Goal: Task Accomplishment & Management: Manage account settings

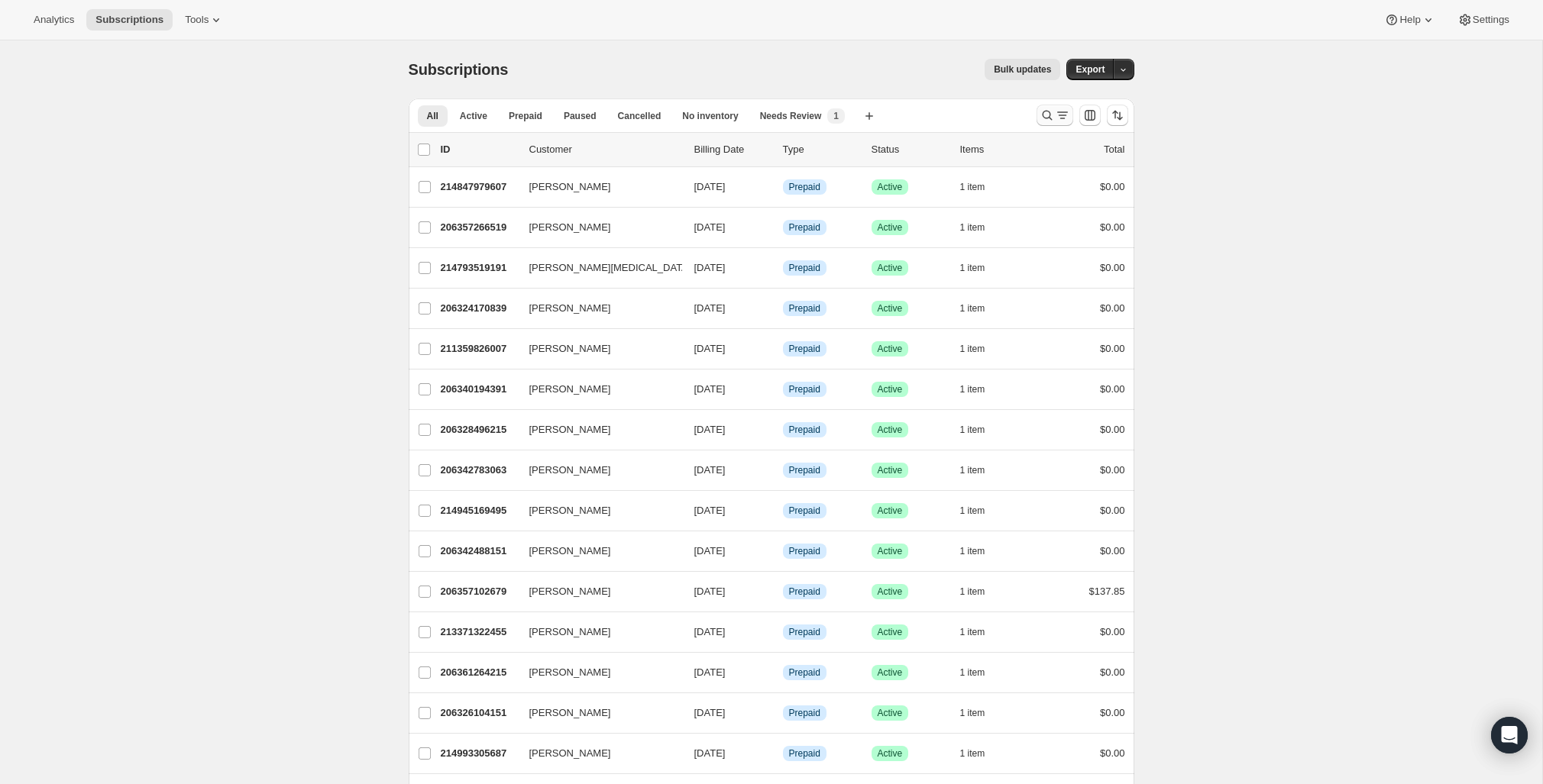
click at [1048, 109] on icon "Search and filter results" at bounding box center [1048, 116] width 15 height 15
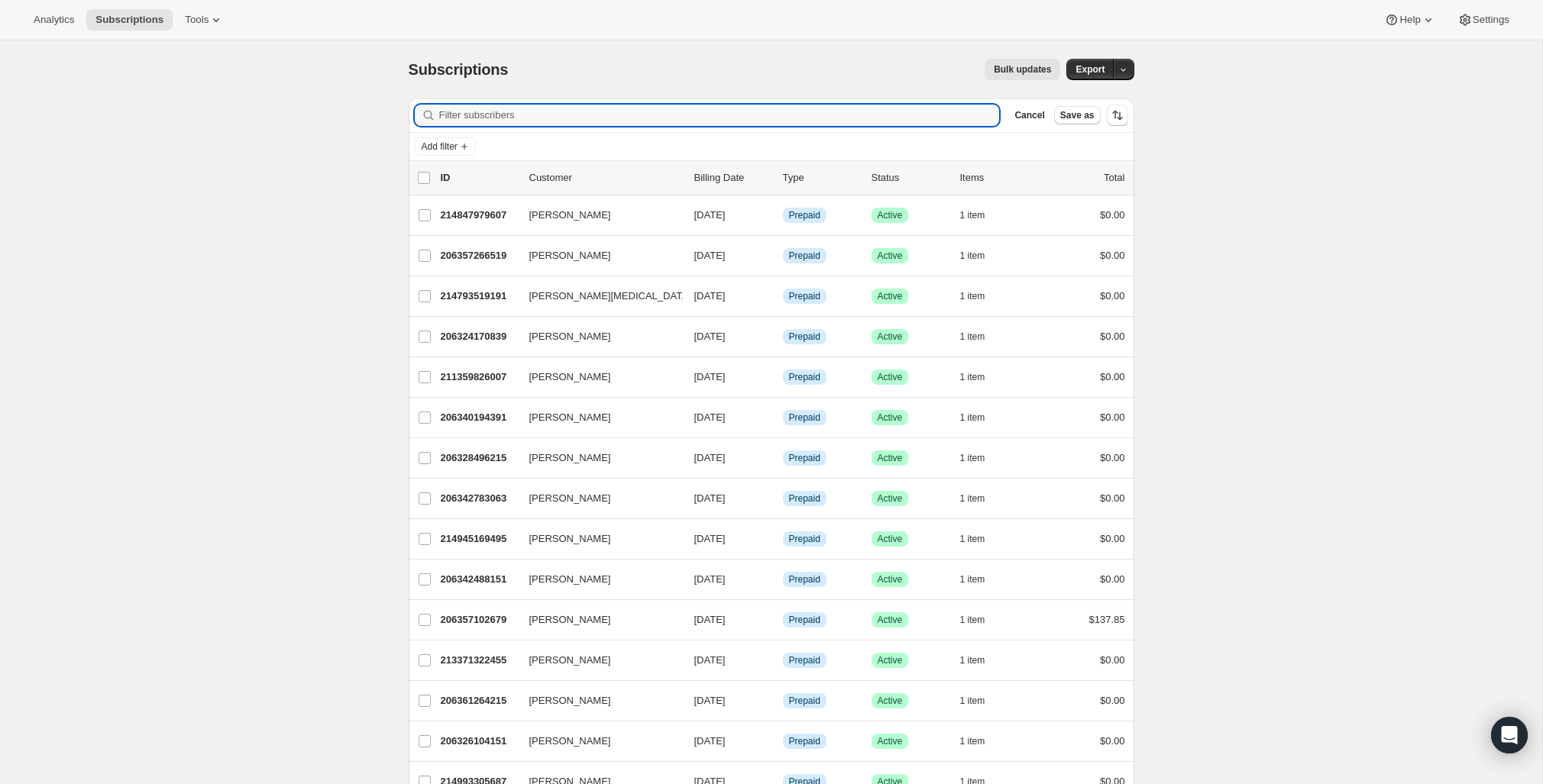
paste input "lisahobson94945@gmail.com"
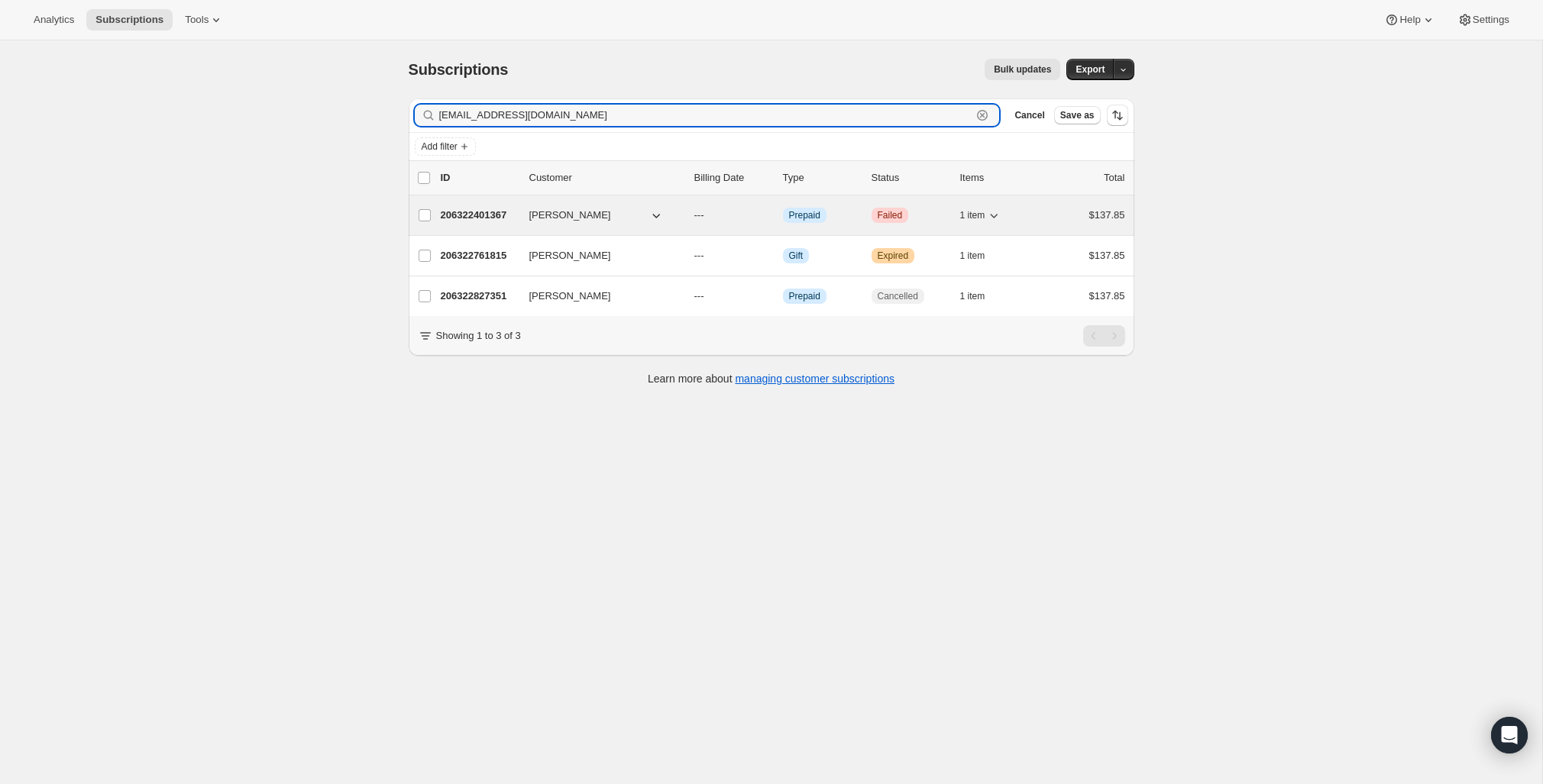
type input "lisahobson94945@gmail.com"
click at [475, 215] on p "206322401367" at bounding box center [478, 216] width 76 height 15
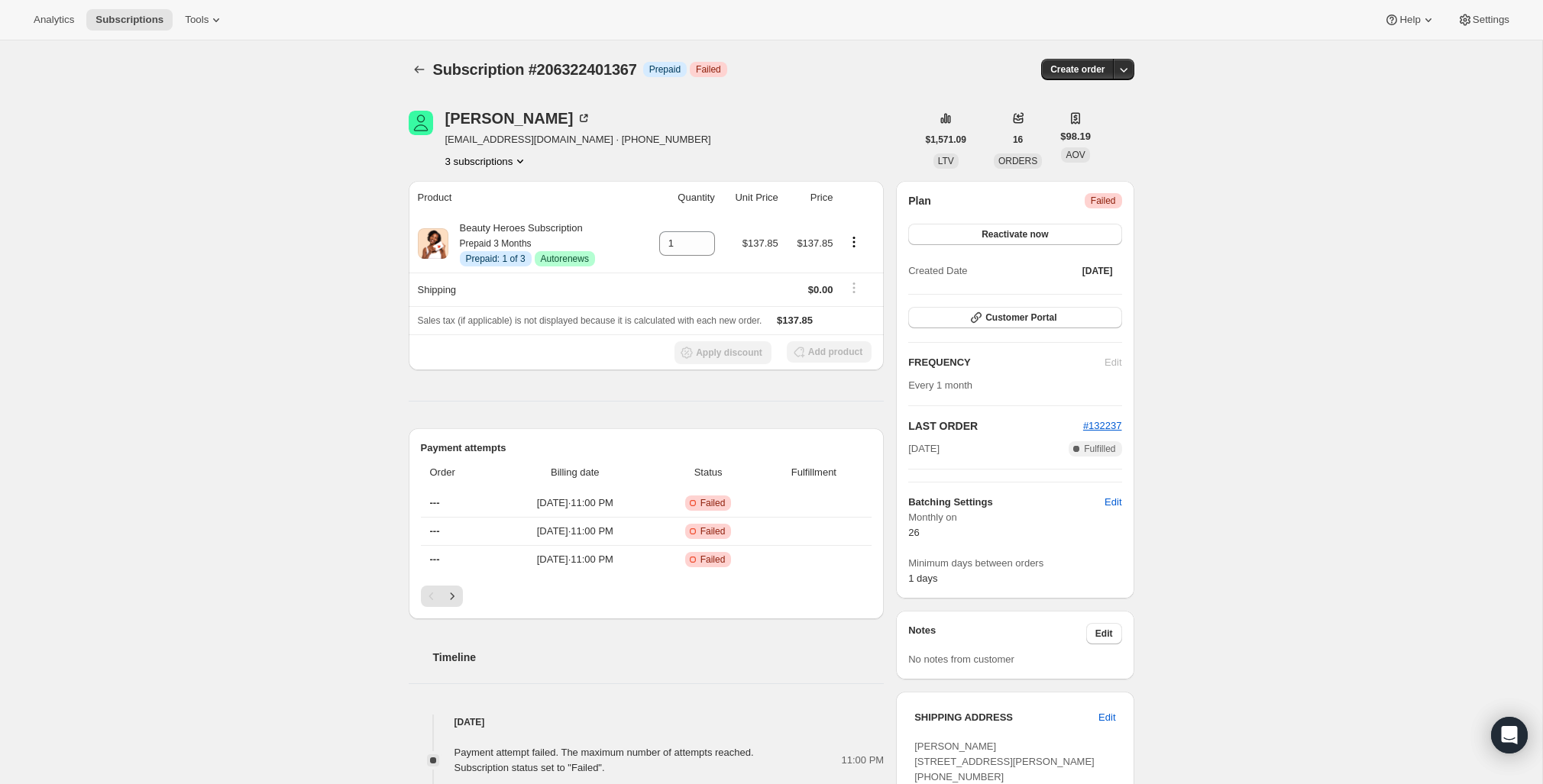
click at [506, 163] on button "3 subscriptions" at bounding box center [487, 161] width 83 height 15
click at [481, 211] on span "206322761815" at bounding box center [461, 216] width 66 height 12
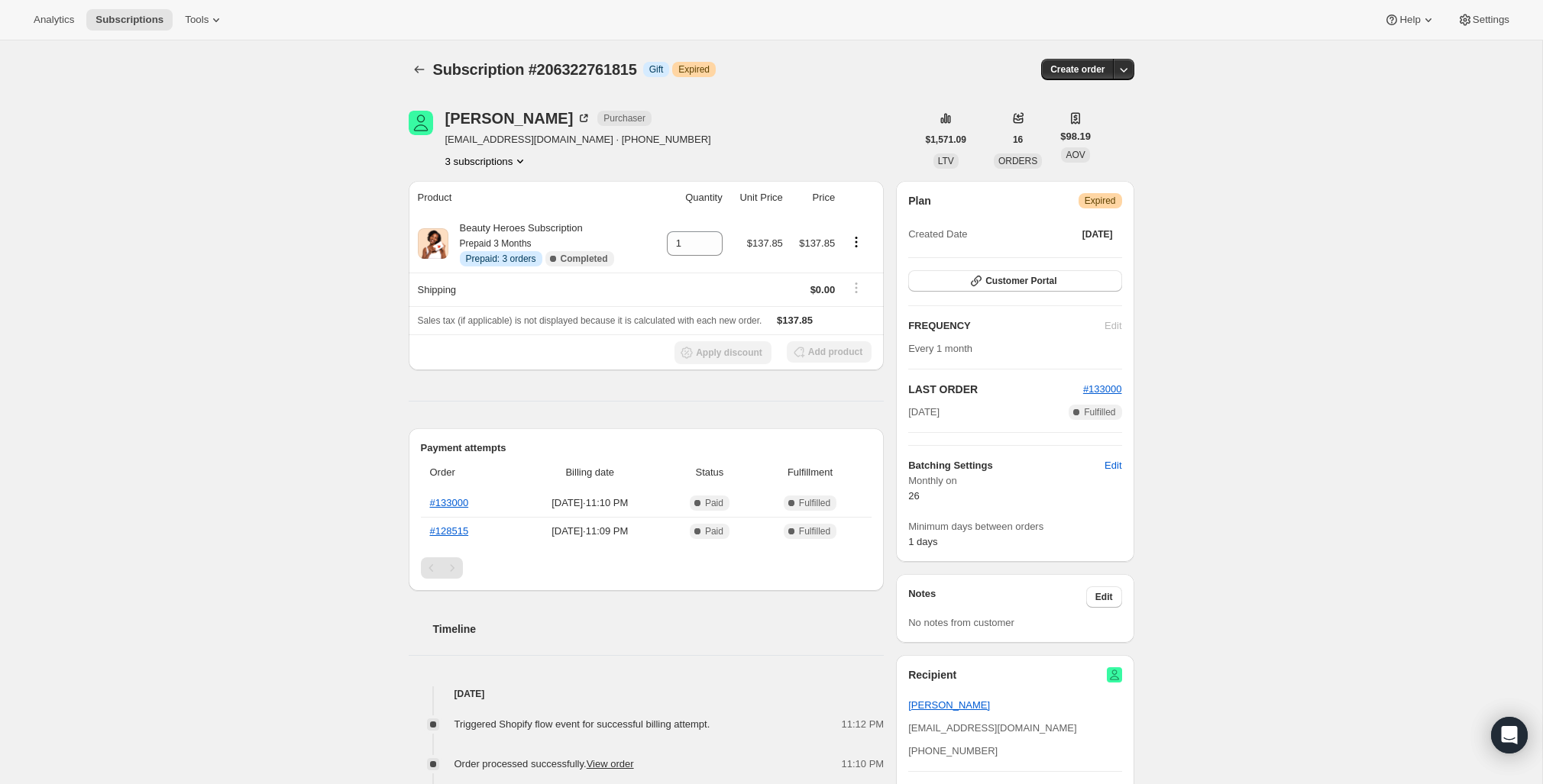
click at [480, 160] on button "3 subscriptions" at bounding box center [487, 161] width 83 height 15
click at [470, 244] on span "206322827351" at bounding box center [462, 241] width 66 height 12
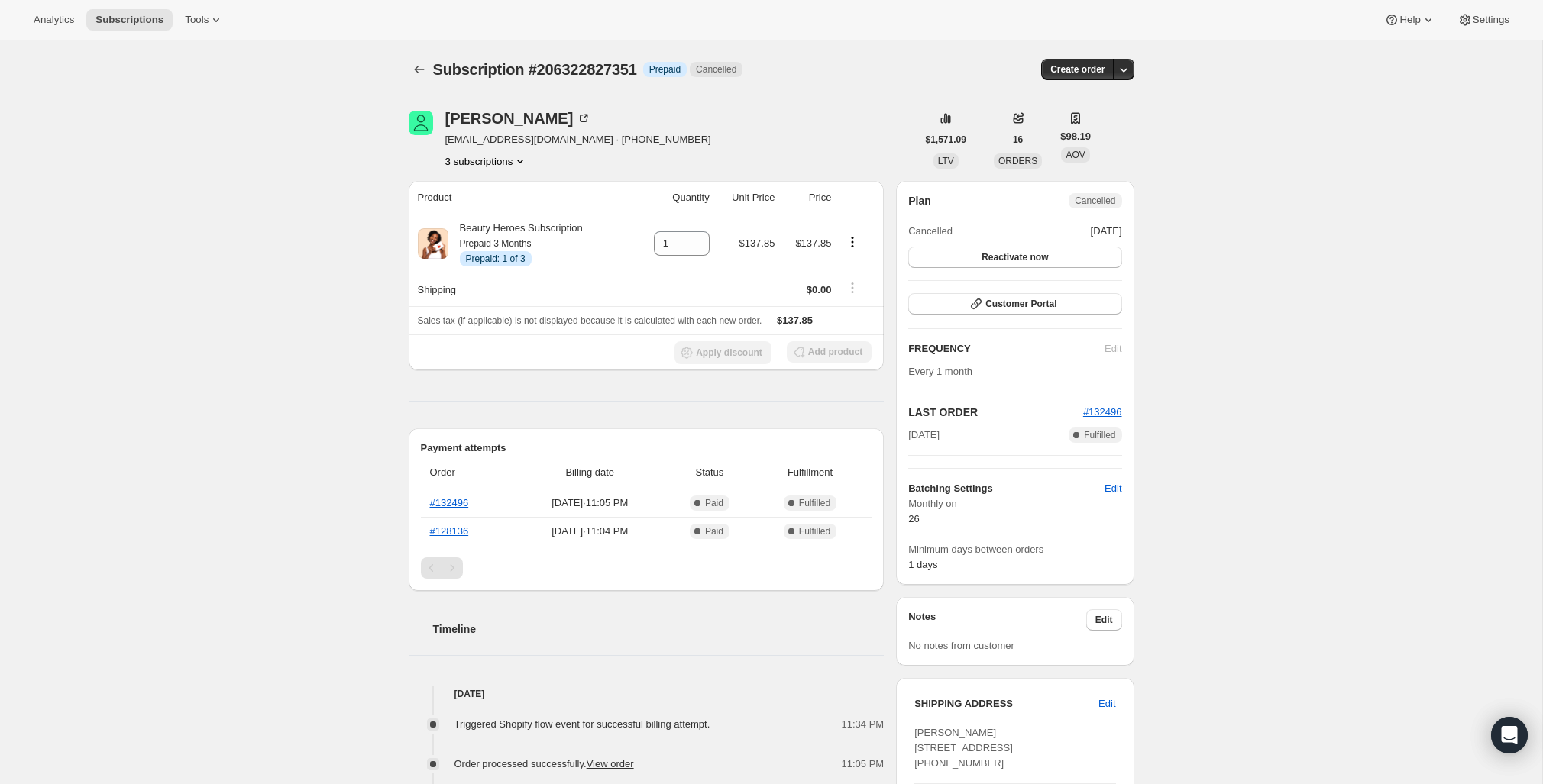
click at [492, 159] on button "3 subscriptions" at bounding box center [487, 161] width 83 height 15
click at [491, 184] on span "206322401367" at bounding box center [462, 189] width 66 height 12
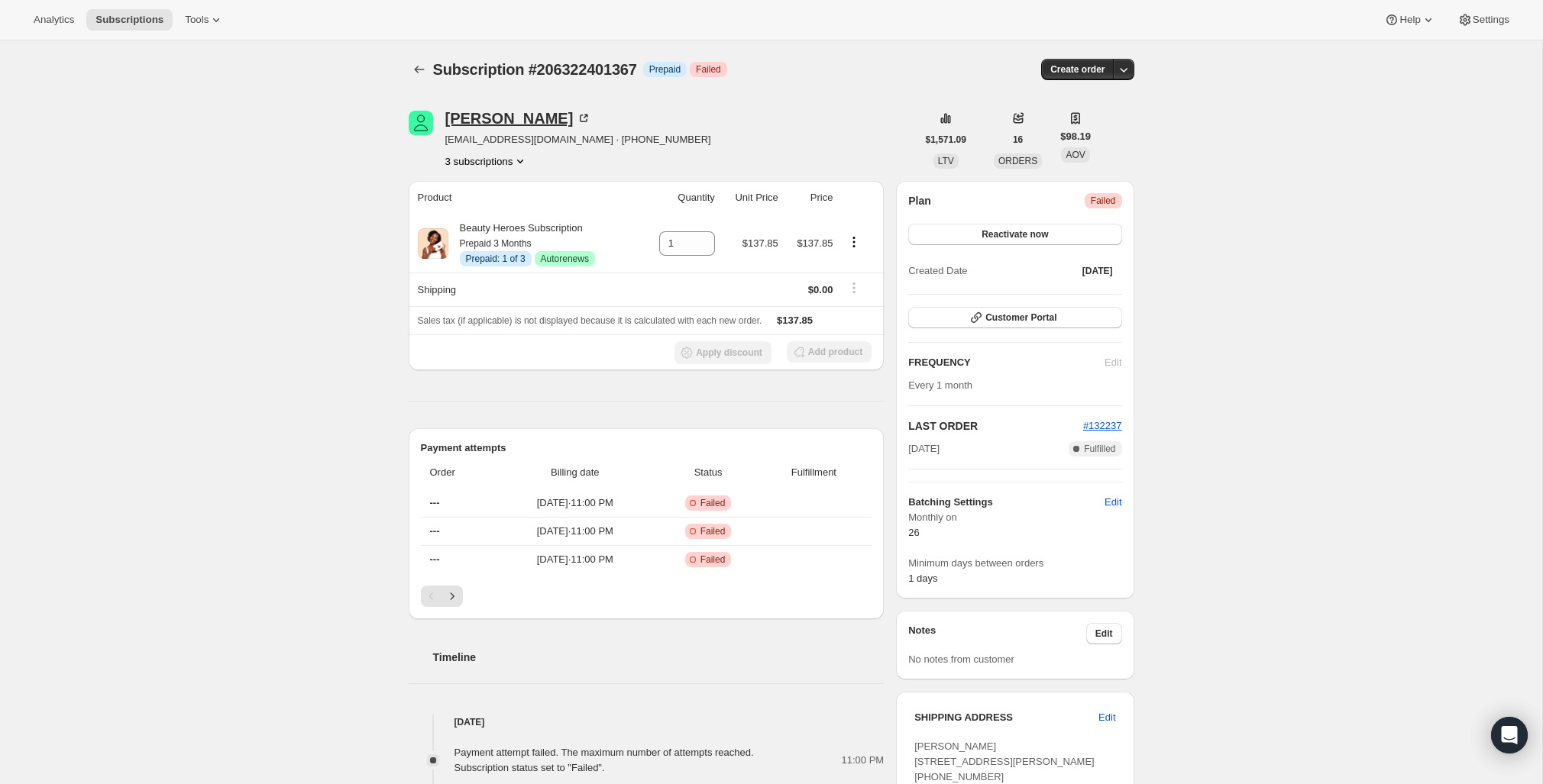
click at [460, 114] on div "Lisa" at bounding box center [518, 119] width 146 height 15
click at [525, 158] on icon "Product actions" at bounding box center [520, 161] width 15 height 15
click at [495, 213] on span "206322761815" at bounding box center [461, 216] width 66 height 12
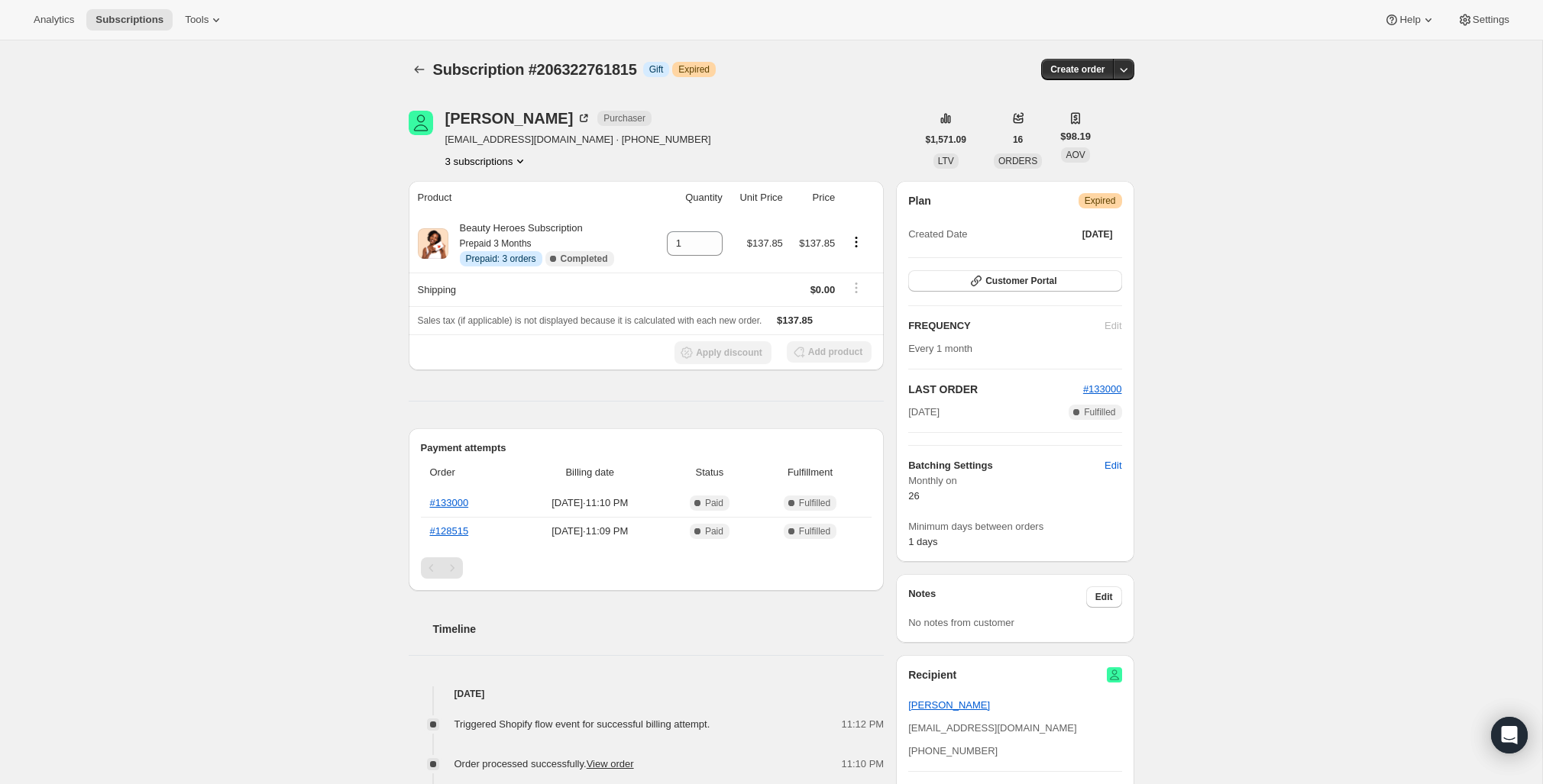
click at [524, 162] on icon "Product actions" at bounding box center [520, 161] width 15 height 15
click at [519, 199] on button "206322401367" at bounding box center [485, 189] width 121 height 25
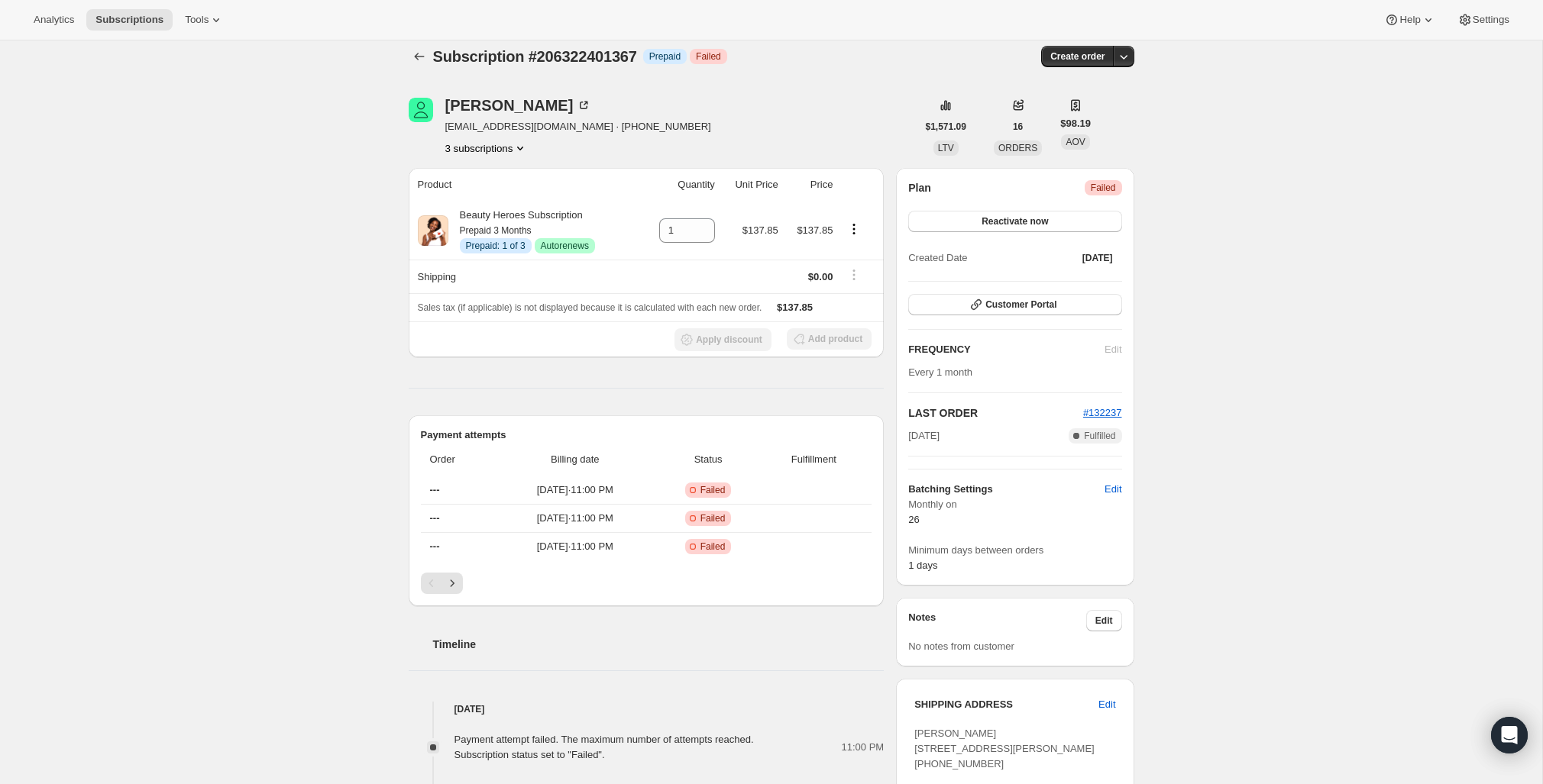
scroll to position [14, 0]
click at [859, 229] on icon "Product actions" at bounding box center [854, 229] width 15 height 15
click at [861, 257] on span "Disable Autorenew" at bounding box center [853, 257] width 82 height 12
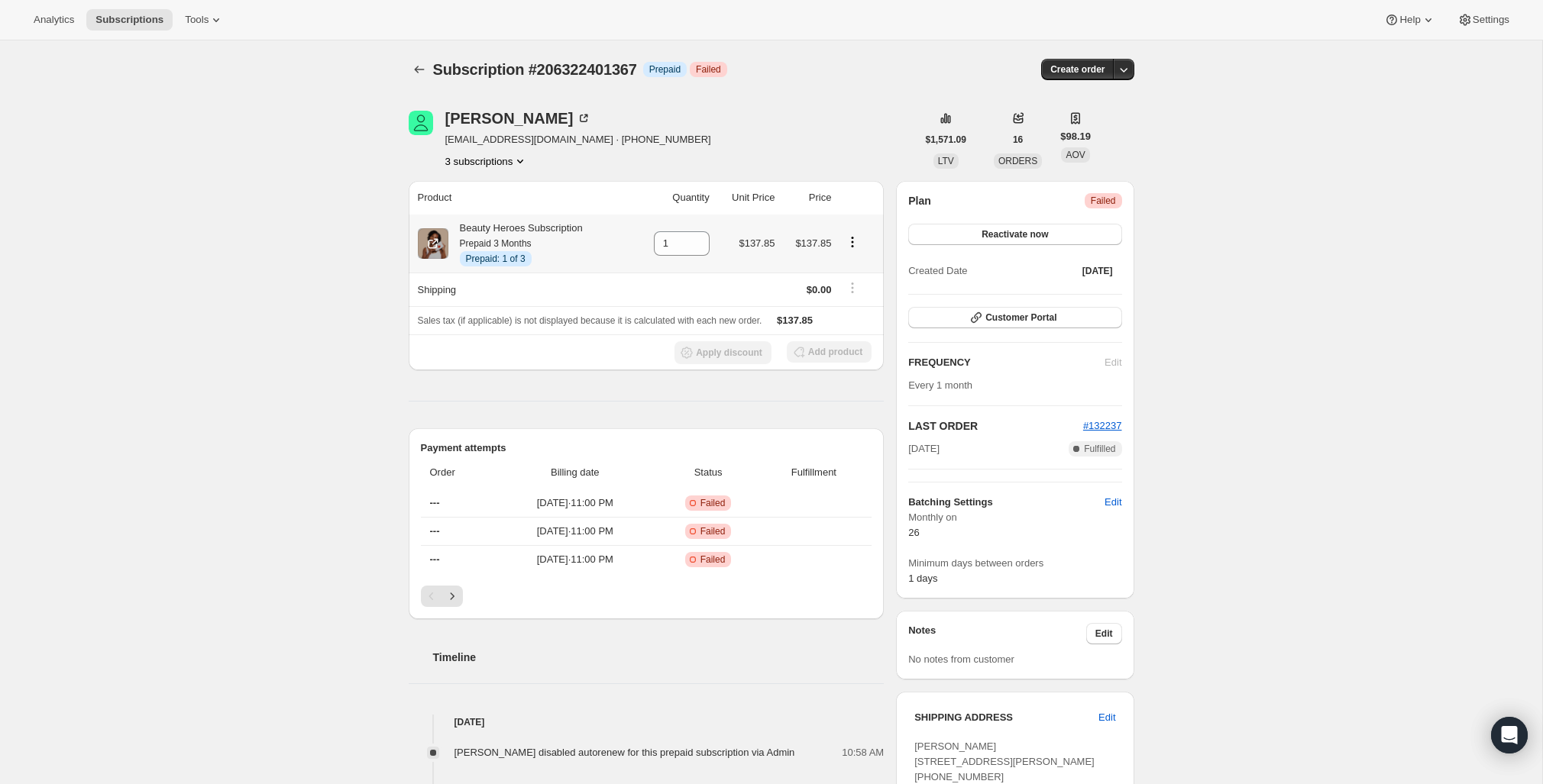
click at [841, 240] on td at bounding box center [860, 243] width 48 height 58
click at [854, 240] on icon "Product actions" at bounding box center [853, 242] width 15 height 15
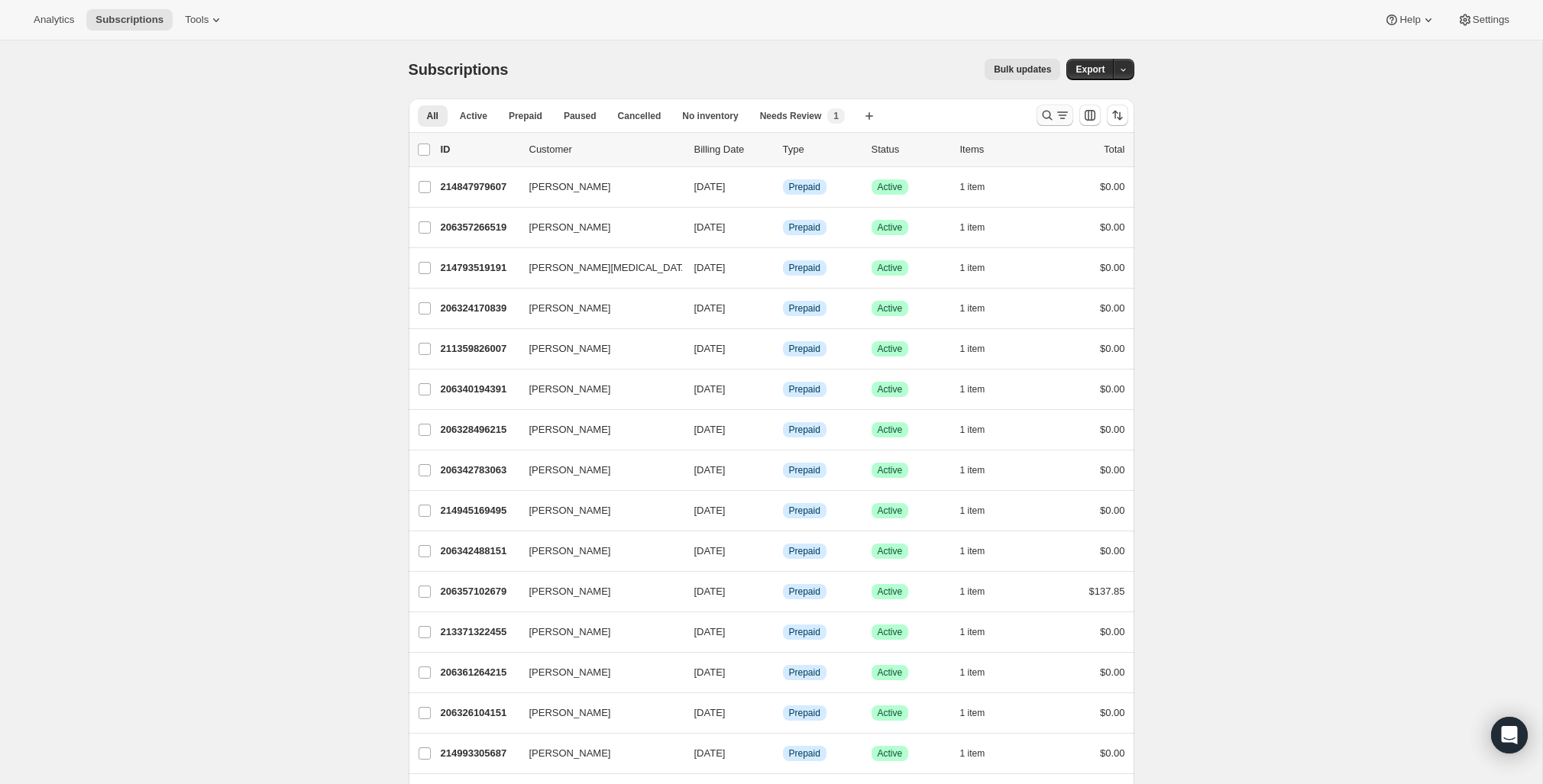
click at [1052, 117] on icon "Search and filter results" at bounding box center [1048, 116] width 15 height 15
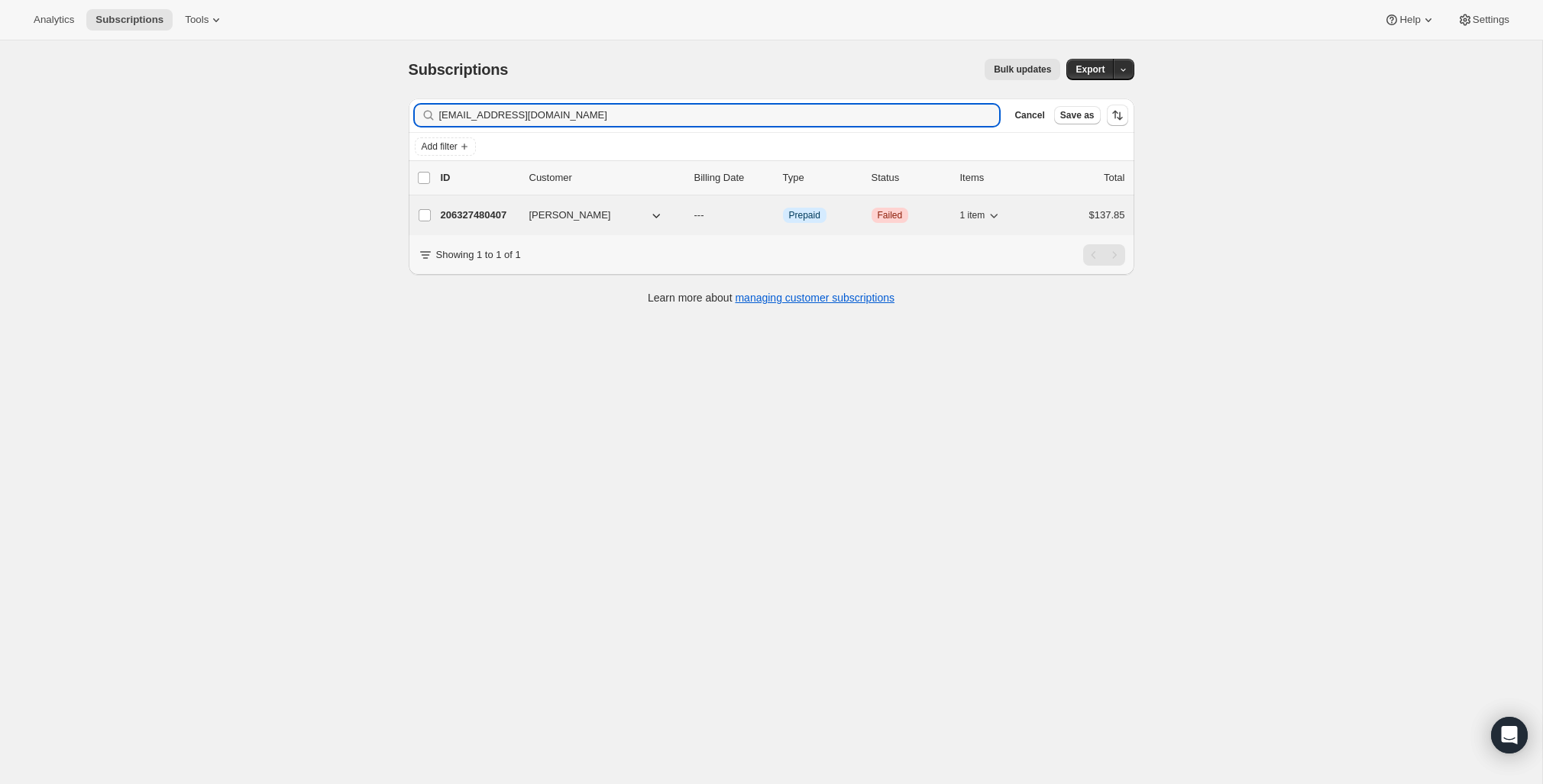
type input "dhiralalitadasi@gmail.com"
click at [488, 216] on p "206327480407" at bounding box center [478, 216] width 76 height 15
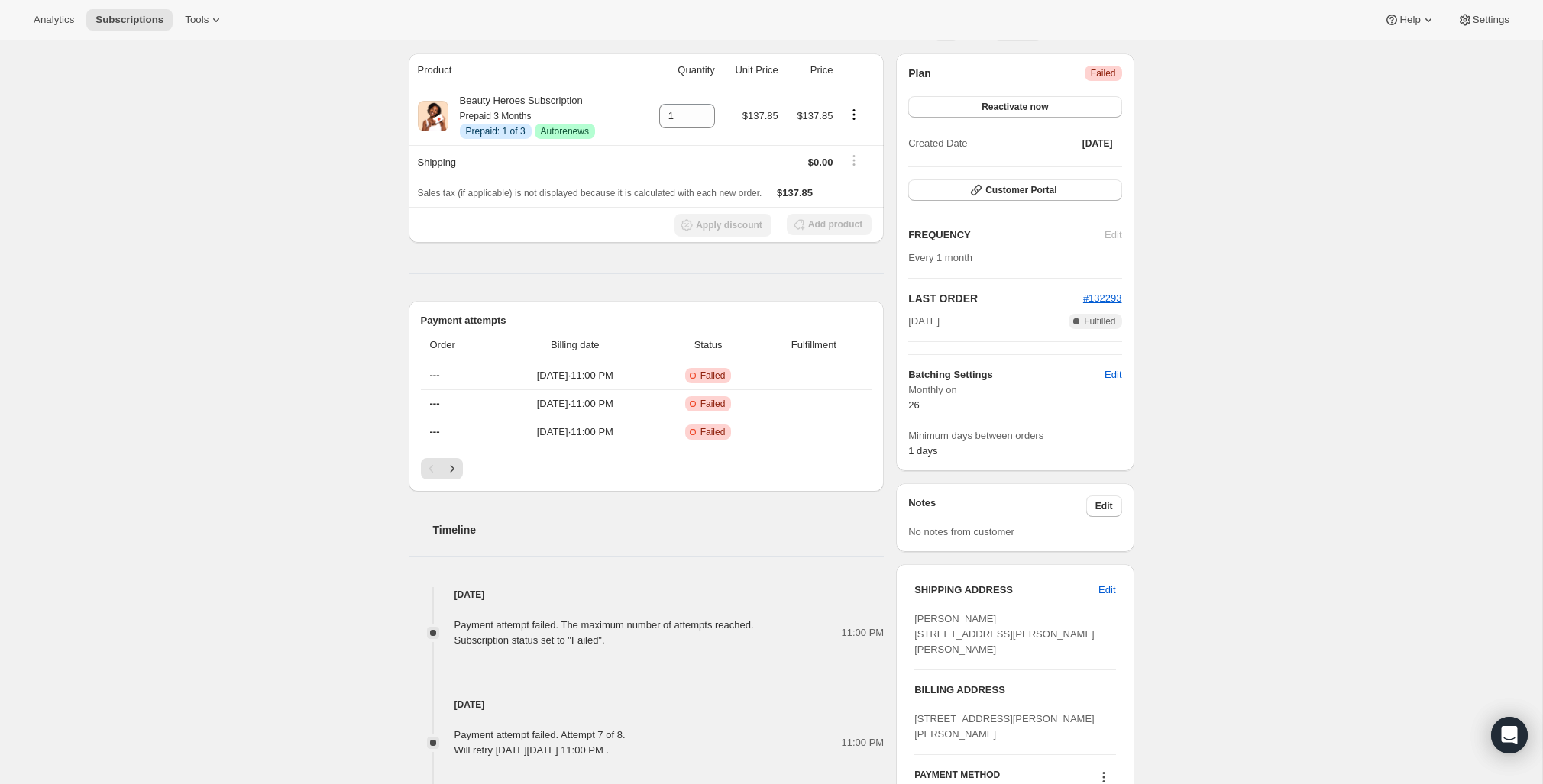
scroll to position [92, 0]
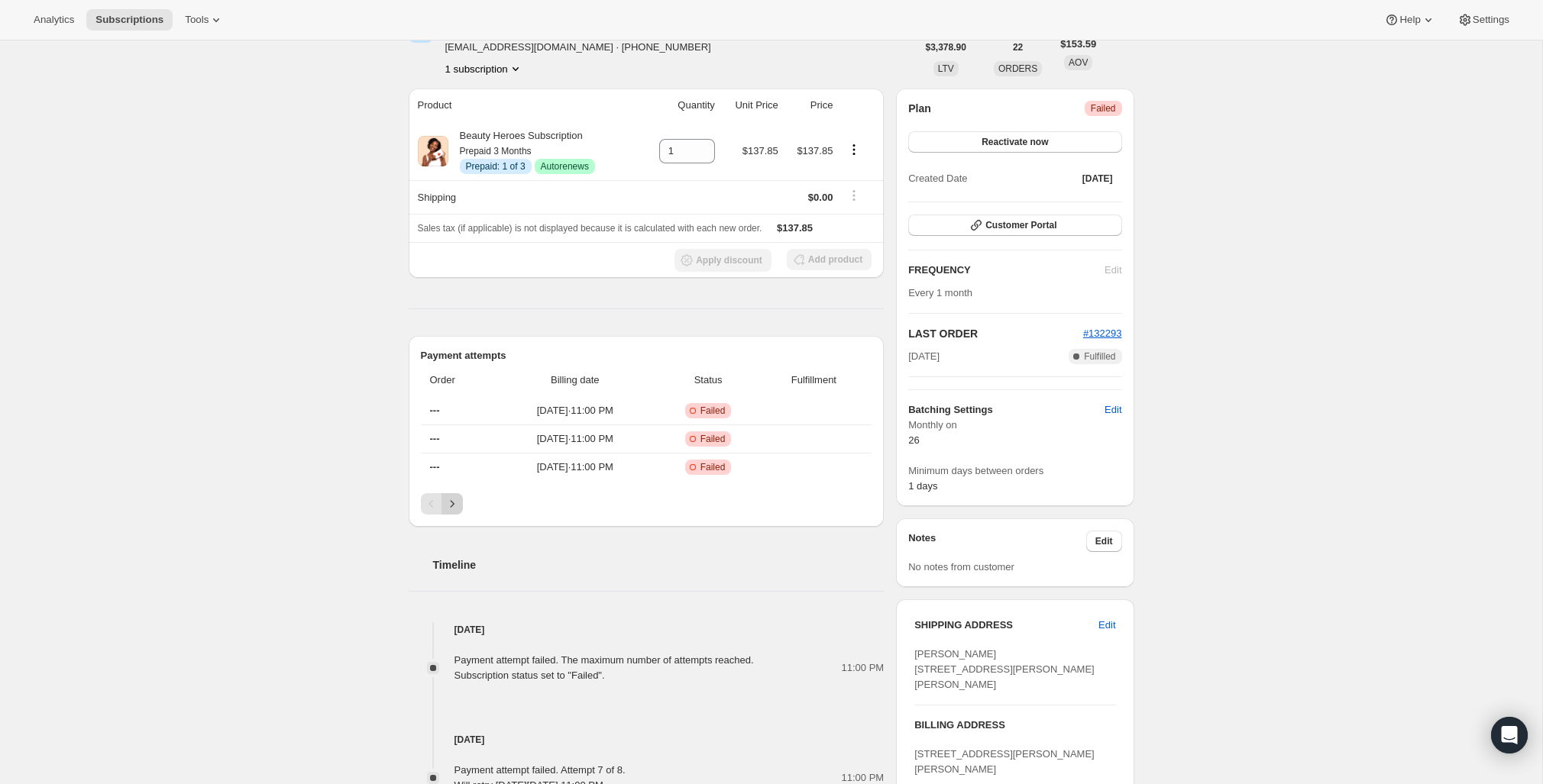
click at [451, 503] on icon "Next" at bounding box center [452, 504] width 15 height 15
click at [448, 502] on icon "Next" at bounding box center [452, 504] width 15 height 15
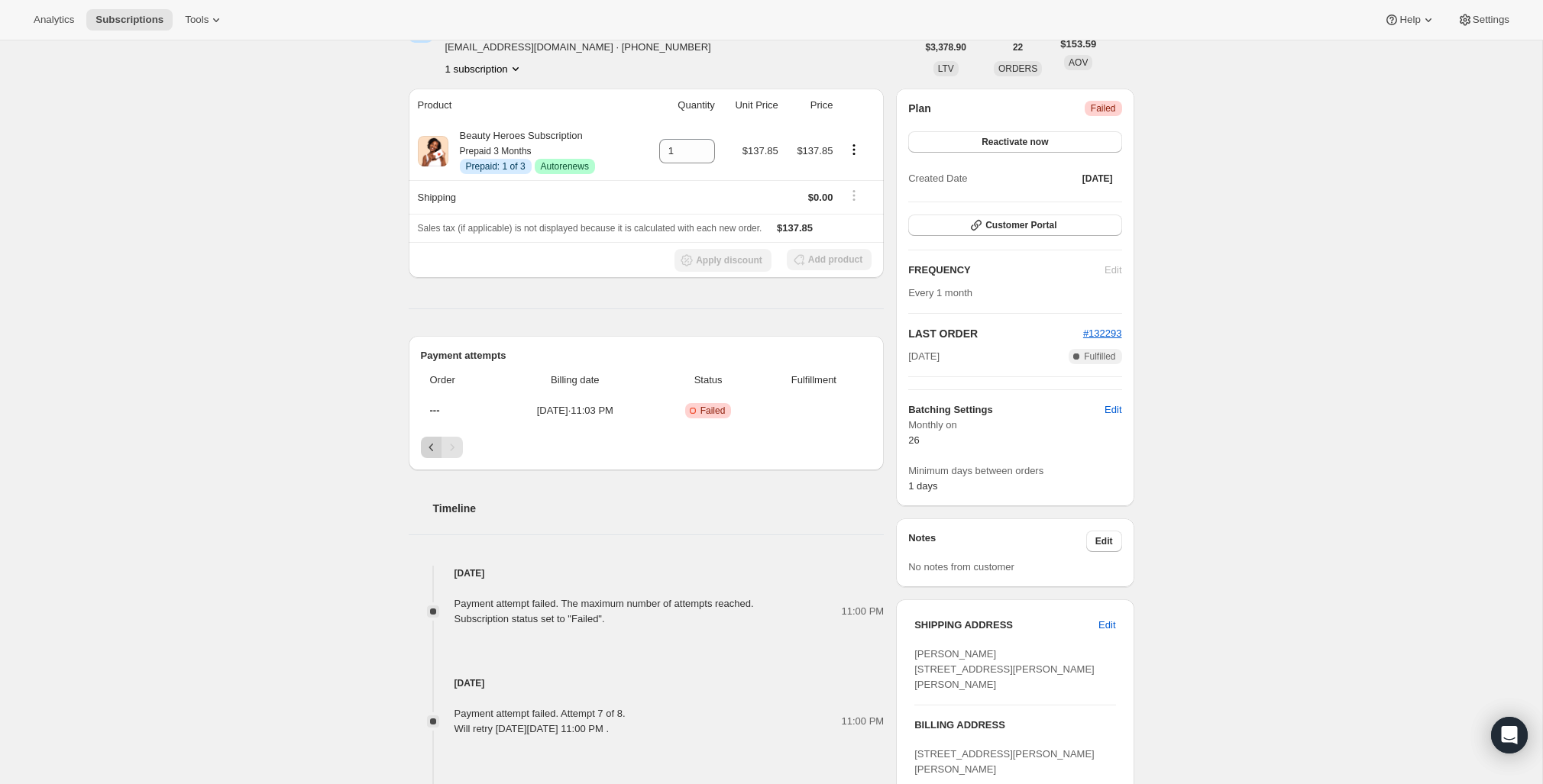
click at [426, 450] on icon "Previous" at bounding box center [431, 447] width 15 height 15
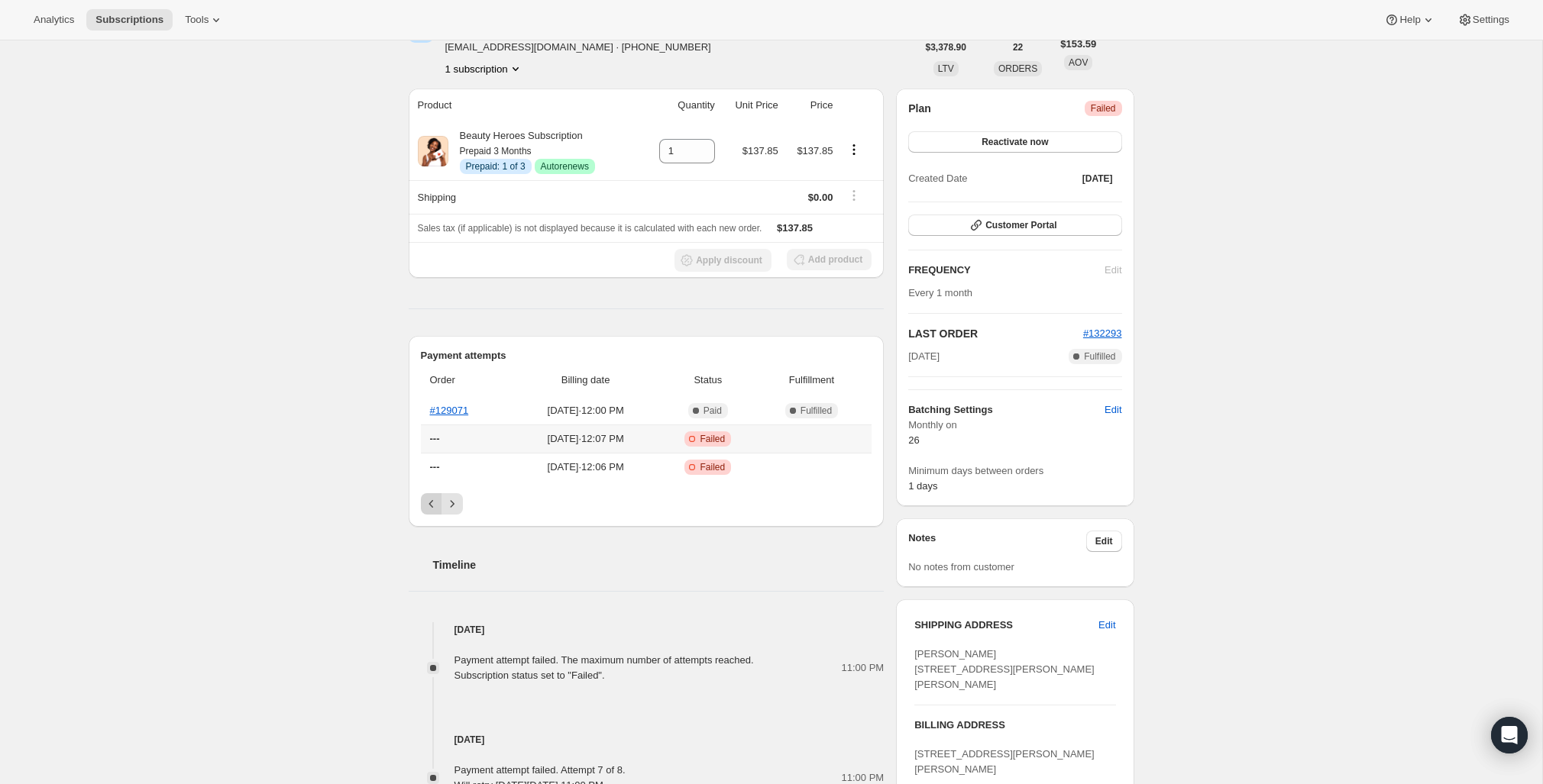
click at [426, 450] on th "---" at bounding box center [466, 438] width 91 height 28
click at [428, 500] on icon "Previous" at bounding box center [431, 504] width 15 height 15
click at [451, 502] on icon "Next" at bounding box center [452, 504] width 15 height 15
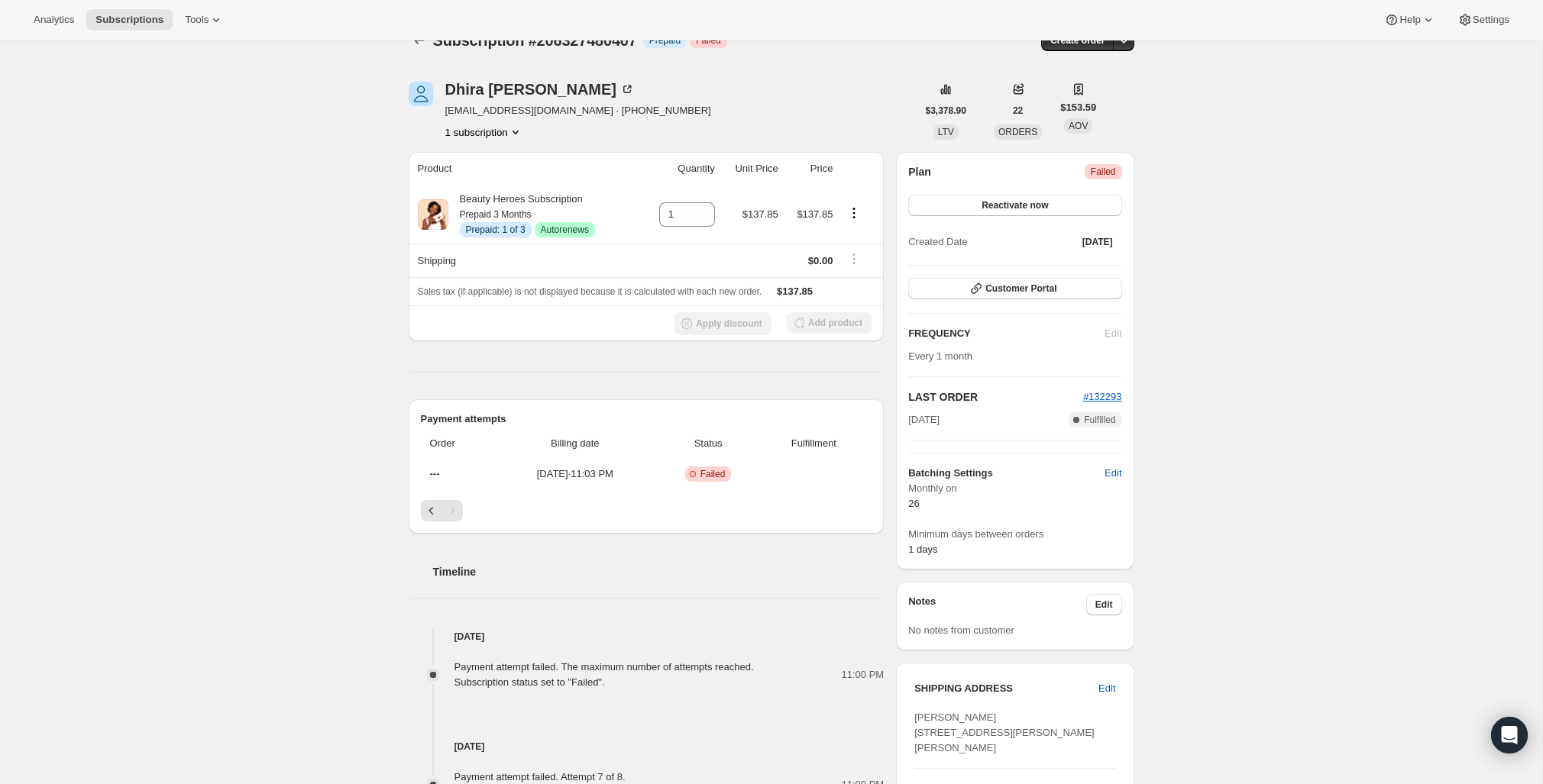
scroll to position [0, 0]
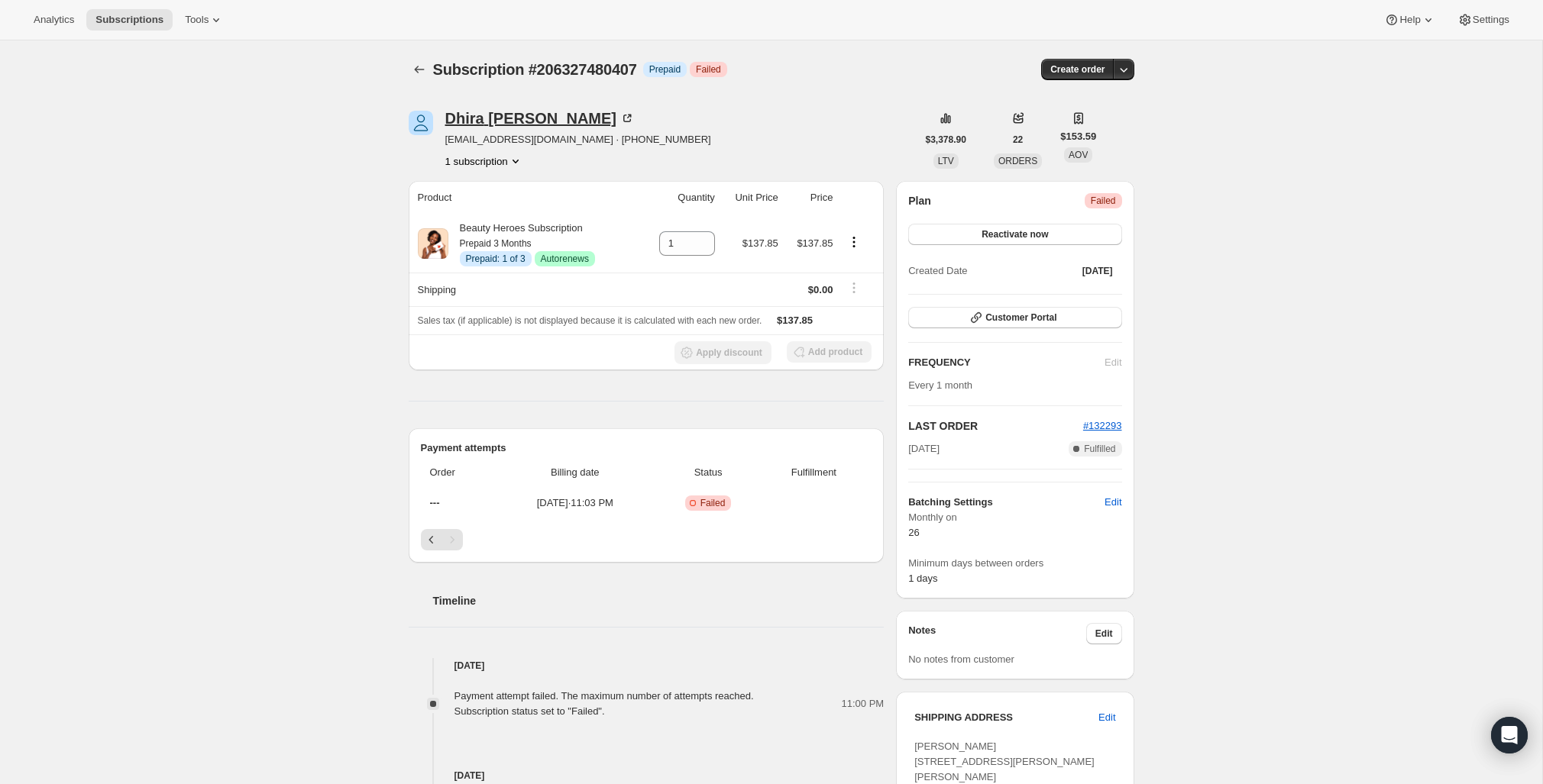
click at [527, 111] on div "Dhira Lawrence" at bounding box center [540, 119] width 190 height 15
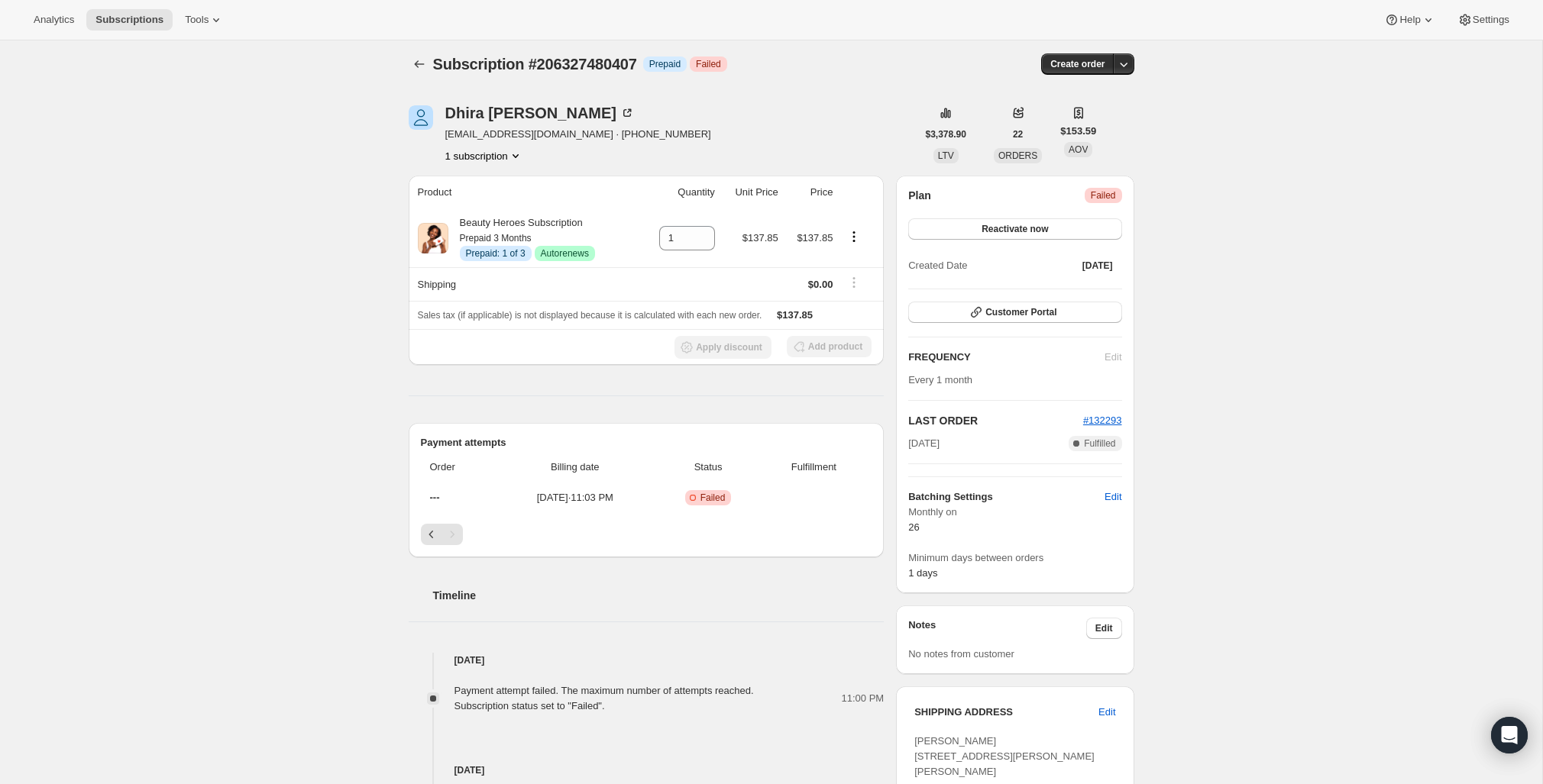
scroll to position [8, 0]
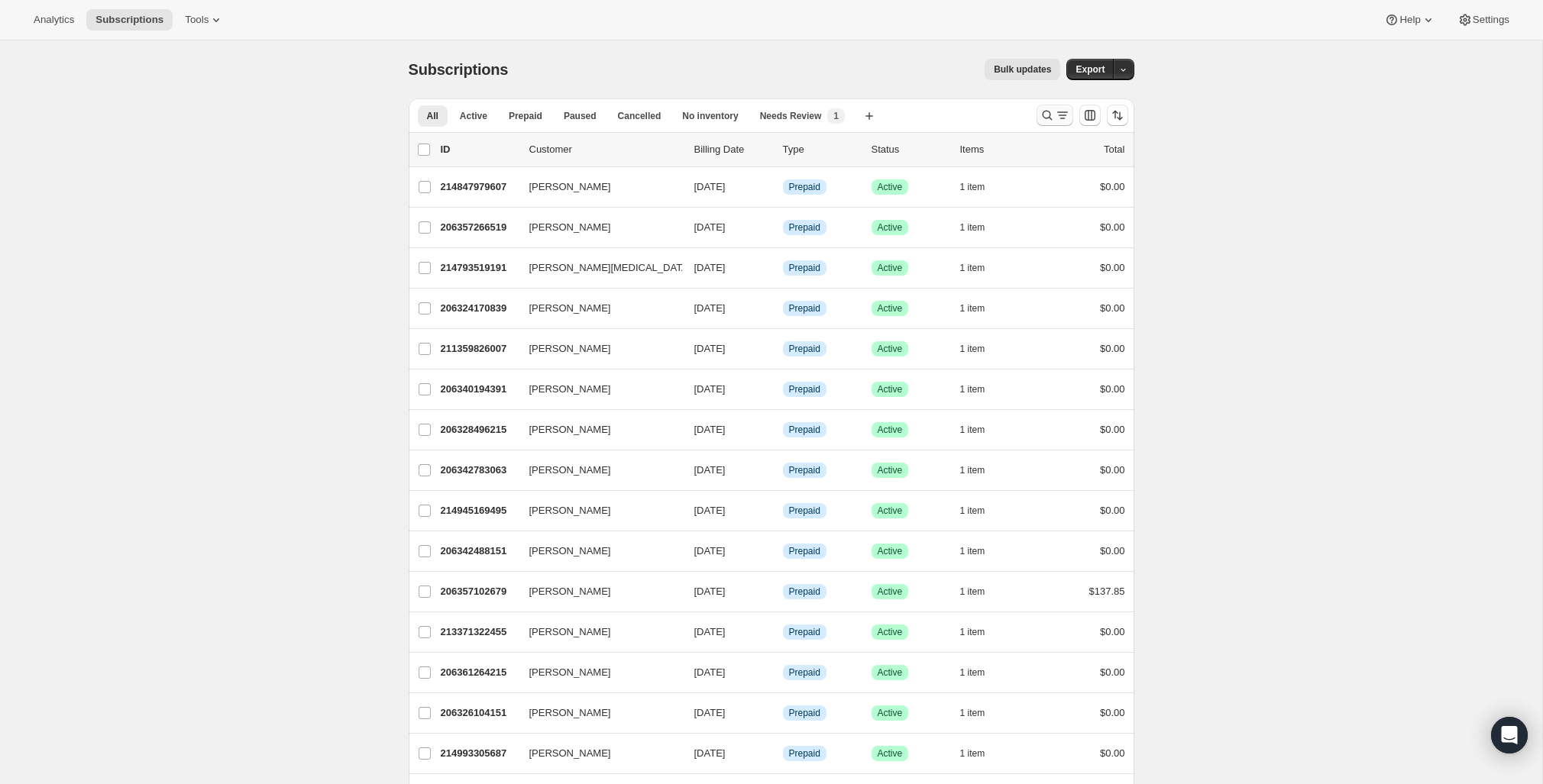
click at [1049, 112] on icon "Search and filter results" at bounding box center [1048, 116] width 15 height 15
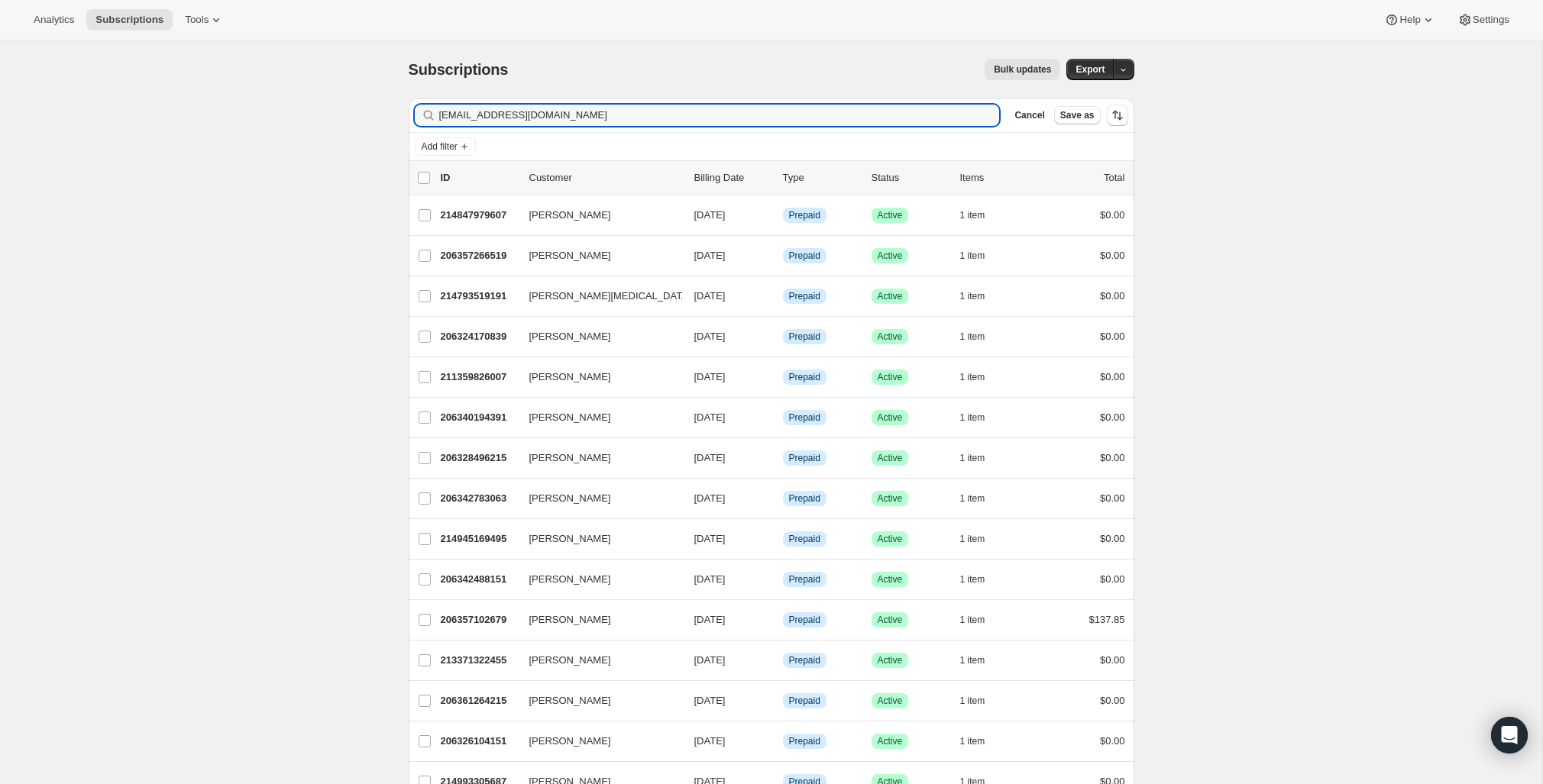
type input "lisapolito@msn.com"
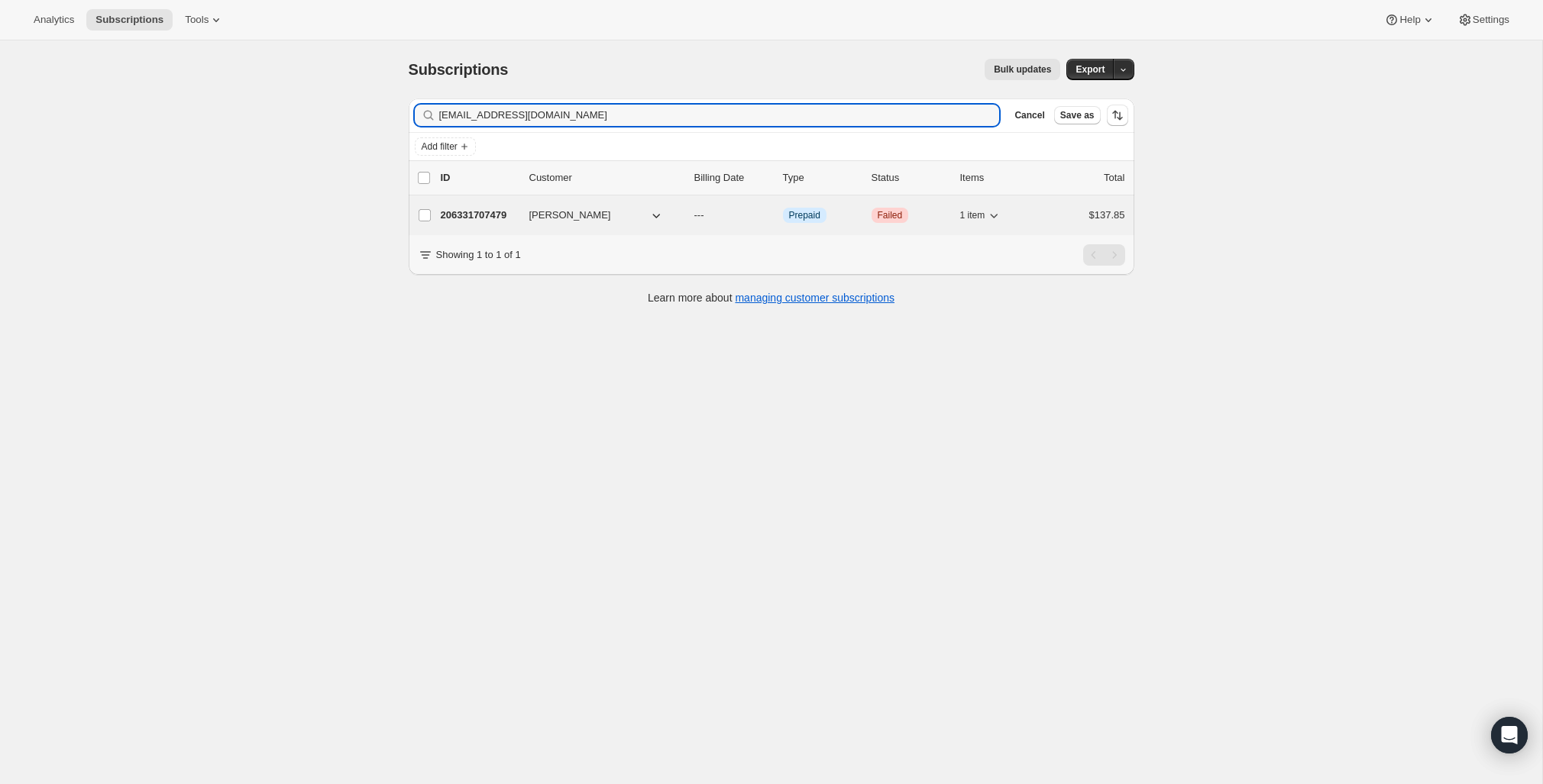
click at [495, 215] on p "206331707479" at bounding box center [478, 216] width 76 height 15
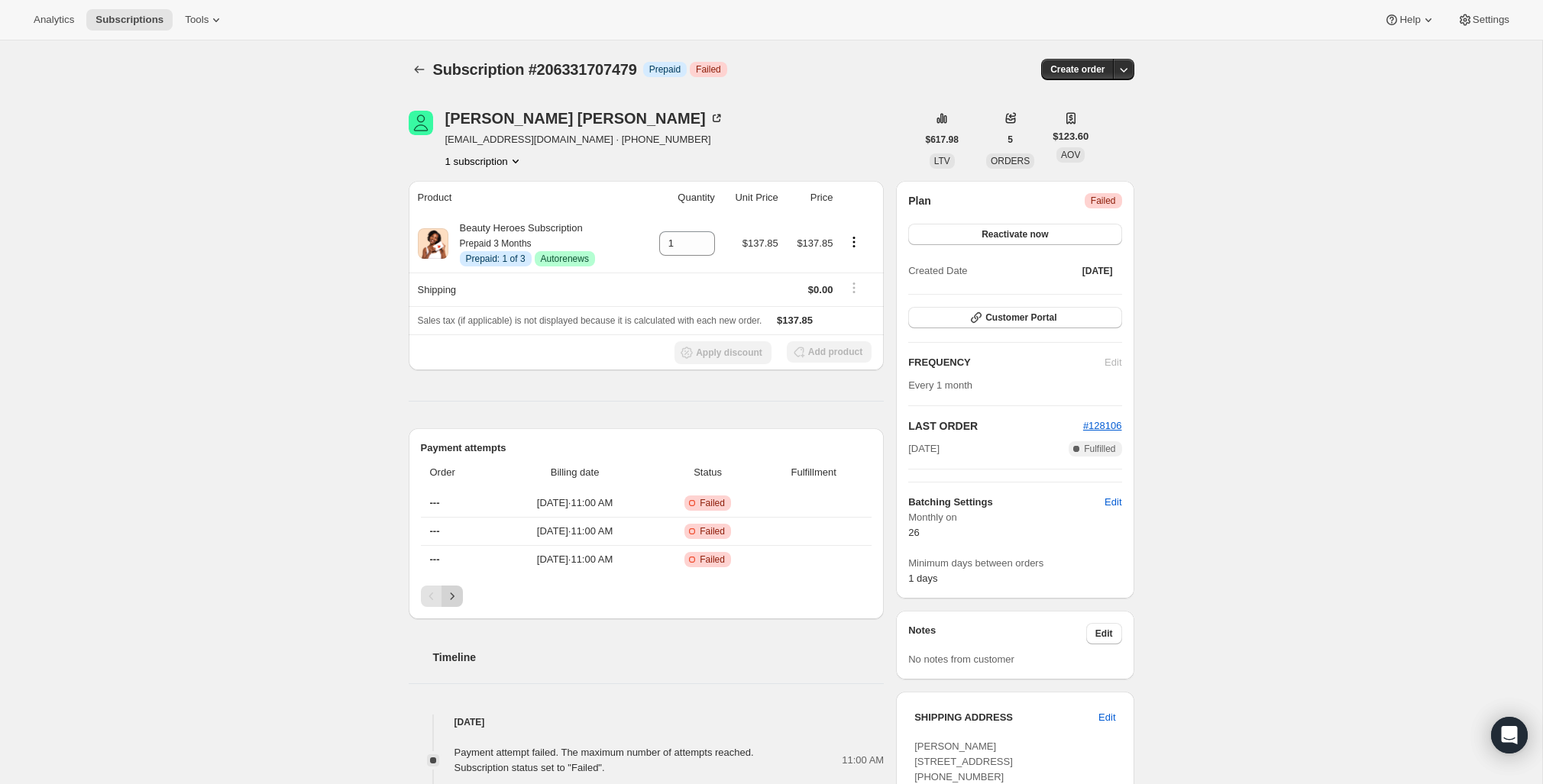
click at [451, 589] on icon "Next" at bounding box center [452, 597] width 15 height 15
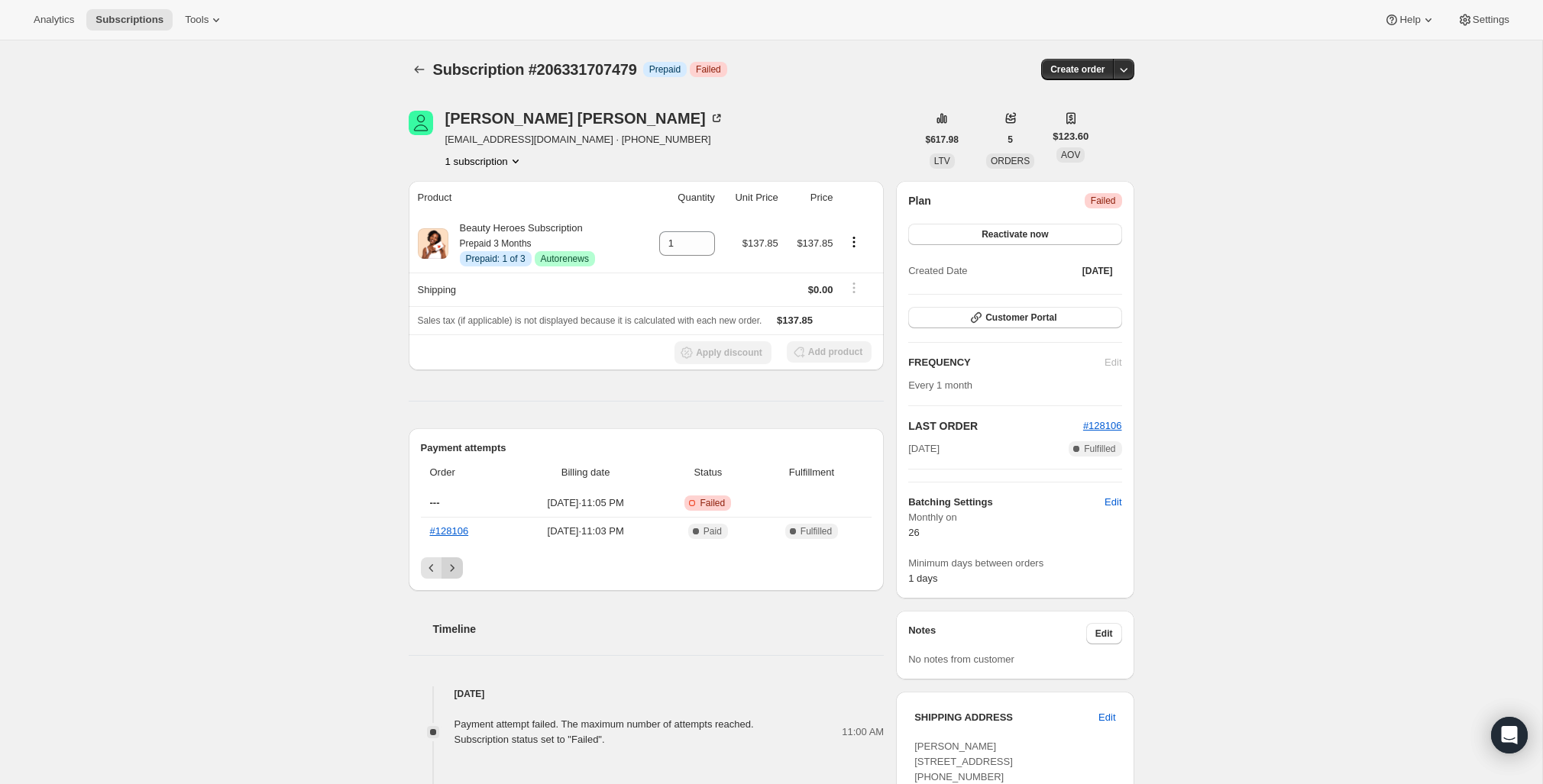
click at [451, 589] on div "Payment attempts Order Billing date Status Fulfillment --- Jun 26, 2025 · 11:05…" at bounding box center [647, 509] width 476 height 162
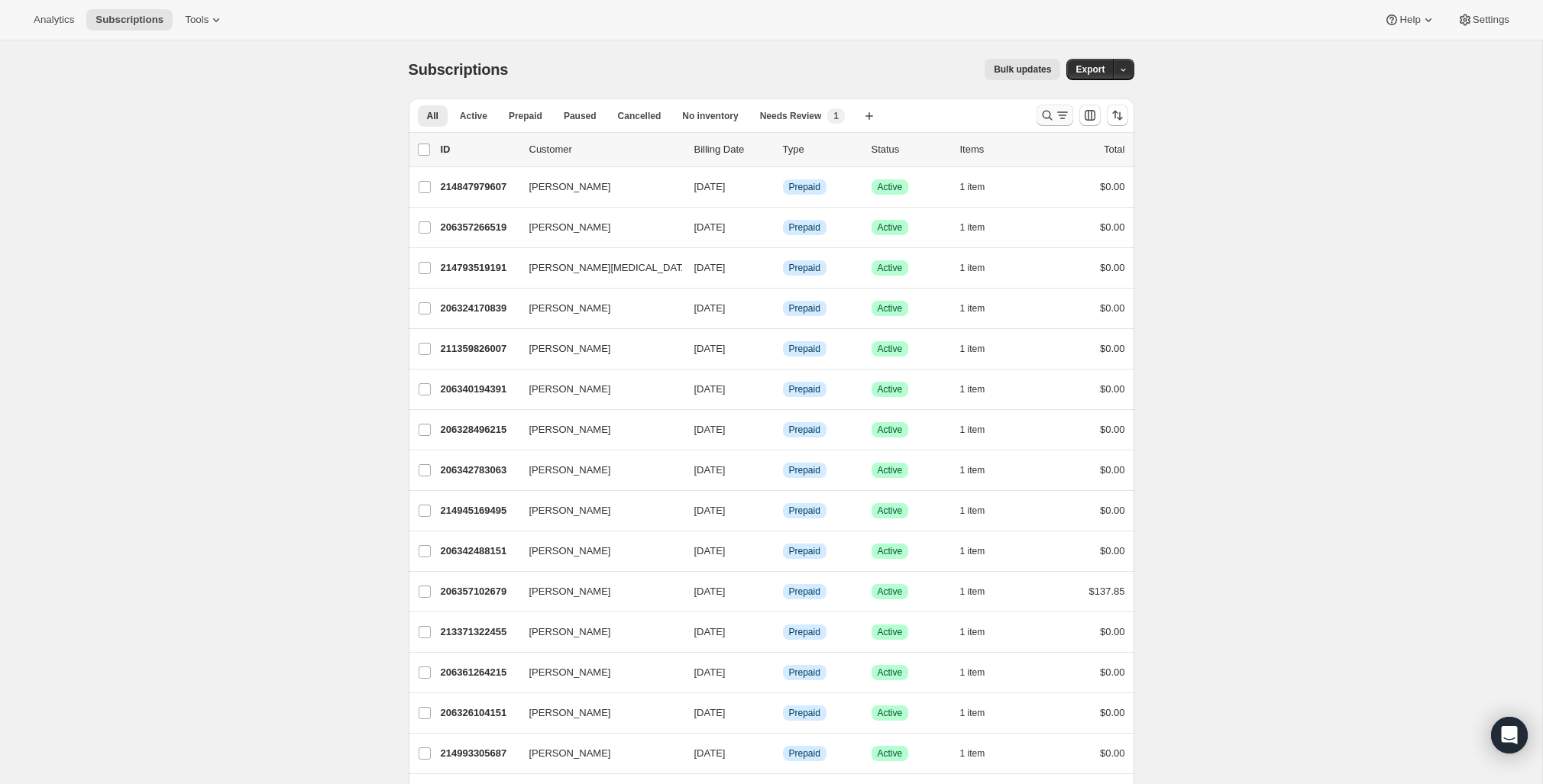
click at [1044, 119] on icon "Search and filter results" at bounding box center [1048, 116] width 15 height 15
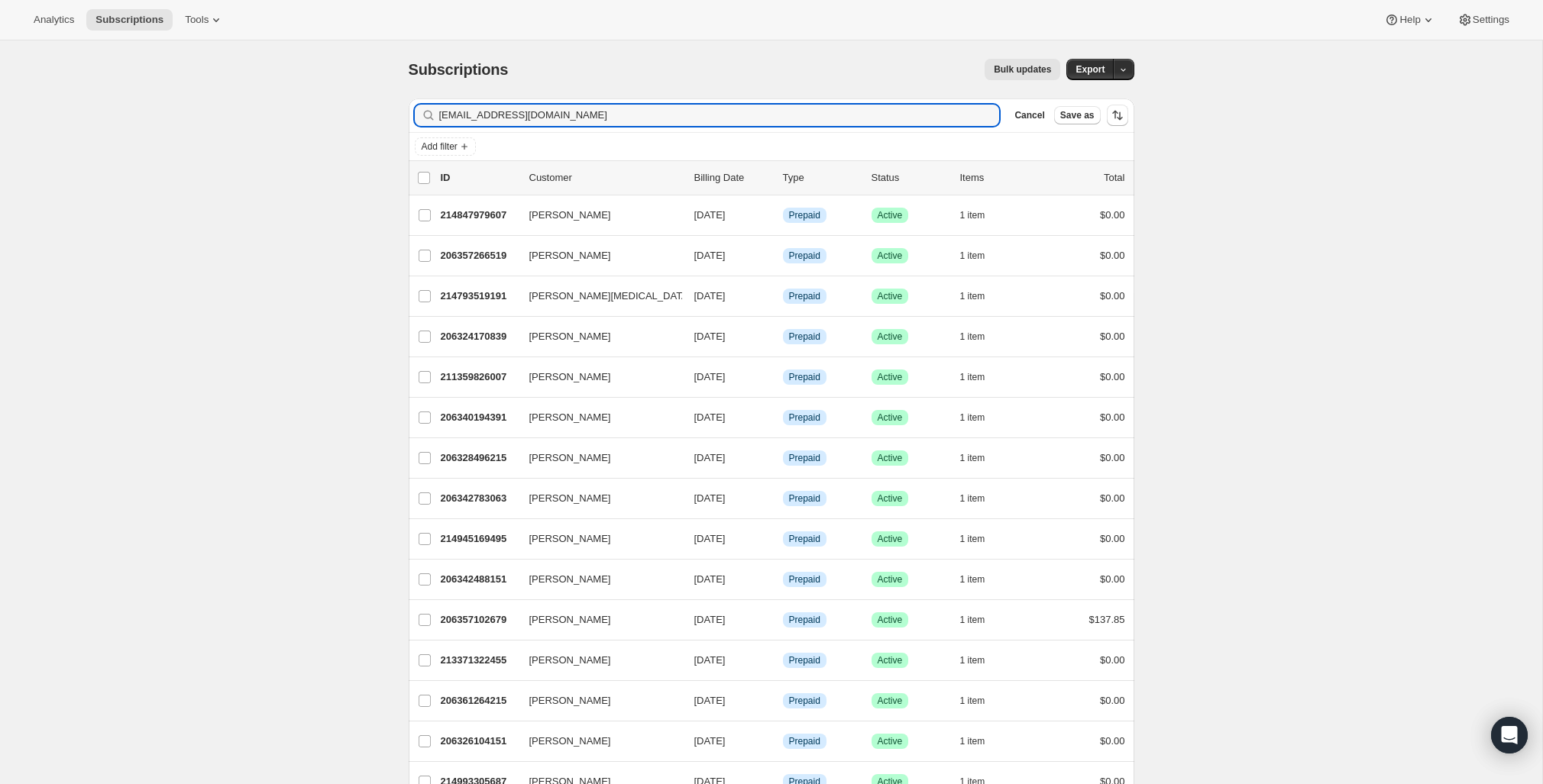
type input "erinmesa@gmail.com"
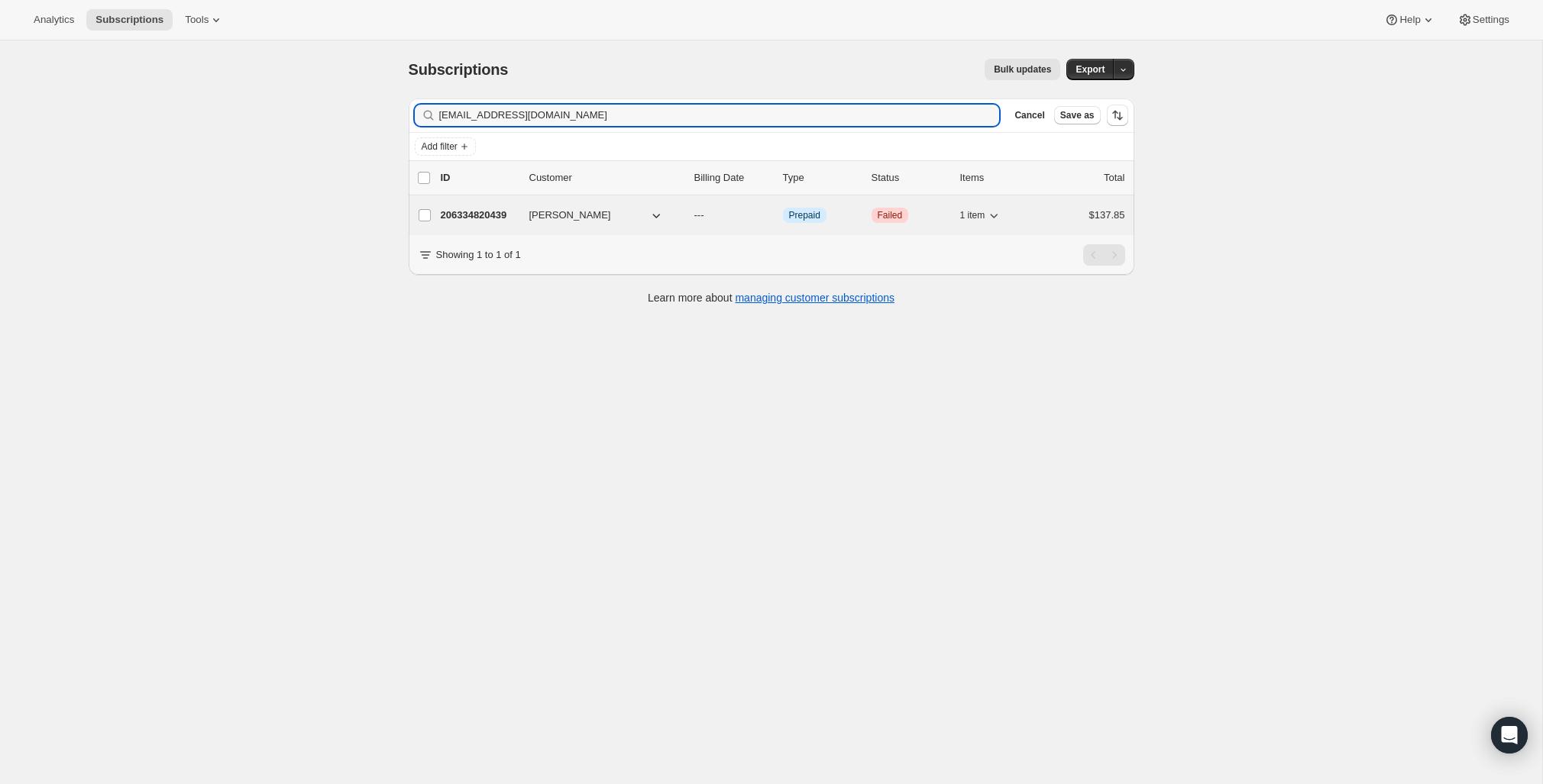
click at [464, 219] on p "206334820439" at bounding box center [478, 216] width 76 height 15
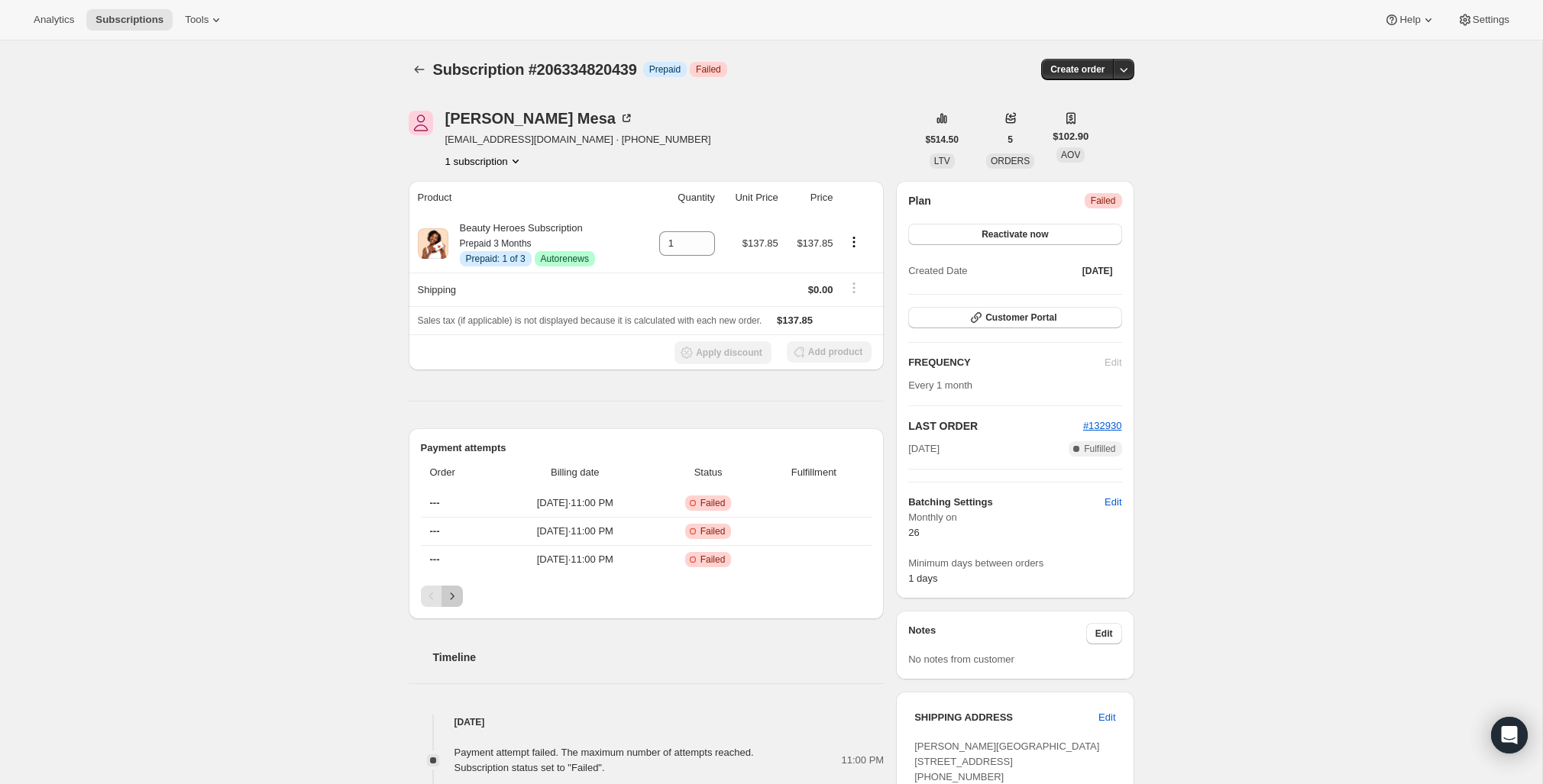
click at [450, 594] on icon "Next" at bounding box center [452, 597] width 15 height 15
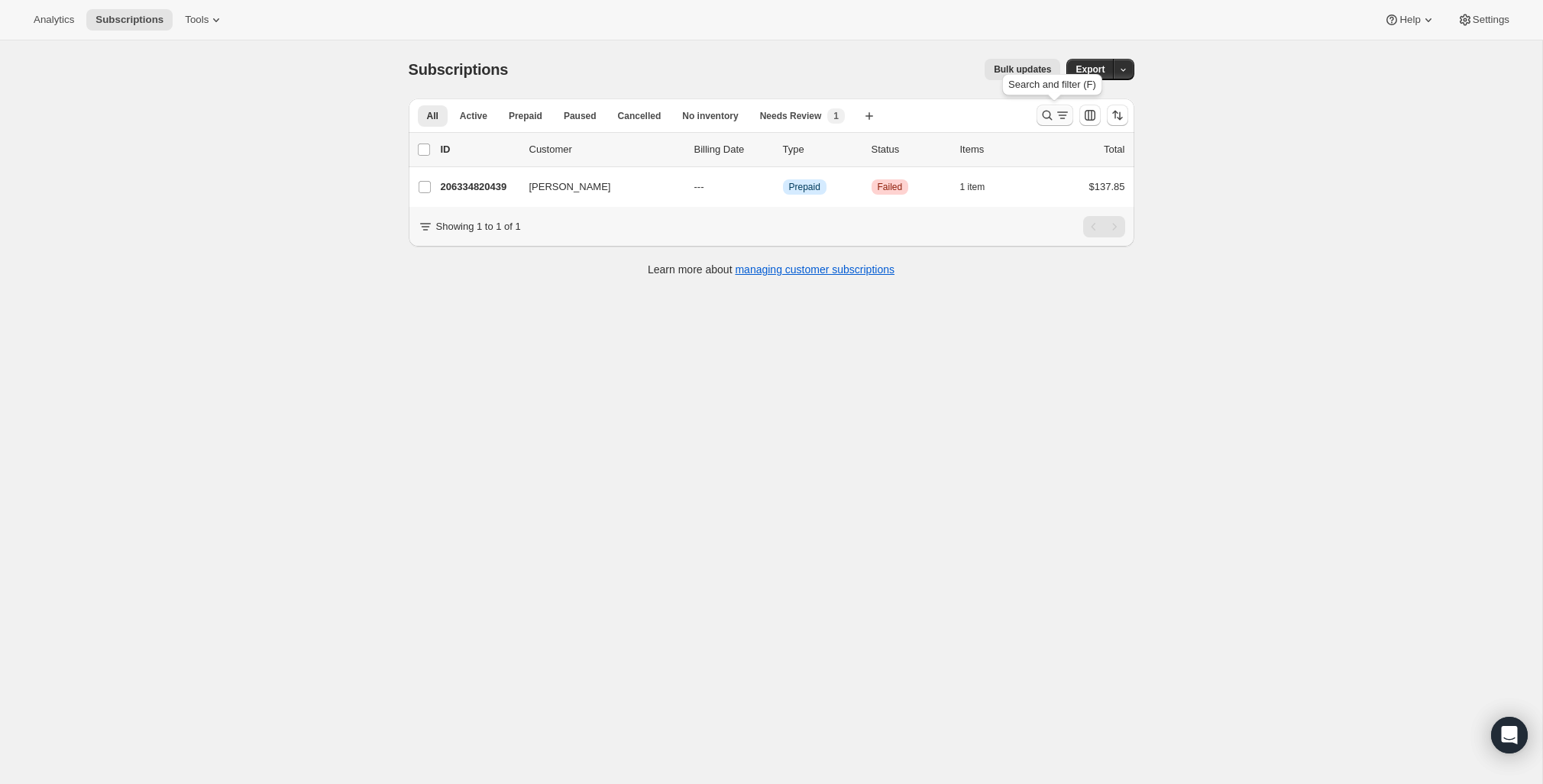
click at [1046, 116] on icon "Search and filter results" at bounding box center [1048, 116] width 15 height 15
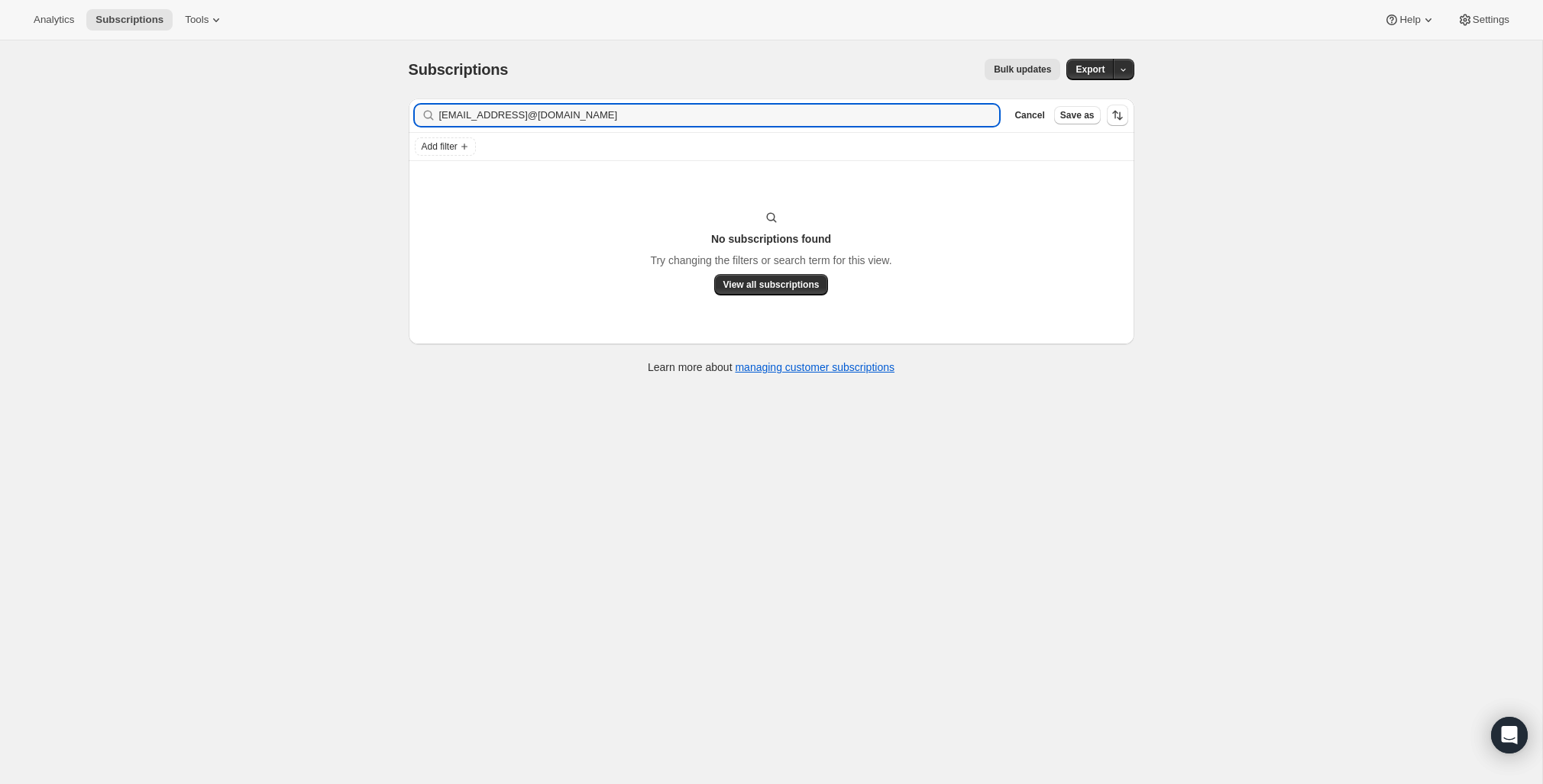
type input "erinmesa@gmail.comlauraagnewdc@gmail.com"
click at [981, 116] on icon "button" at bounding box center [982, 116] width 5 height 5
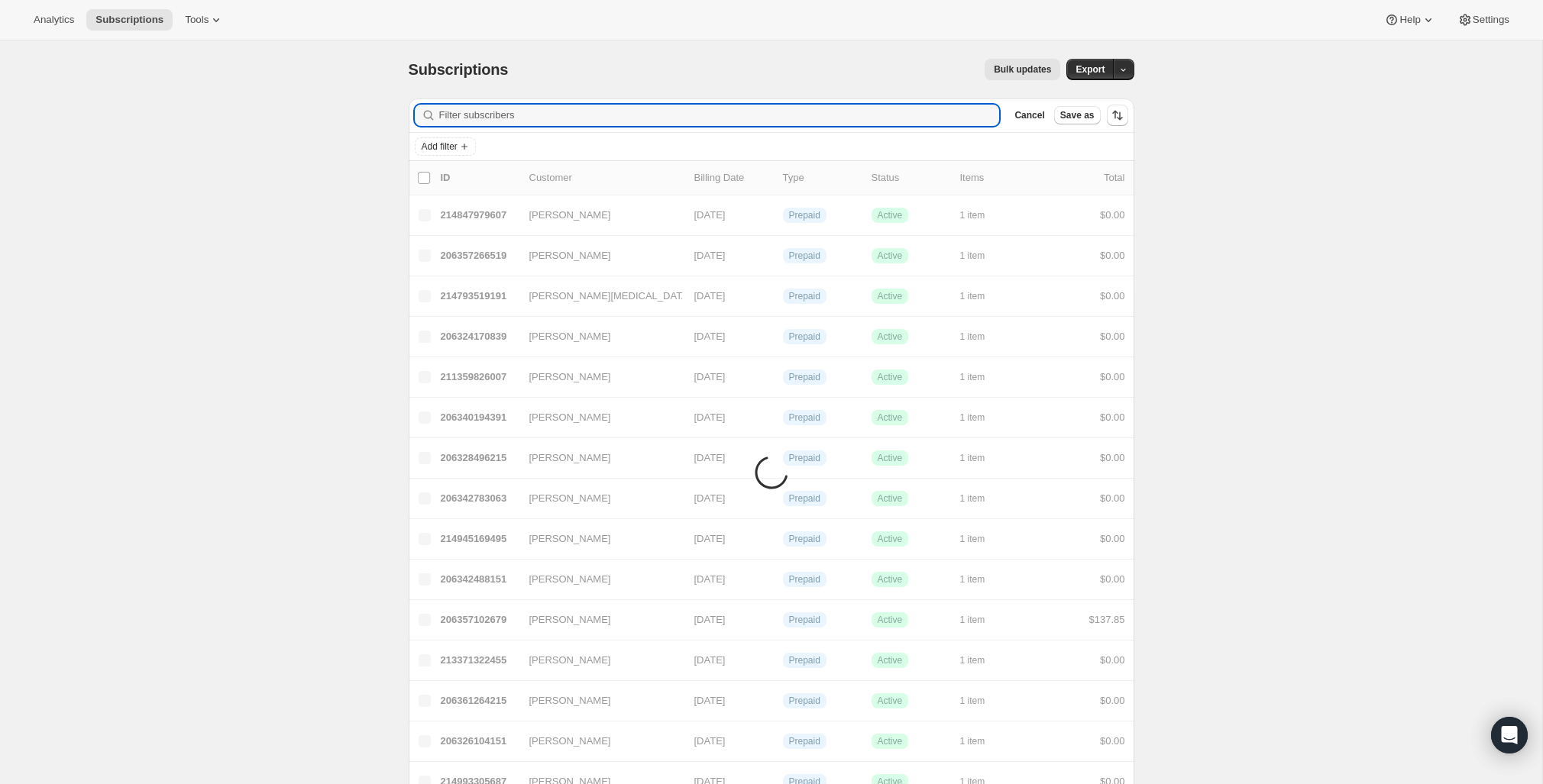
paste input "lauraagnewdc@gmail.com"
type input "lauraagnewdc@gmail.com"
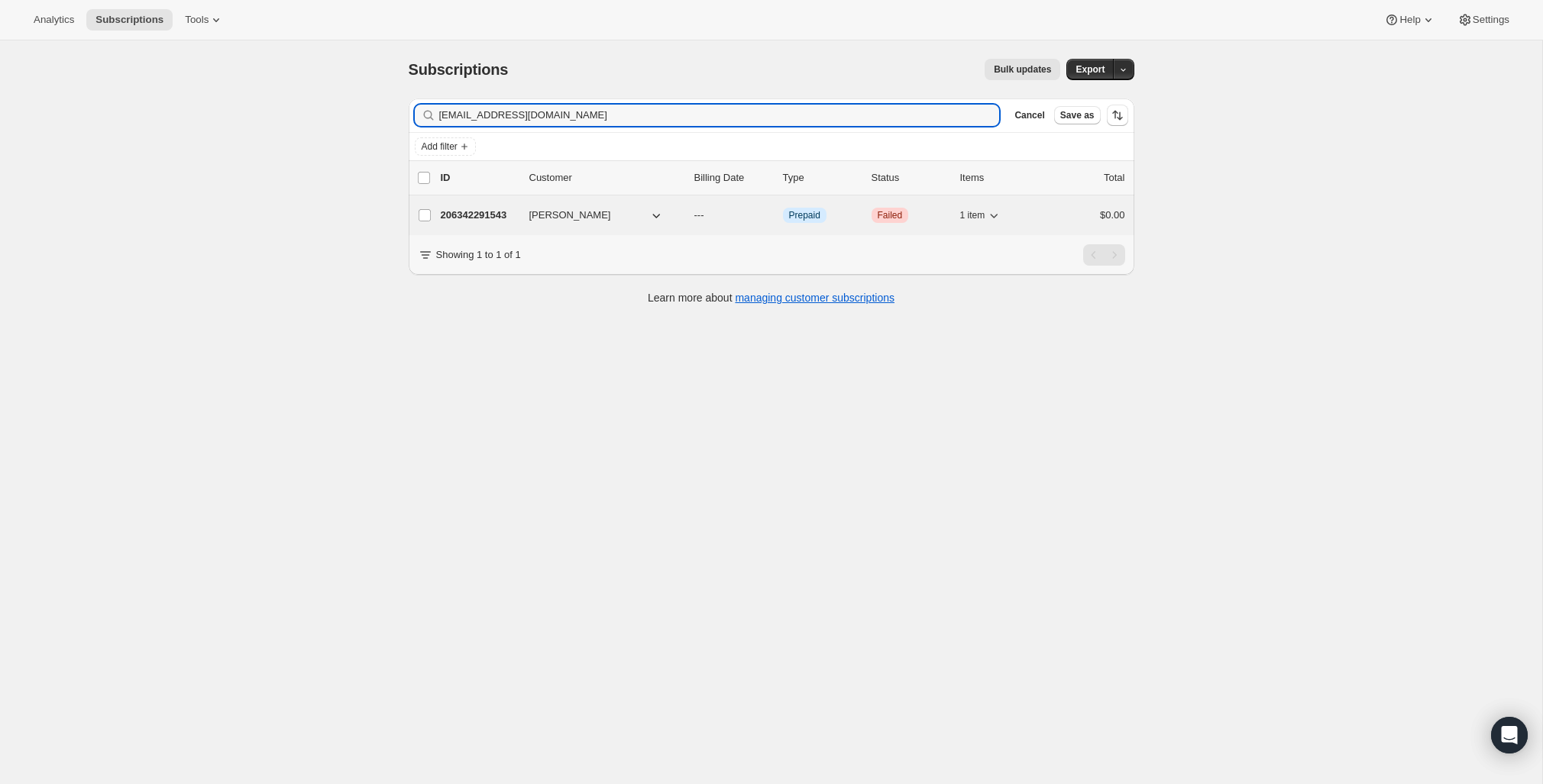
click at [481, 211] on p "206342291543" at bounding box center [478, 216] width 76 height 15
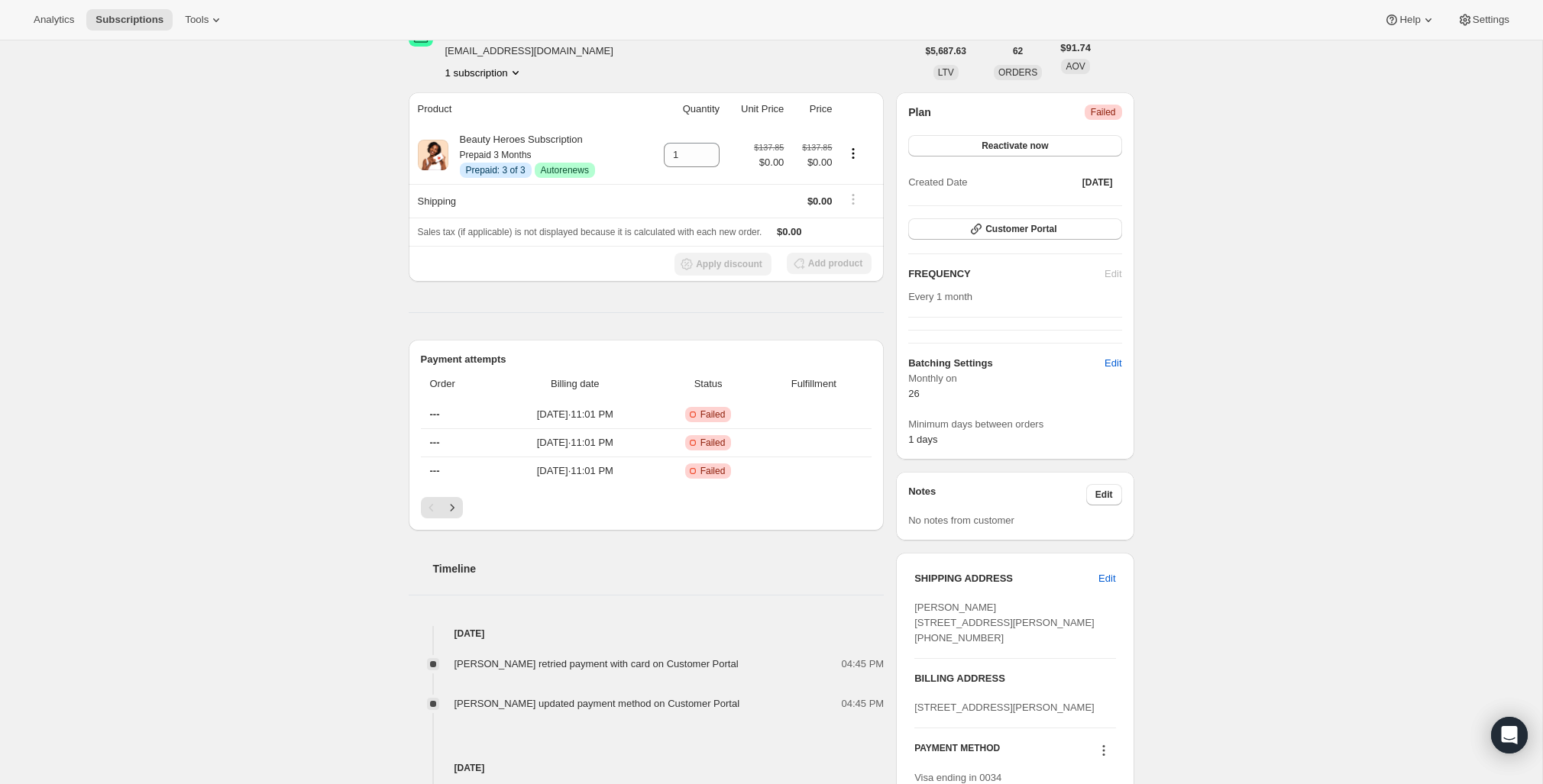
scroll to position [80, 0]
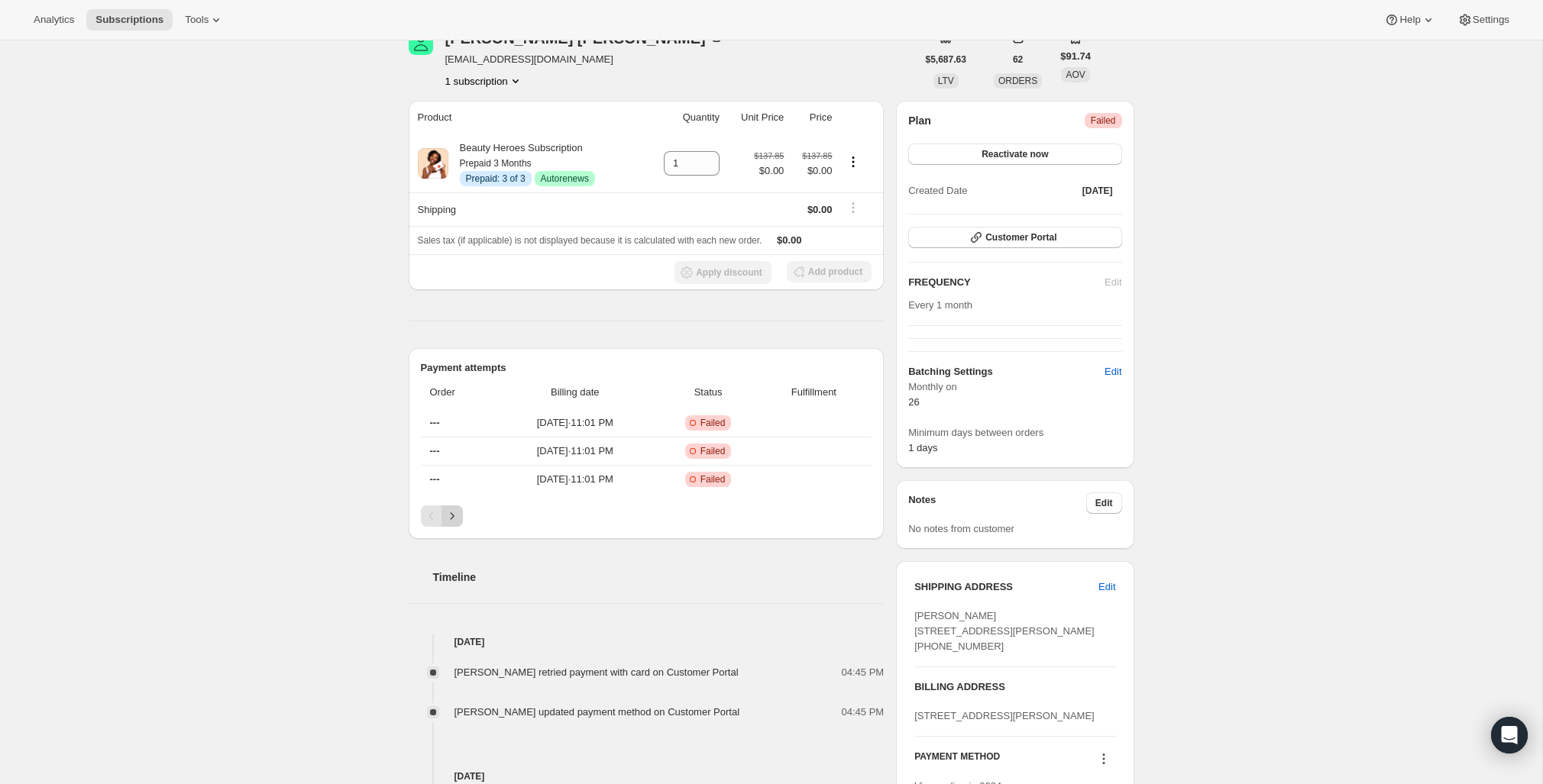
click at [453, 521] on icon "Next" at bounding box center [452, 516] width 15 height 15
click at [1019, 161] on button "Reactivate now" at bounding box center [1015, 154] width 213 height 22
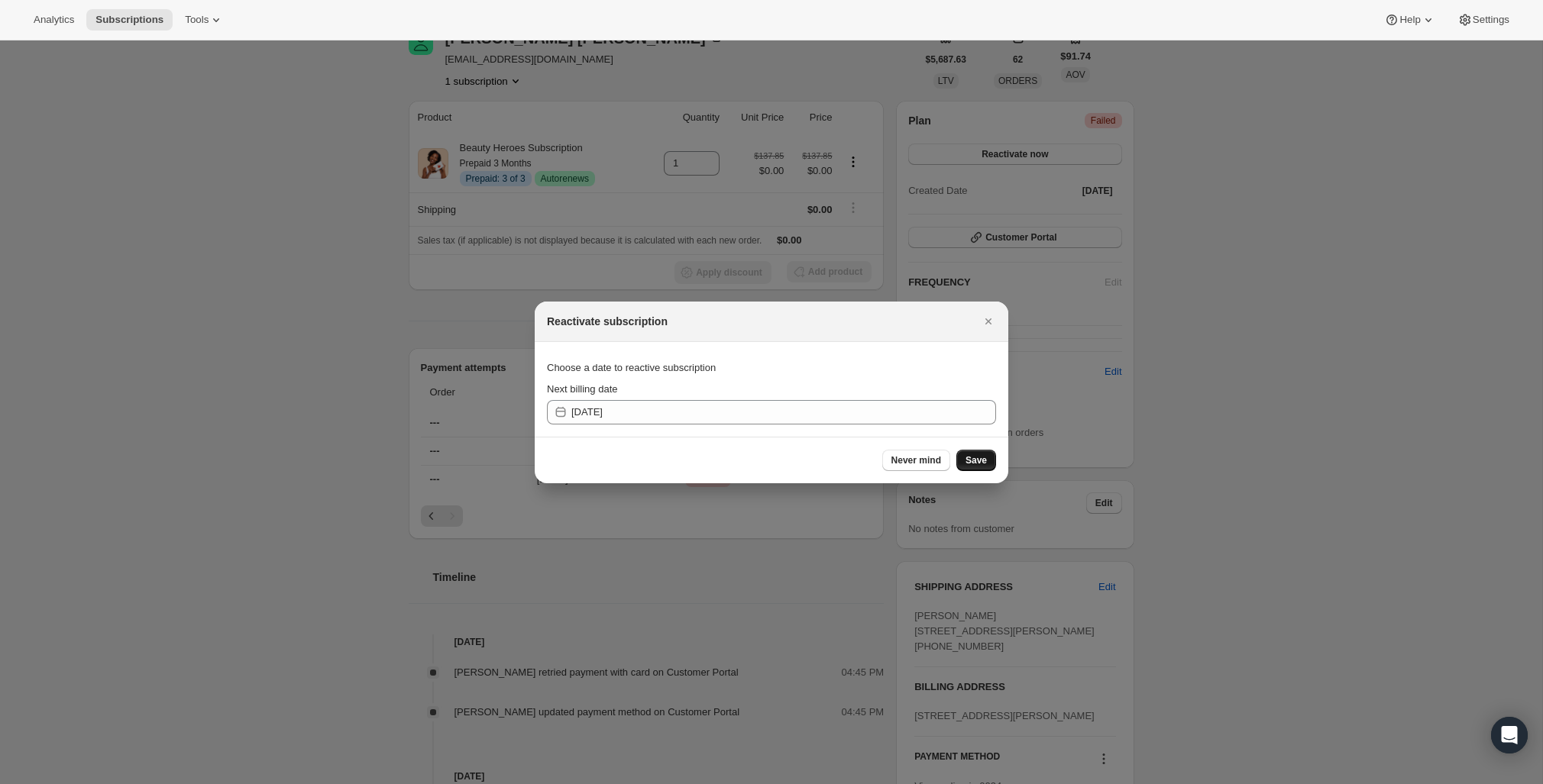
click at [981, 464] on span "Save" at bounding box center [977, 461] width 22 height 12
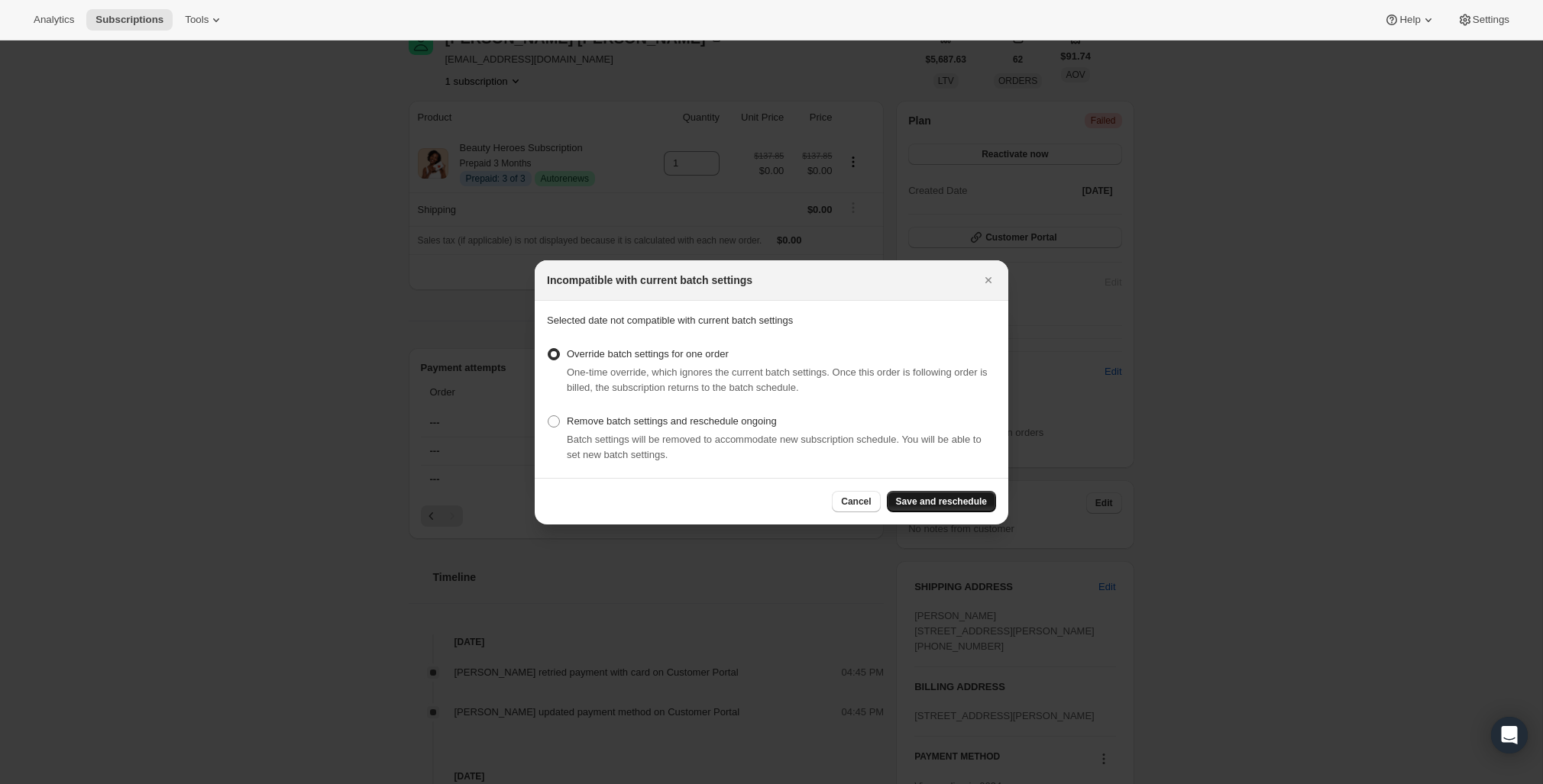
click at [930, 502] on span "Save and reschedule" at bounding box center [941, 502] width 91 height 12
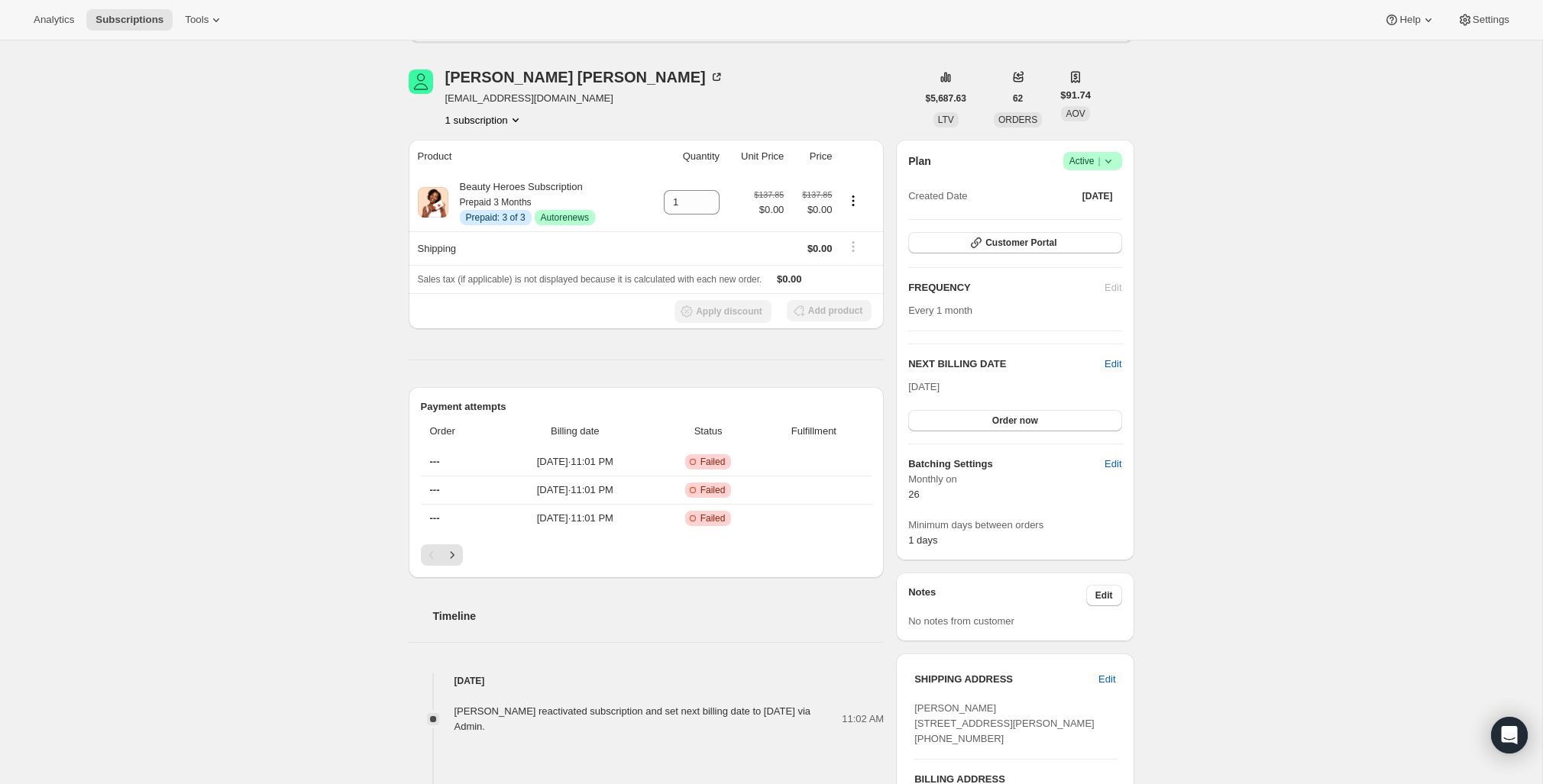
scroll to position [117, 0]
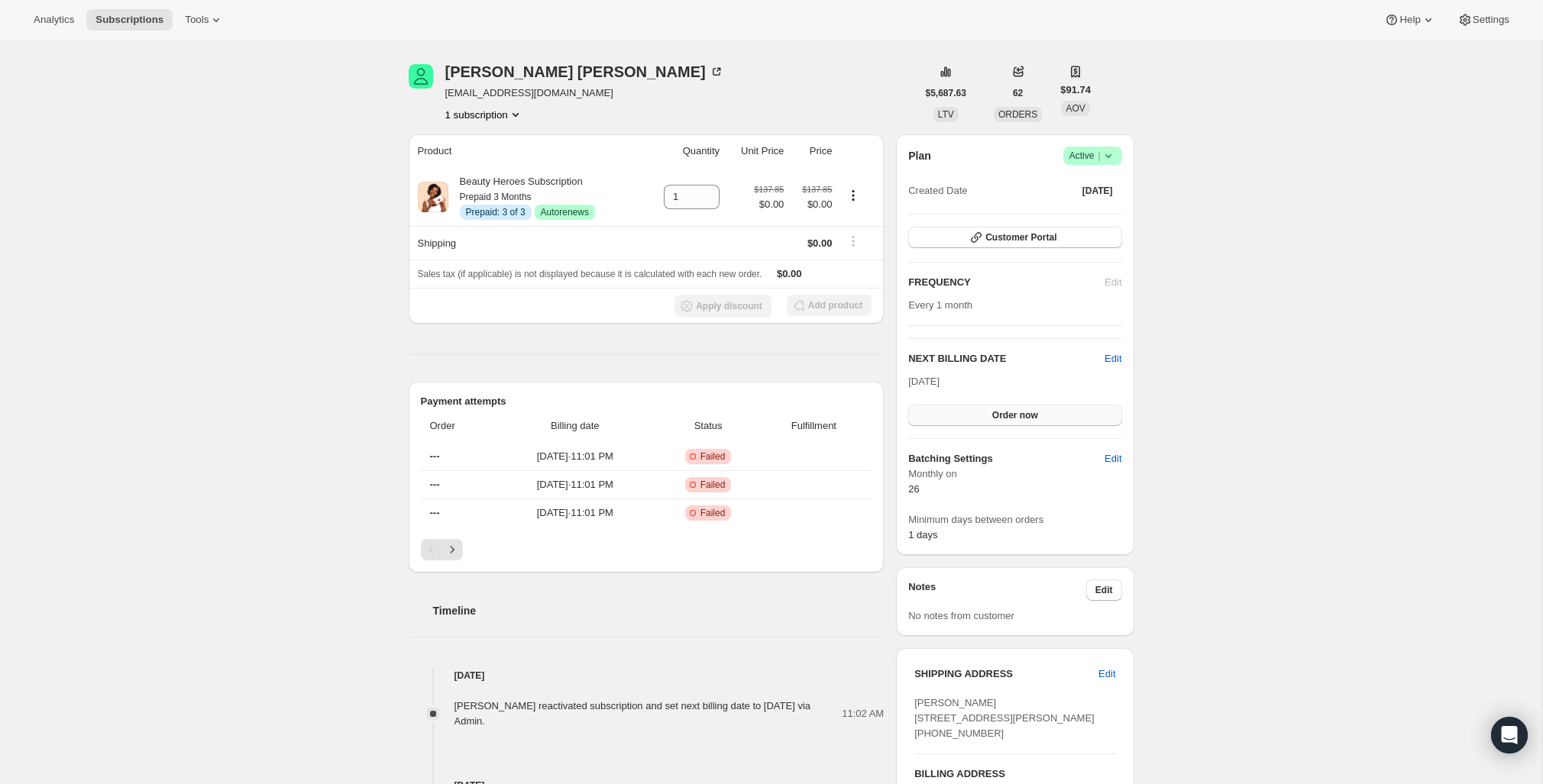
click at [1060, 414] on button "Order now" at bounding box center [1015, 416] width 213 height 22
click at [1060, 414] on button "Click to confirm" at bounding box center [1015, 416] width 213 height 22
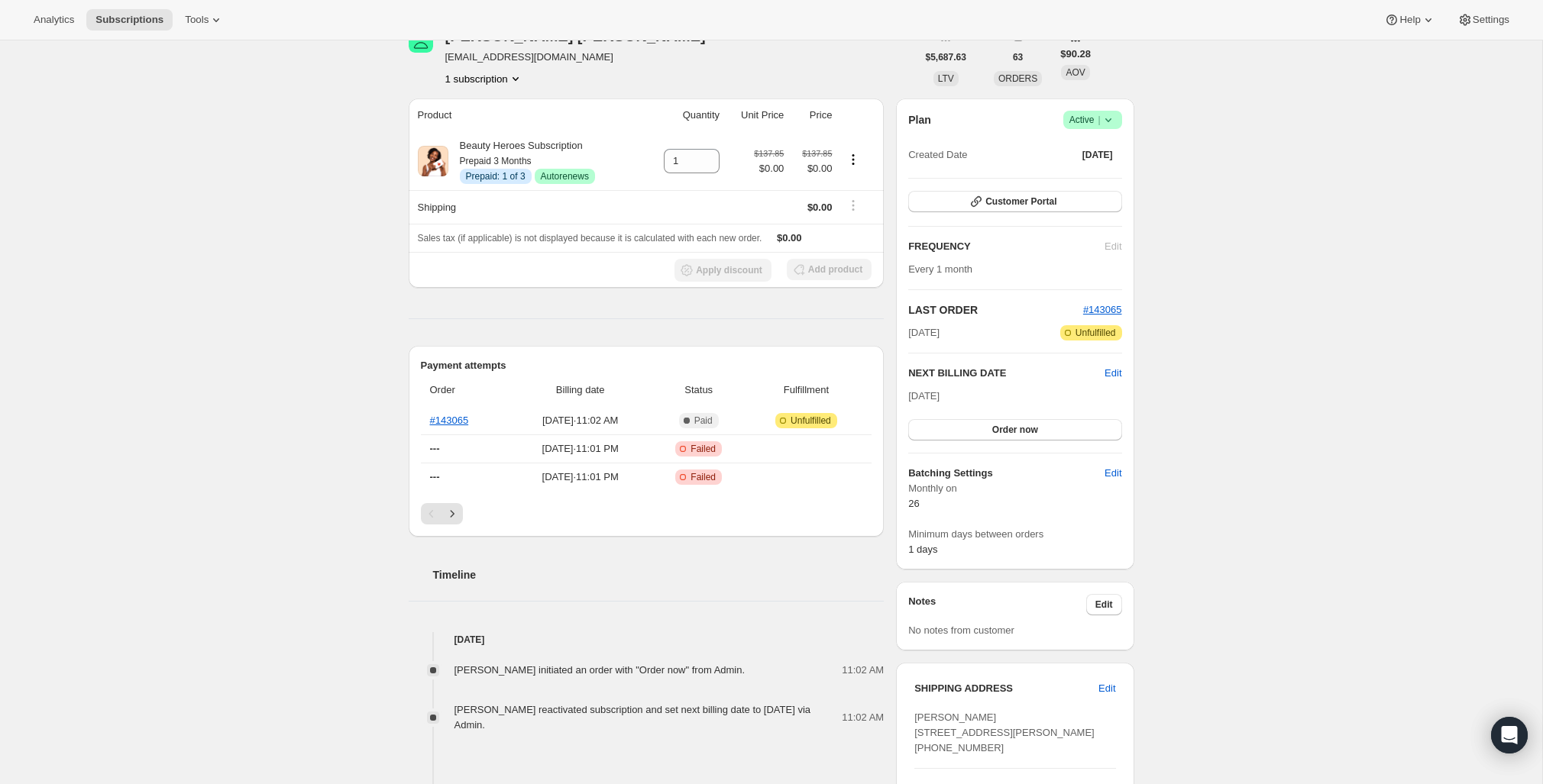
scroll to position [136, 0]
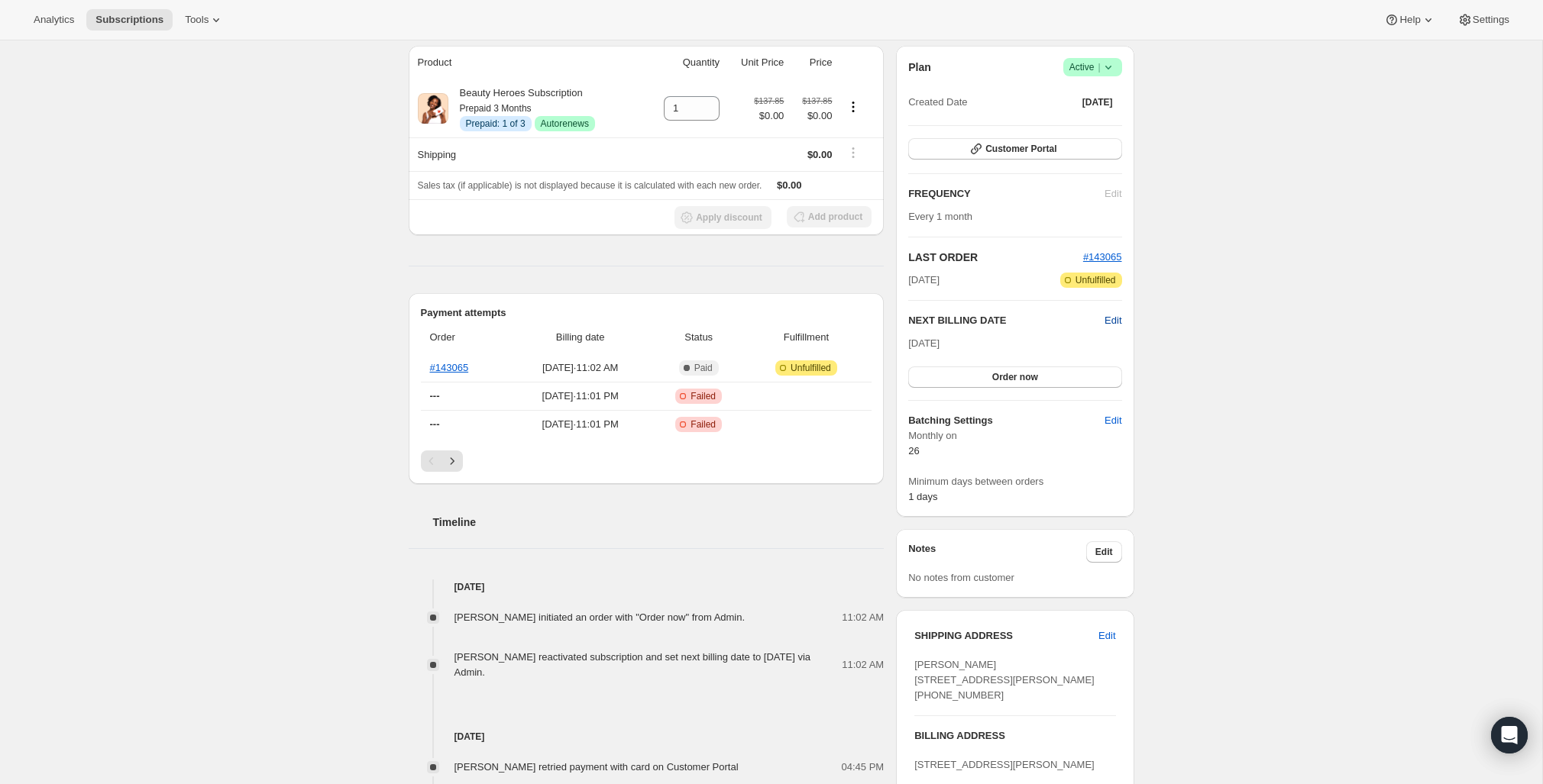
click at [1111, 316] on span "Edit" at bounding box center [1113, 321] width 17 height 15
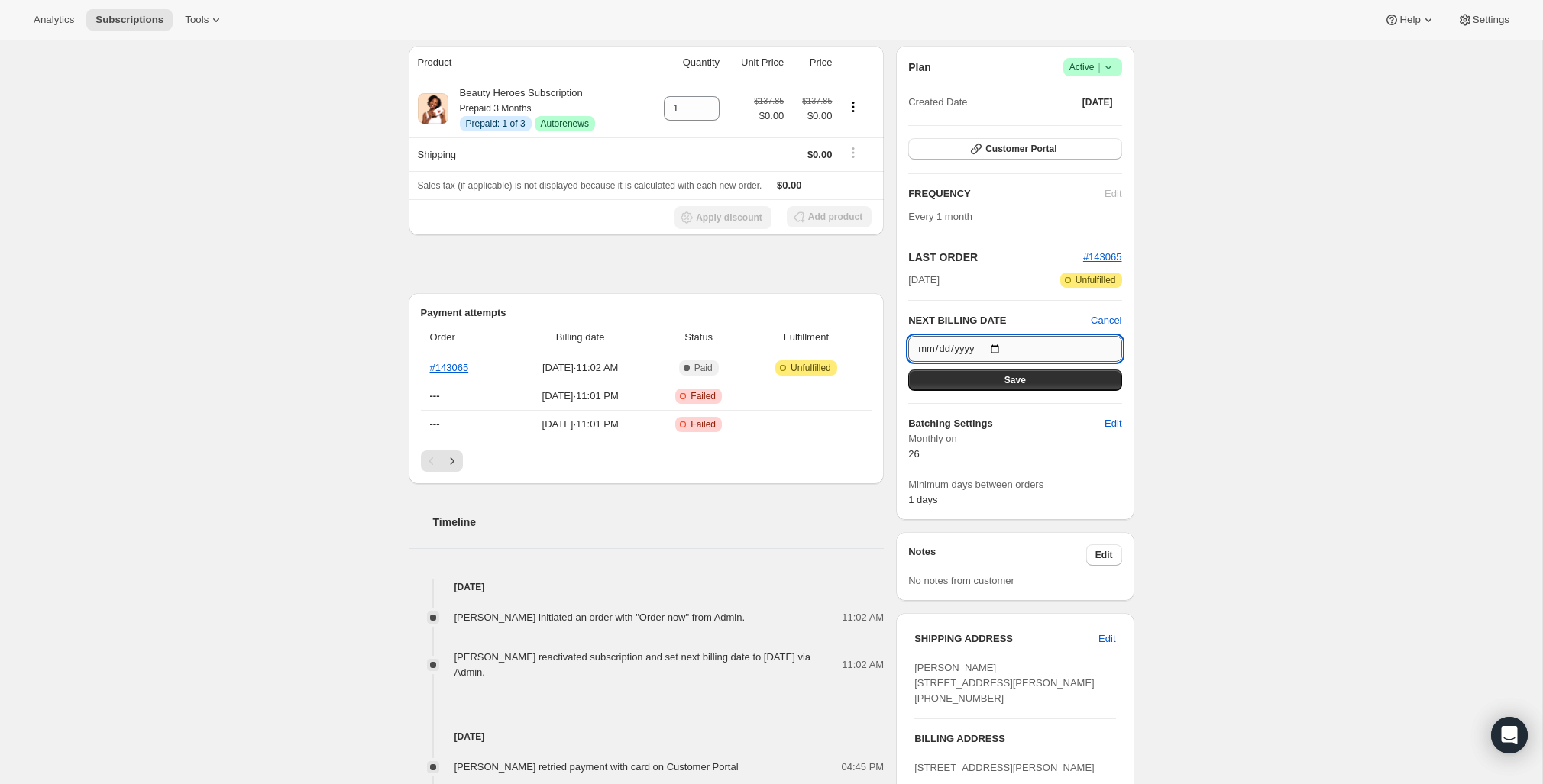
click at [1025, 356] on input "2025-10-26" at bounding box center [1015, 349] width 213 height 26
click at [995, 343] on input "2025-10-26" at bounding box center [1015, 349] width 213 height 26
type input "2025-09-26"
click at [1010, 377] on span "Save" at bounding box center [1015, 380] width 22 height 12
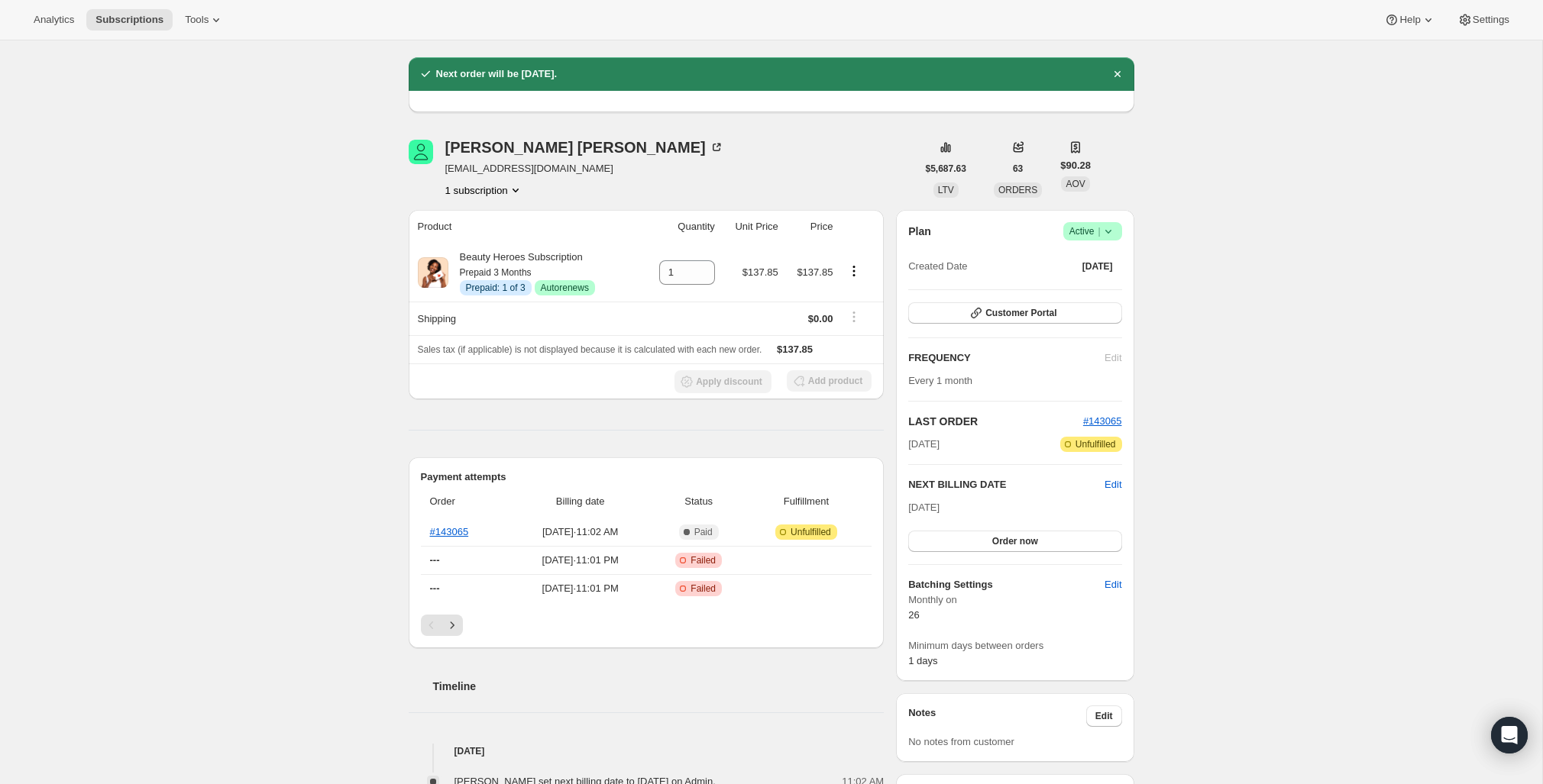
scroll to position [0, 0]
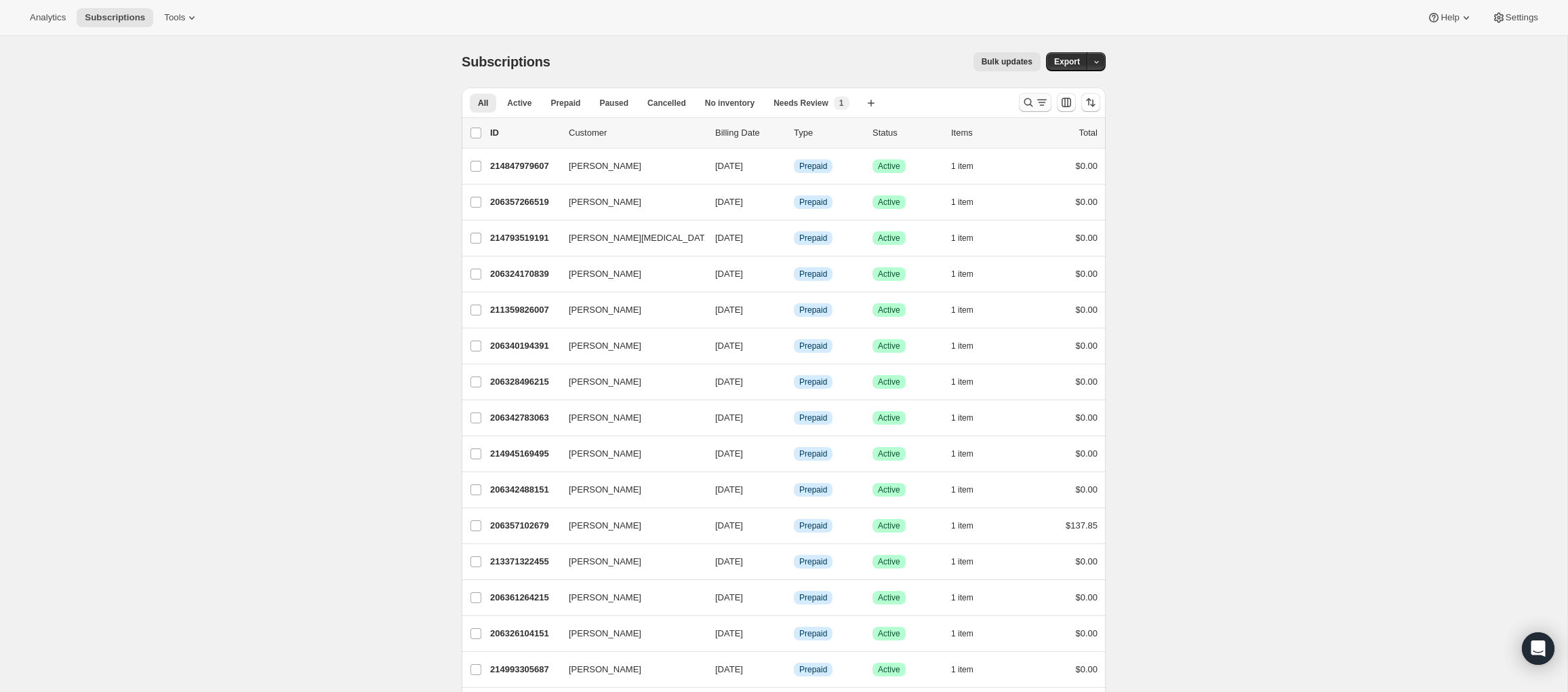
click at [1026, 98] on icon "Search and filter results" at bounding box center [1028, 103] width 14 height 14
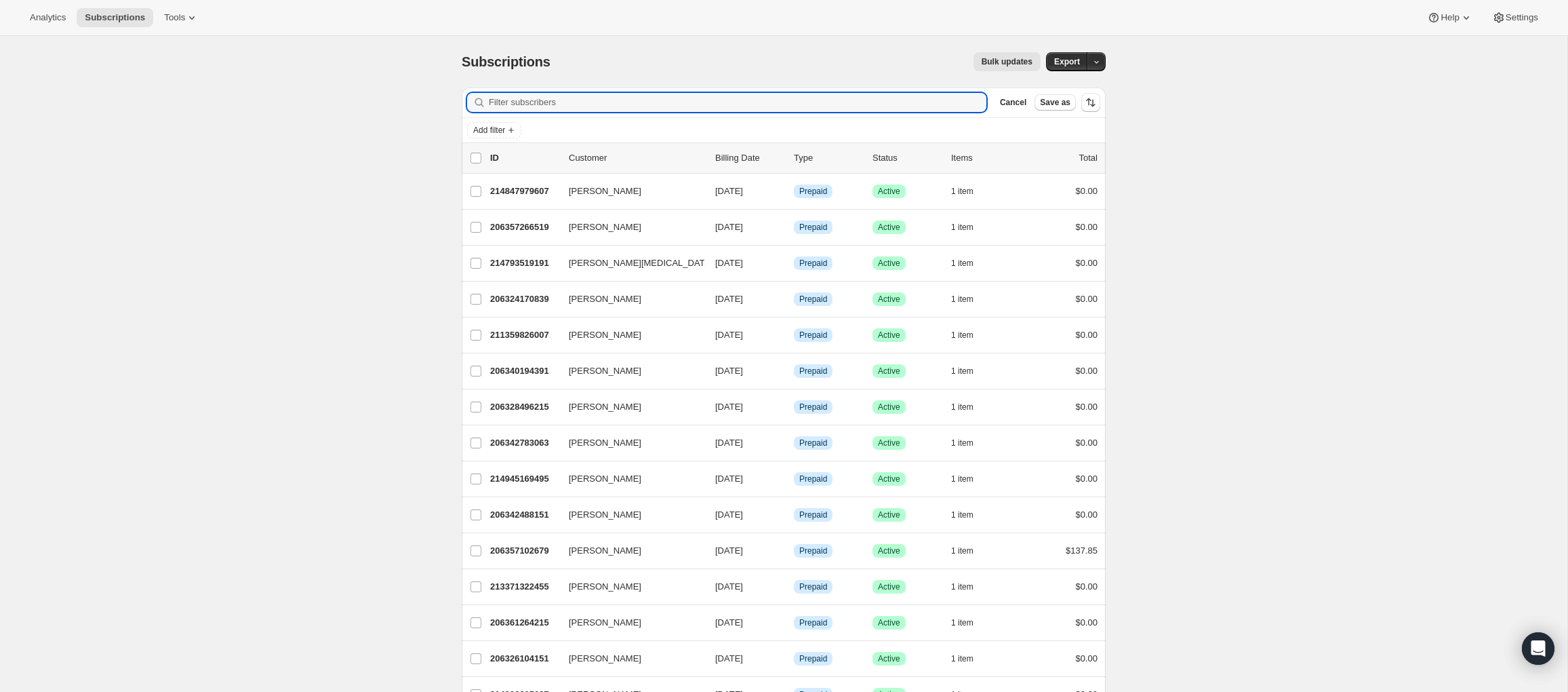
paste input "[EMAIL_ADDRESS][DOMAIN_NAME]"
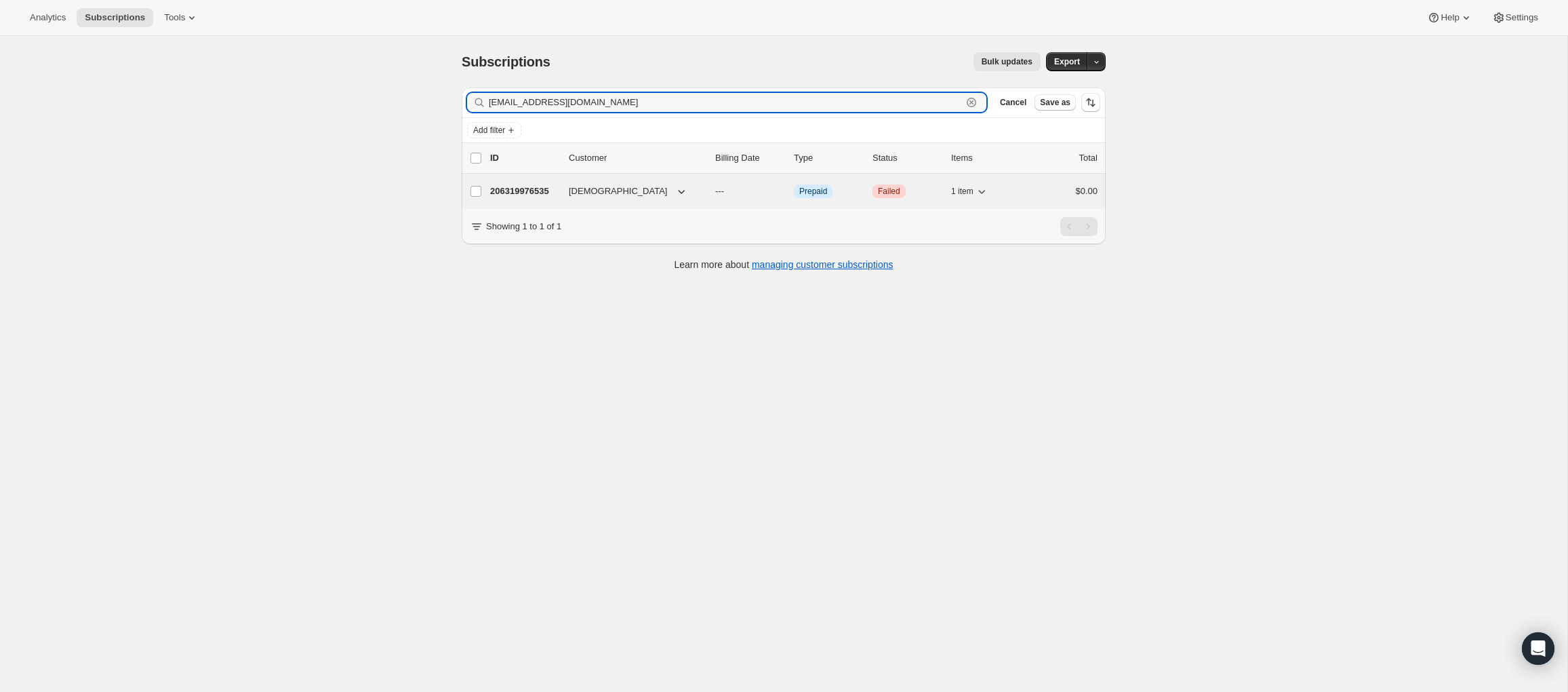
type input "christiannegar@yahoo.com"
click at [526, 191] on p "206319976535" at bounding box center [524, 191] width 68 height 14
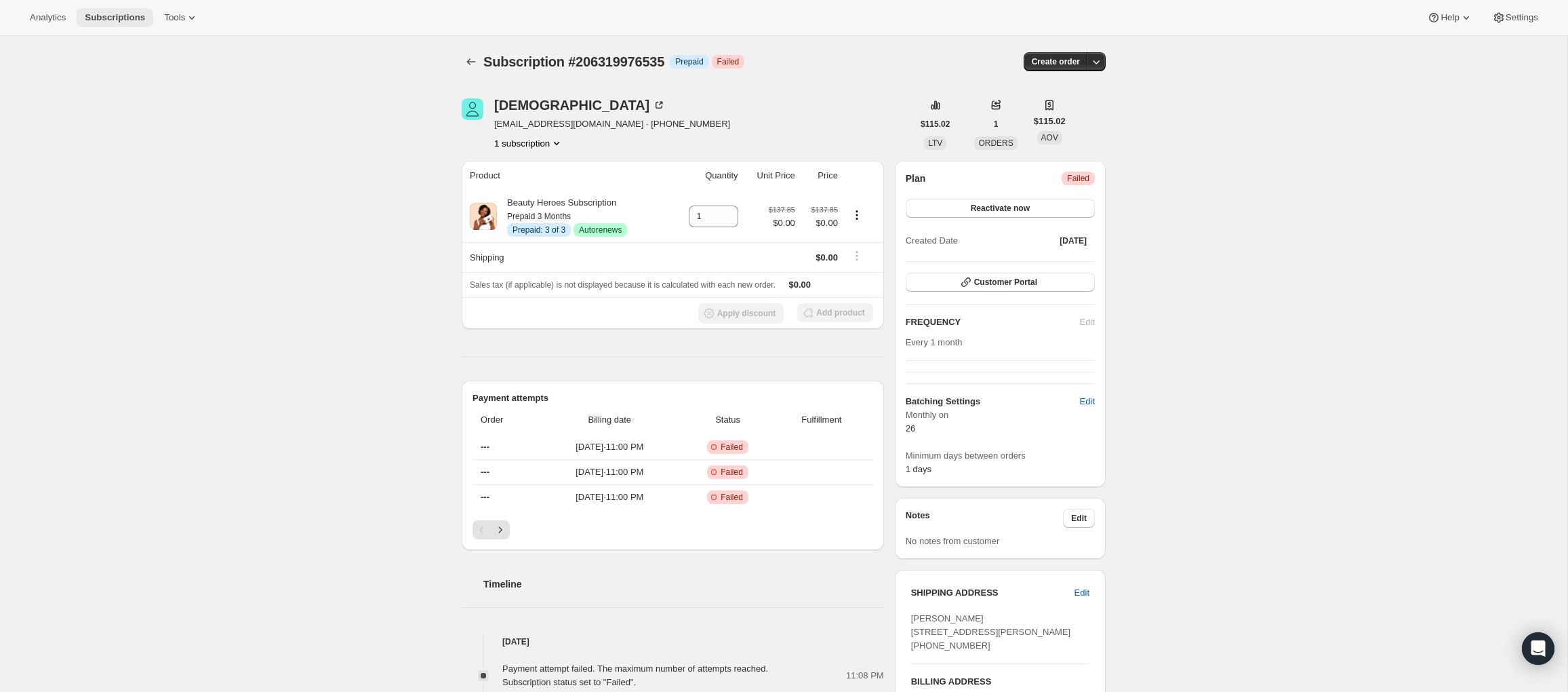
click at [120, 18] on span "Subscriptions" at bounding box center [115, 18] width 60 height 11
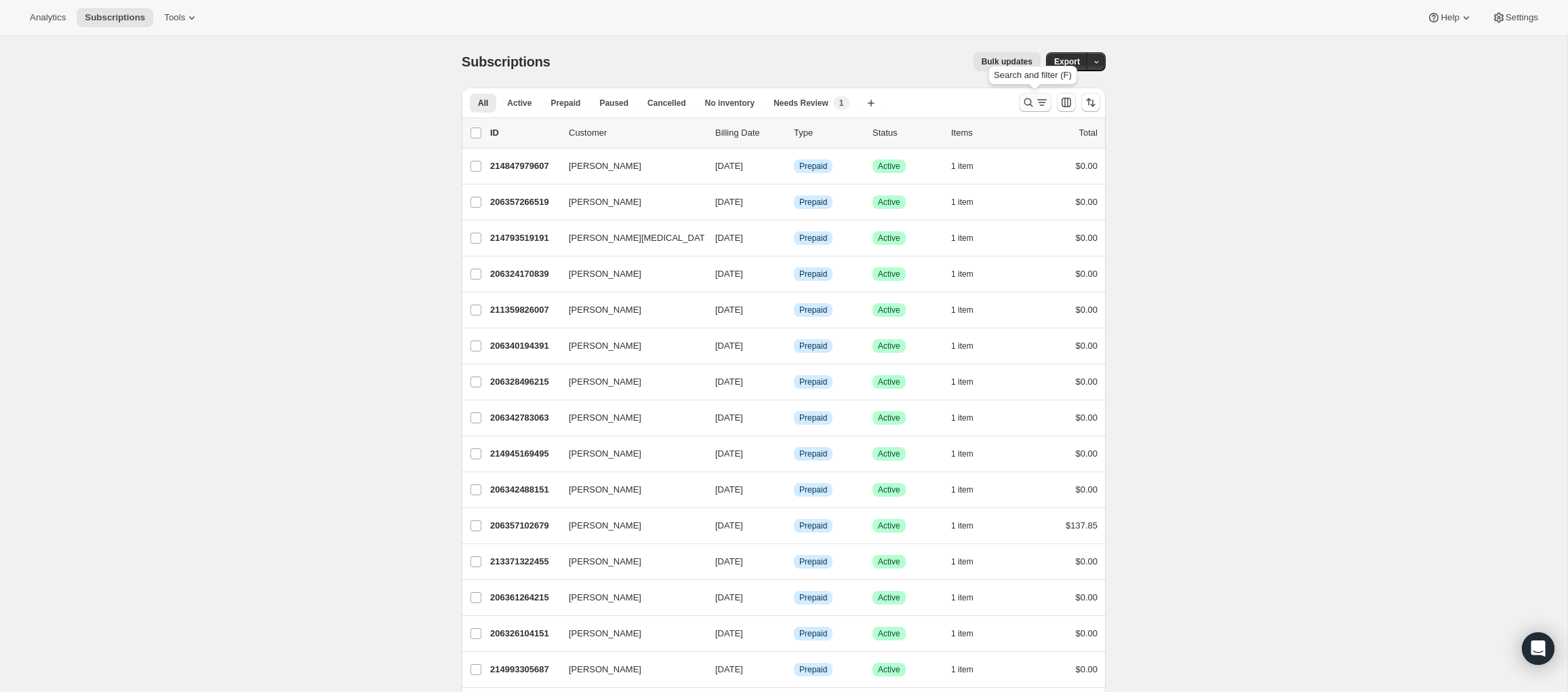
click at [1022, 102] on icon "Search and filter results" at bounding box center [1028, 103] width 14 height 14
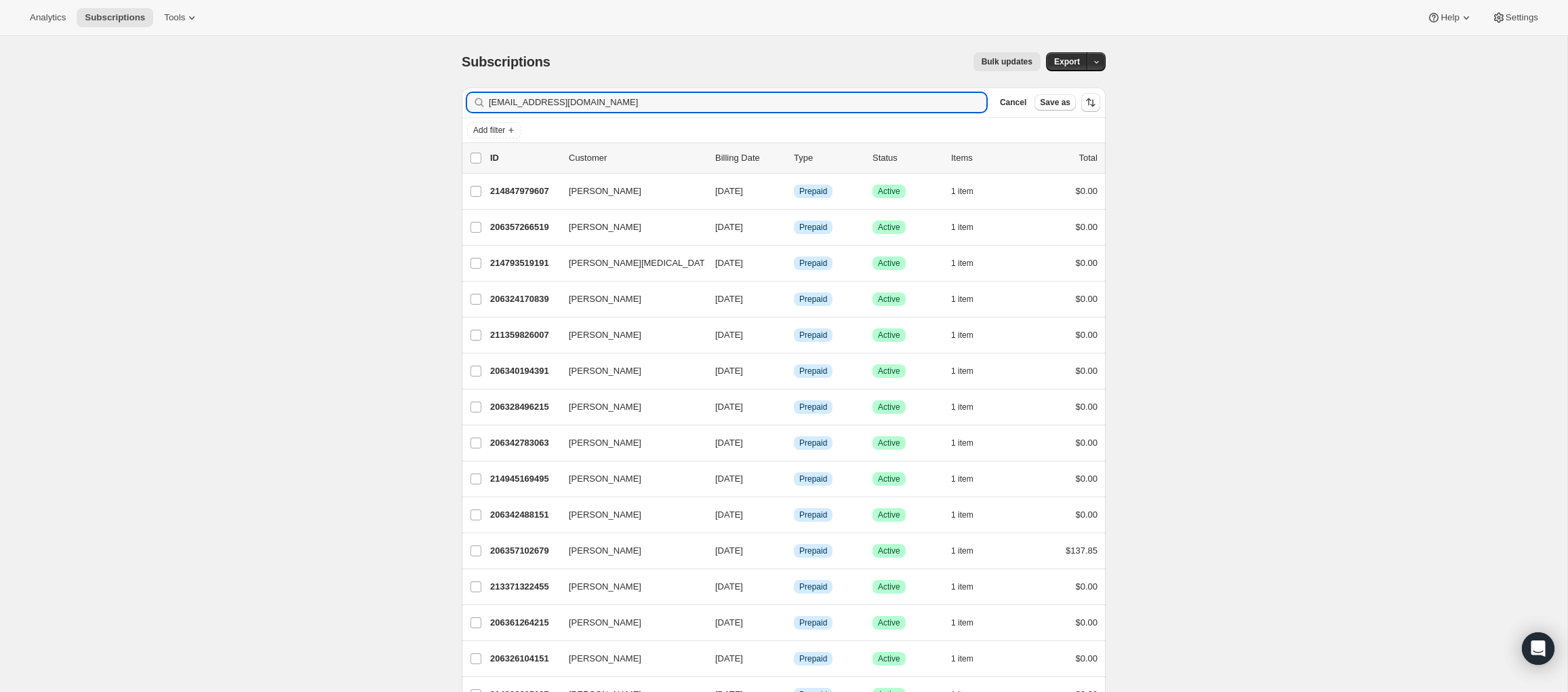
type input "melissagamo@gmail.com"
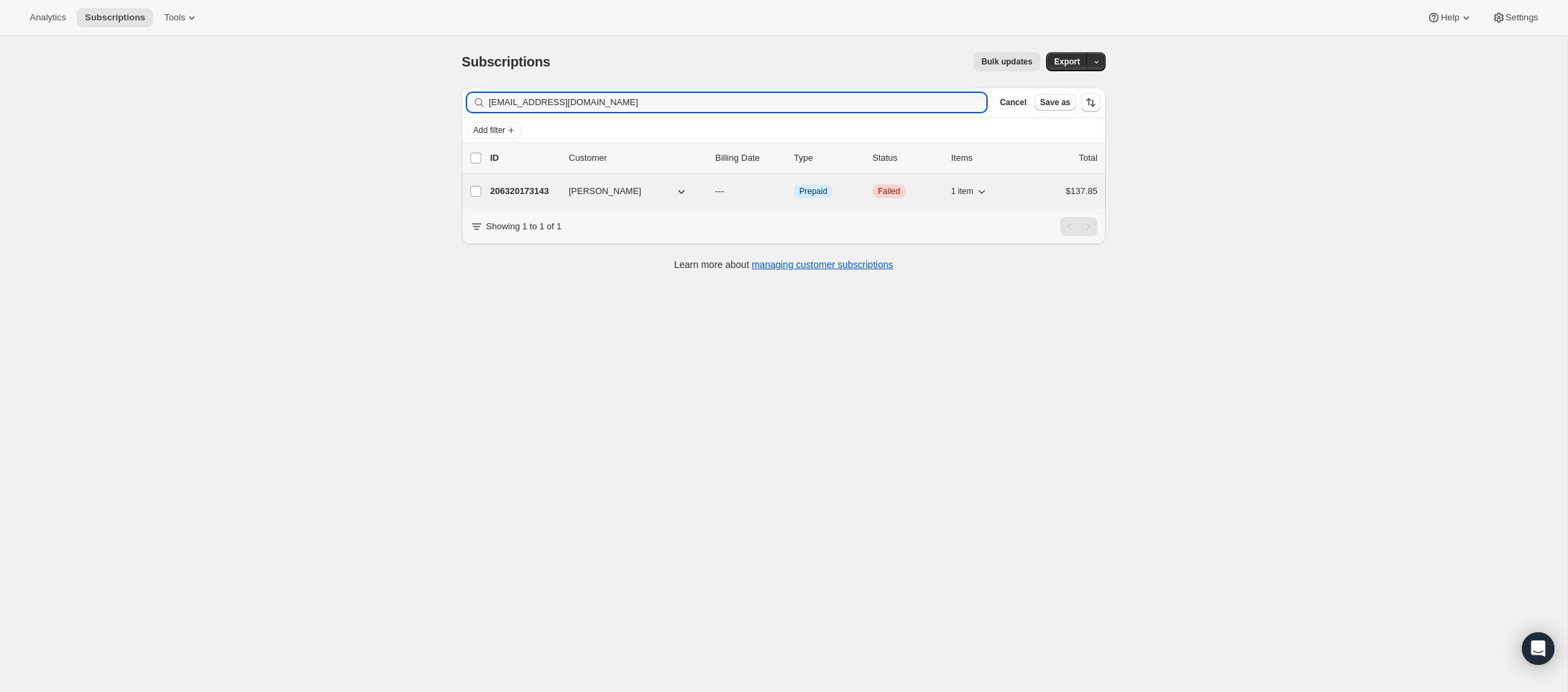
click at [529, 187] on p "206320173143" at bounding box center [524, 191] width 68 height 14
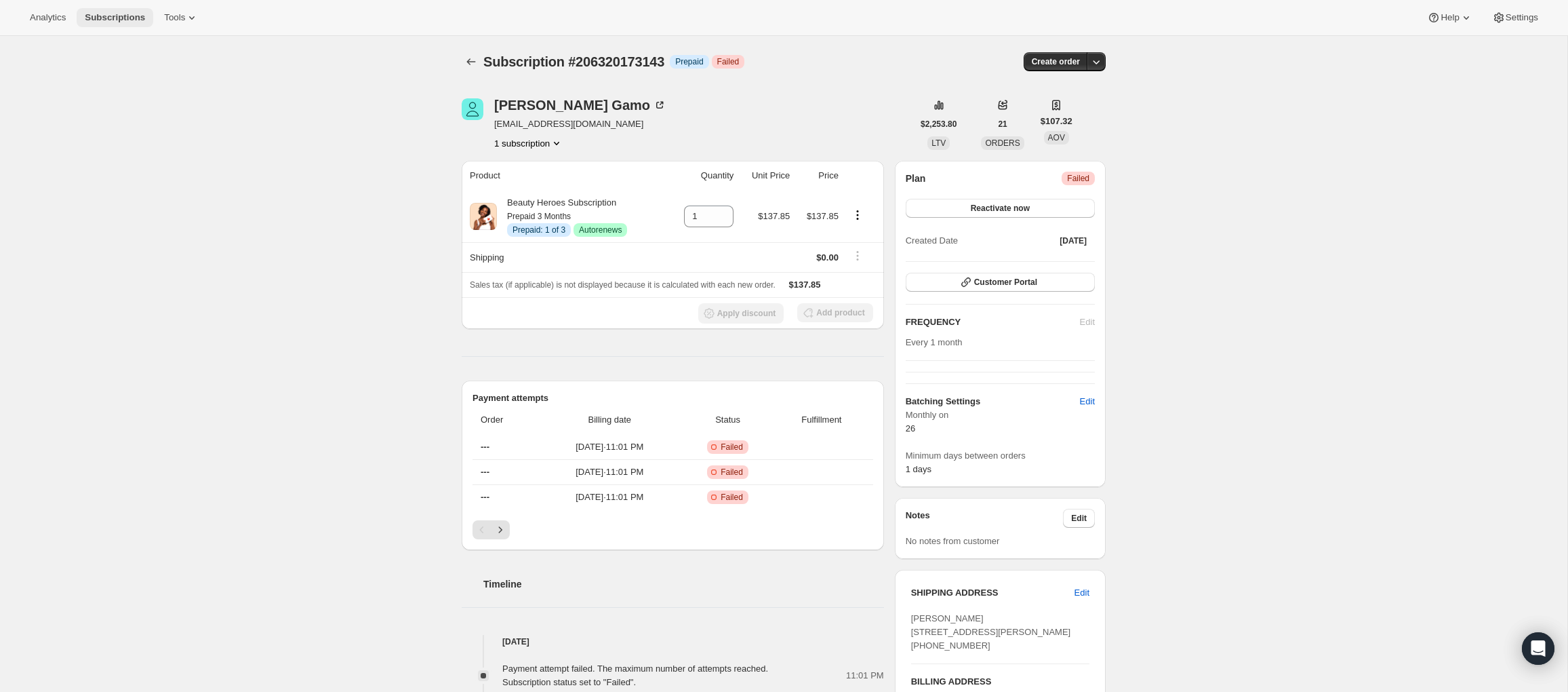
click at [126, 19] on span "Subscriptions" at bounding box center [115, 18] width 60 height 11
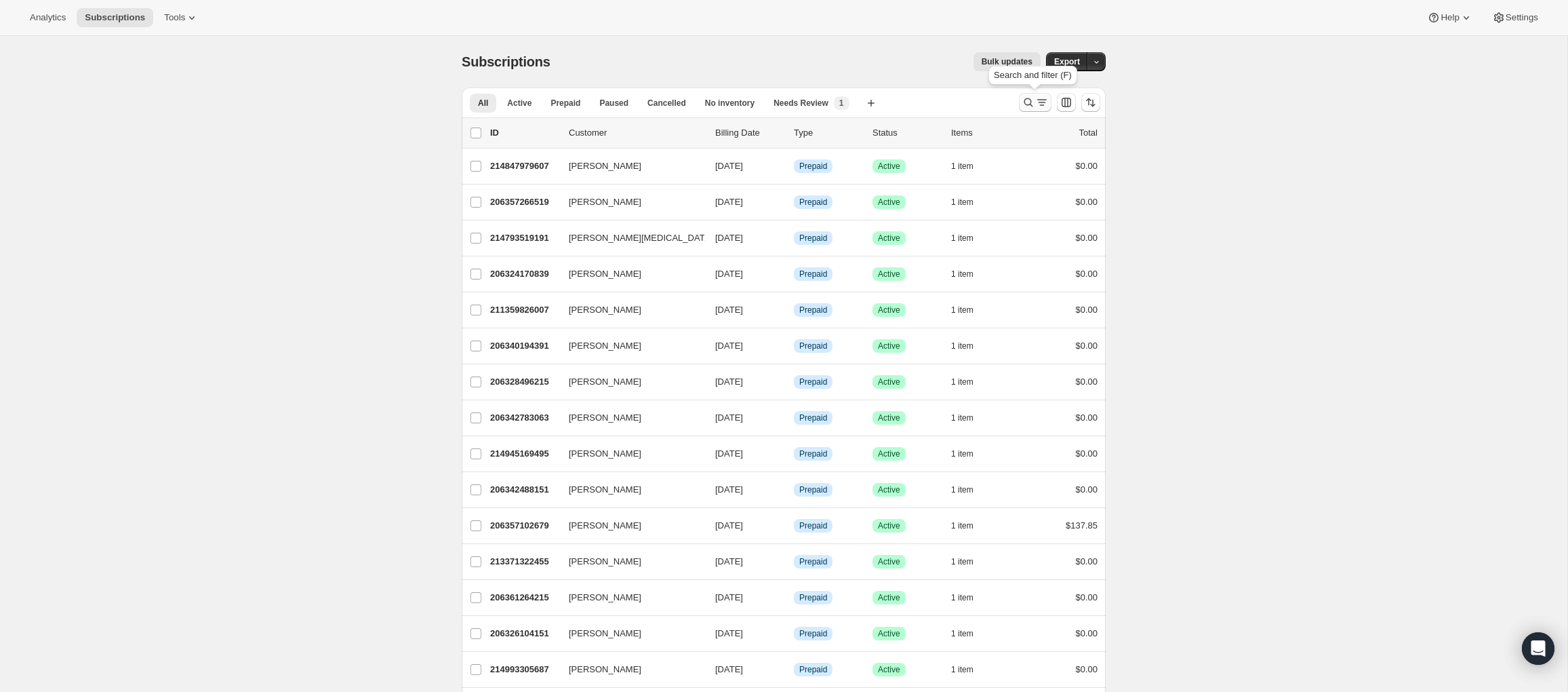
click at [1026, 103] on icon "Search and filter results" at bounding box center [1028, 103] width 14 height 14
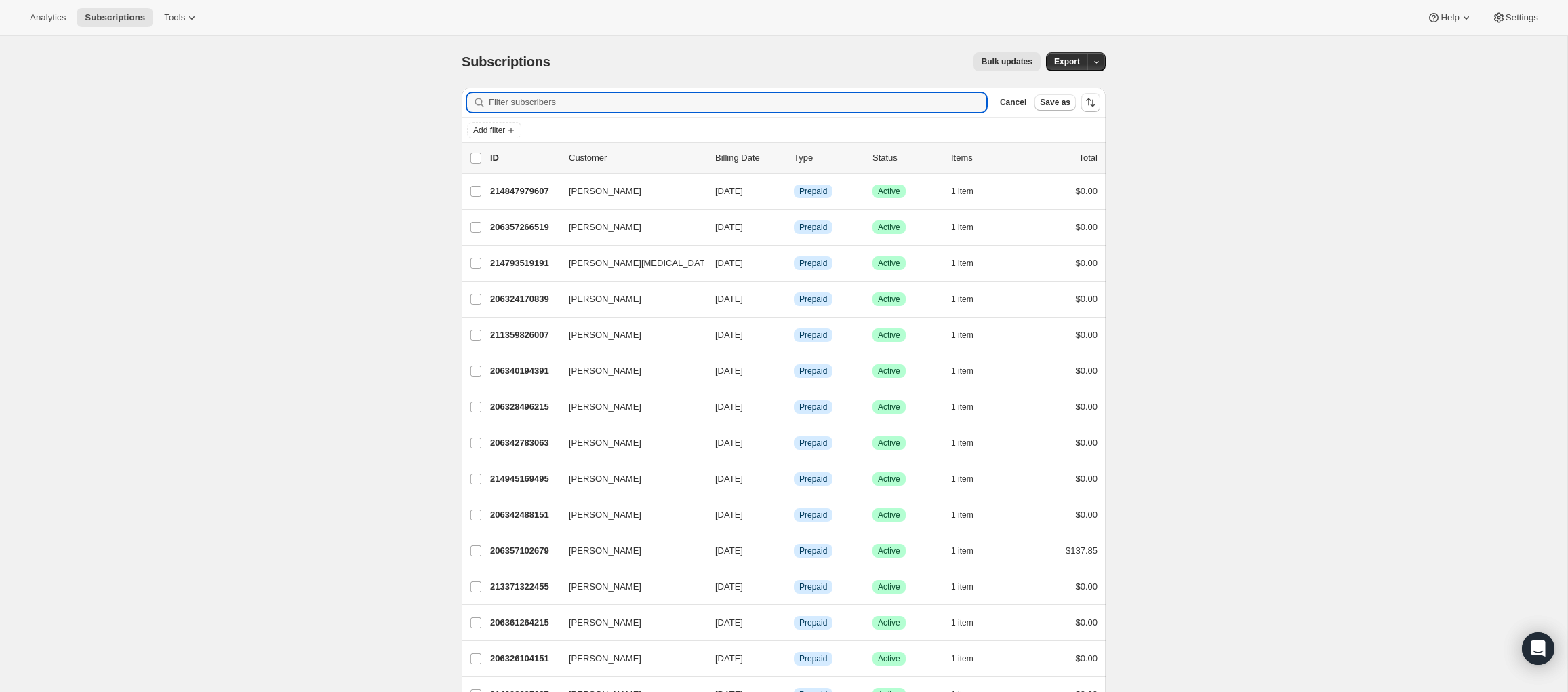
type input "stacey@hallattfamily.com"
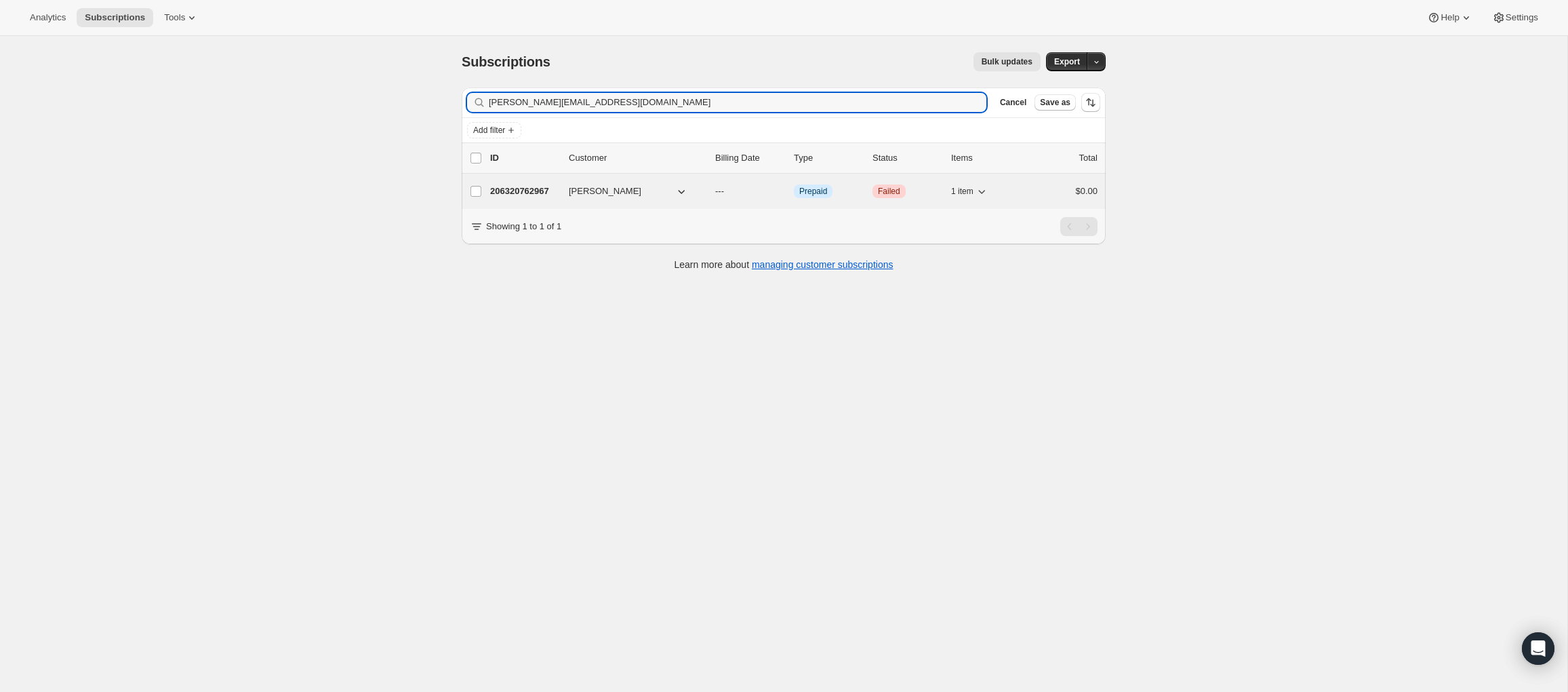
click at [508, 186] on p "206320762967" at bounding box center [524, 191] width 68 height 14
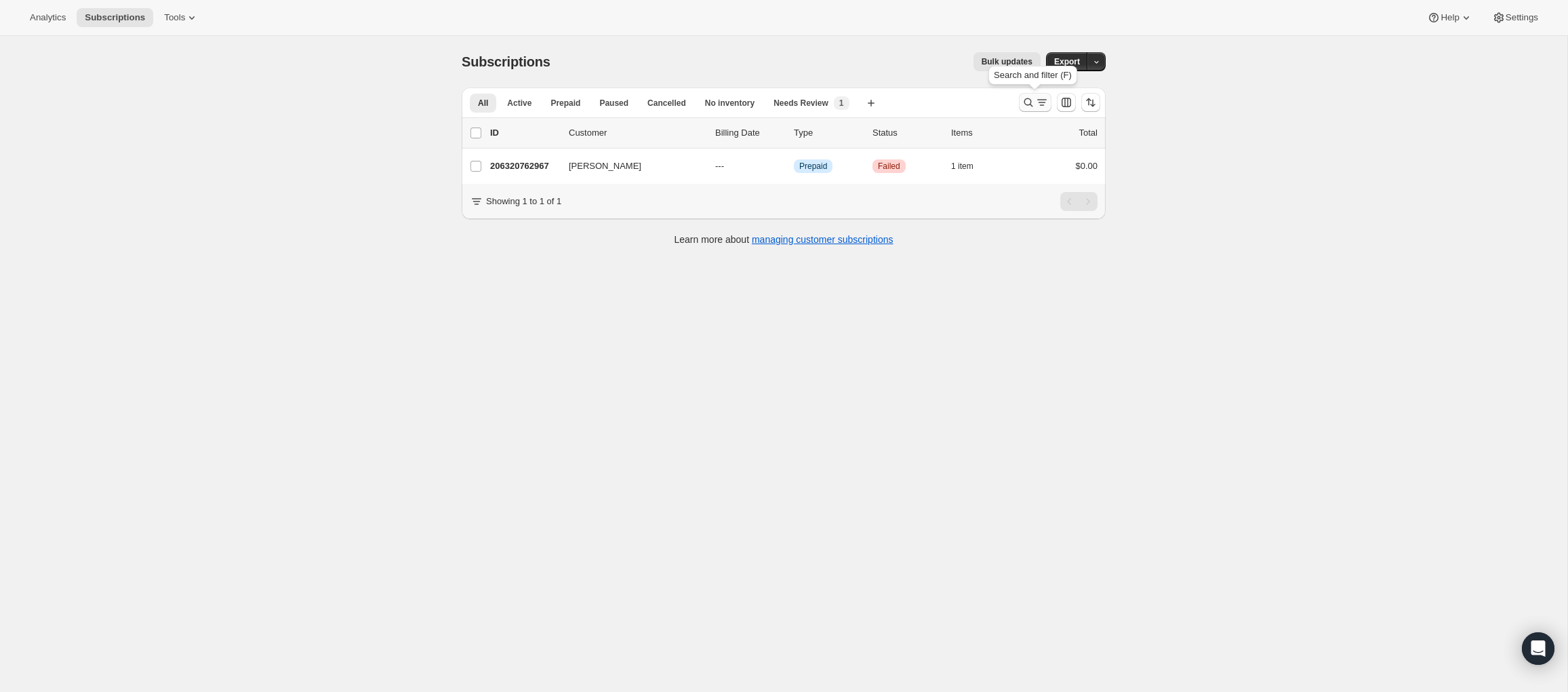
click at [1024, 98] on icon "Search and filter results" at bounding box center [1028, 103] width 14 height 14
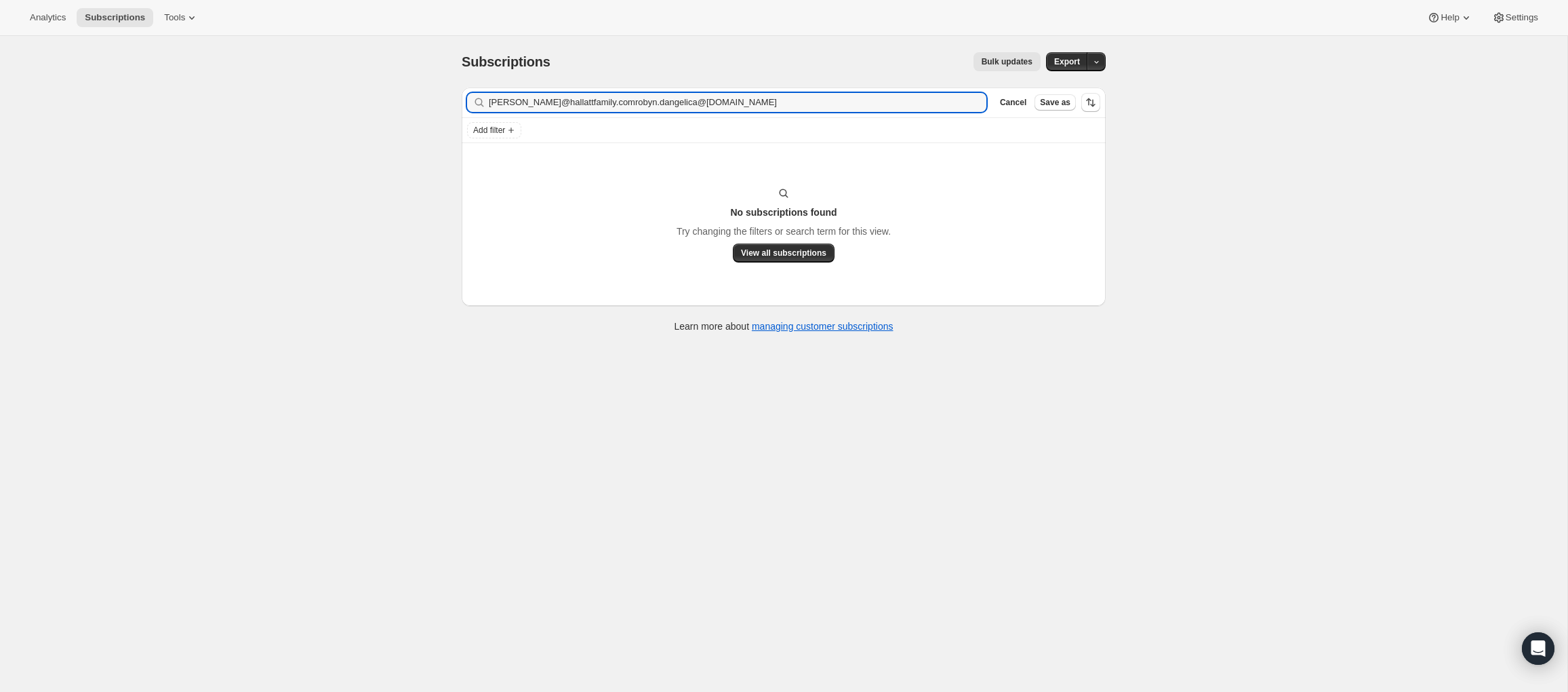
type input "stacey@hallattfamily.comrobyn.dangelica@gmail.com"
click at [970, 103] on icon "button" at bounding box center [971, 103] width 5 height 5
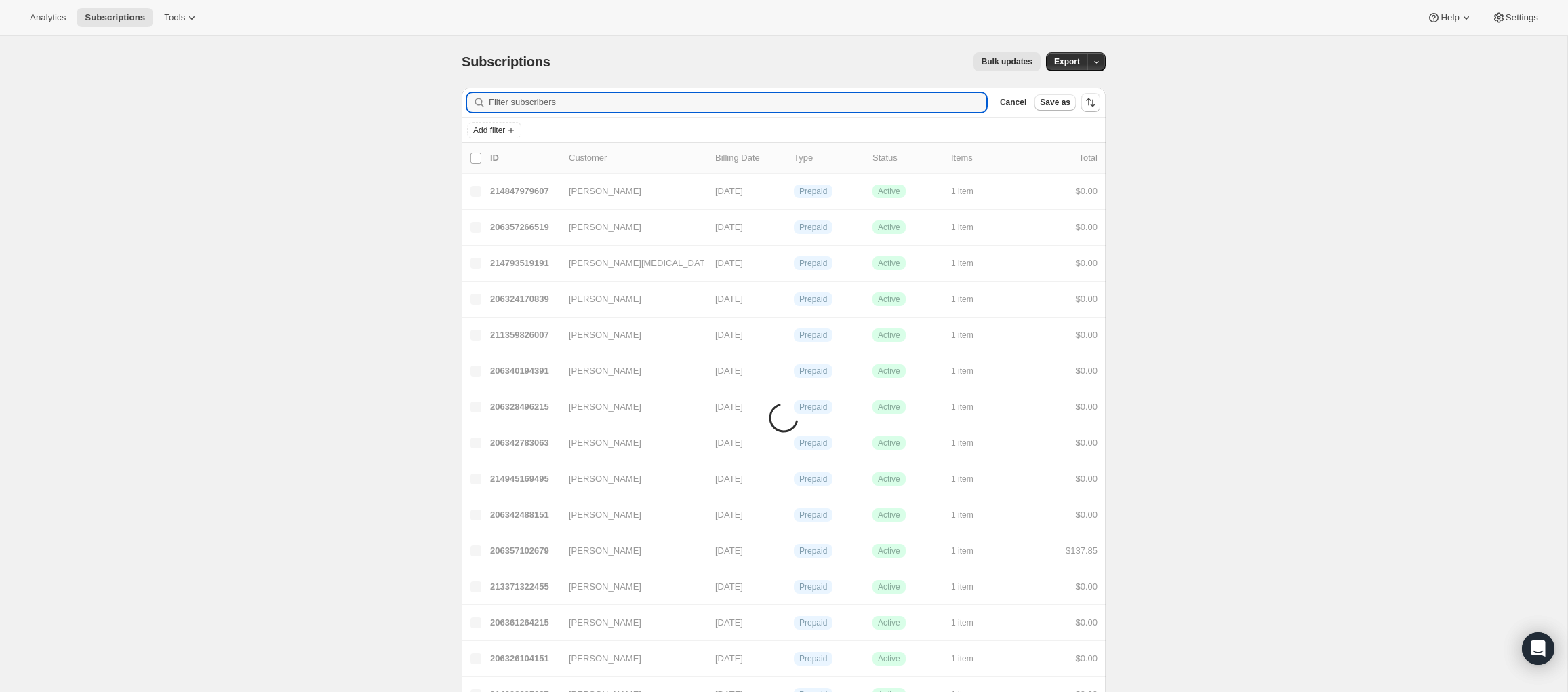
paste input "robyn.dangelica@gmail.com"
type input "robyn.dangelica@gmail.com"
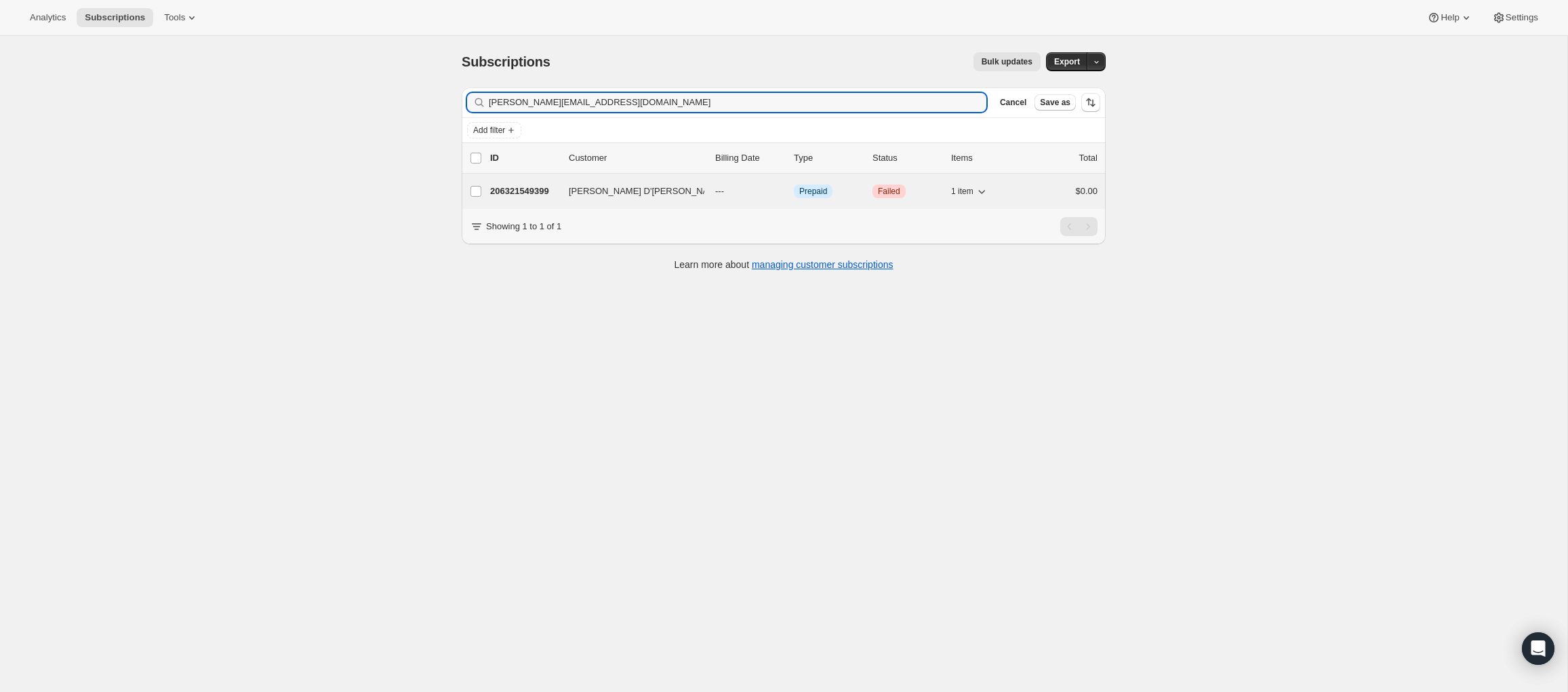
click at [529, 193] on p "206321549399" at bounding box center [524, 191] width 68 height 14
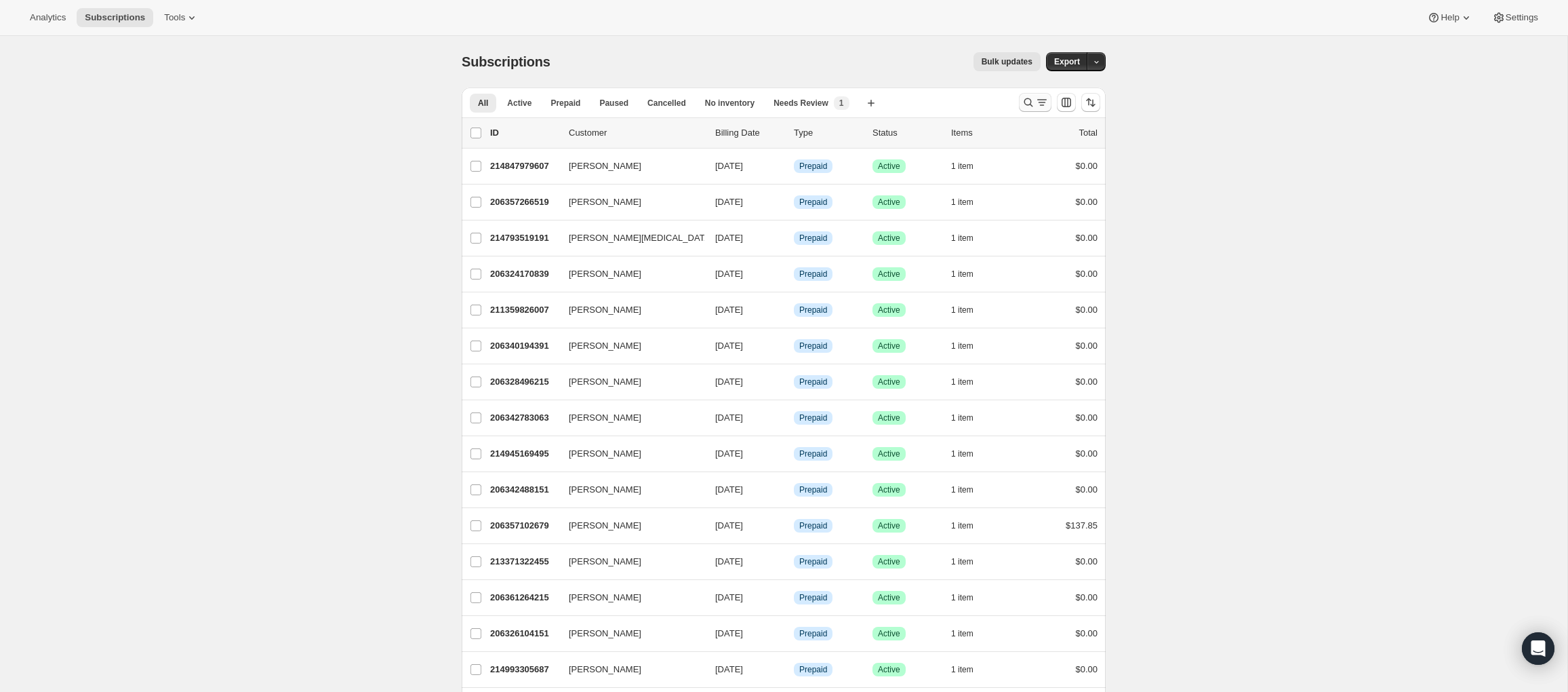
click at [1035, 105] on icon "Search and filter results" at bounding box center [1042, 103] width 14 height 14
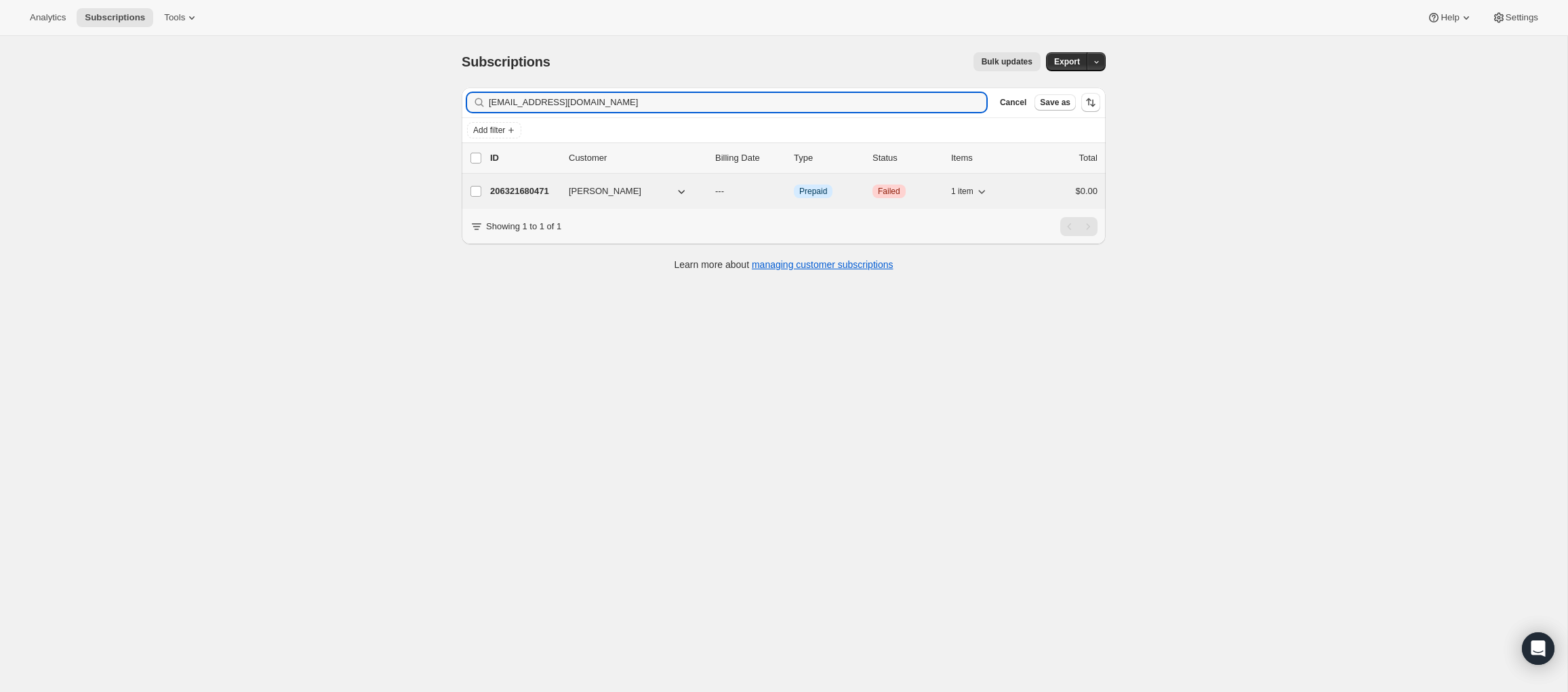
type input "[EMAIL_ADDRESS][DOMAIN_NAME]"
click at [517, 193] on p "206321680471" at bounding box center [524, 191] width 68 height 14
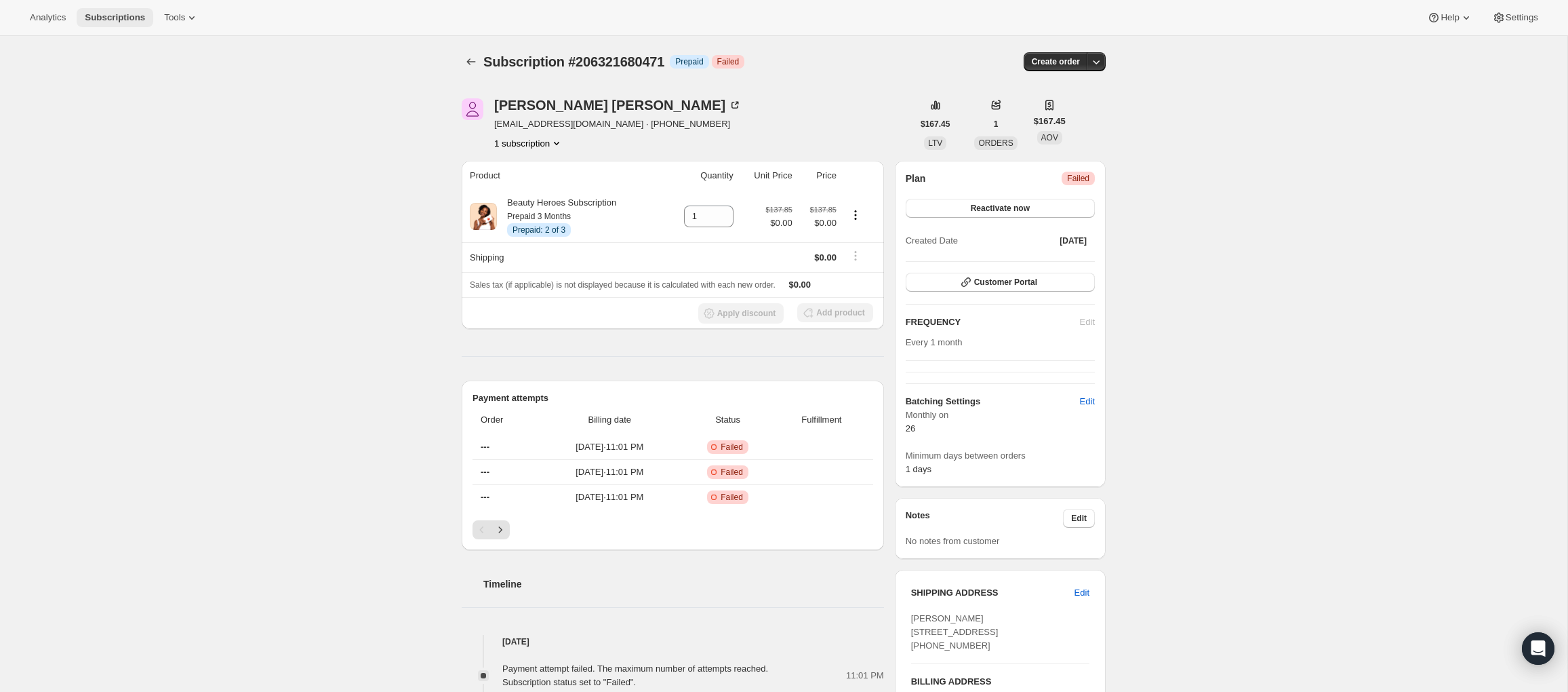
click at [121, 12] on span "Subscriptions" at bounding box center [115, 18] width 60 height 11
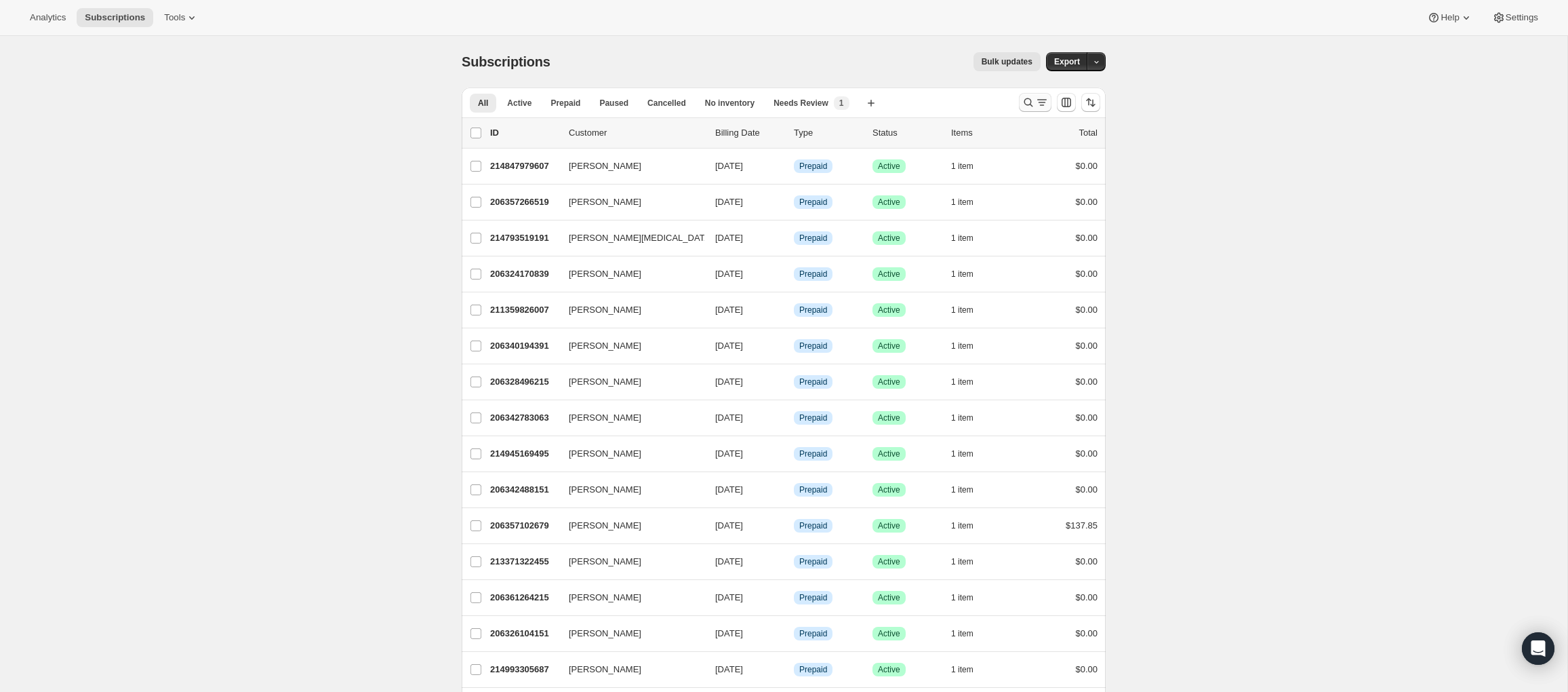
click at [1024, 96] on icon "Search and filter results" at bounding box center [1028, 103] width 14 height 14
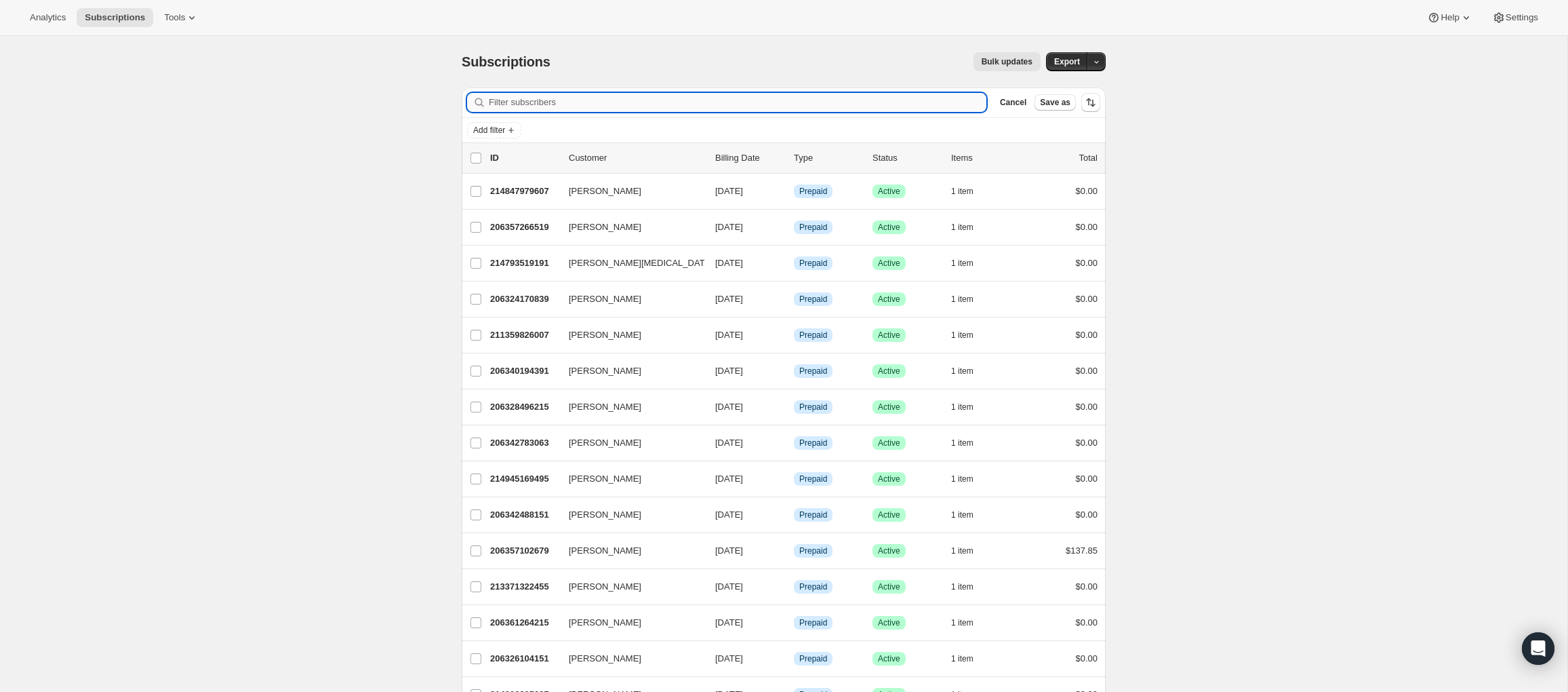
click at [589, 98] on input "Filter subscribers" at bounding box center [738, 103] width 498 height 19
paste input "[EMAIL_ADDRESS][DOMAIN_NAME]"
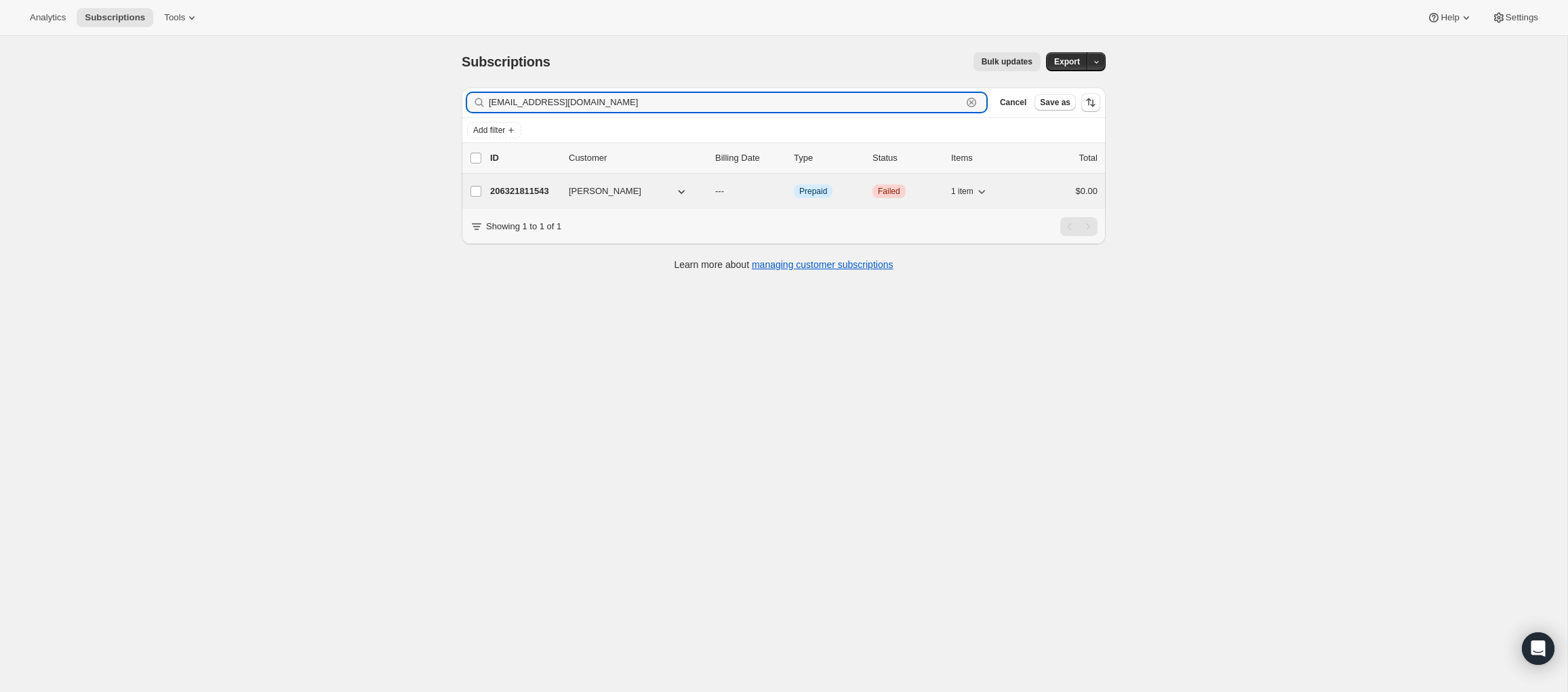
type input "[EMAIL_ADDRESS][DOMAIN_NAME]"
click at [525, 191] on p "206321811543" at bounding box center [524, 191] width 68 height 14
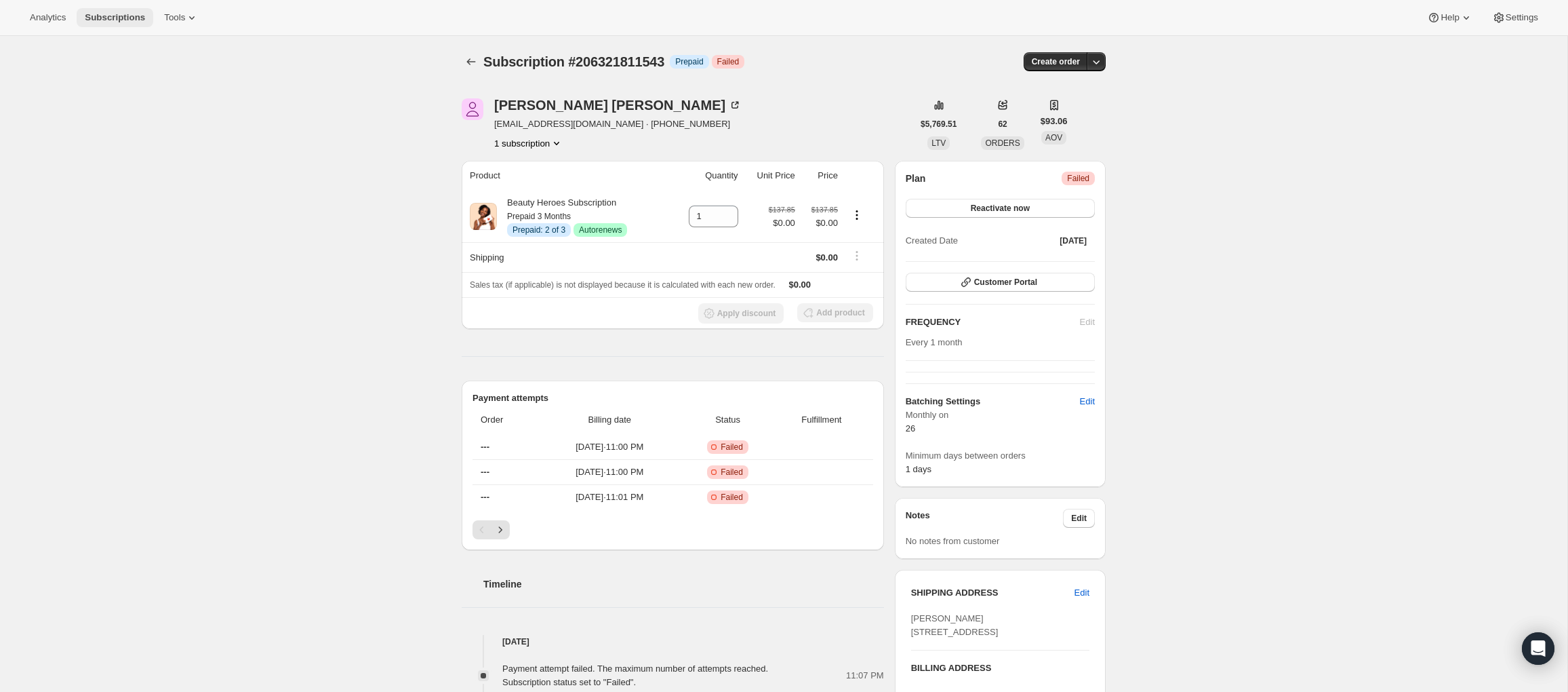
click at [100, 20] on span "Subscriptions" at bounding box center [115, 18] width 60 height 11
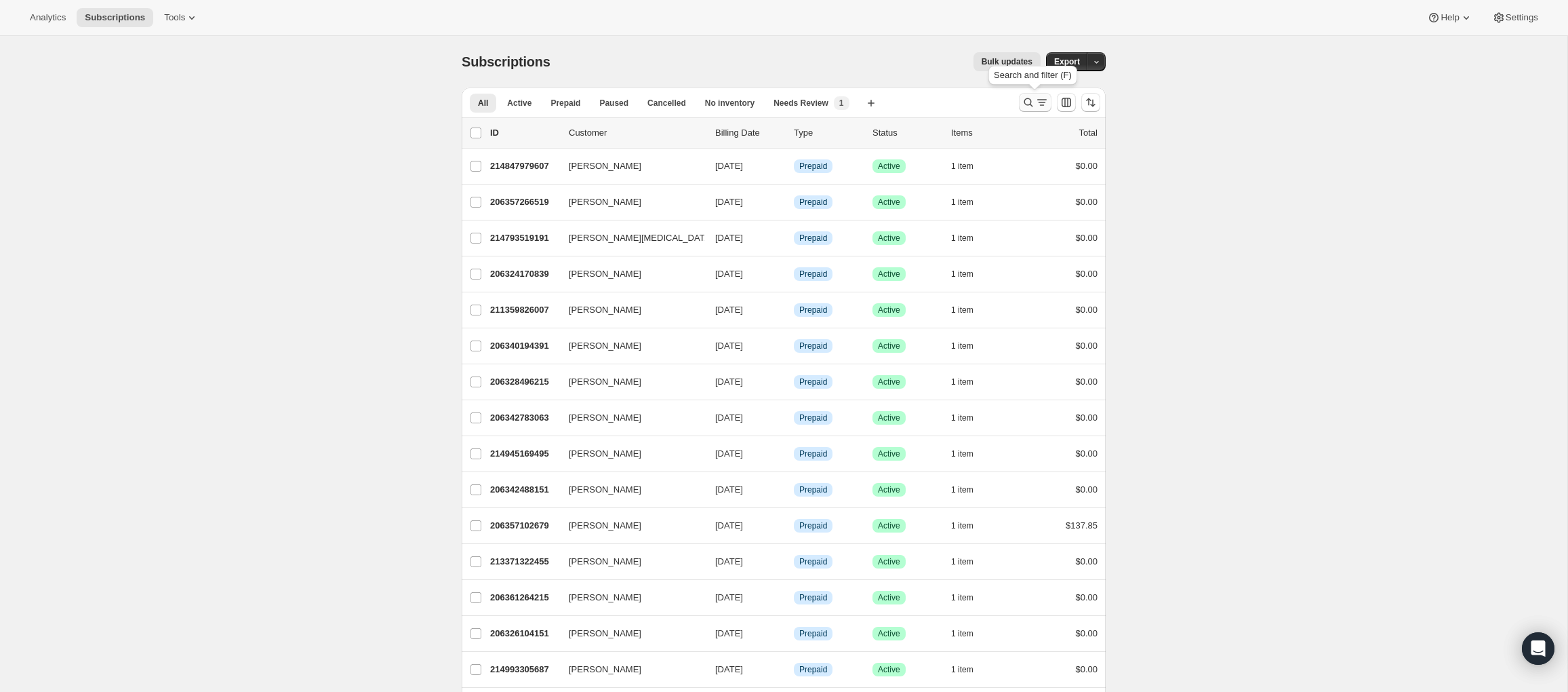
click at [1029, 103] on icon "Search and filter results" at bounding box center [1028, 103] width 14 height 14
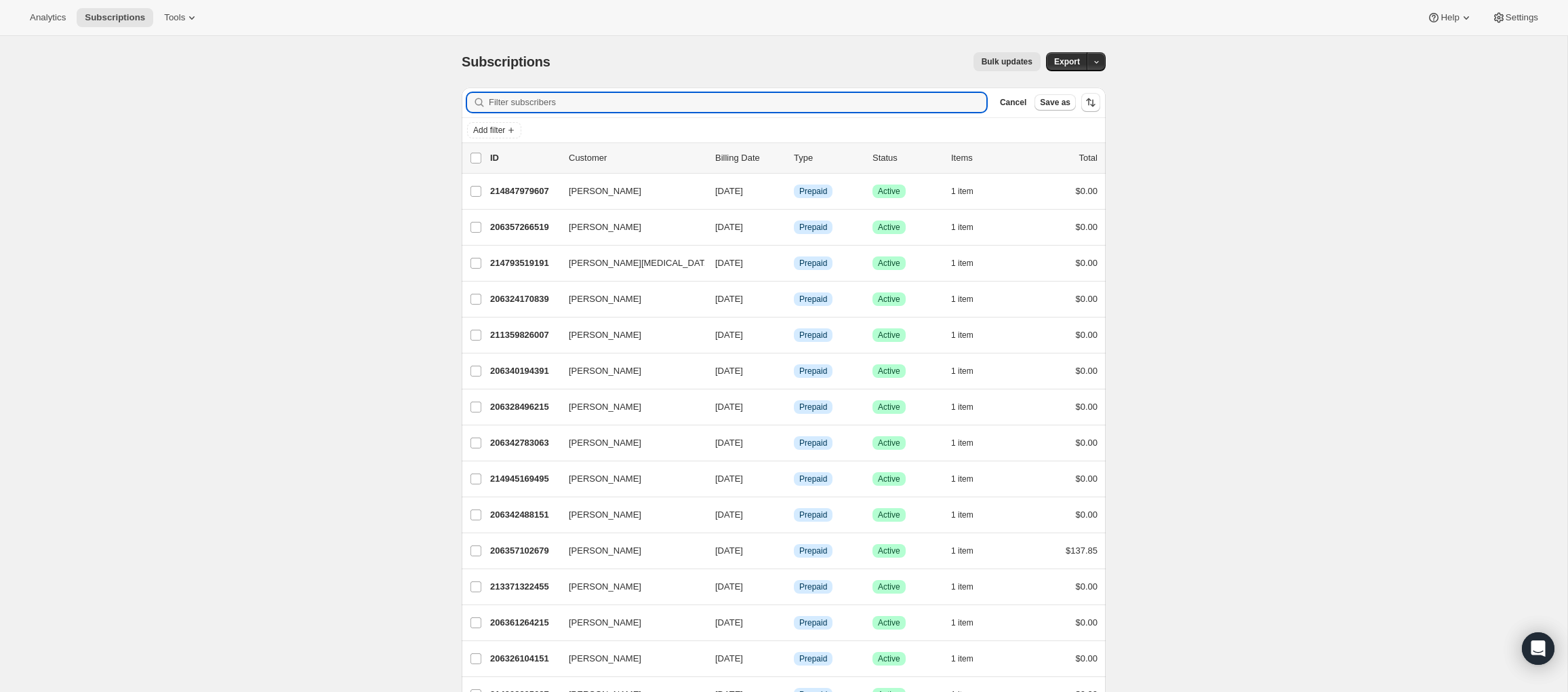
type input "[EMAIL_ADDRESS][DOMAIN_NAME]"
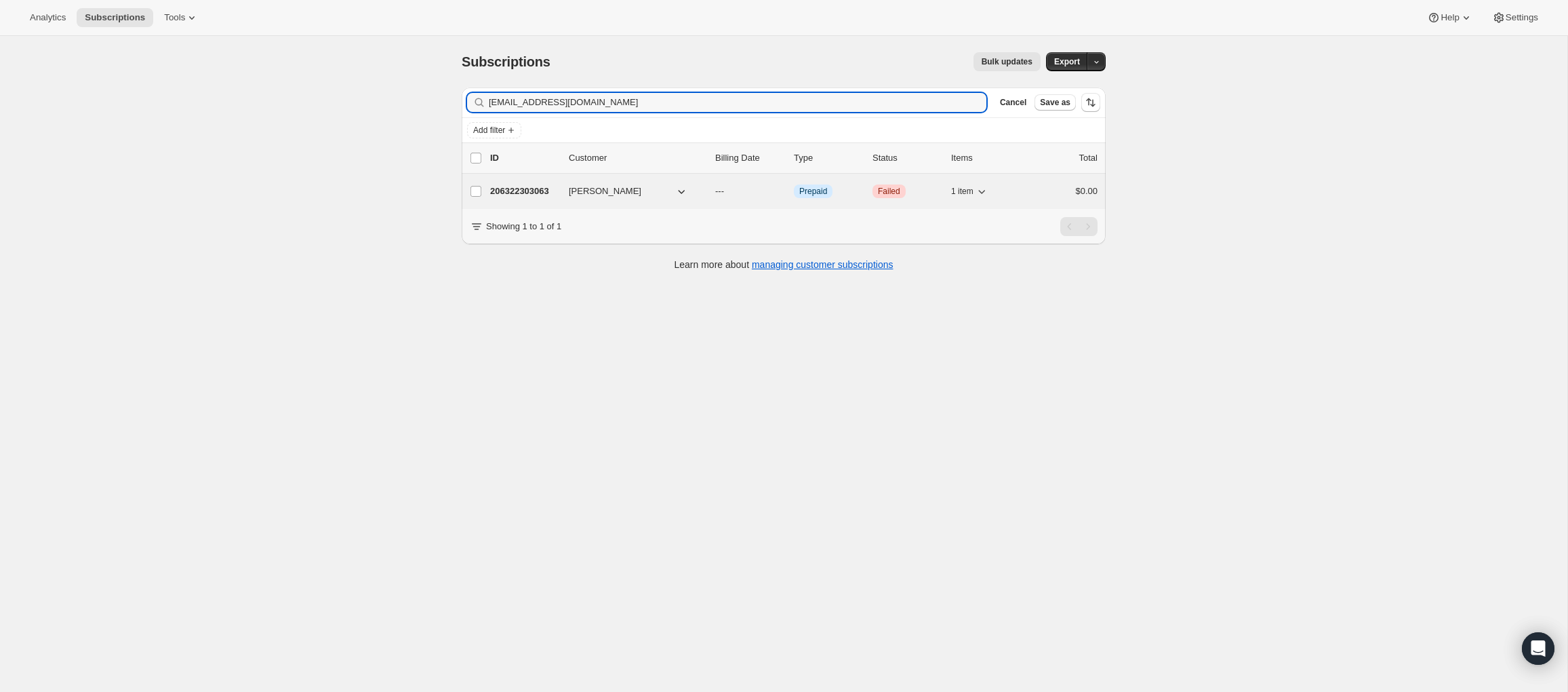
click at [517, 194] on p "206322303063" at bounding box center [524, 191] width 68 height 14
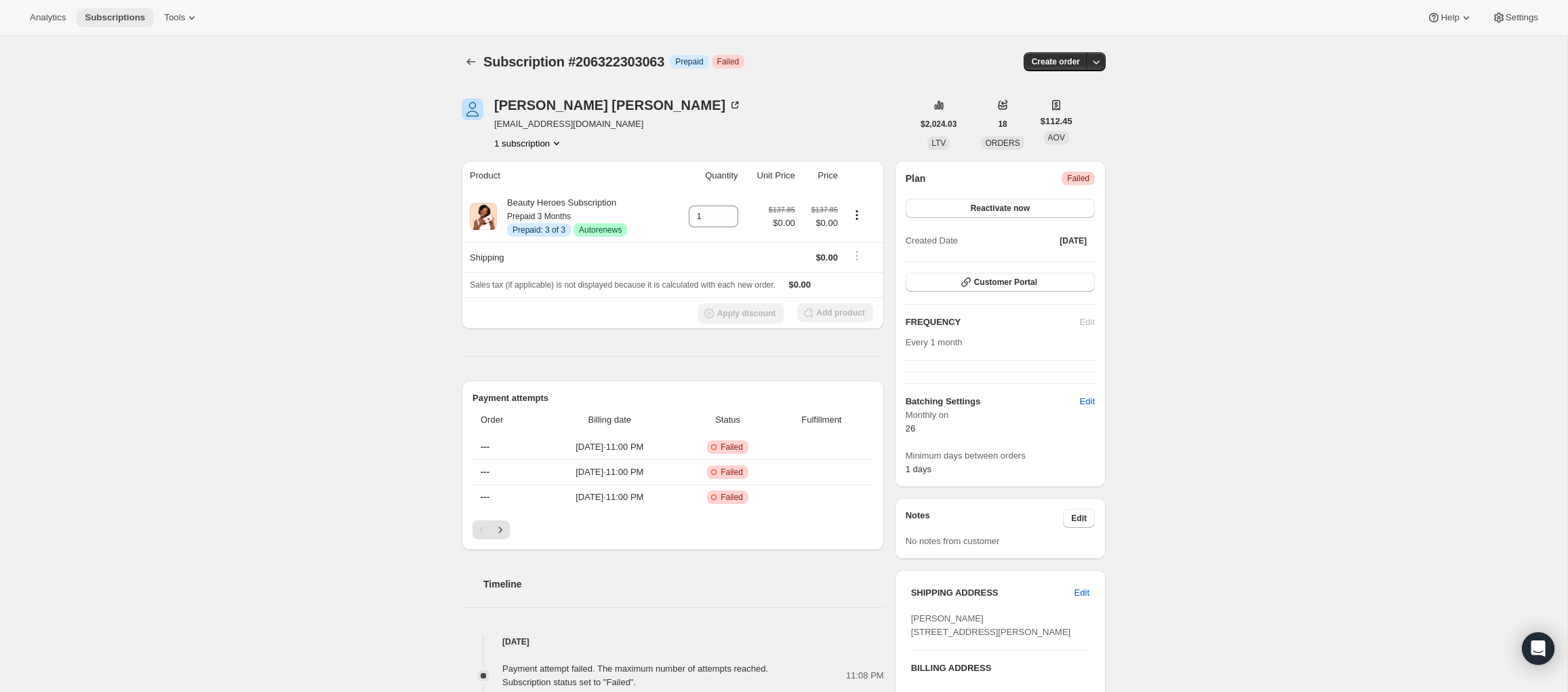
click at [113, 15] on span "Subscriptions" at bounding box center [115, 18] width 60 height 11
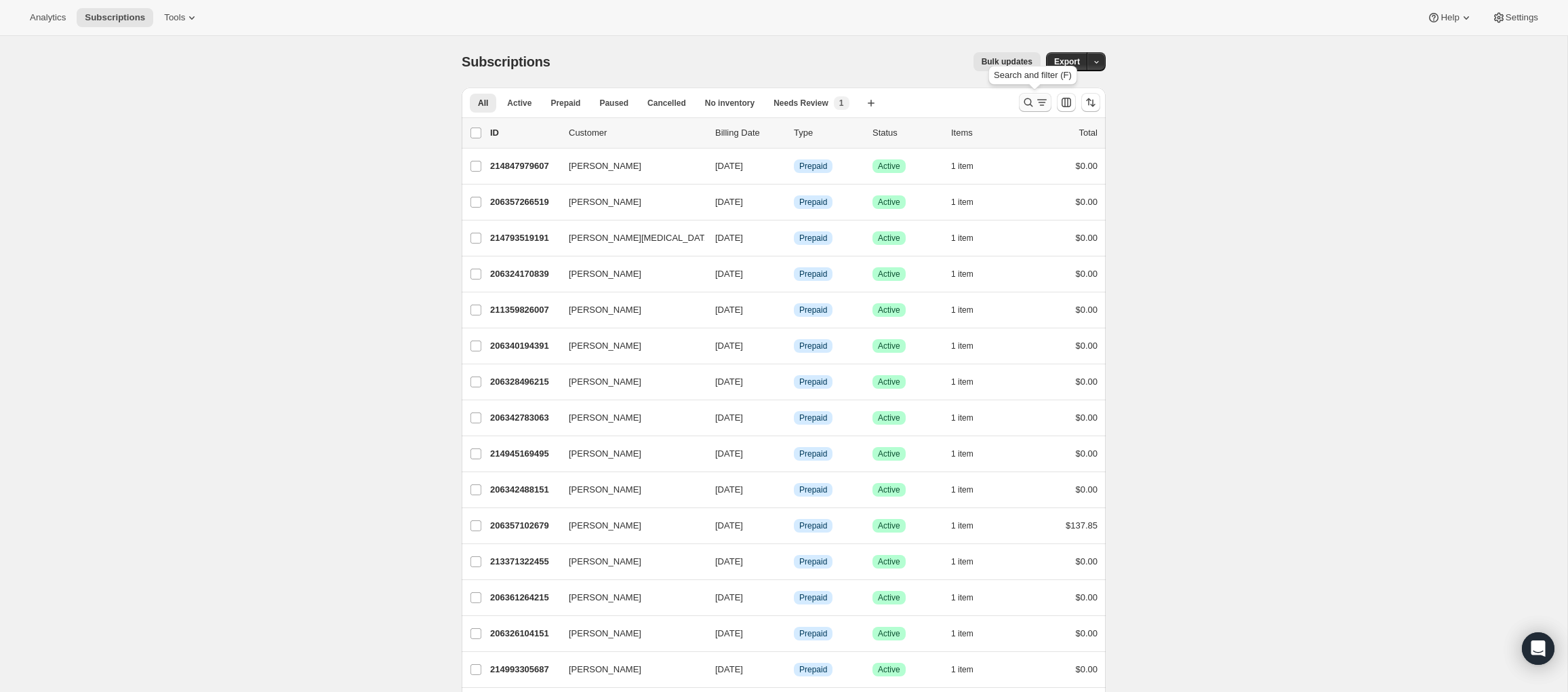
click at [1033, 103] on icon "Search and filter results" at bounding box center [1028, 103] width 14 height 14
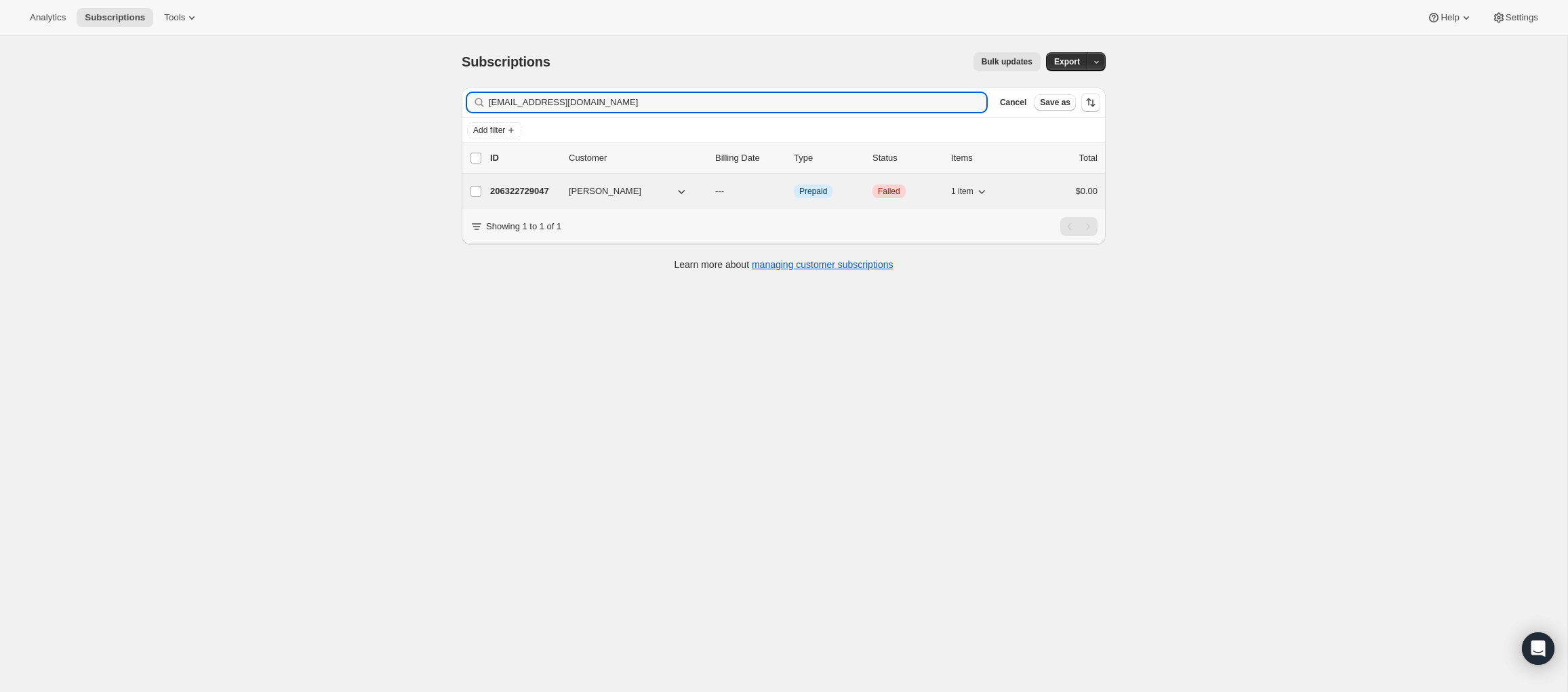
type input "[EMAIL_ADDRESS][DOMAIN_NAME]"
click at [528, 191] on p "206322729047" at bounding box center [524, 191] width 68 height 14
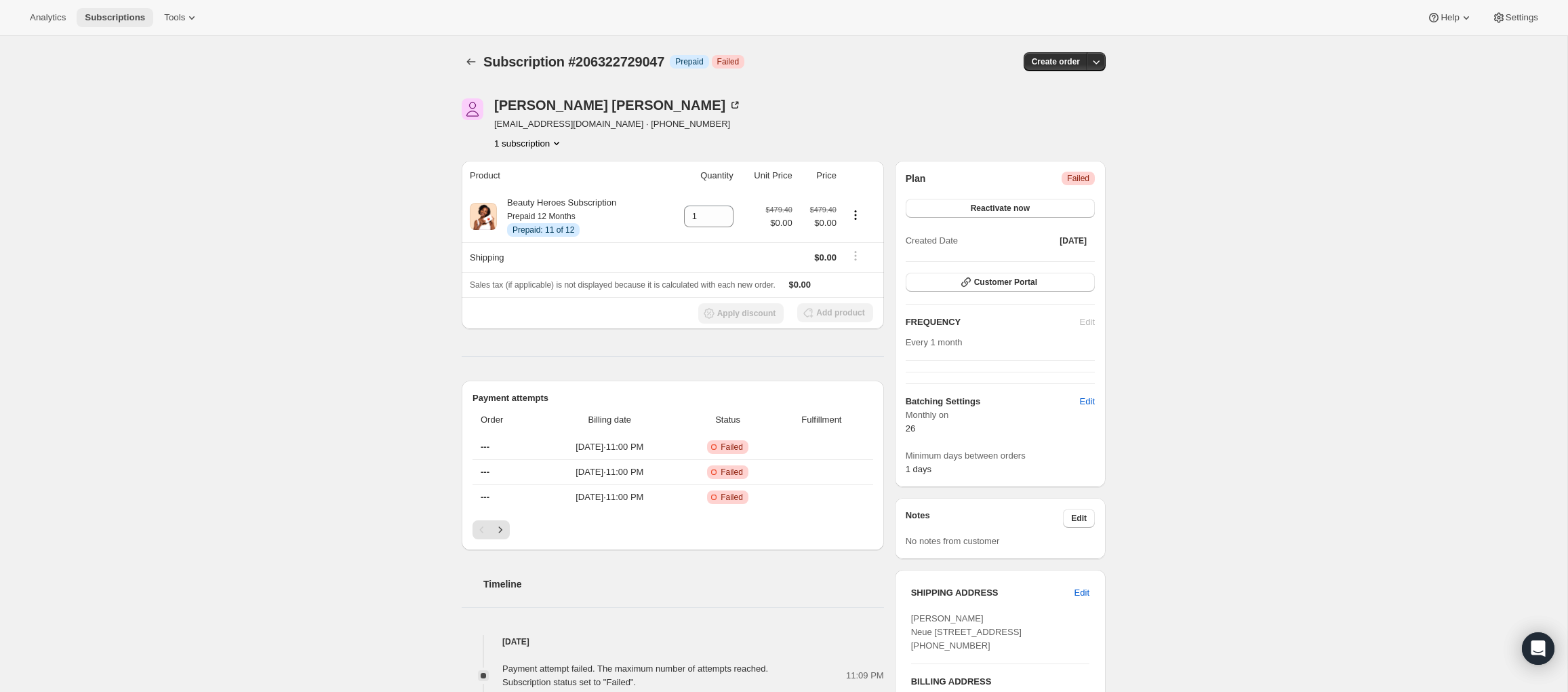
click at [135, 22] on span "Subscriptions" at bounding box center [115, 18] width 60 height 11
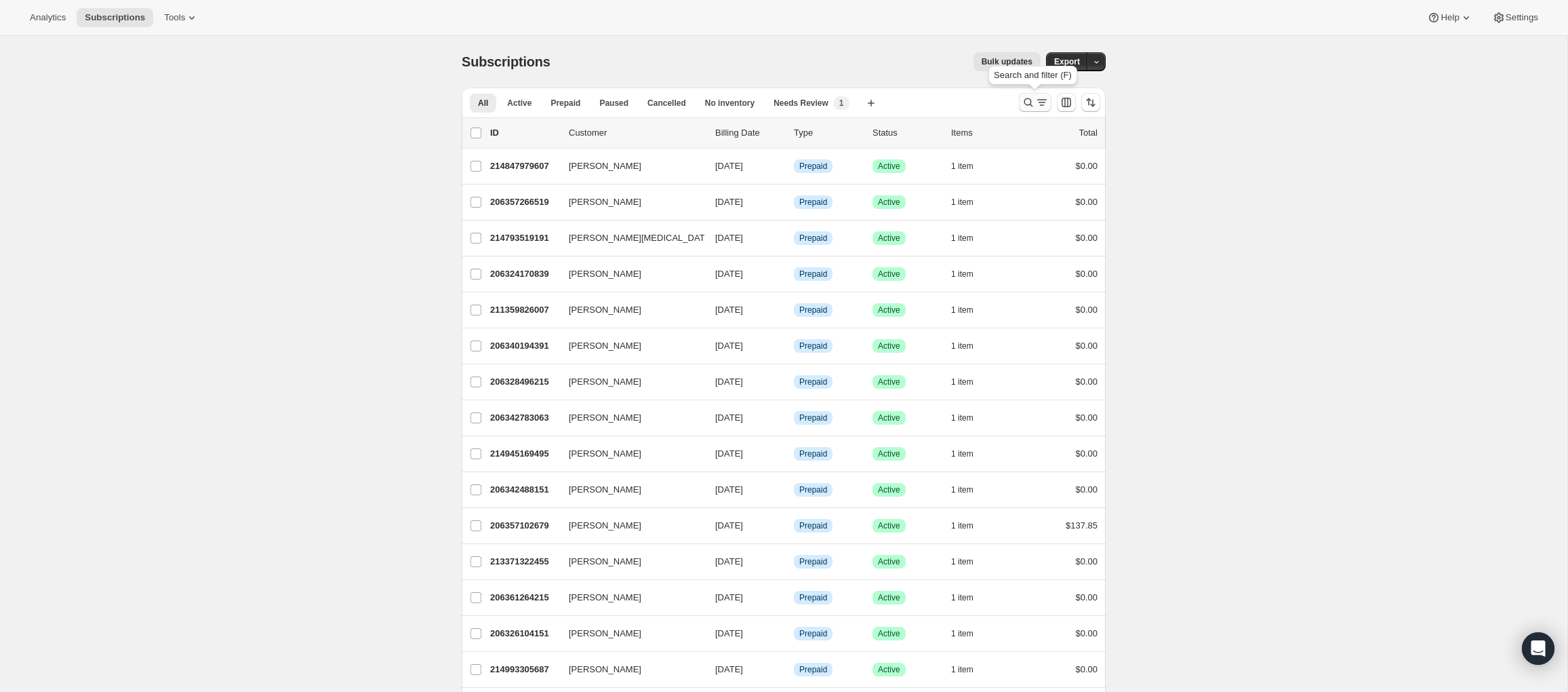
click at [1029, 101] on icon "Search and filter results" at bounding box center [1028, 103] width 14 height 14
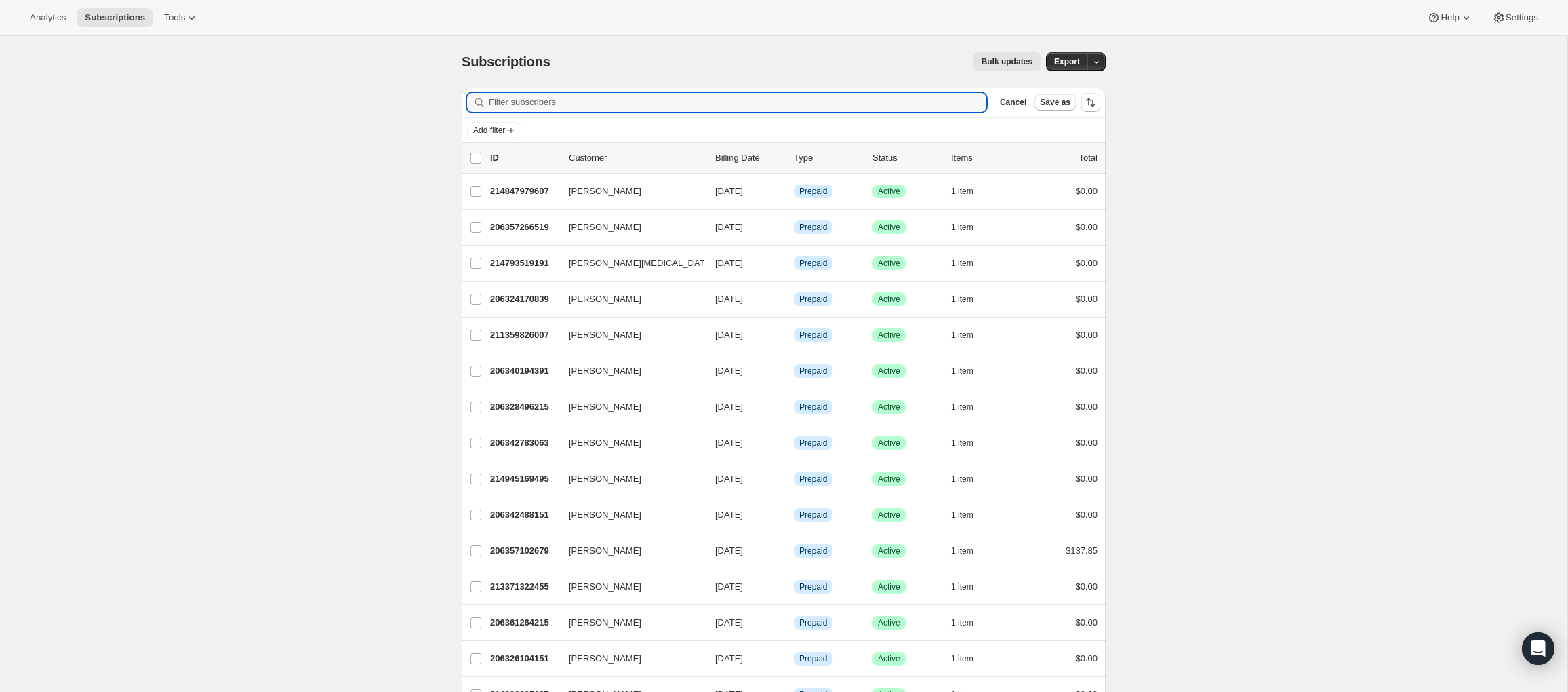
type input "erinbompiani@gmail.com"
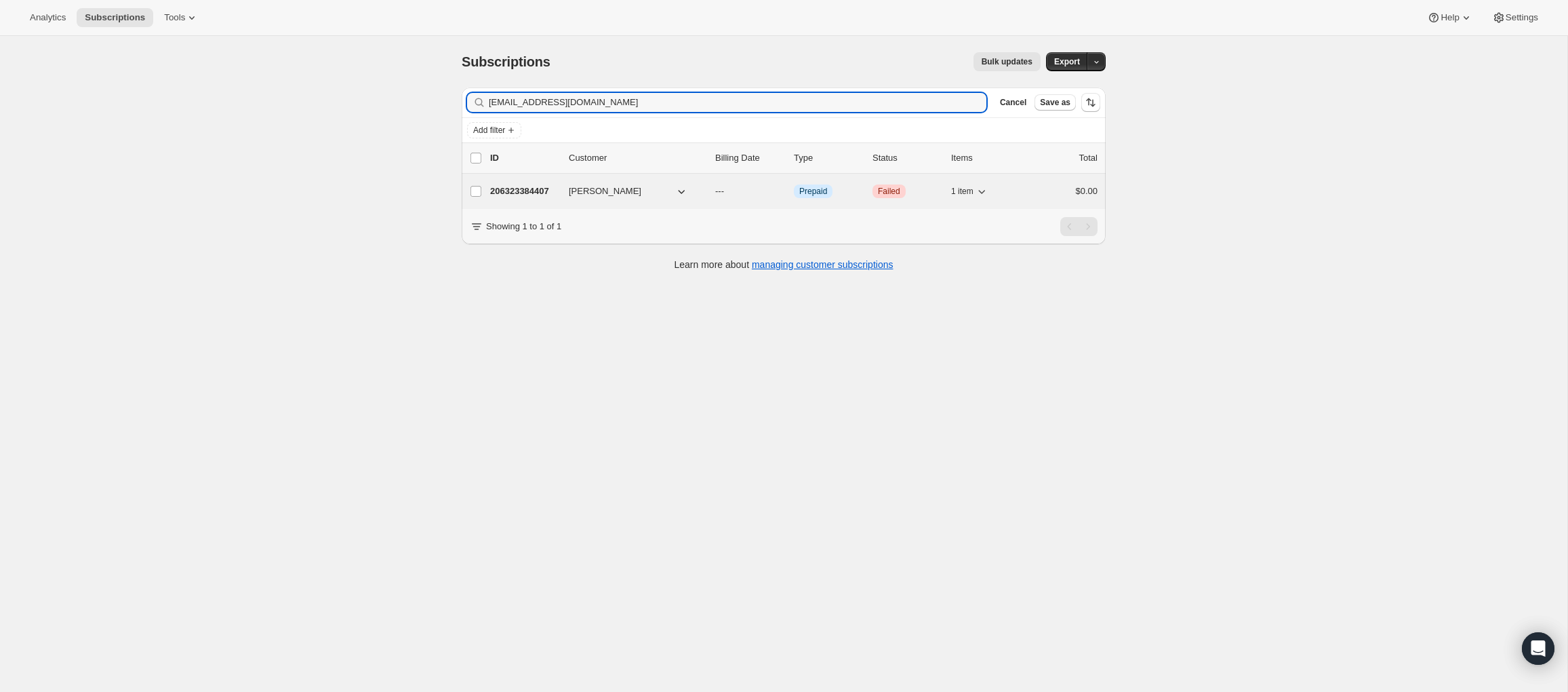
click at [513, 194] on p "206323384407" at bounding box center [524, 191] width 68 height 14
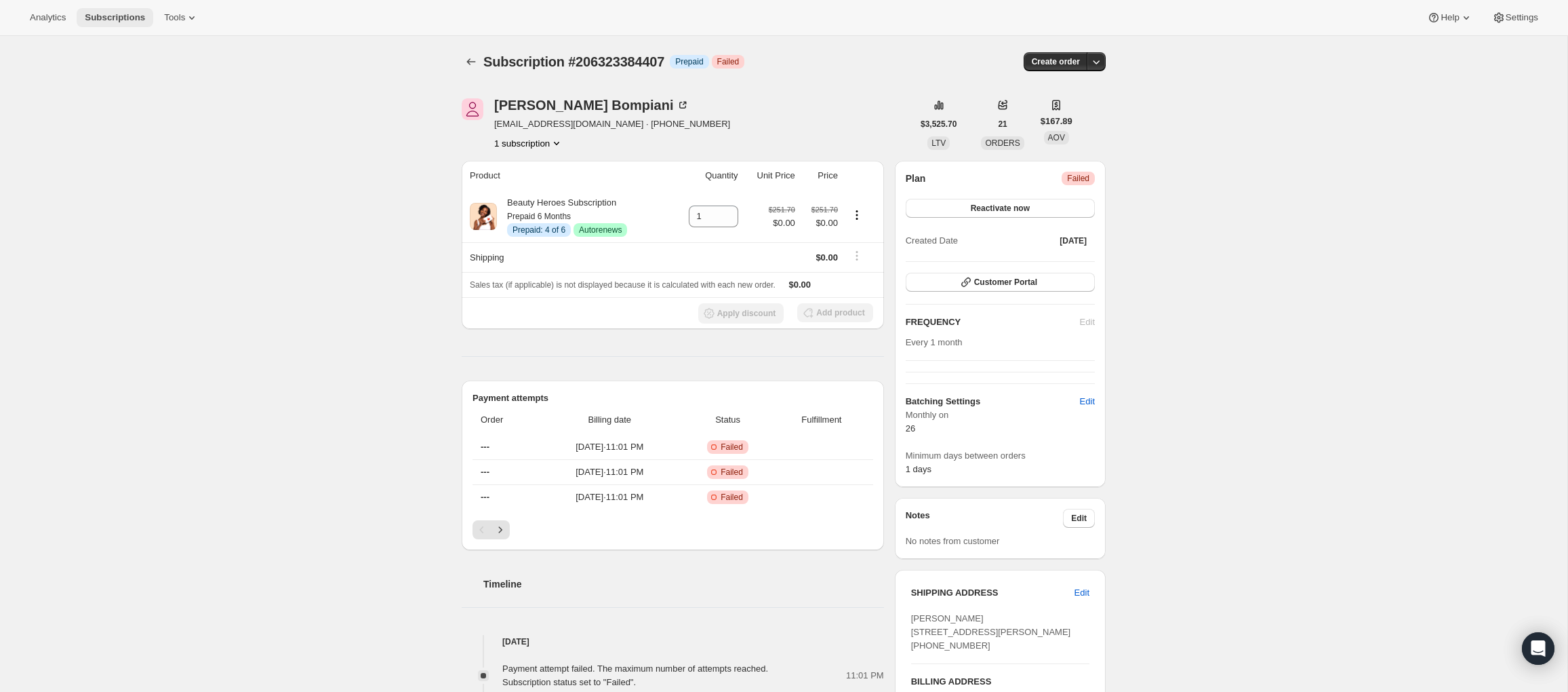
click at [112, 18] on span "Subscriptions" at bounding box center [115, 18] width 60 height 11
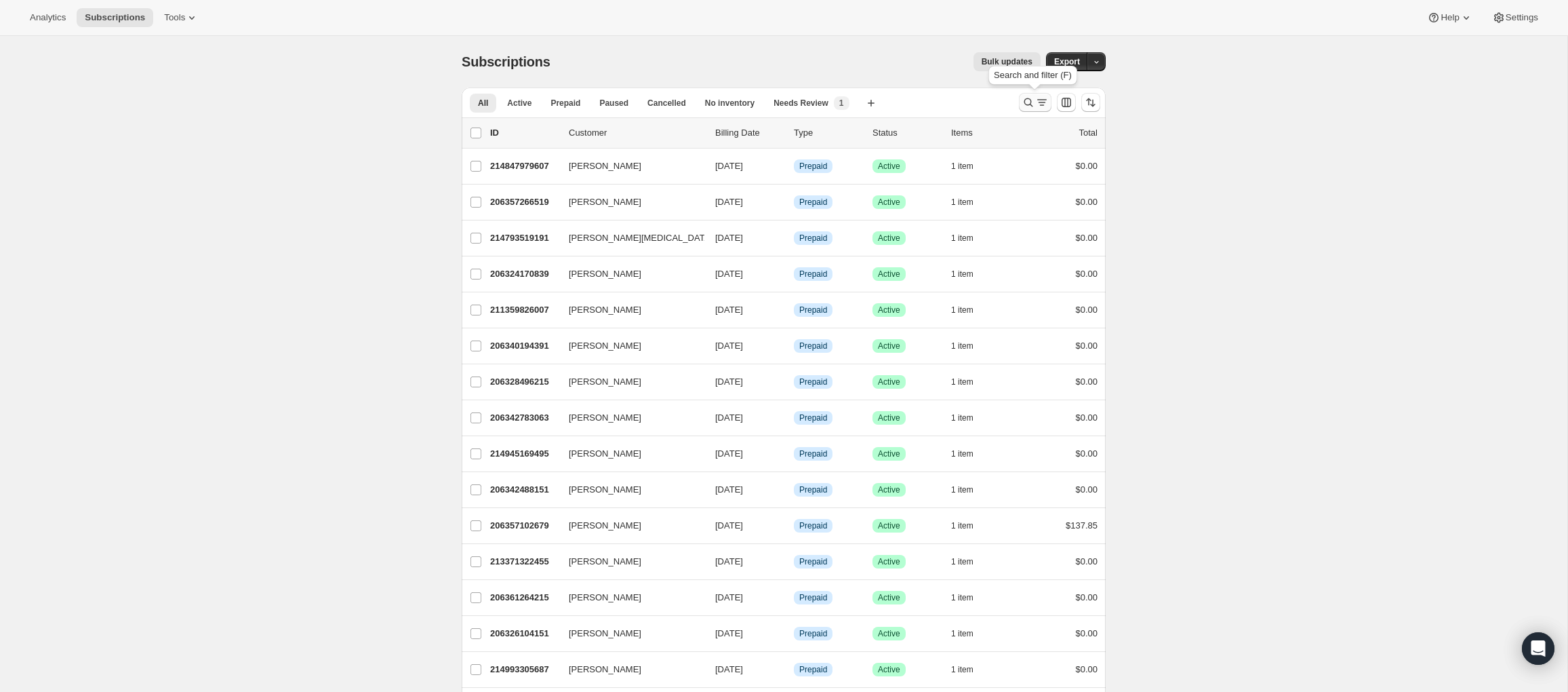
click at [1030, 107] on icon "Search and filter results" at bounding box center [1028, 103] width 14 height 14
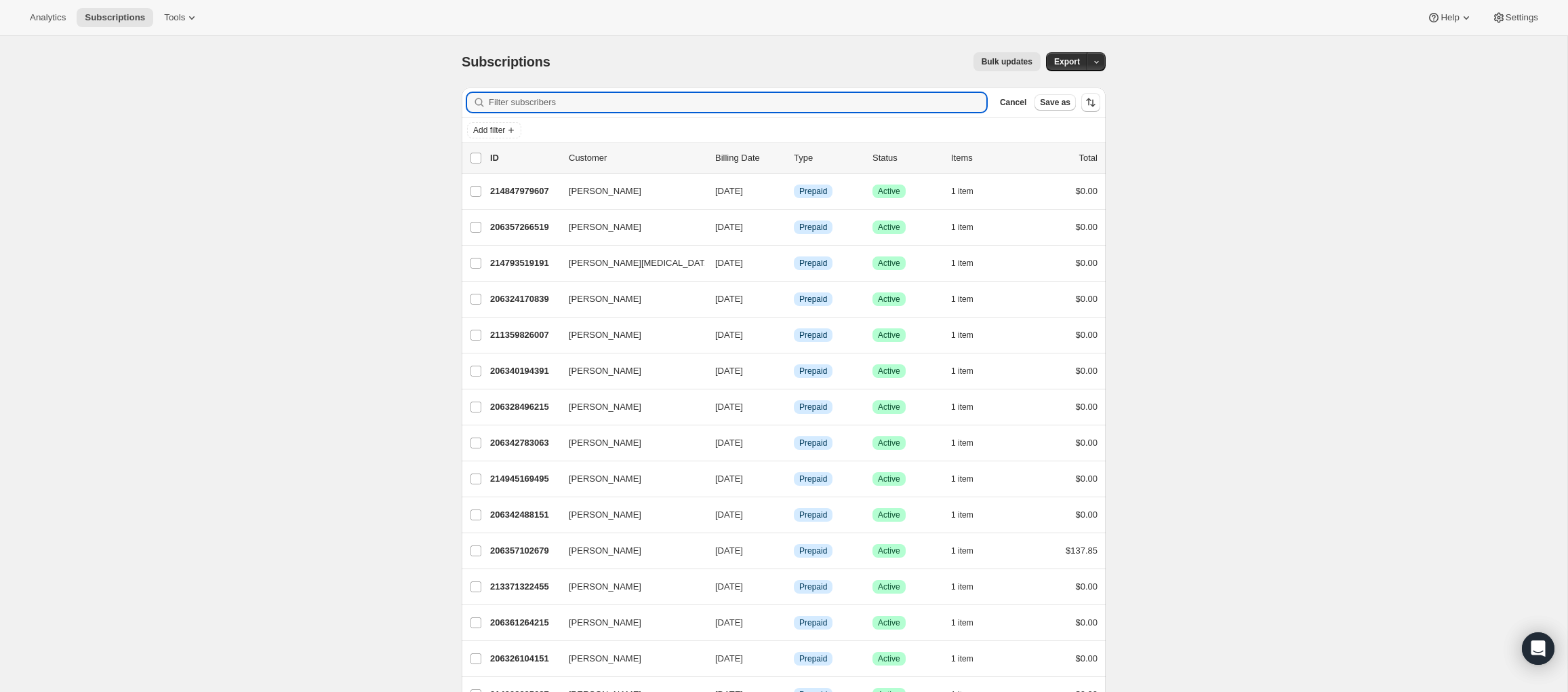
type input "julespeden@yahoo.com"
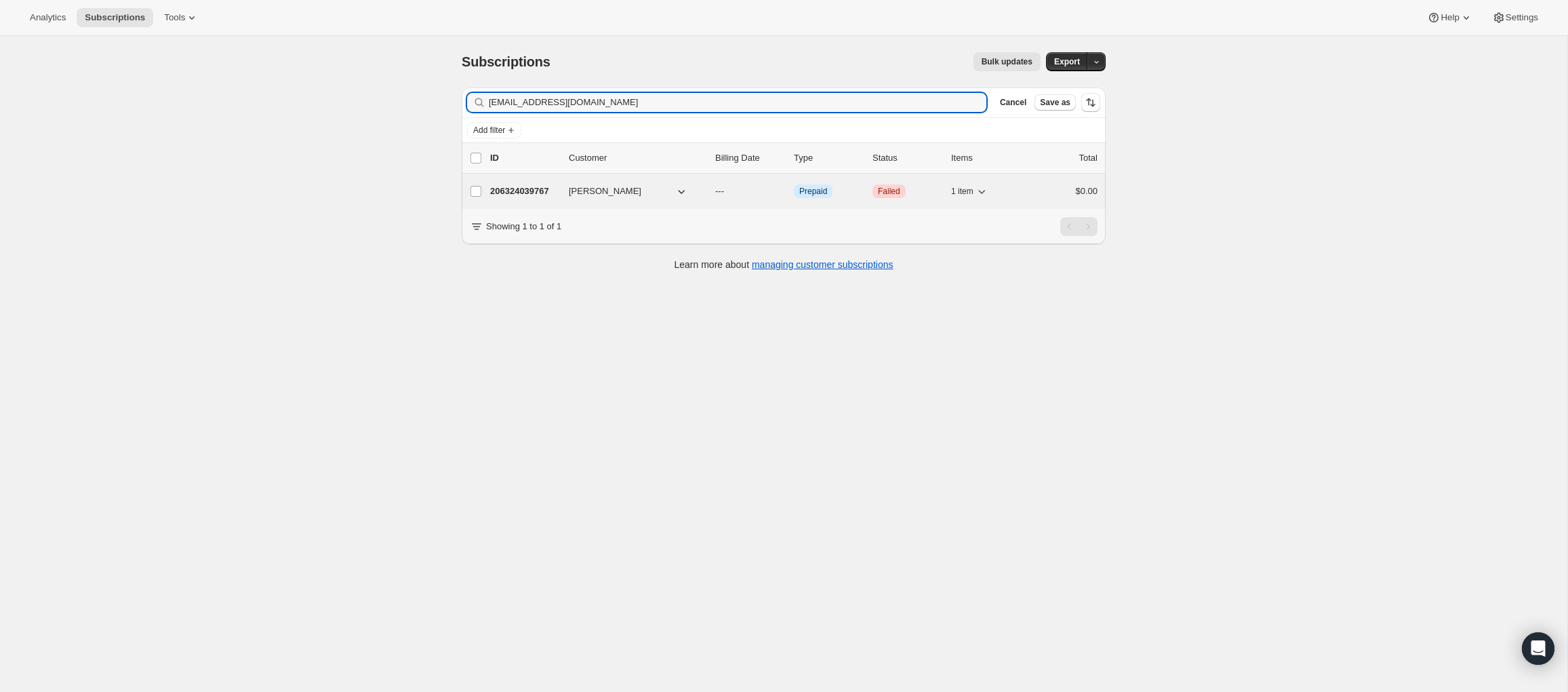
click at [519, 188] on p "206324039767" at bounding box center [524, 191] width 68 height 14
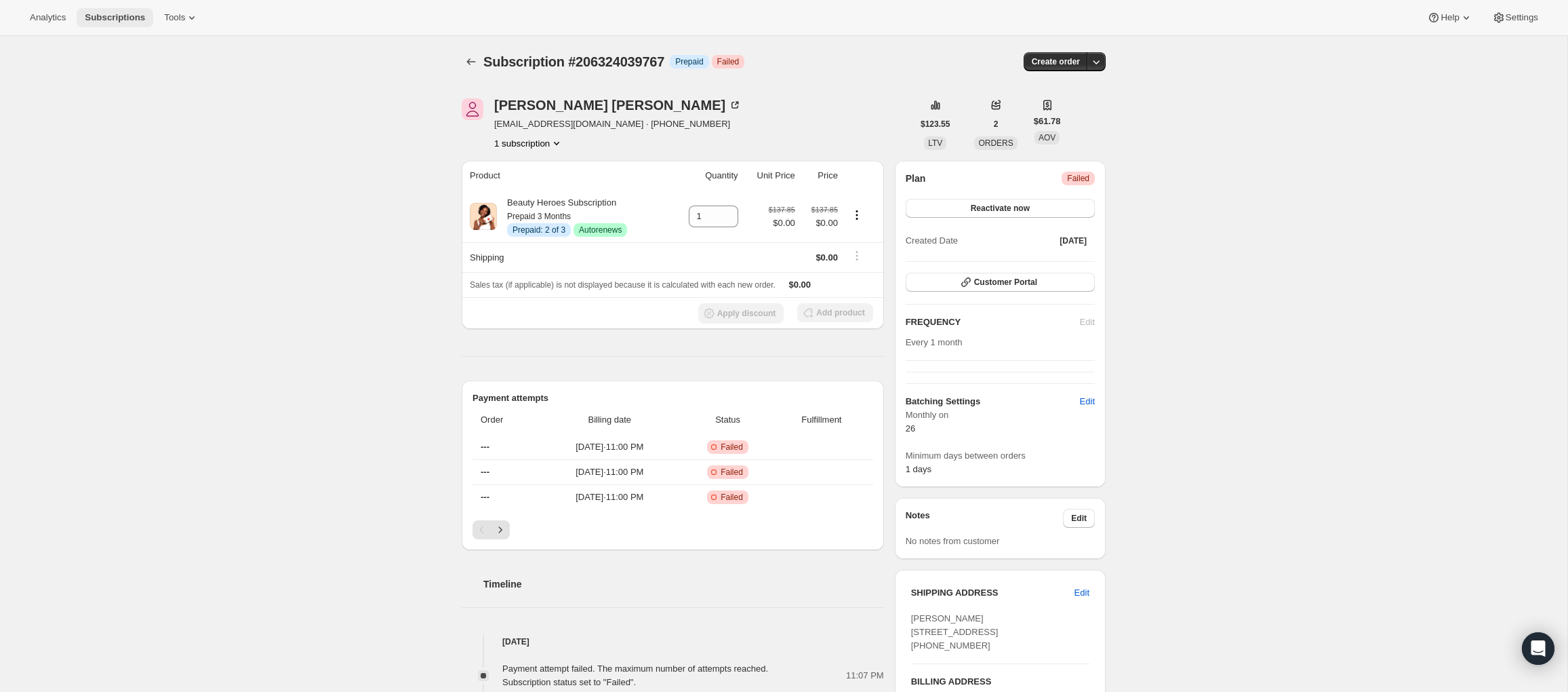
click at [130, 19] on span "Subscriptions" at bounding box center [115, 18] width 60 height 11
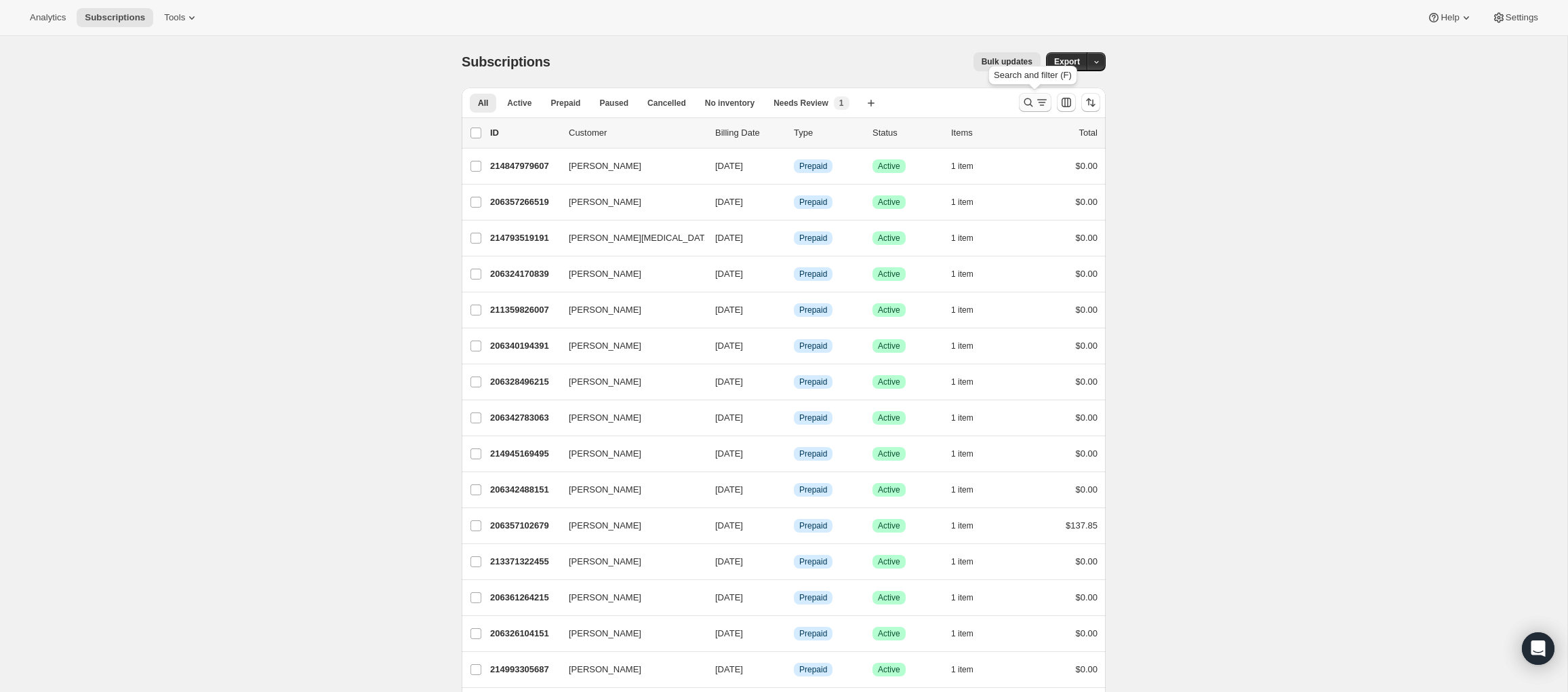
click at [1026, 106] on icon "Search and filter results" at bounding box center [1028, 103] width 14 height 14
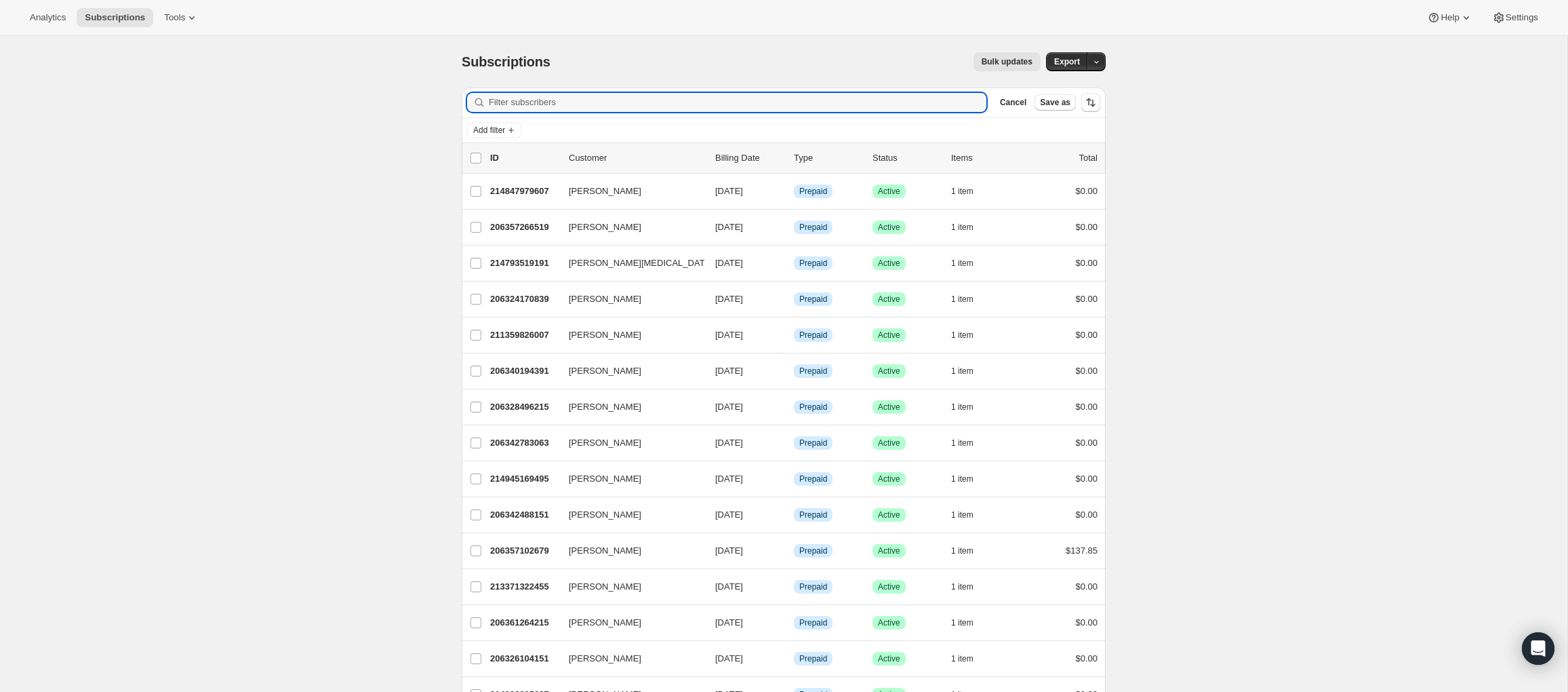
type input "mleesmith317@gmail.com"
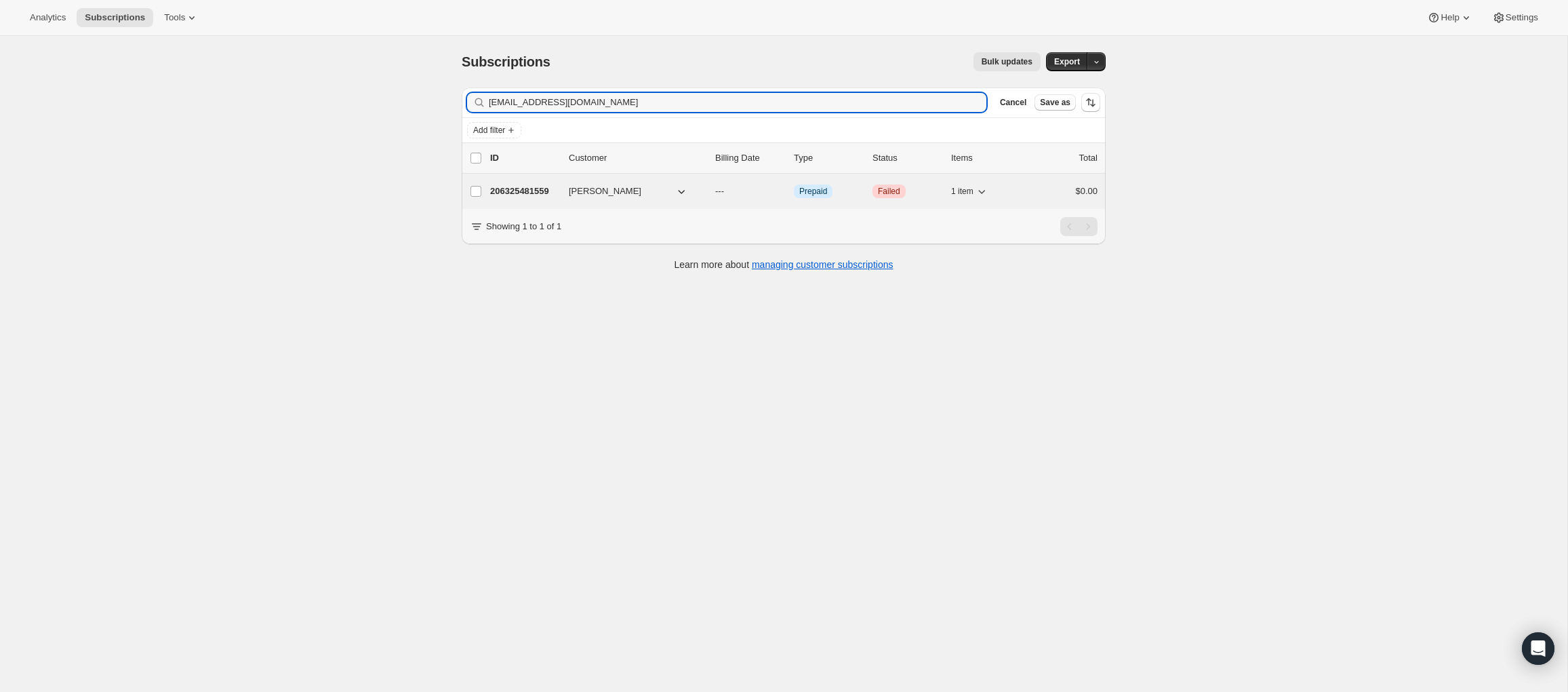
click at [535, 191] on p "206325481559" at bounding box center [524, 191] width 68 height 14
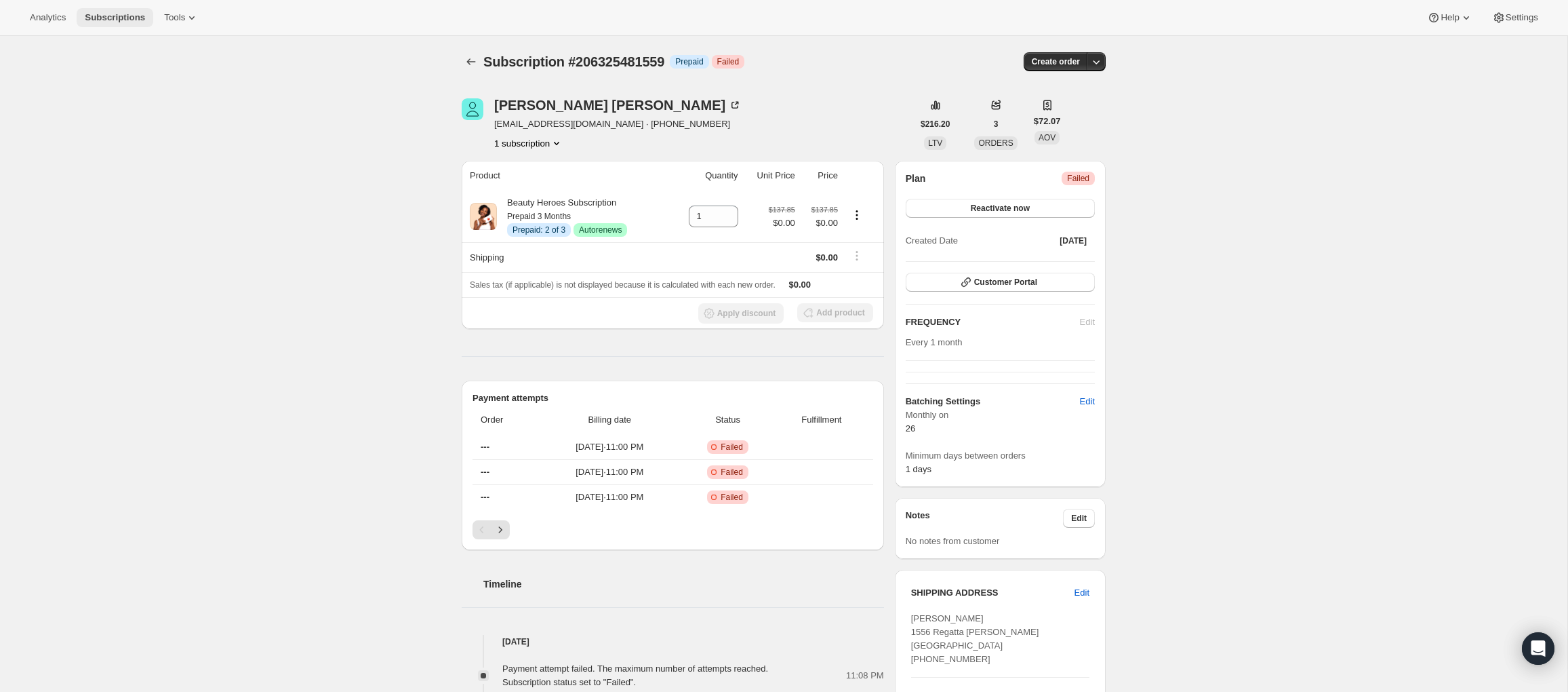
click at [123, 23] on span "Subscriptions" at bounding box center [115, 18] width 60 height 11
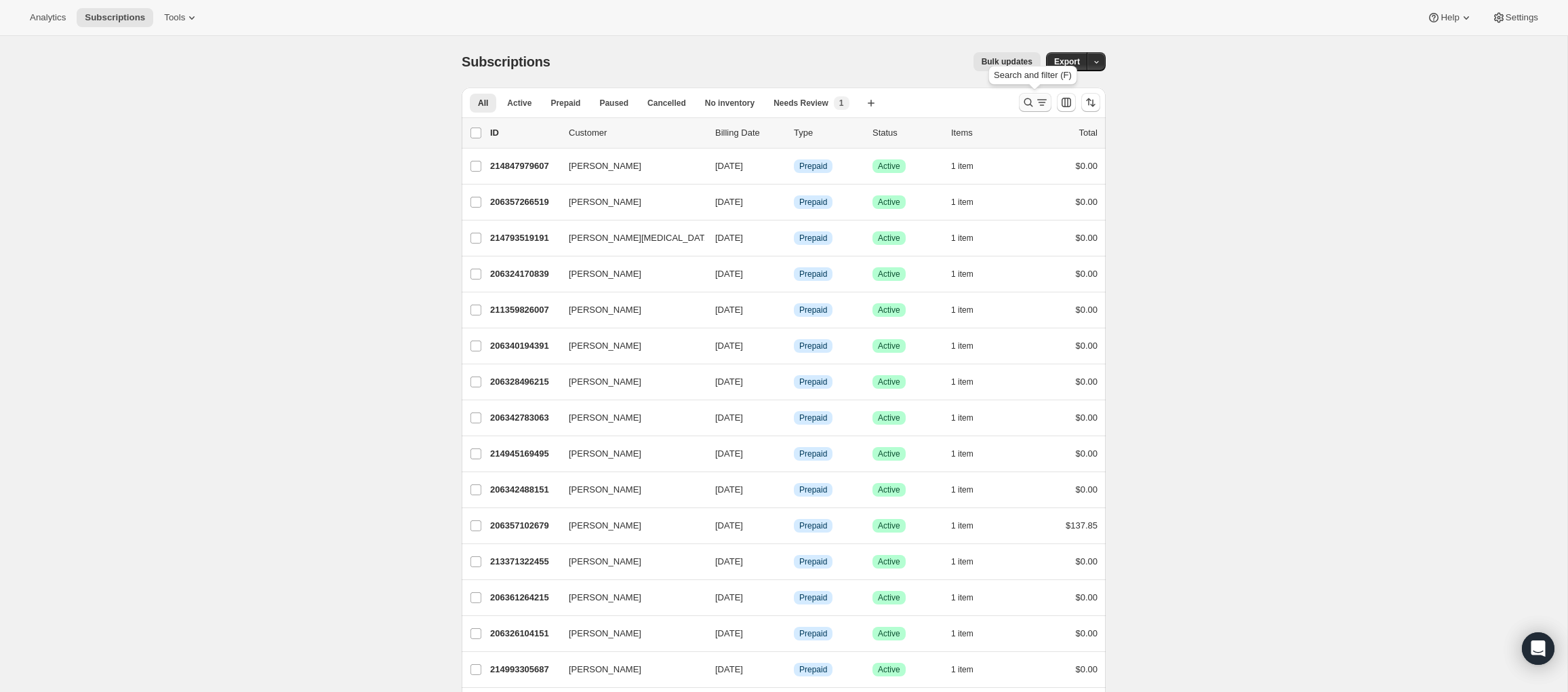
click at [1027, 105] on icon "Search and filter results" at bounding box center [1028, 103] width 14 height 14
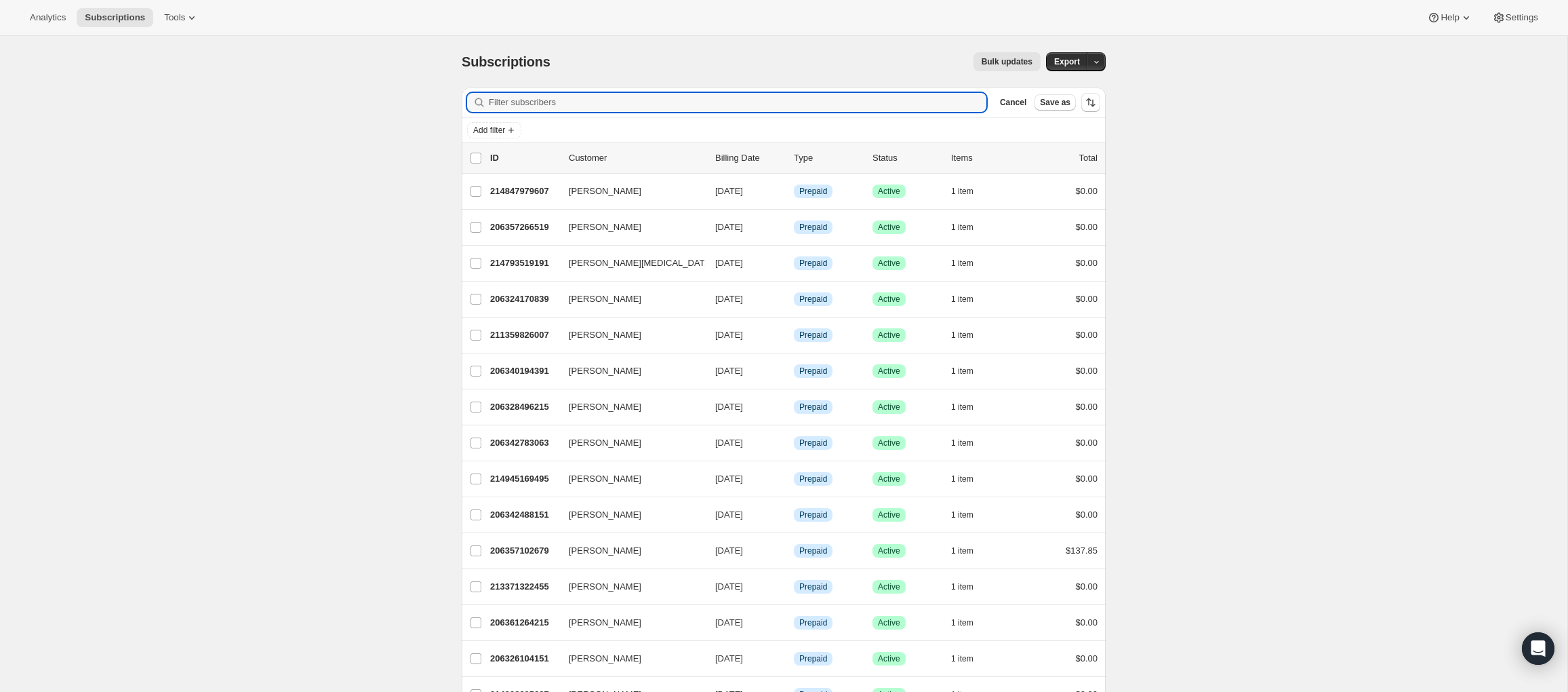
type input "misteebaileymyrick@gmail.com"
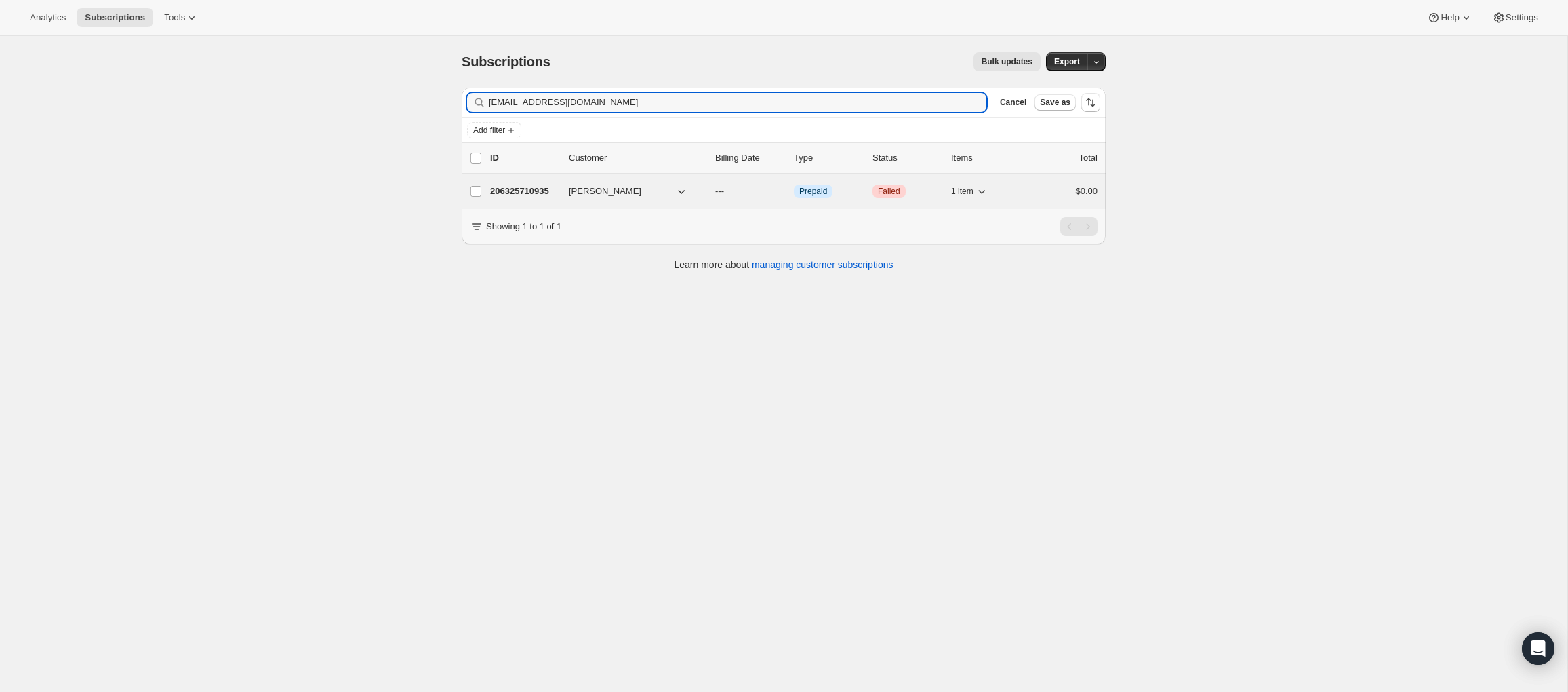
click at [523, 194] on p "206325710935" at bounding box center [524, 191] width 68 height 14
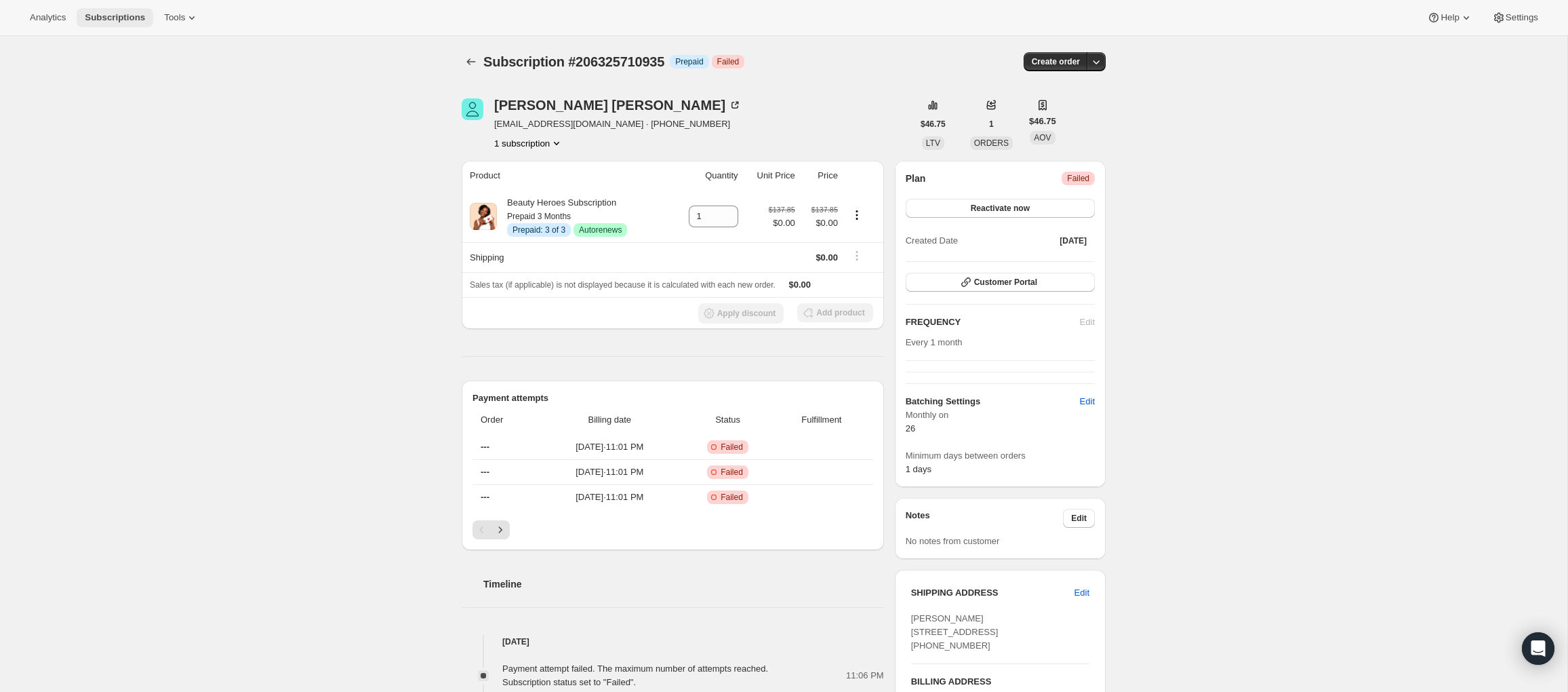
click at [103, 18] on span "Subscriptions" at bounding box center [115, 18] width 60 height 11
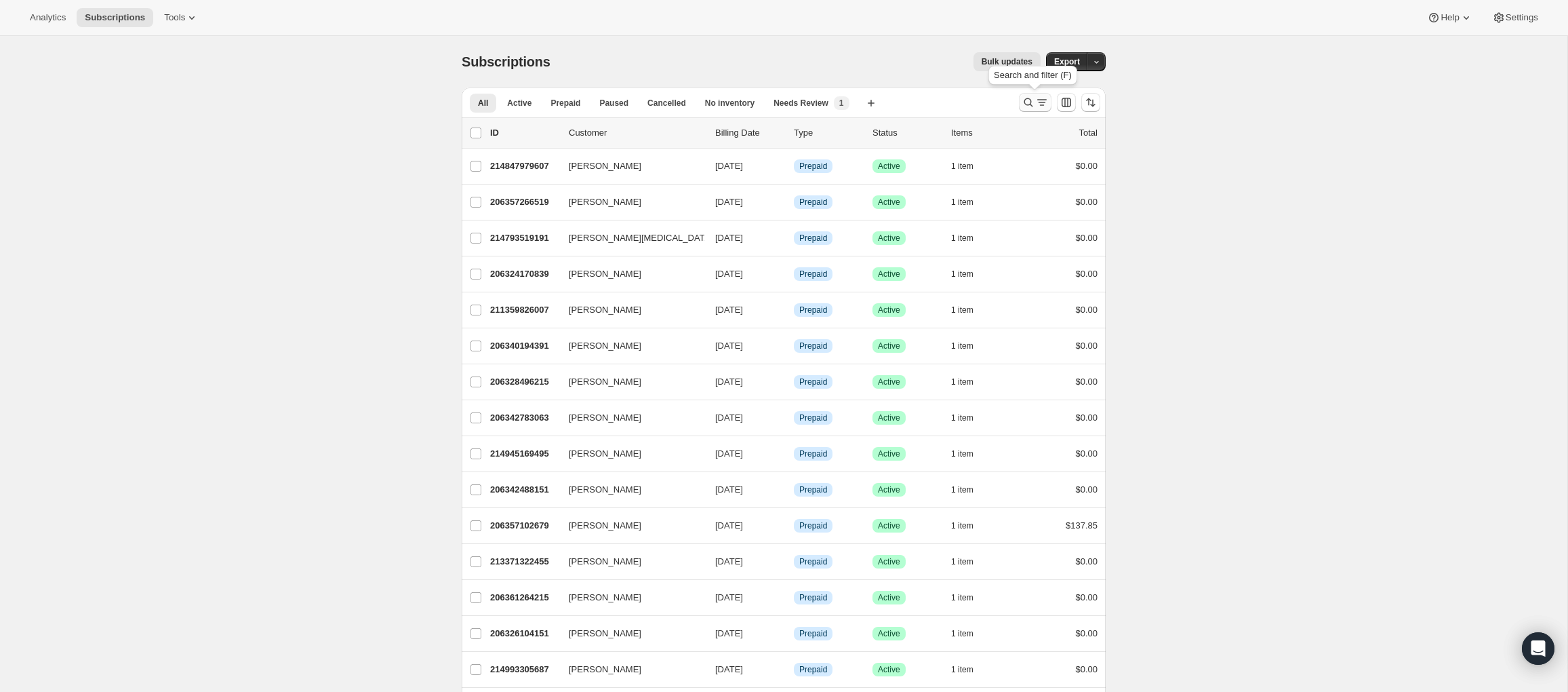
click at [1032, 105] on icon "Search and filter results" at bounding box center [1028, 103] width 14 height 14
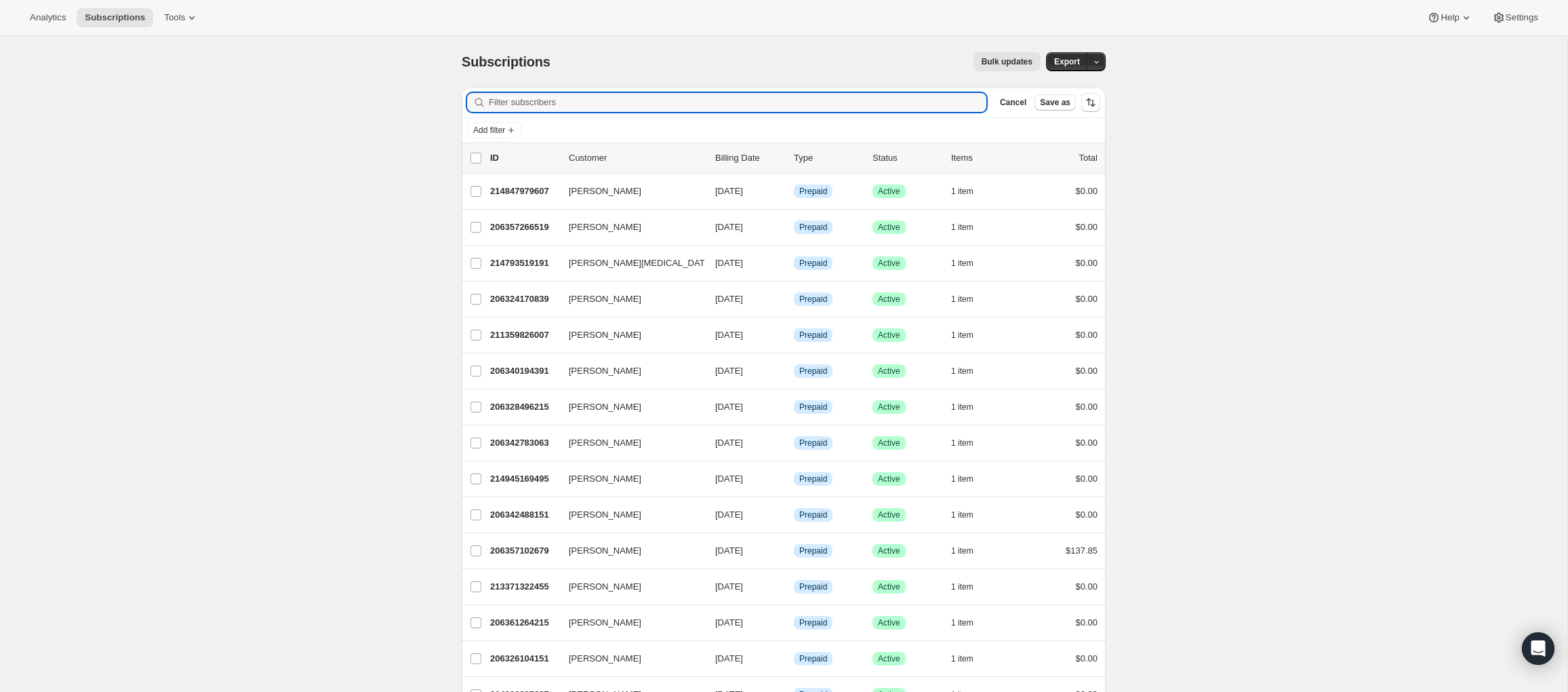
type input "tinawbrown@att.net"
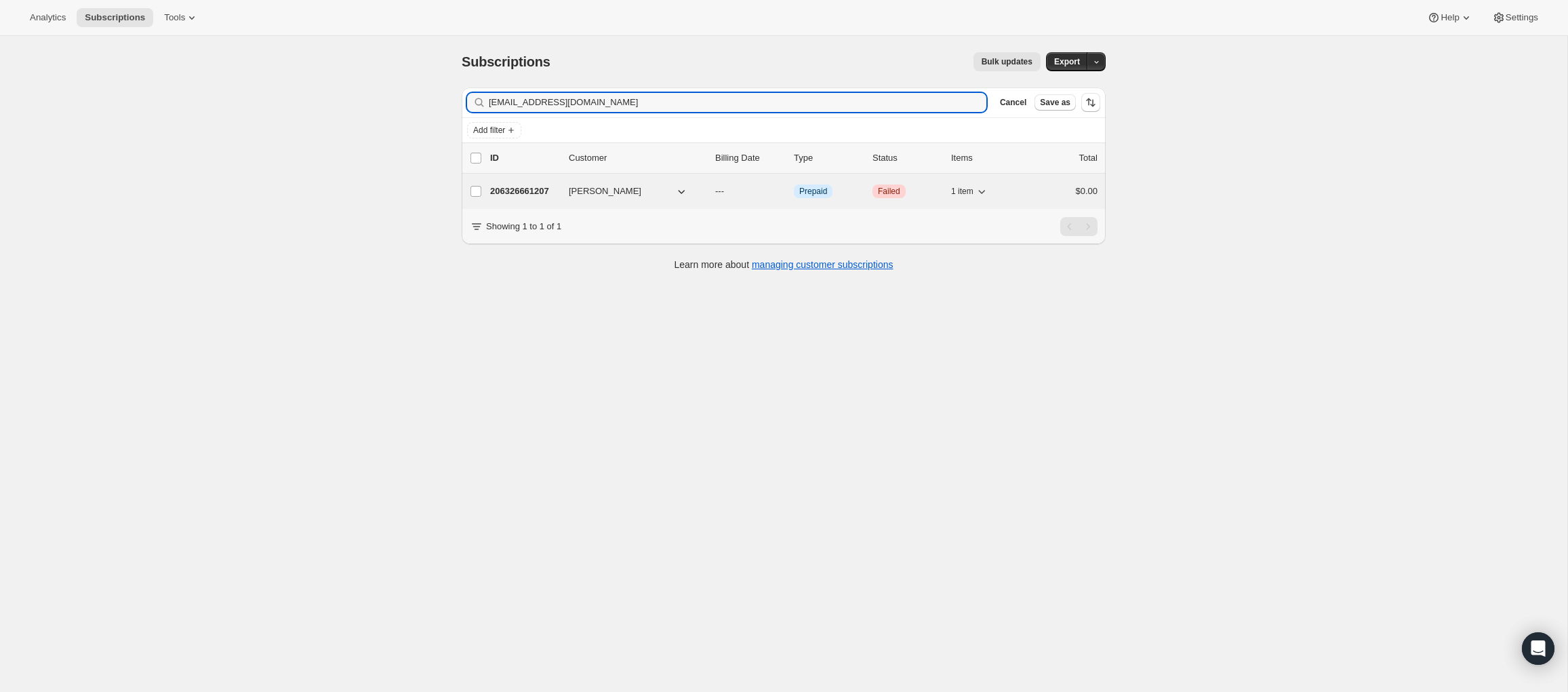
click at [529, 192] on p "206326661207" at bounding box center [524, 191] width 68 height 14
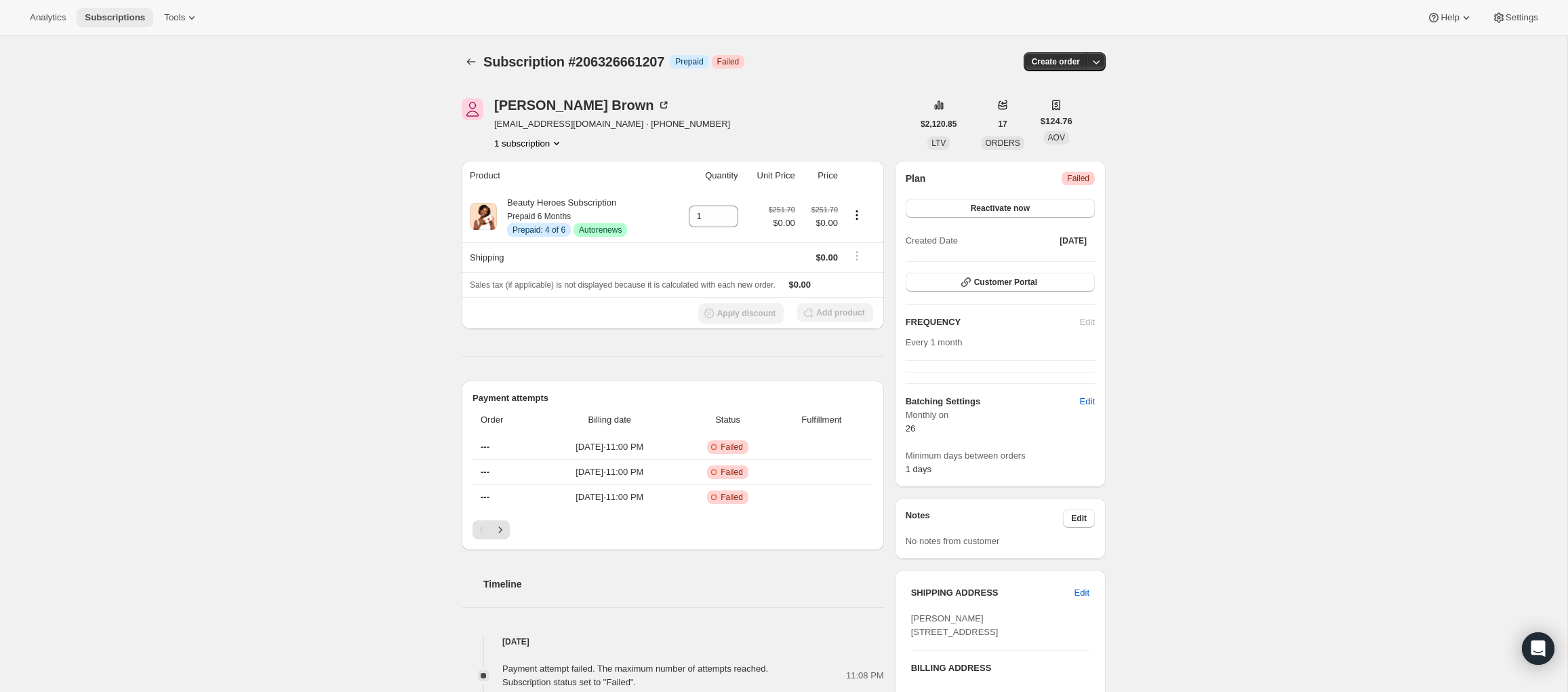
click at [125, 18] on span "Subscriptions" at bounding box center [115, 18] width 60 height 11
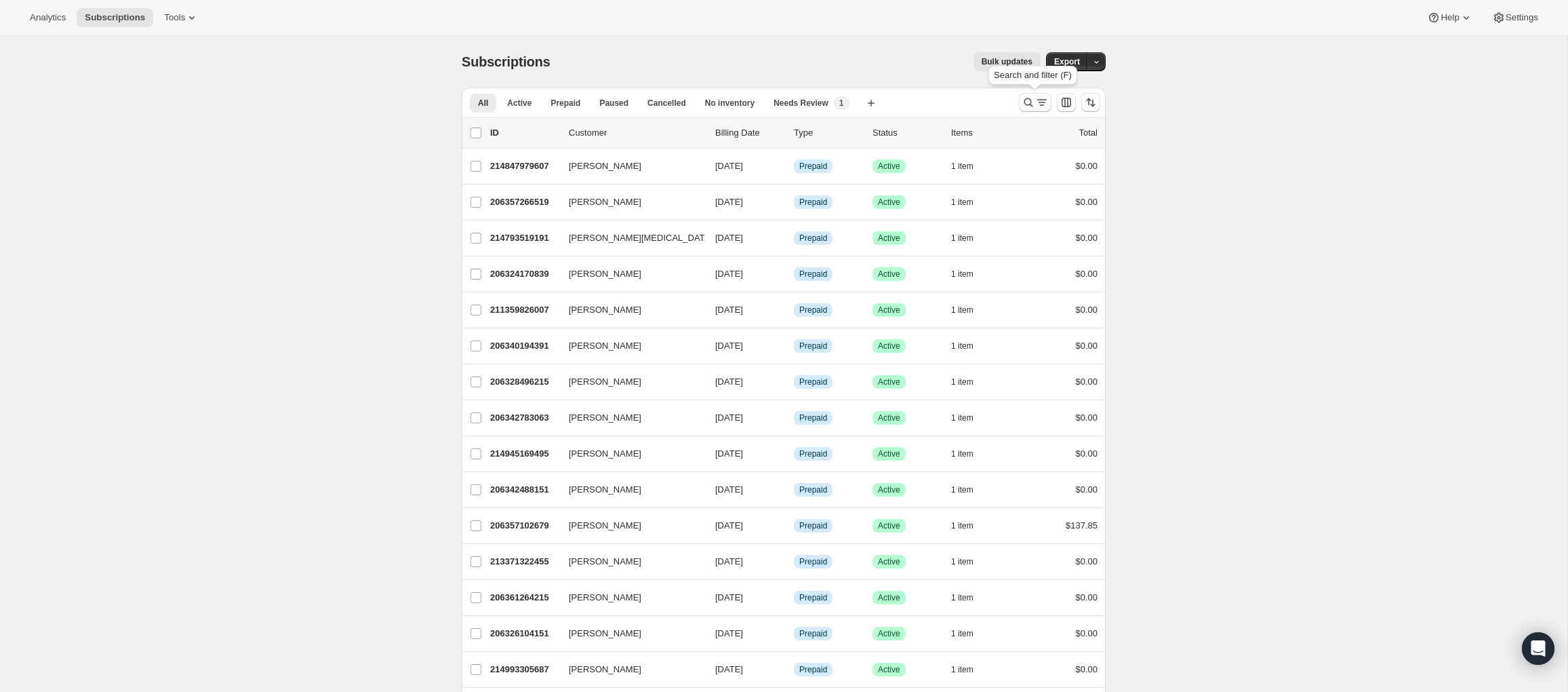
click at [1024, 103] on icon "Search and filter results" at bounding box center [1028, 103] width 9 height 9
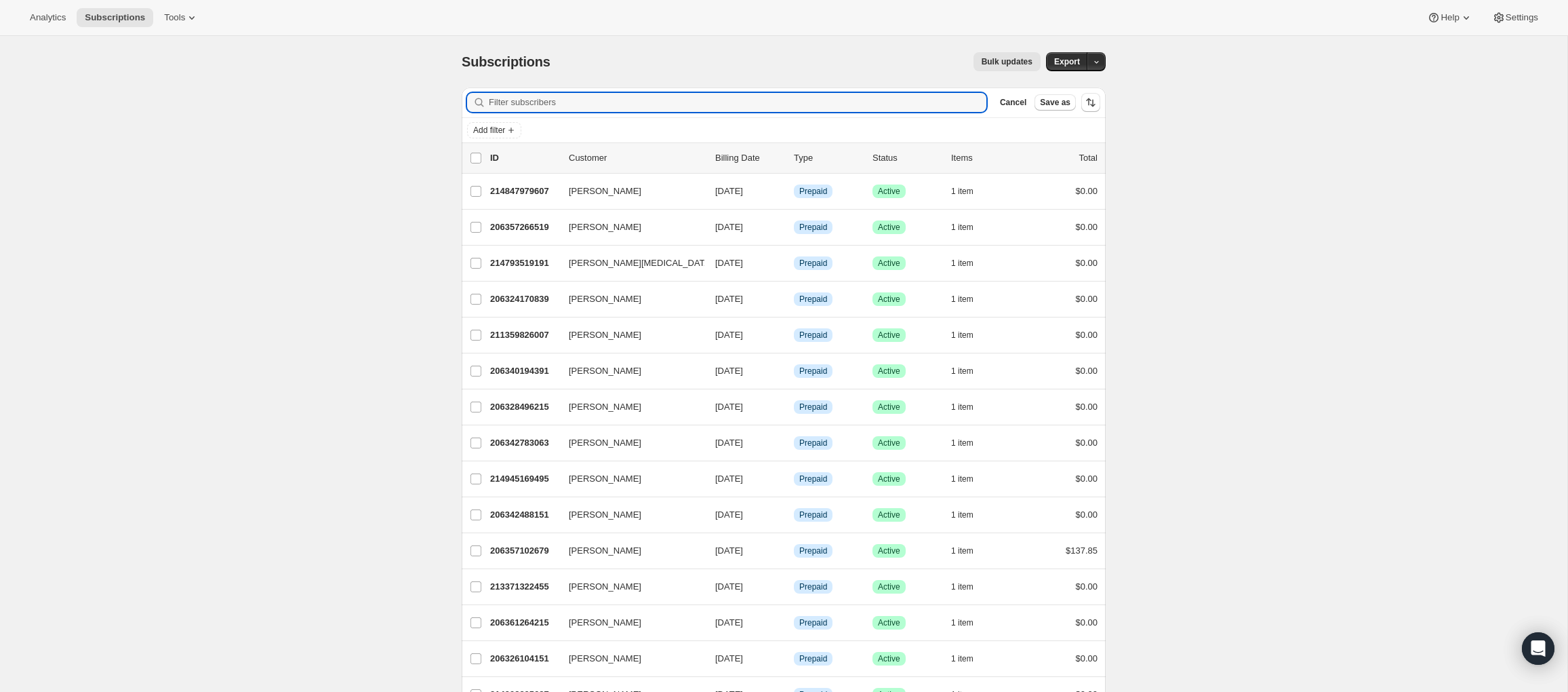
paste input "zlenka616@gmail.com"
type input "zlenka616@gmail.com"
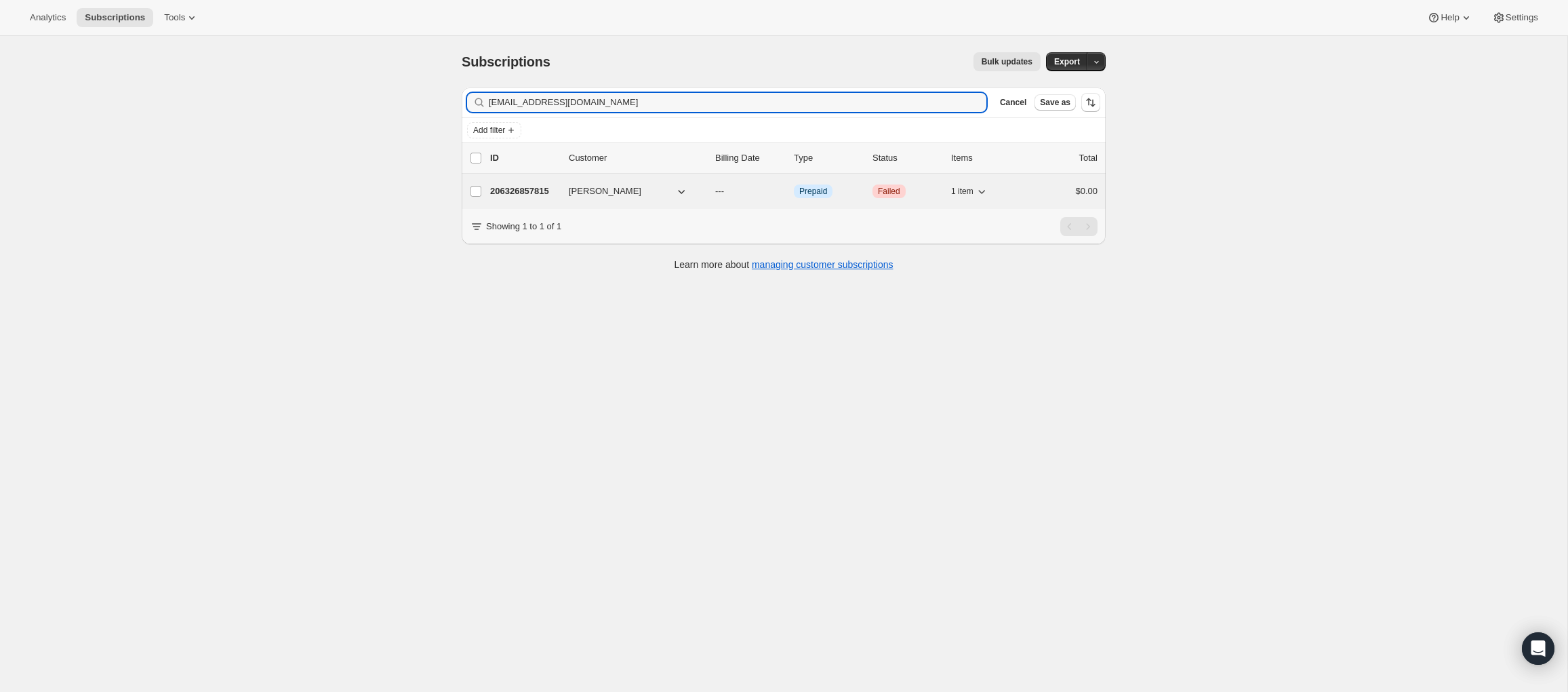
click at [522, 191] on p "206326857815" at bounding box center [524, 191] width 68 height 14
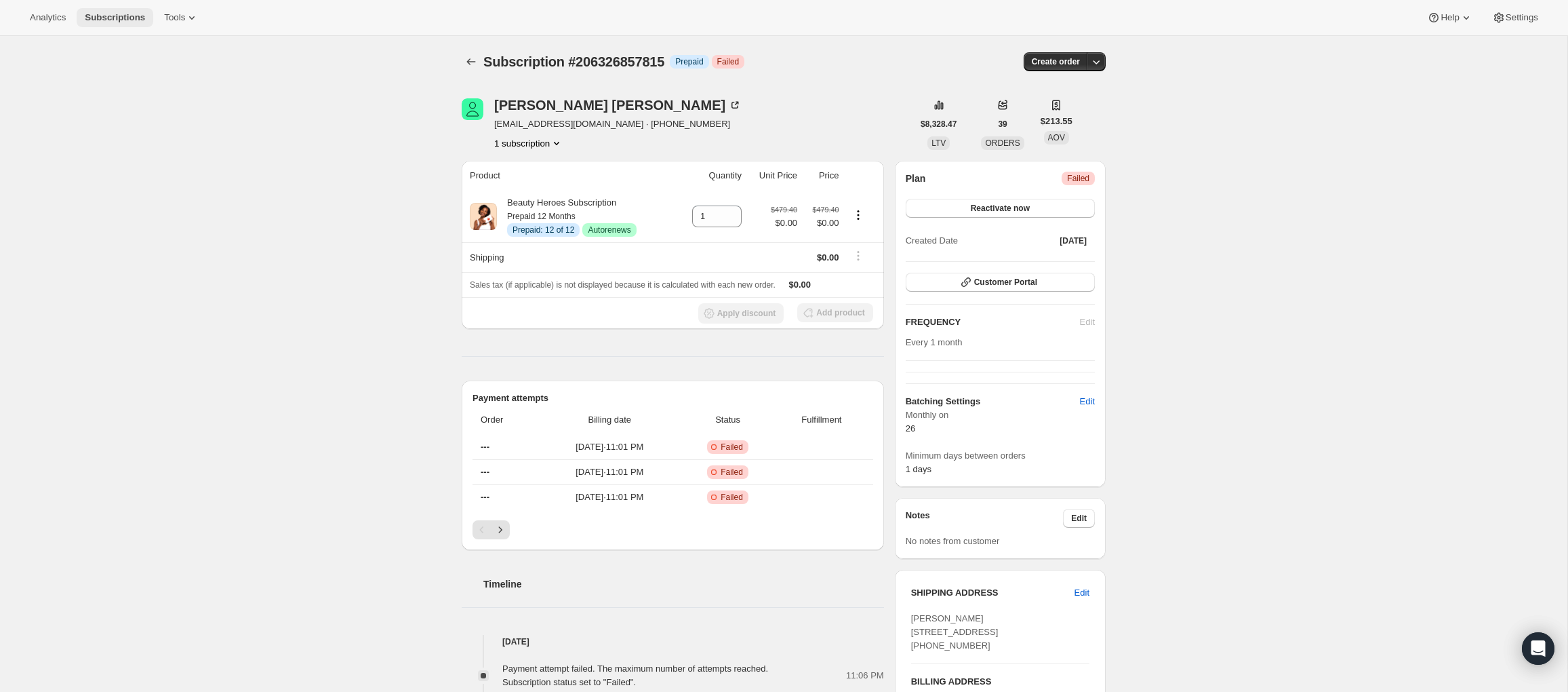
click at [100, 12] on span "Subscriptions" at bounding box center [115, 18] width 60 height 11
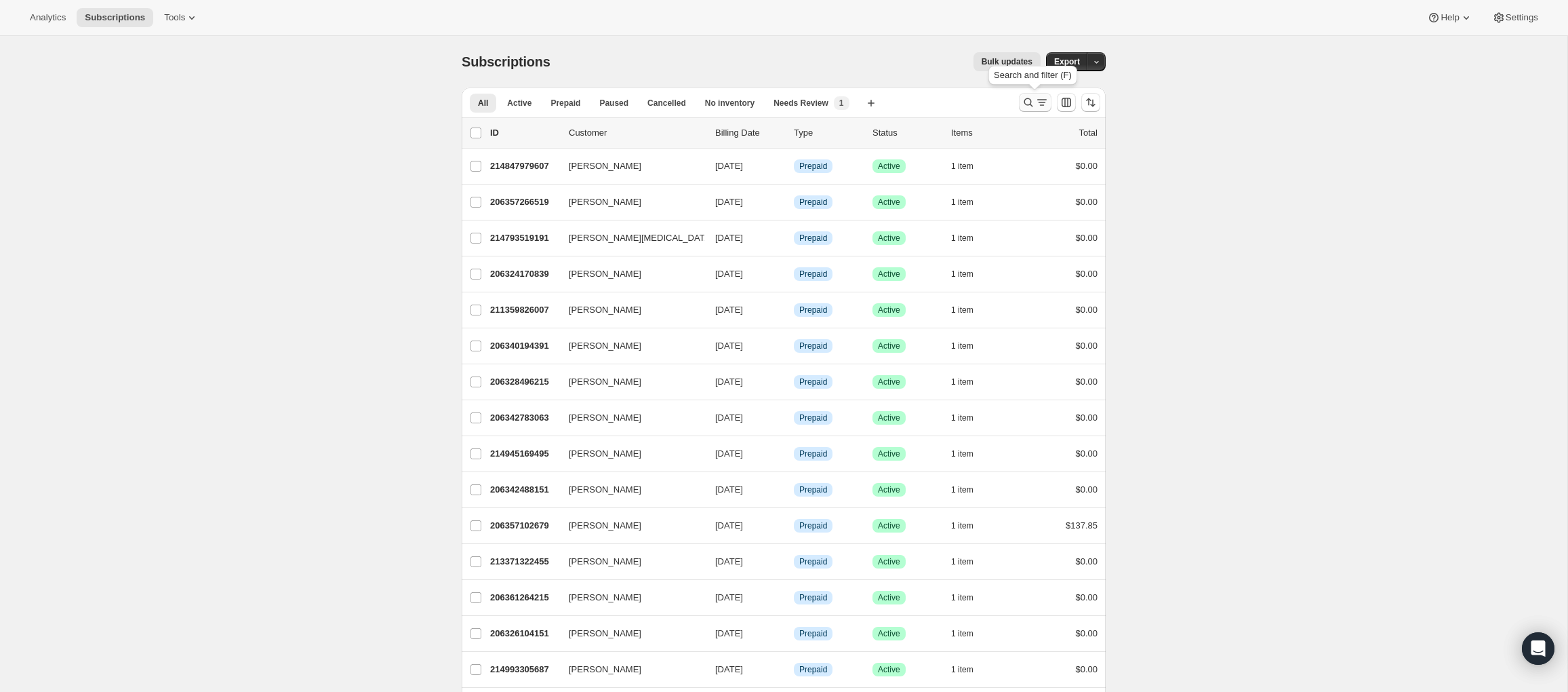
click at [1027, 105] on icon "Search and filter results" at bounding box center [1028, 103] width 9 height 9
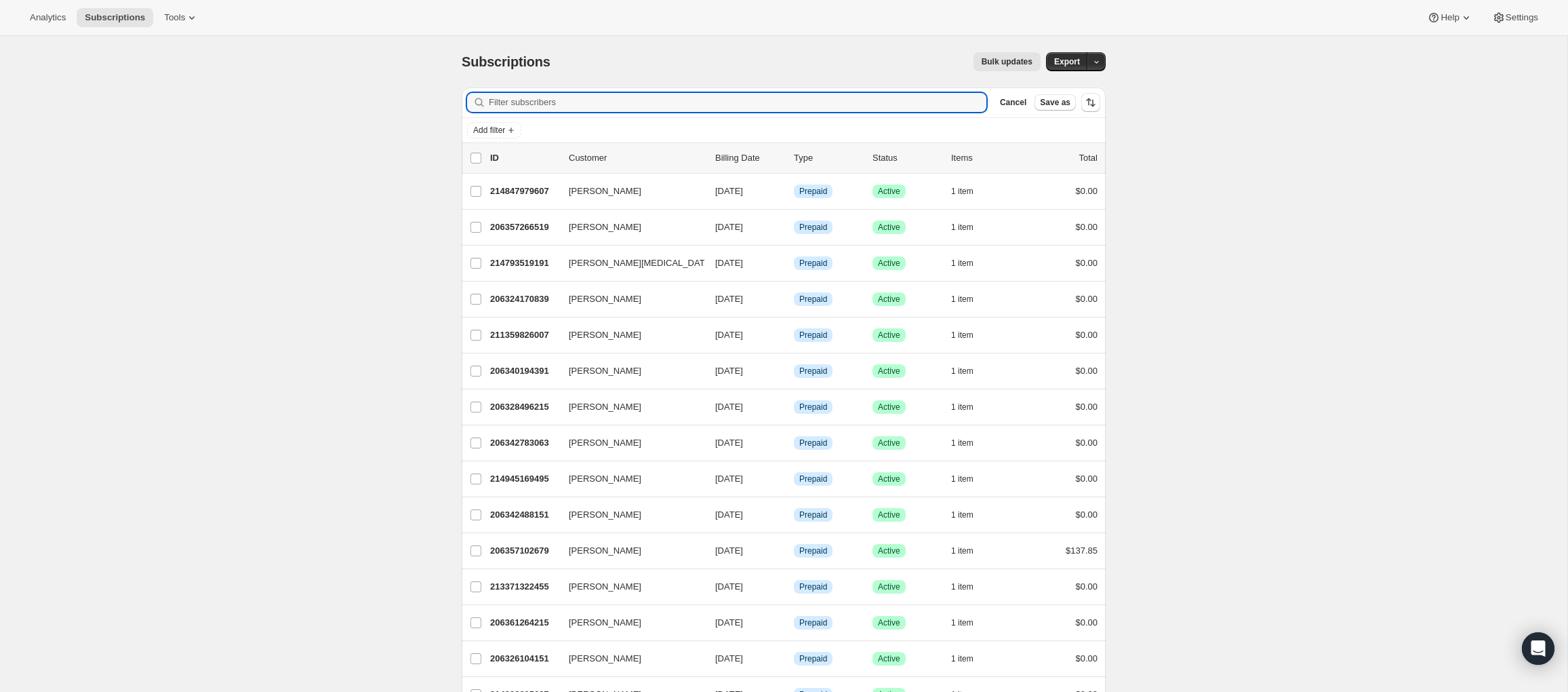
type input "verakuzmina8@gmail.com"
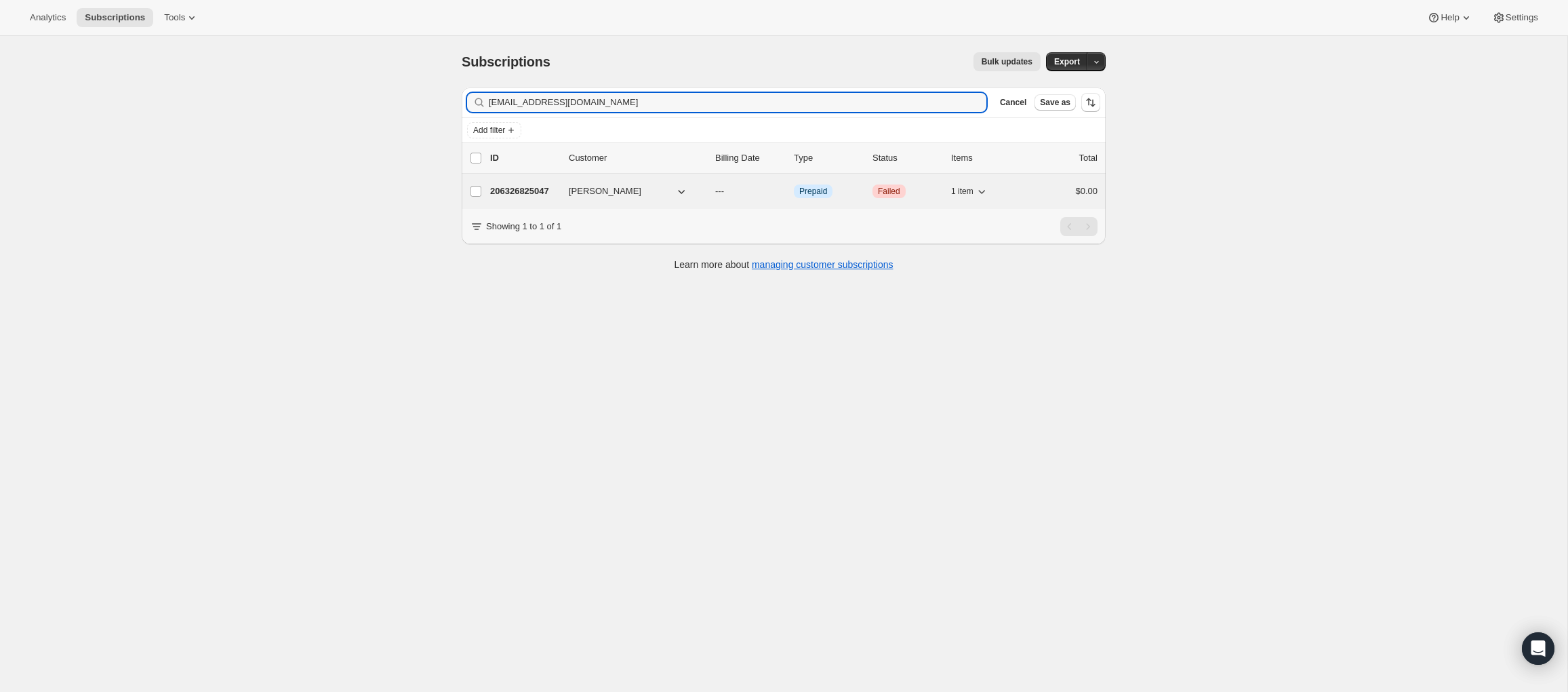
click at [522, 186] on p "206326825047" at bounding box center [524, 191] width 68 height 14
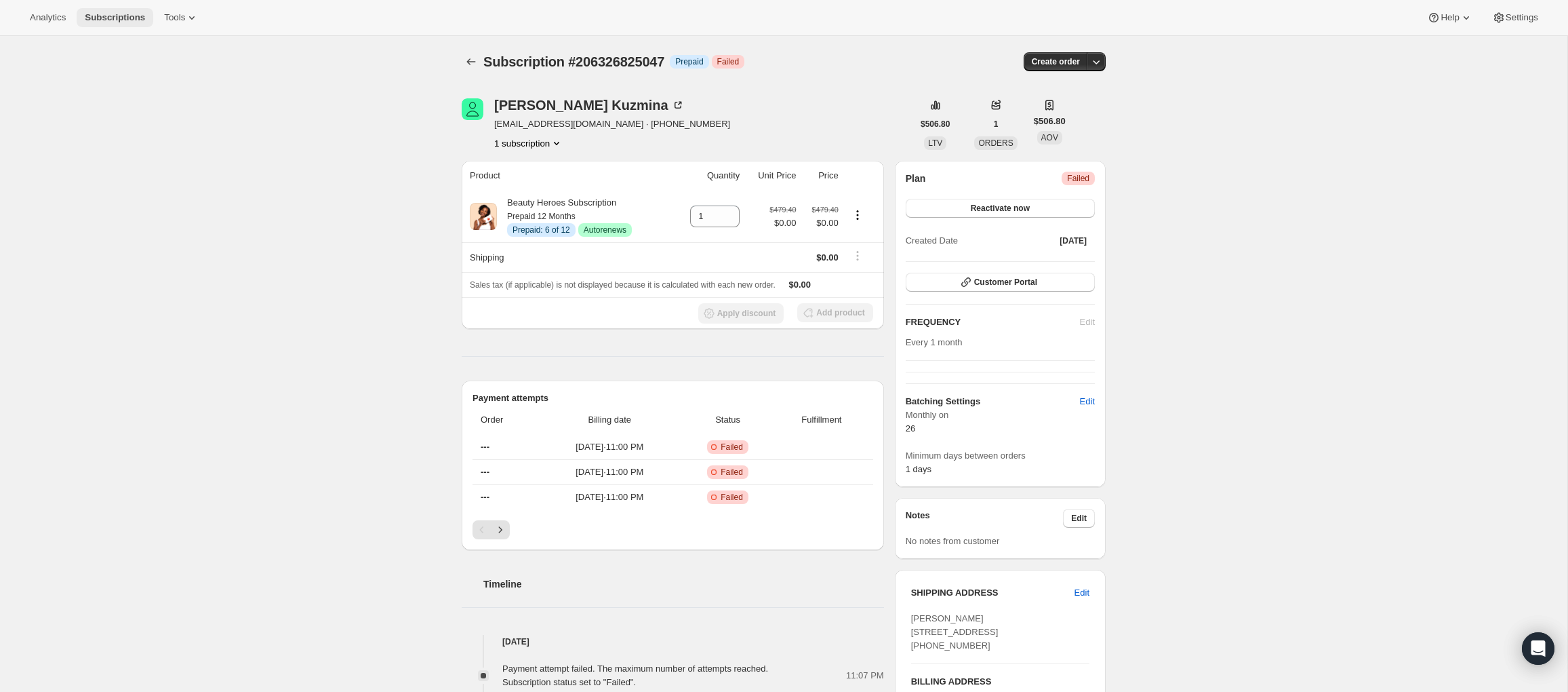
click at [124, 19] on span "Subscriptions" at bounding box center [115, 18] width 60 height 11
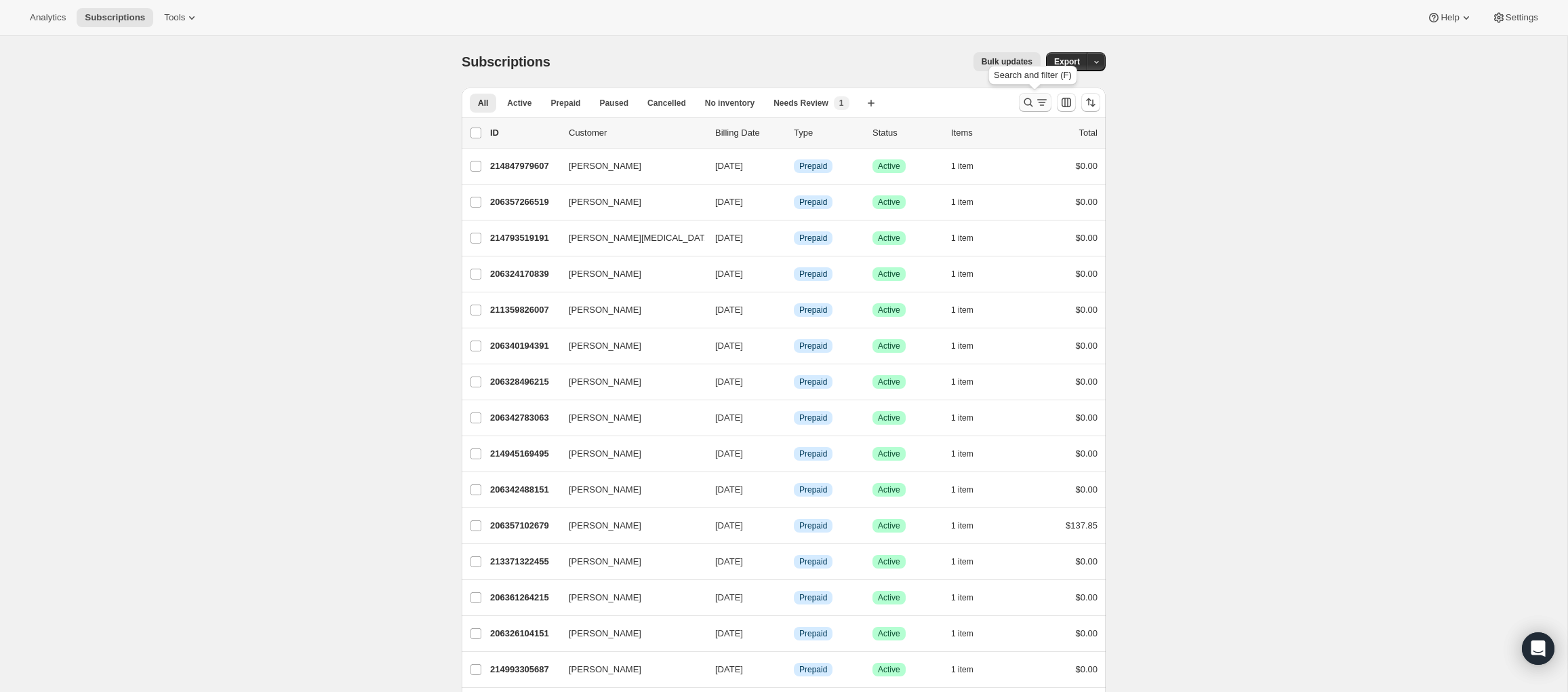
click at [1033, 102] on icon "Search and filter results" at bounding box center [1028, 103] width 14 height 14
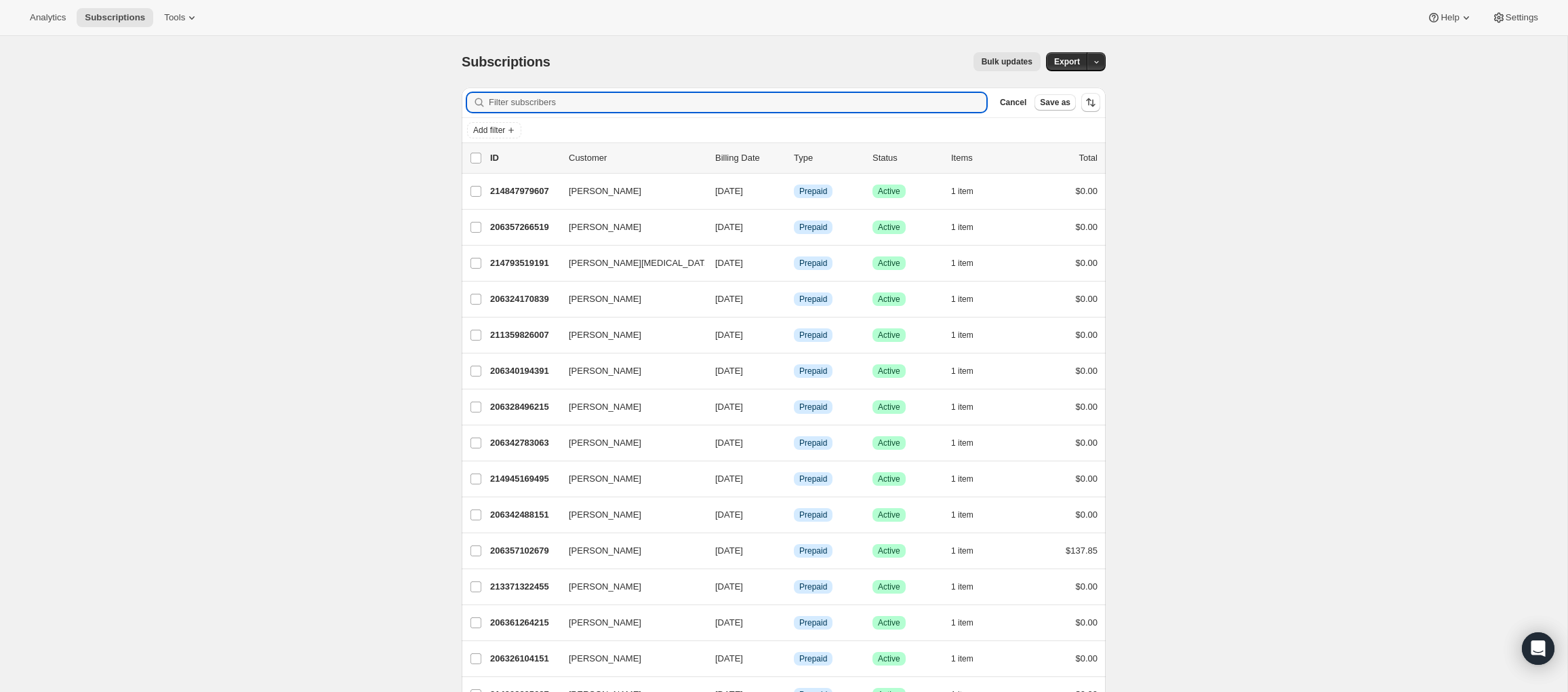
paste input "l_franciosa@hotmail.com"
type input "l_franciosa@hotmail.com"
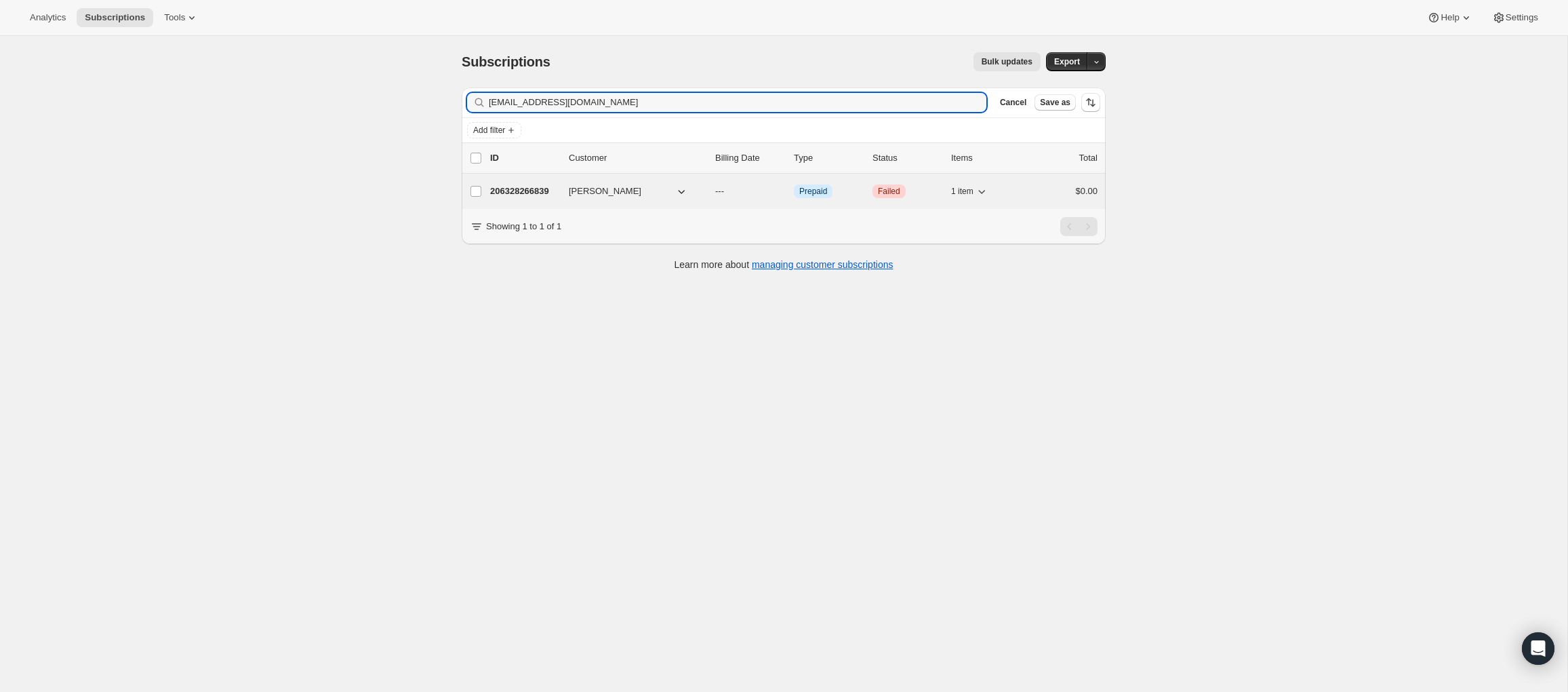
click at [531, 192] on p "206328266839" at bounding box center [524, 191] width 68 height 14
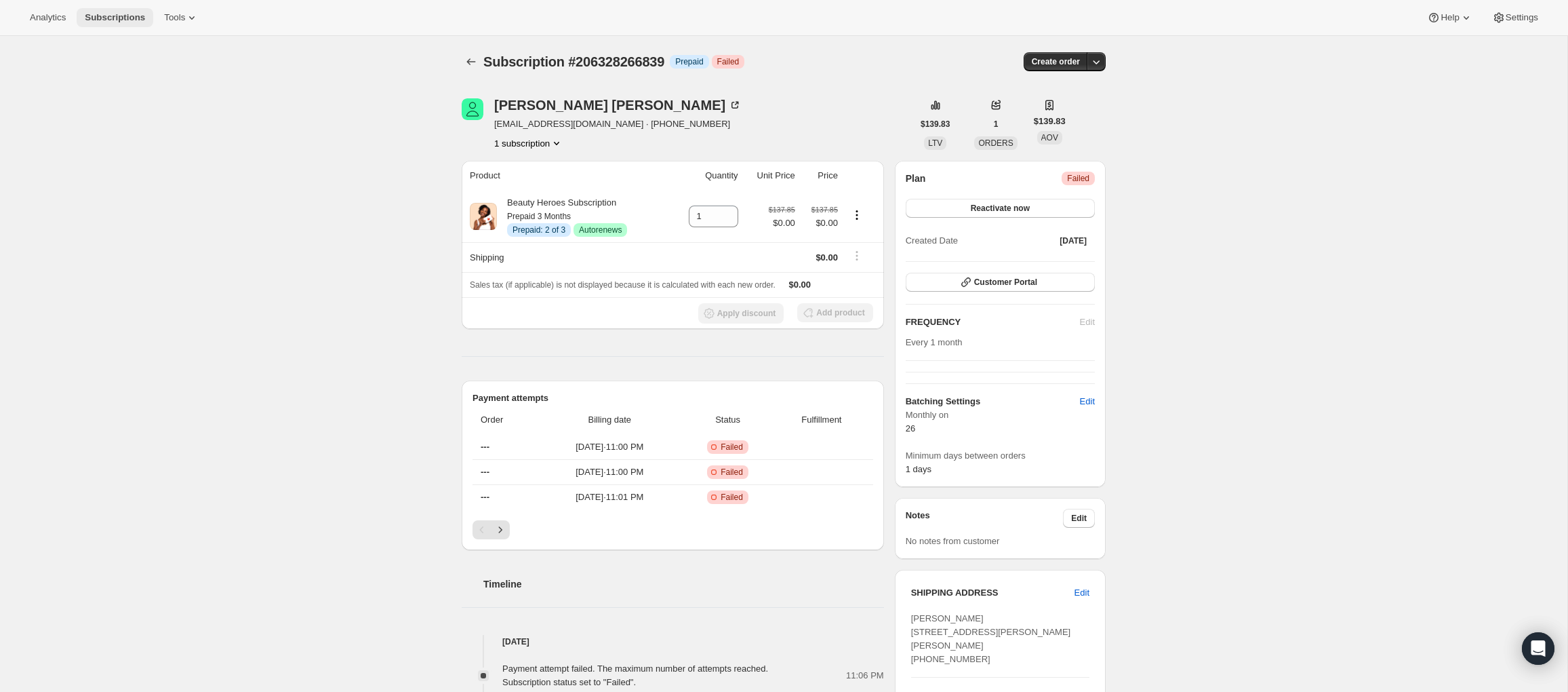
click at [92, 16] on span "Subscriptions" at bounding box center [115, 18] width 60 height 11
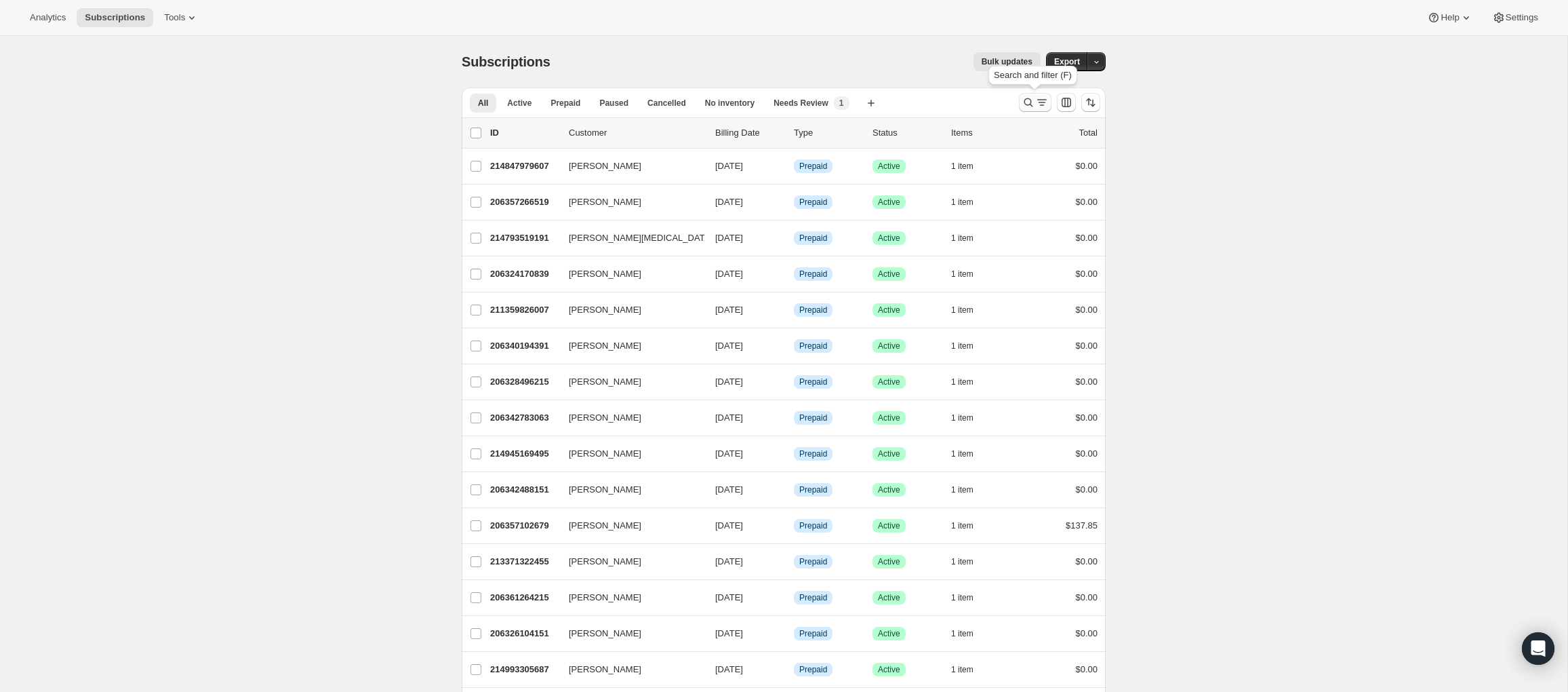
click at [1025, 104] on icon "Search and filter results" at bounding box center [1028, 103] width 14 height 14
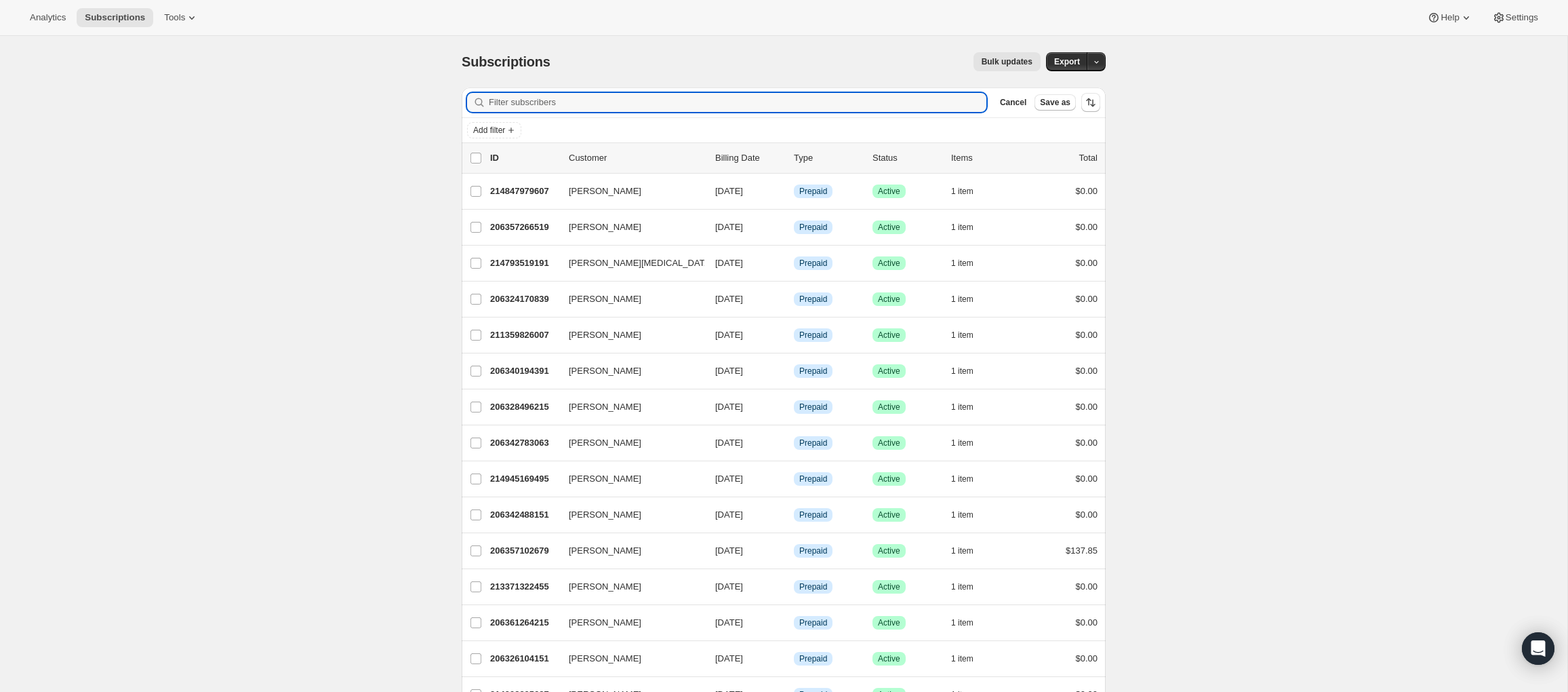
type input "mbneil@aol.com"
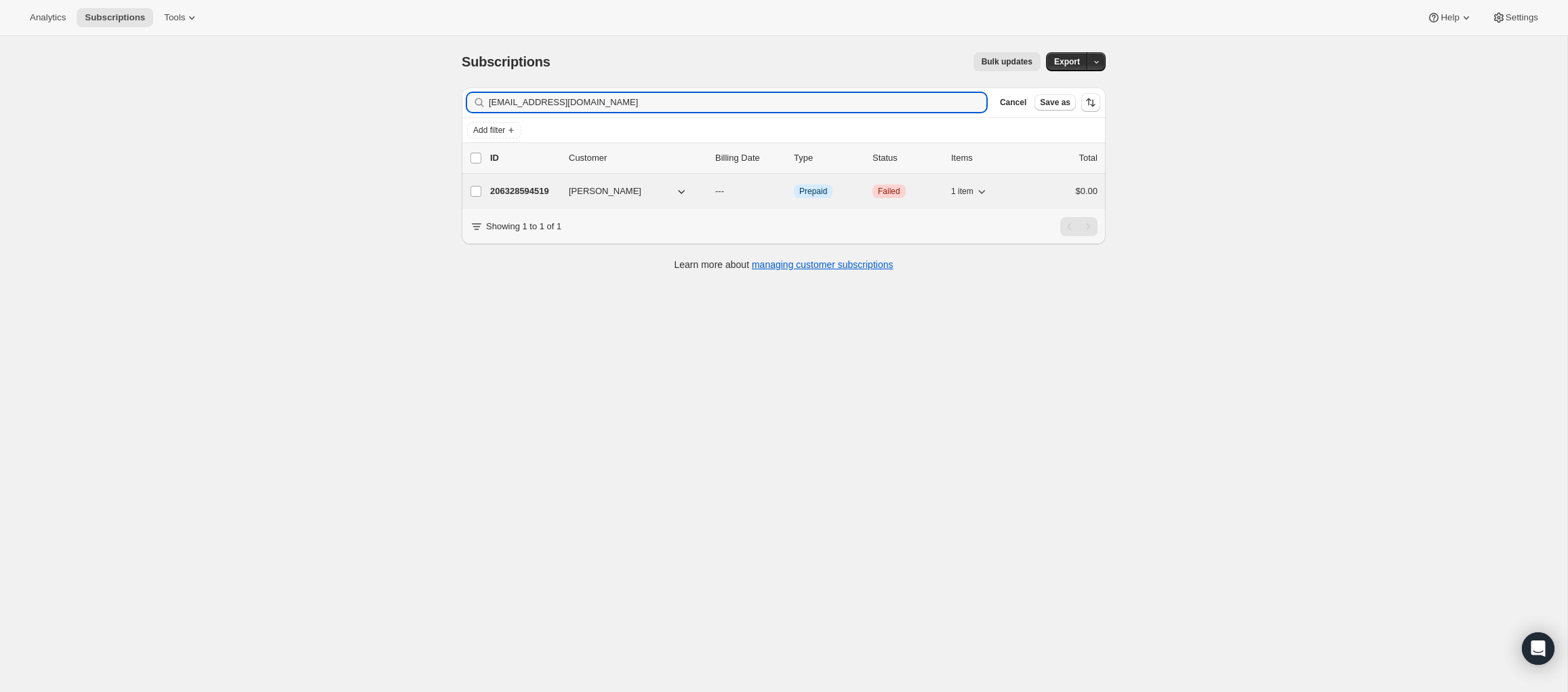
click at [510, 190] on p "206328594519" at bounding box center [524, 191] width 68 height 14
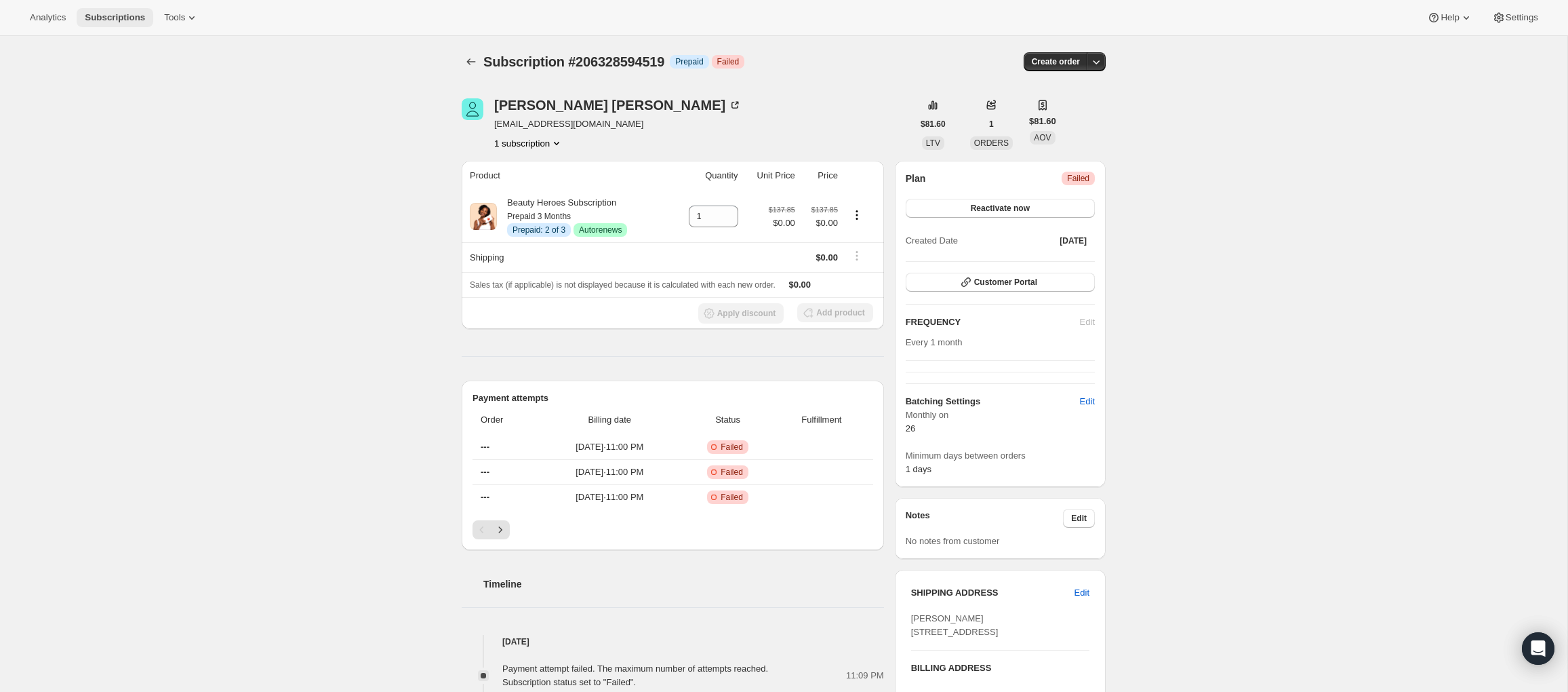
click at [109, 15] on span "Subscriptions" at bounding box center [115, 18] width 60 height 11
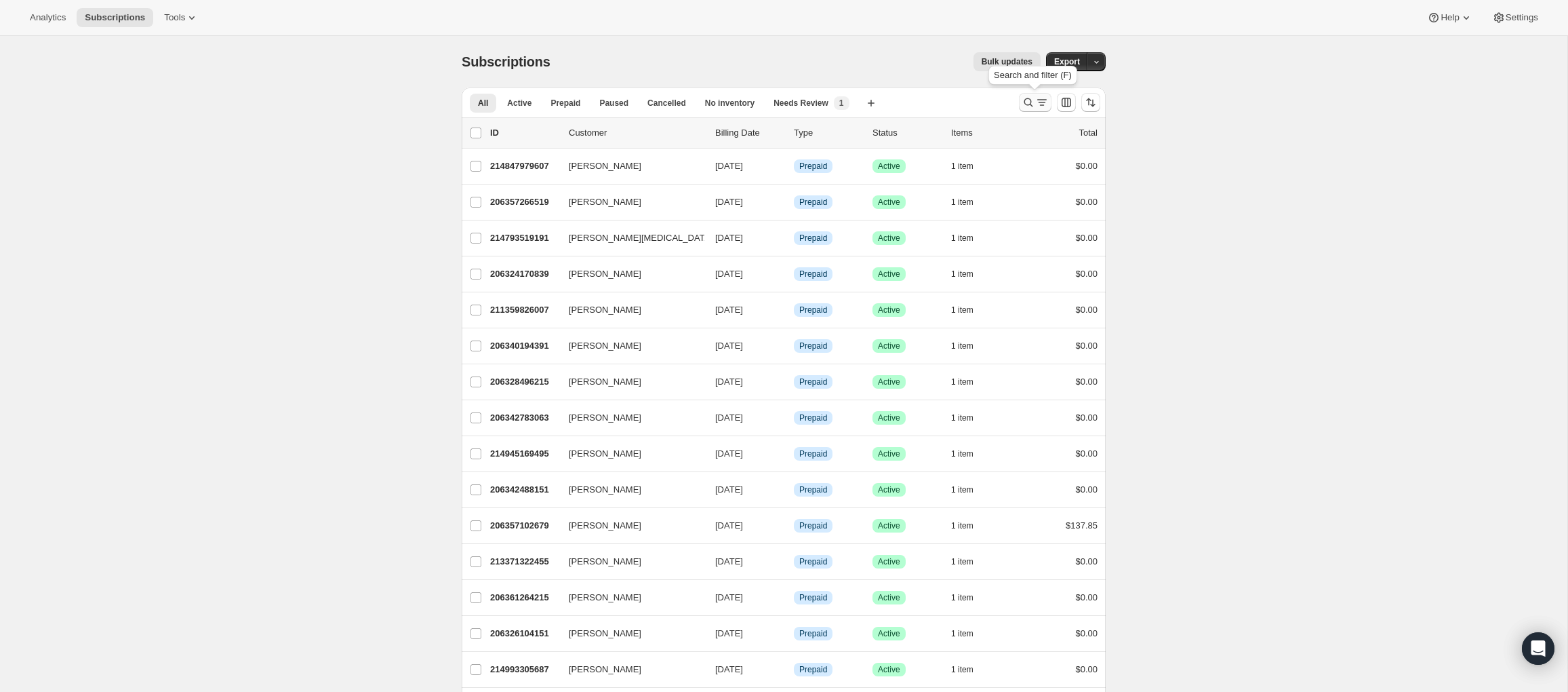
click at [1021, 103] on icon "Search and filter results" at bounding box center [1028, 103] width 14 height 14
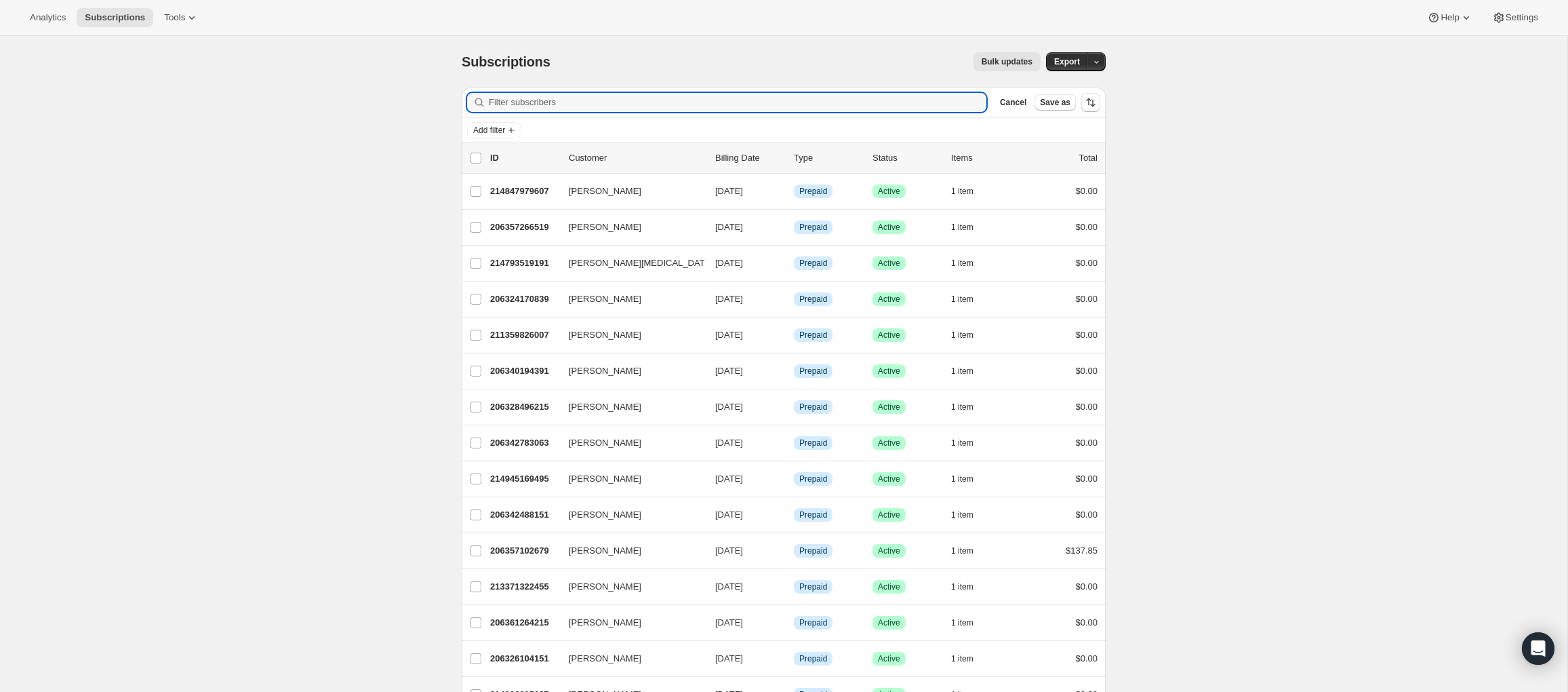
type input "mail@lsross.com"
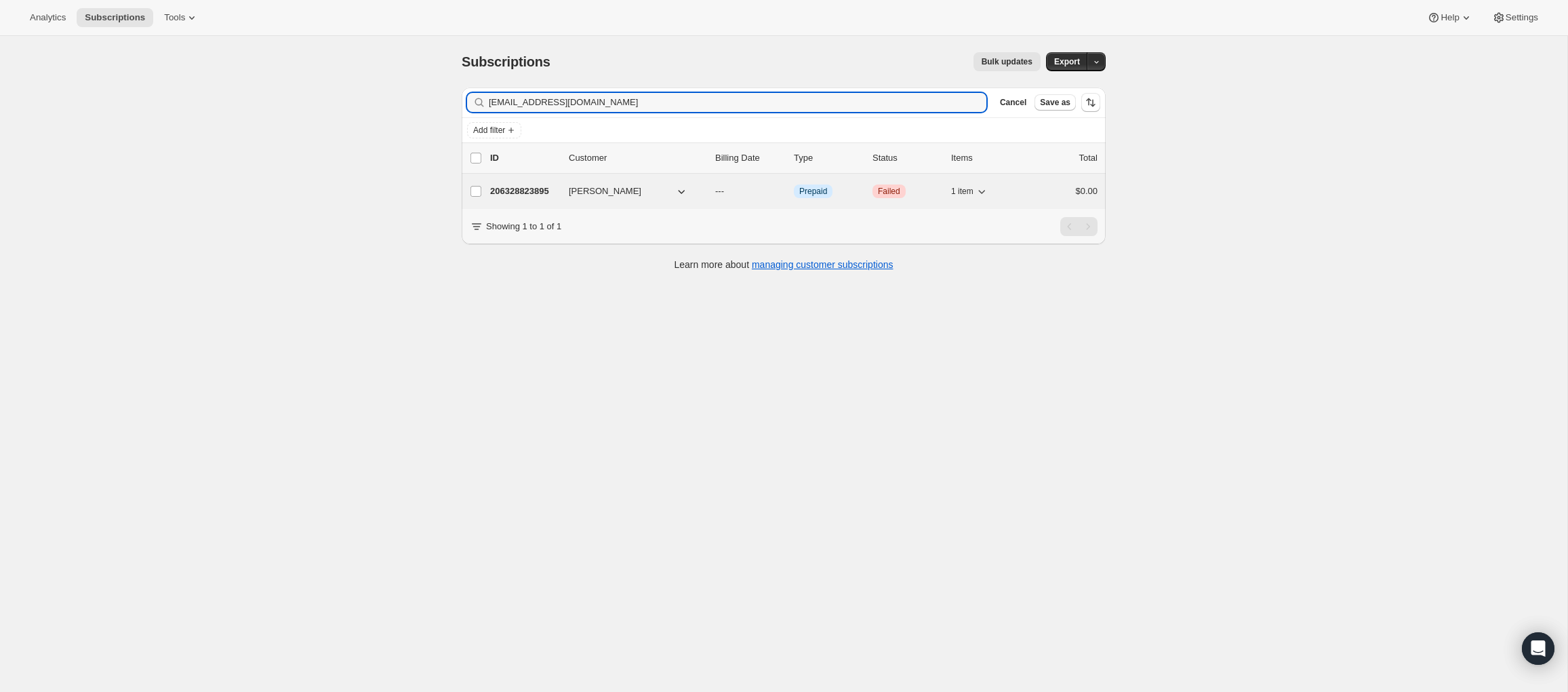
click at [521, 194] on p "206328823895" at bounding box center [524, 191] width 68 height 14
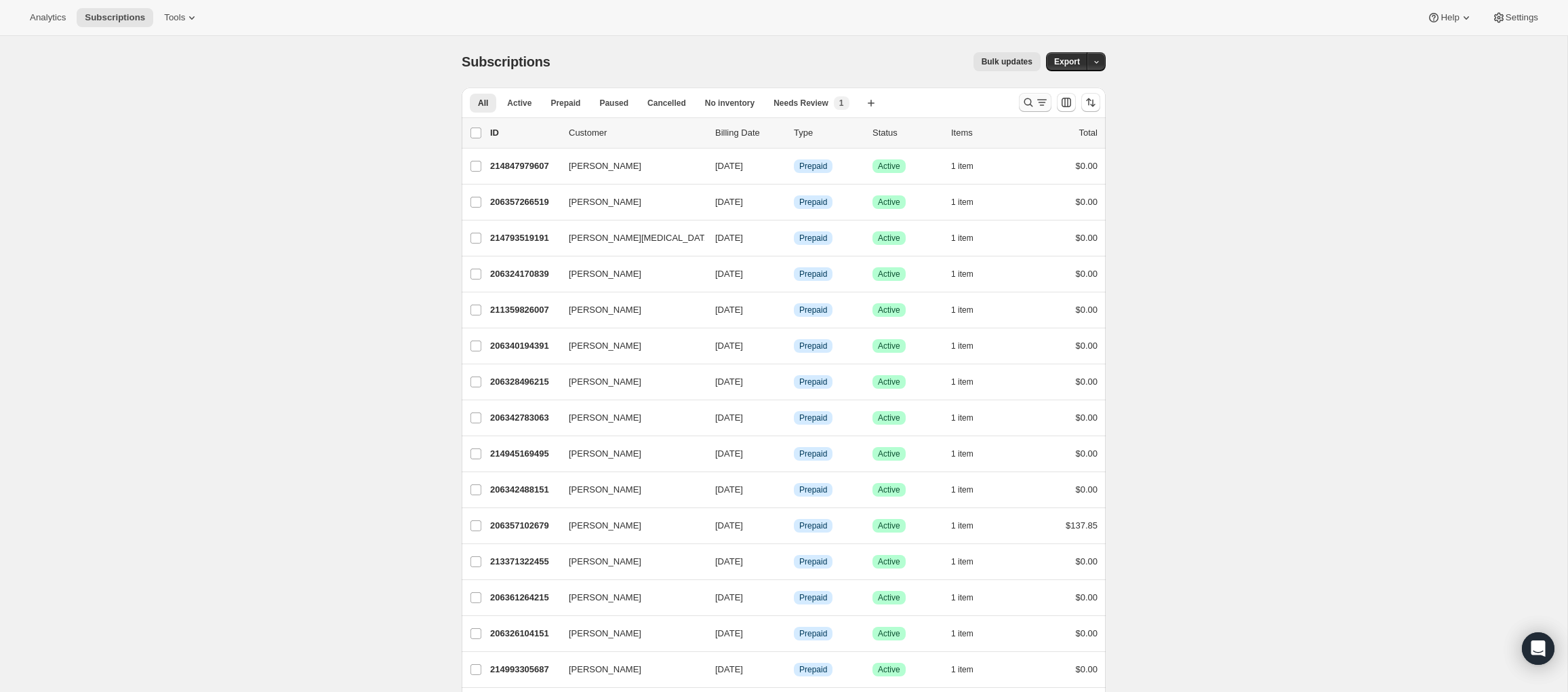
click at [1027, 98] on icon "Search and filter results" at bounding box center [1028, 103] width 14 height 14
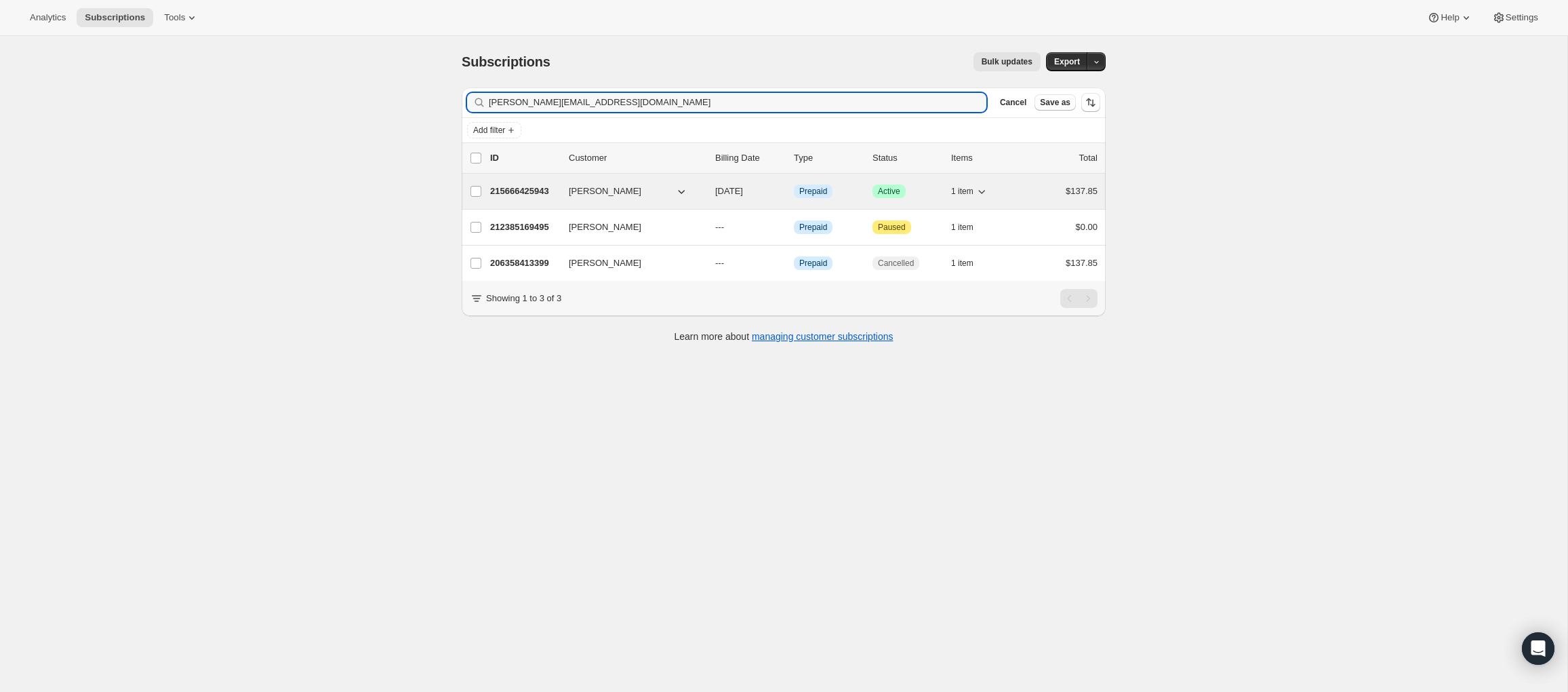
type input "[PERSON_NAME][EMAIL_ADDRESS][DOMAIN_NAME]"
click at [504, 194] on p "215666425943" at bounding box center [524, 191] width 68 height 14
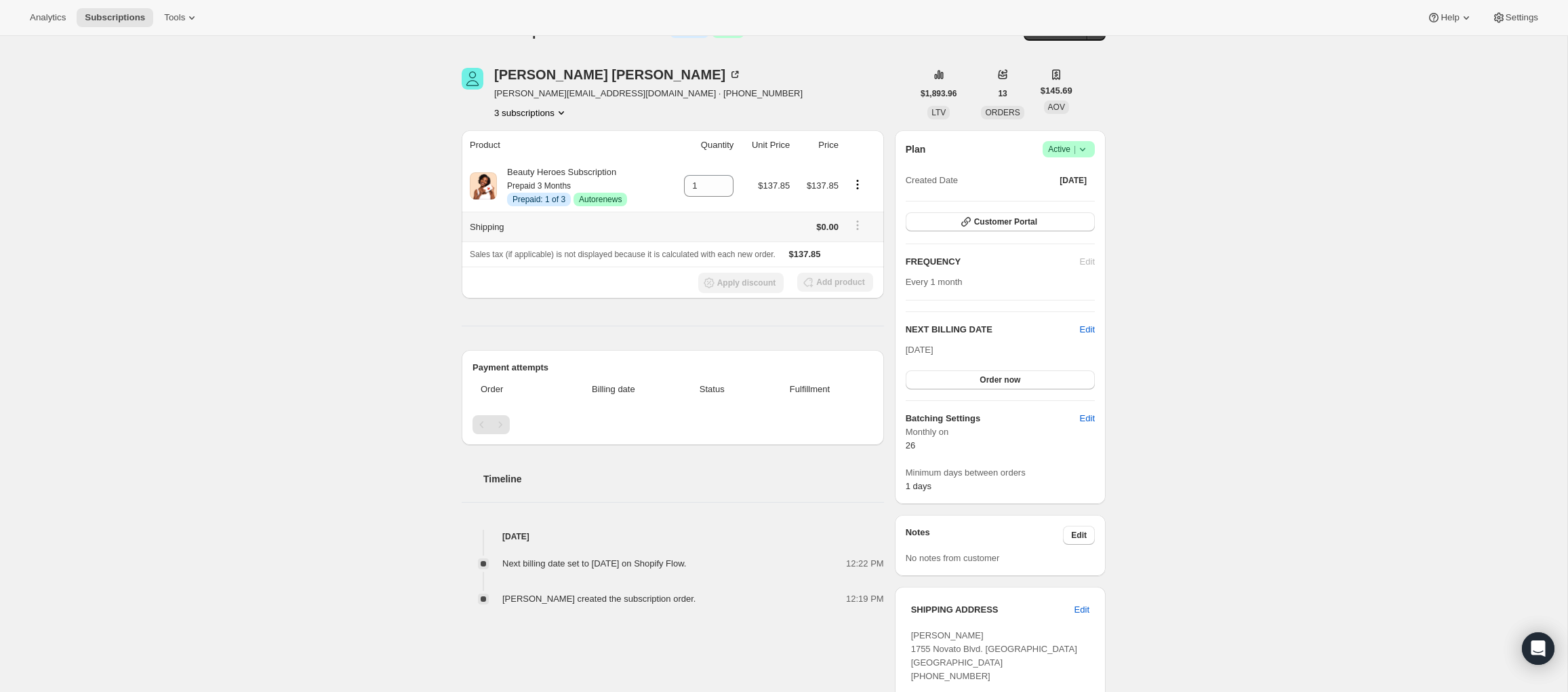
scroll to position [35, 0]
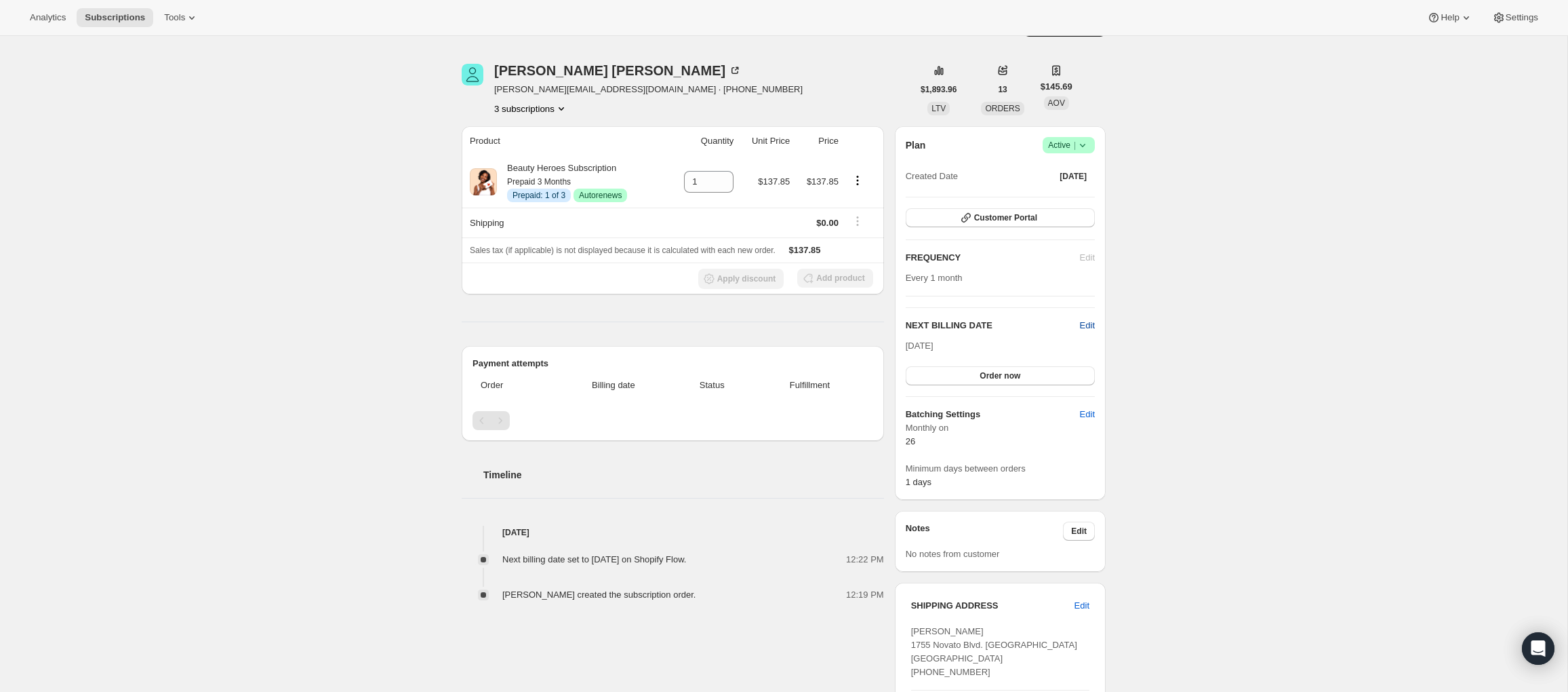
click at [1081, 330] on span "Edit" at bounding box center [1087, 325] width 15 height 14
click at [984, 351] on input "[DATE]" at bounding box center [1000, 351] width 189 height 23
click at [1266, 442] on div "Subscription #215666425943. This page is ready Subscription #215666425943 Info …" at bounding box center [783, 480] width 1567 height 957
click at [1072, 325] on span "Cancel" at bounding box center [1081, 325] width 27 height 14
click at [1015, 370] on span "Order now" at bounding box center [1000, 375] width 41 height 11
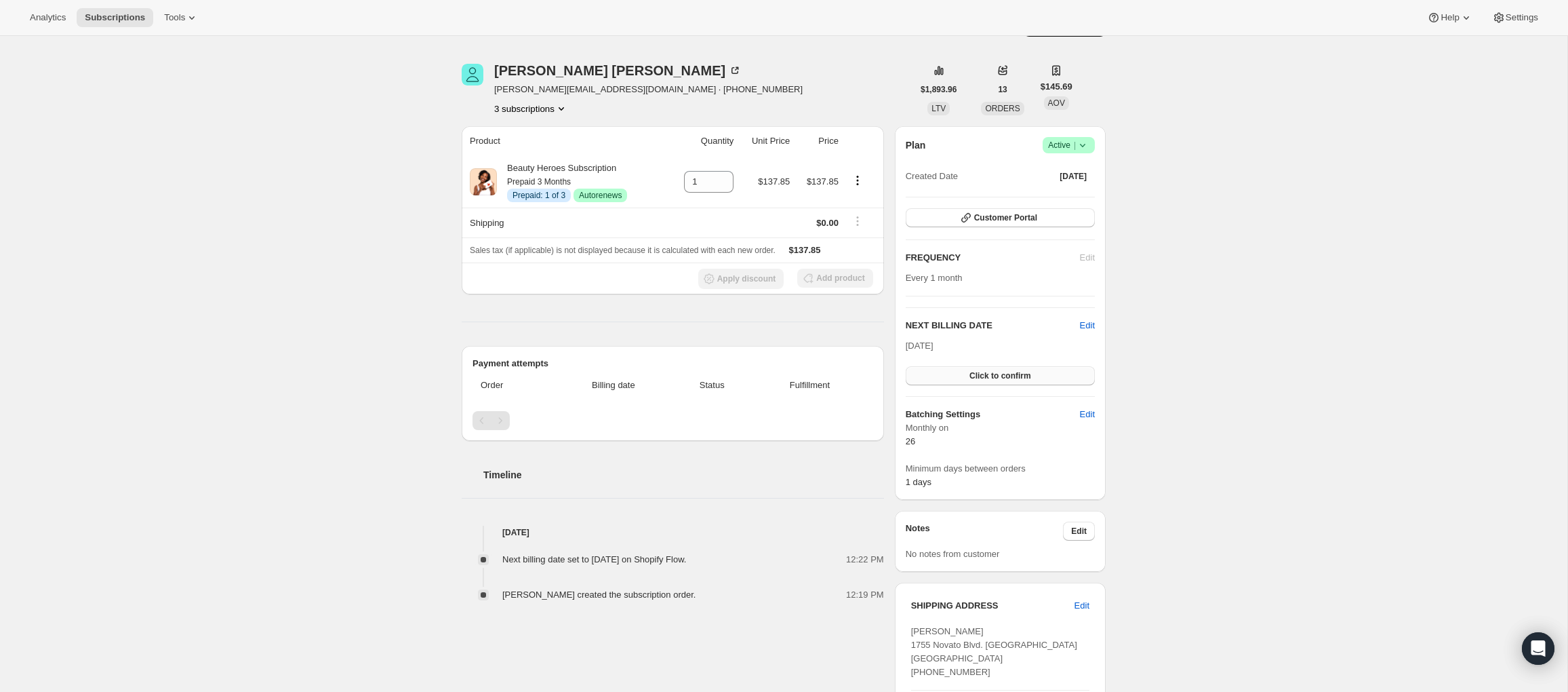
click at [1015, 370] on span "Click to confirm" at bounding box center [1000, 375] width 62 height 11
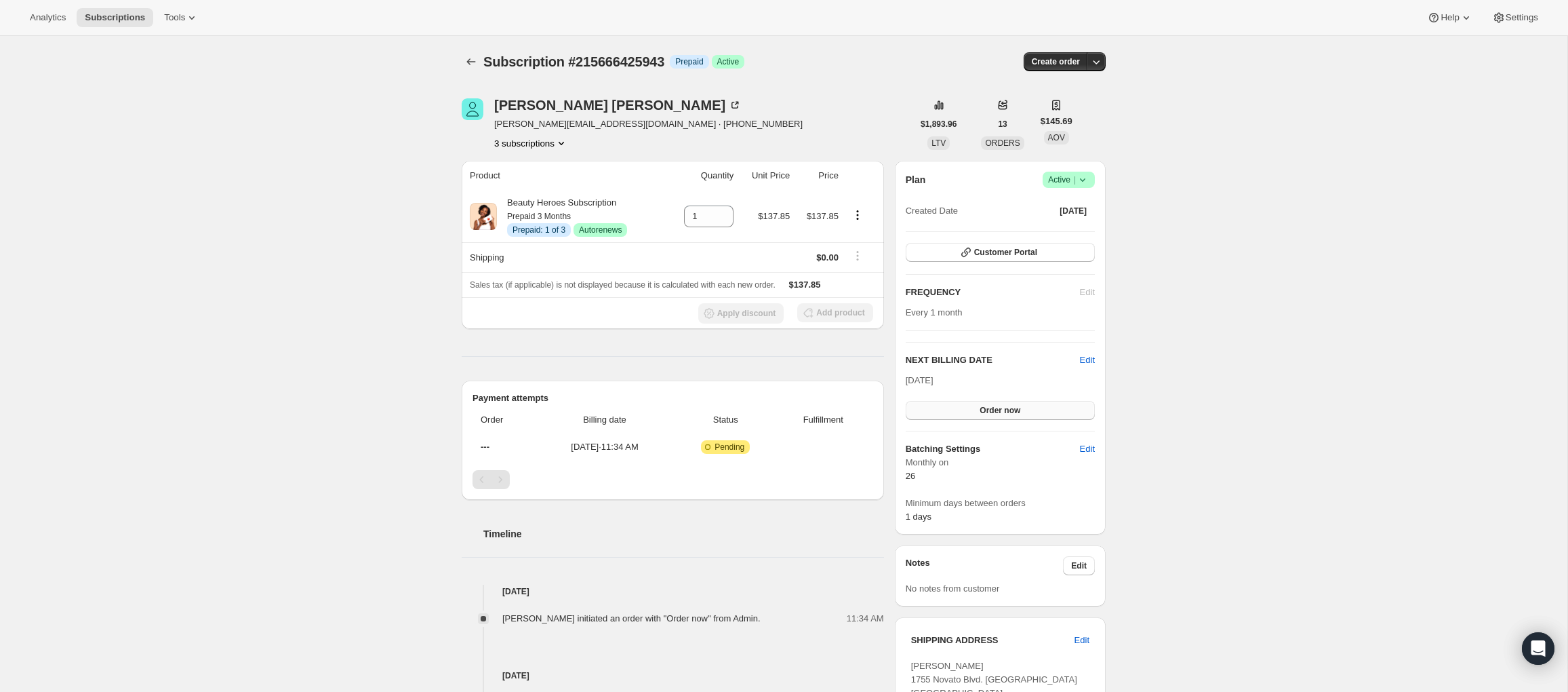
click at [998, 411] on span "Order now" at bounding box center [1000, 410] width 41 height 11
click at [988, 407] on span "Click to confirm" at bounding box center [1000, 410] width 62 height 11
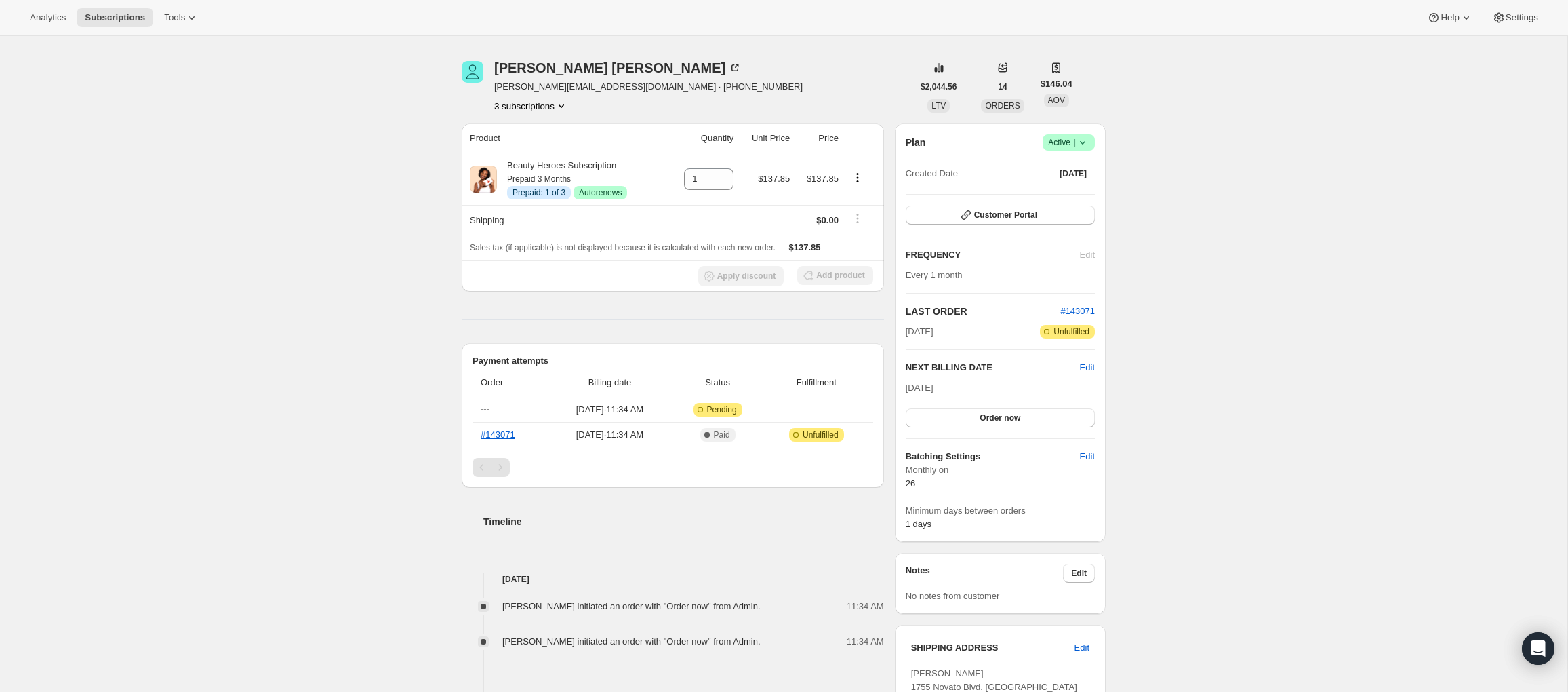
scroll to position [40, 0]
click at [1086, 367] on span "Edit" at bounding box center [1087, 365] width 15 height 14
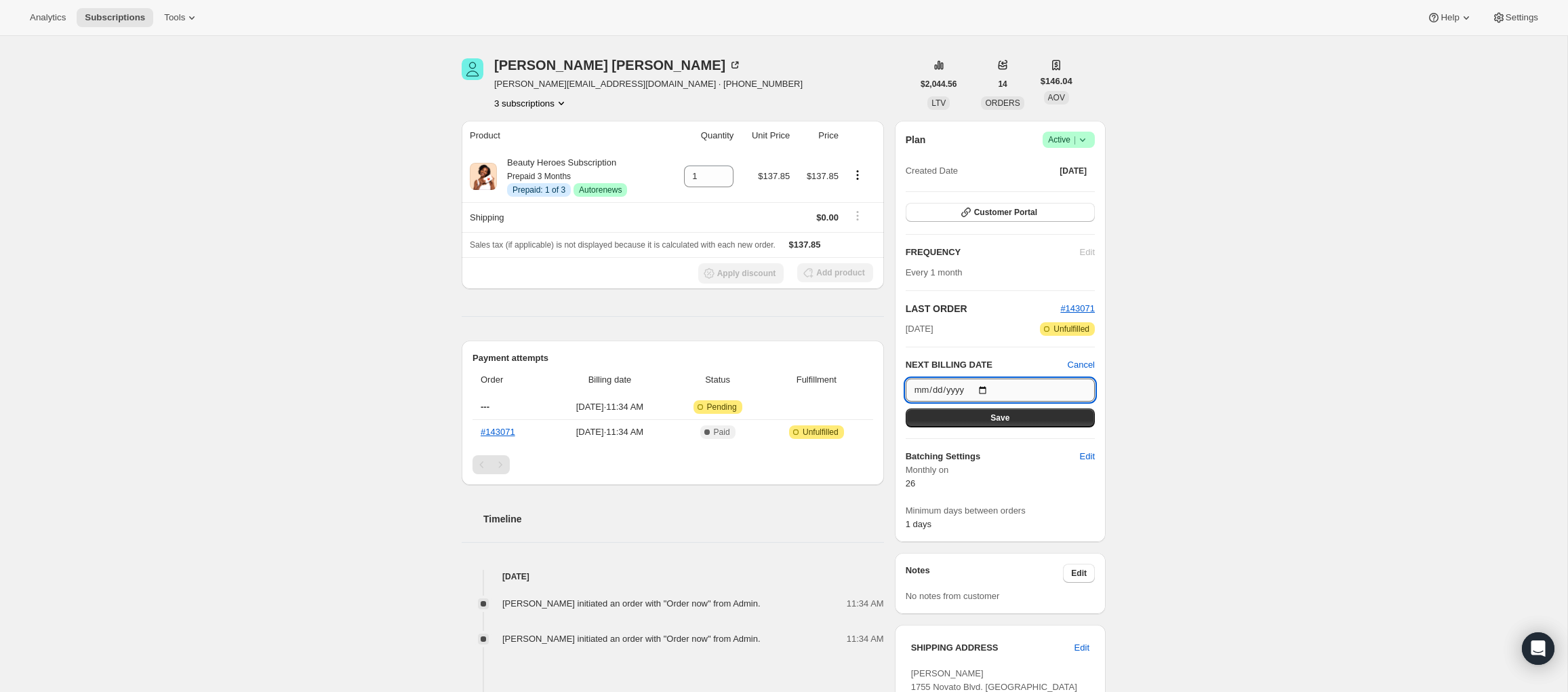
click at [988, 388] on input "[DATE]" at bounding box center [1000, 390] width 189 height 23
type input "[DATE]"
click at [1135, 446] on div "Subscription #215666425943. This page is ready Subscription #215666425943 Info …" at bounding box center [783, 497] width 1567 height 1002
click at [1047, 415] on button "Save" at bounding box center [1000, 418] width 189 height 19
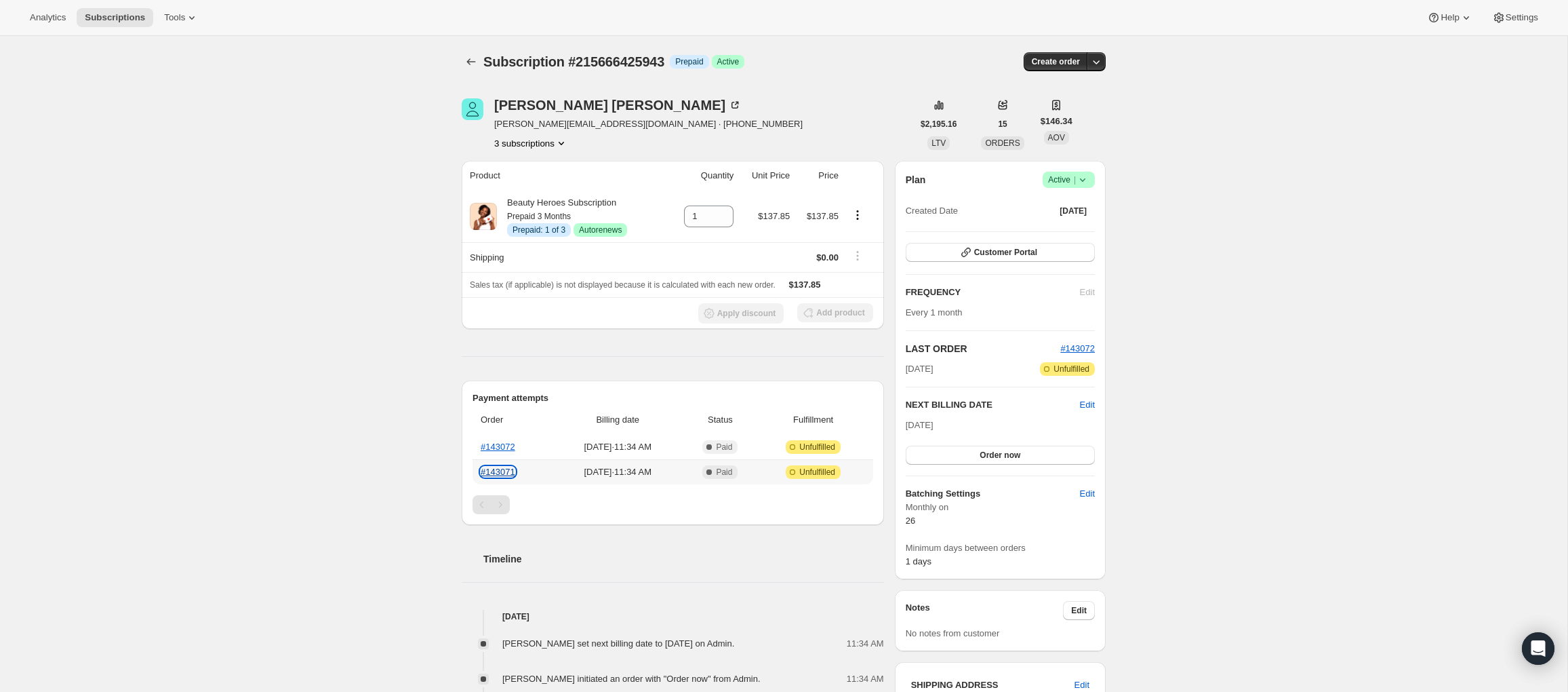
click at [504, 470] on link "#143071" at bounding box center [498, 471] width 35 height 10
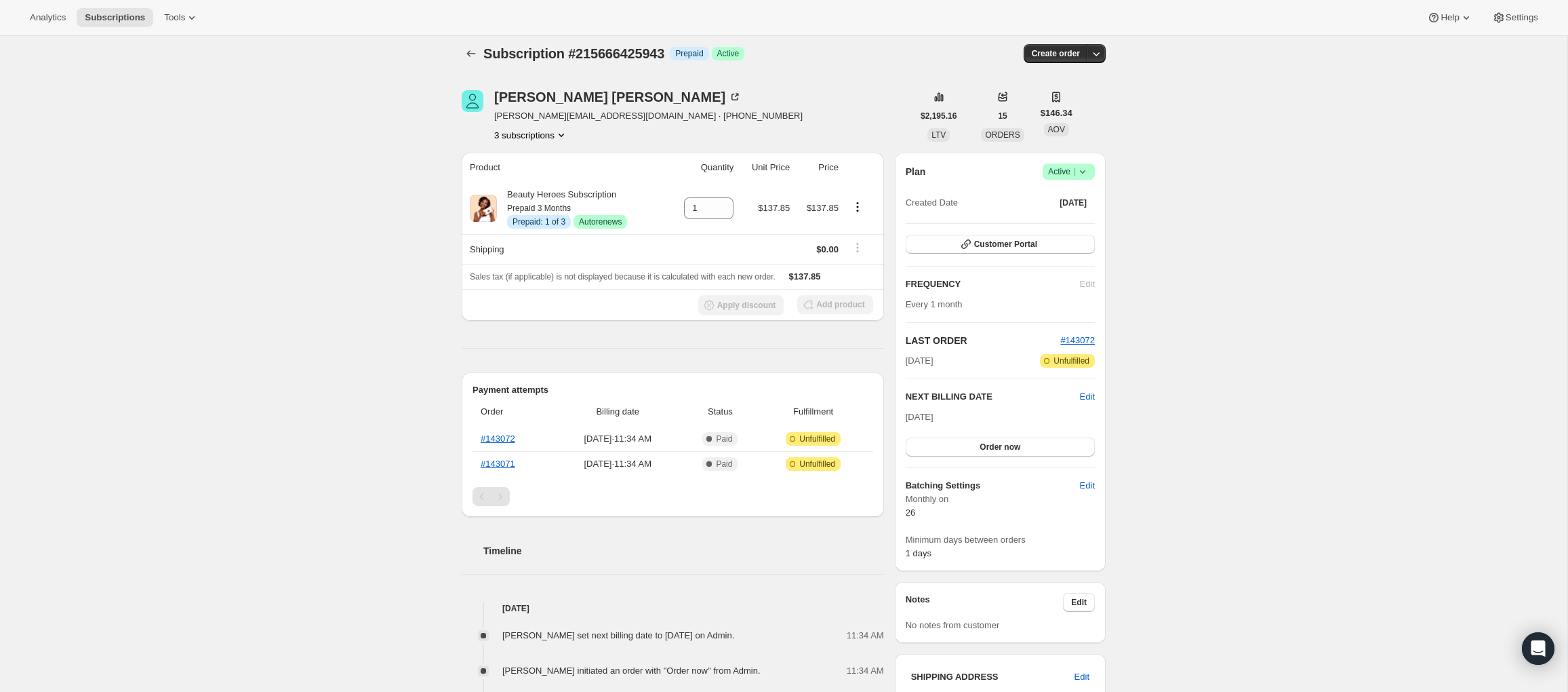
scroll to position [11, 0]
click at [1094, 389] on span "Edit" at bounding box center [1087, 394] width 15 height 14
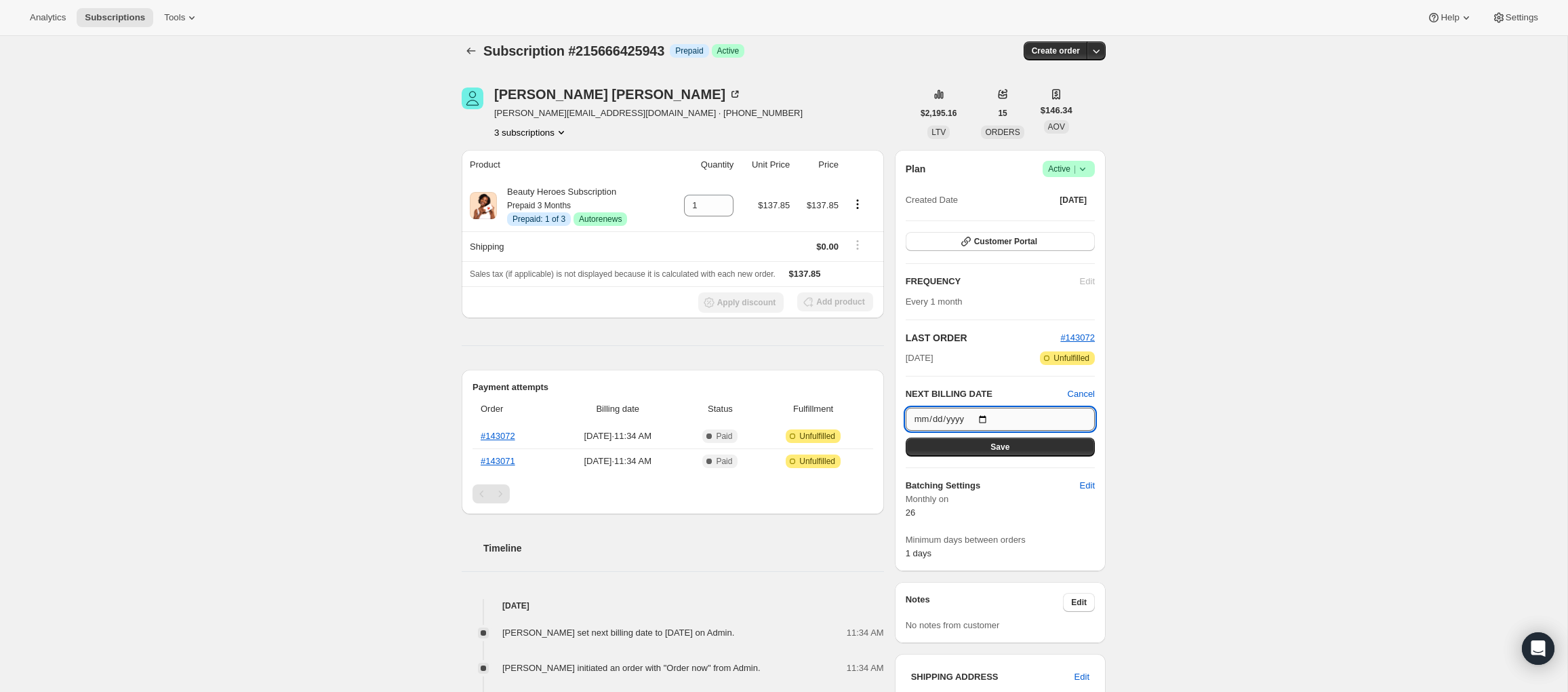
click at [985, 418] on input "2025-09-26" at bounding box center [1000, 419] width 189 height 23
type input "2025-10-26"
click at [1174, 503] on div "Subscription #215666425943. This page is ready Subscription #215666425943 Info …" at bounding box center [783, 527] width 1567 height 1002
click at [1038, 450] on button "Save" at bounding box center [1000, 447] width 189 height 19
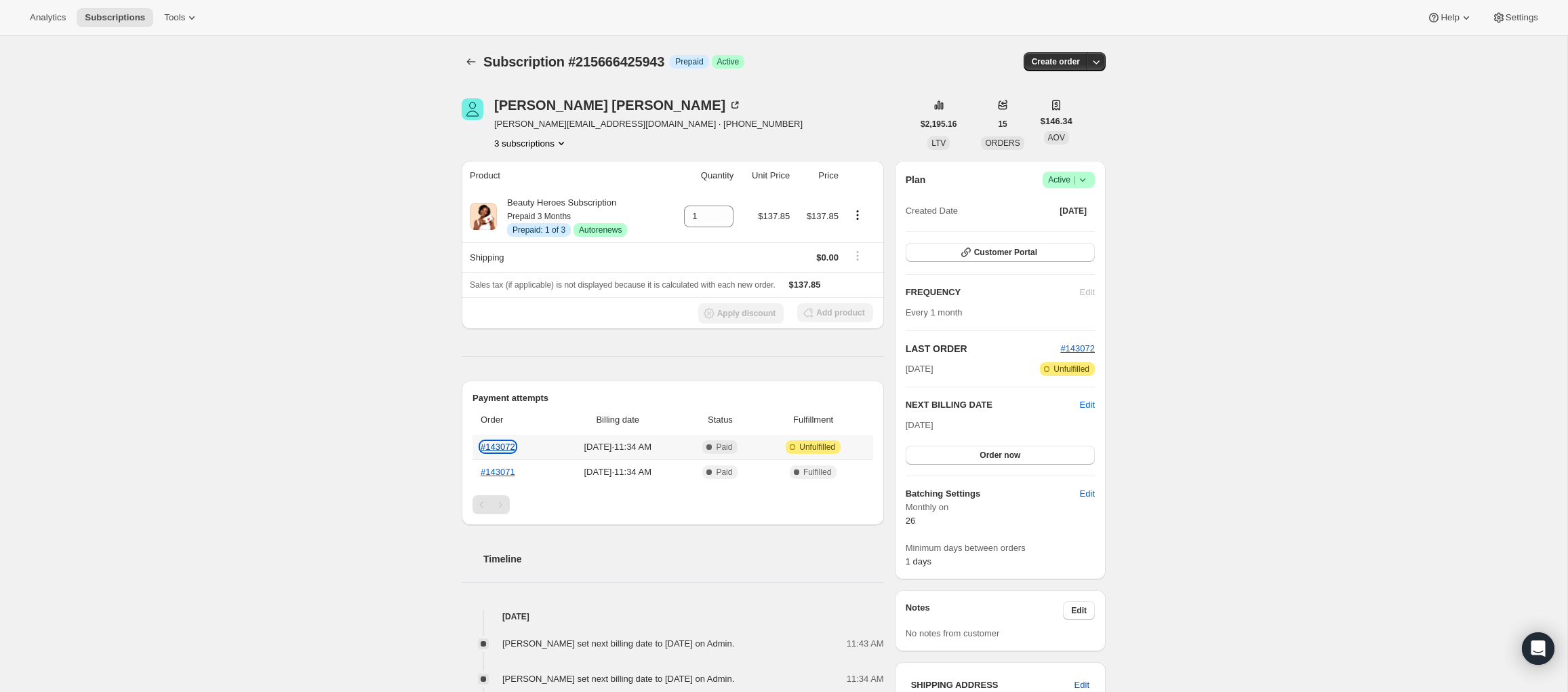
click at [496, 445] on link "#143072" at bounding box center [498, 447] width 35 height 10
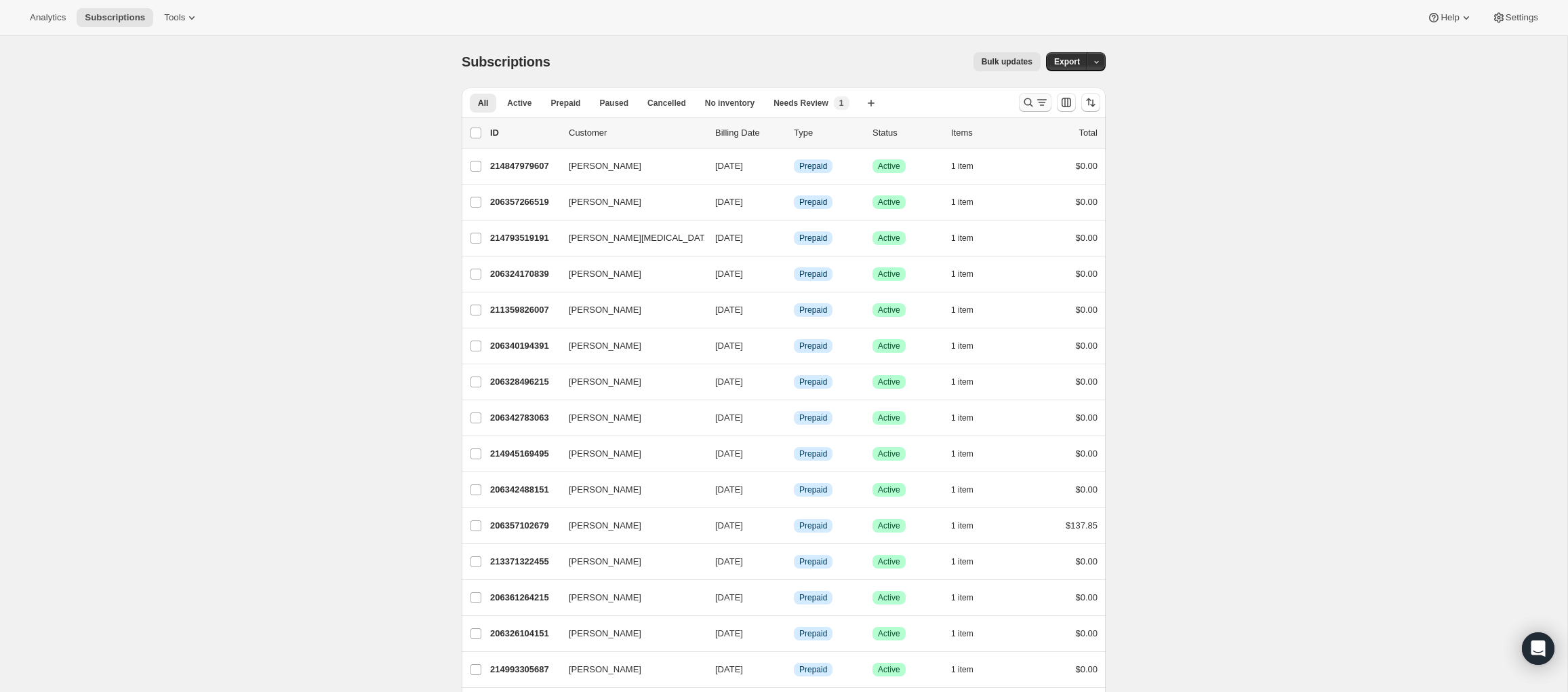
click at [1025, 98] on icon "Search and filter results" at bounding box center [1028, 103] width 14 height 14
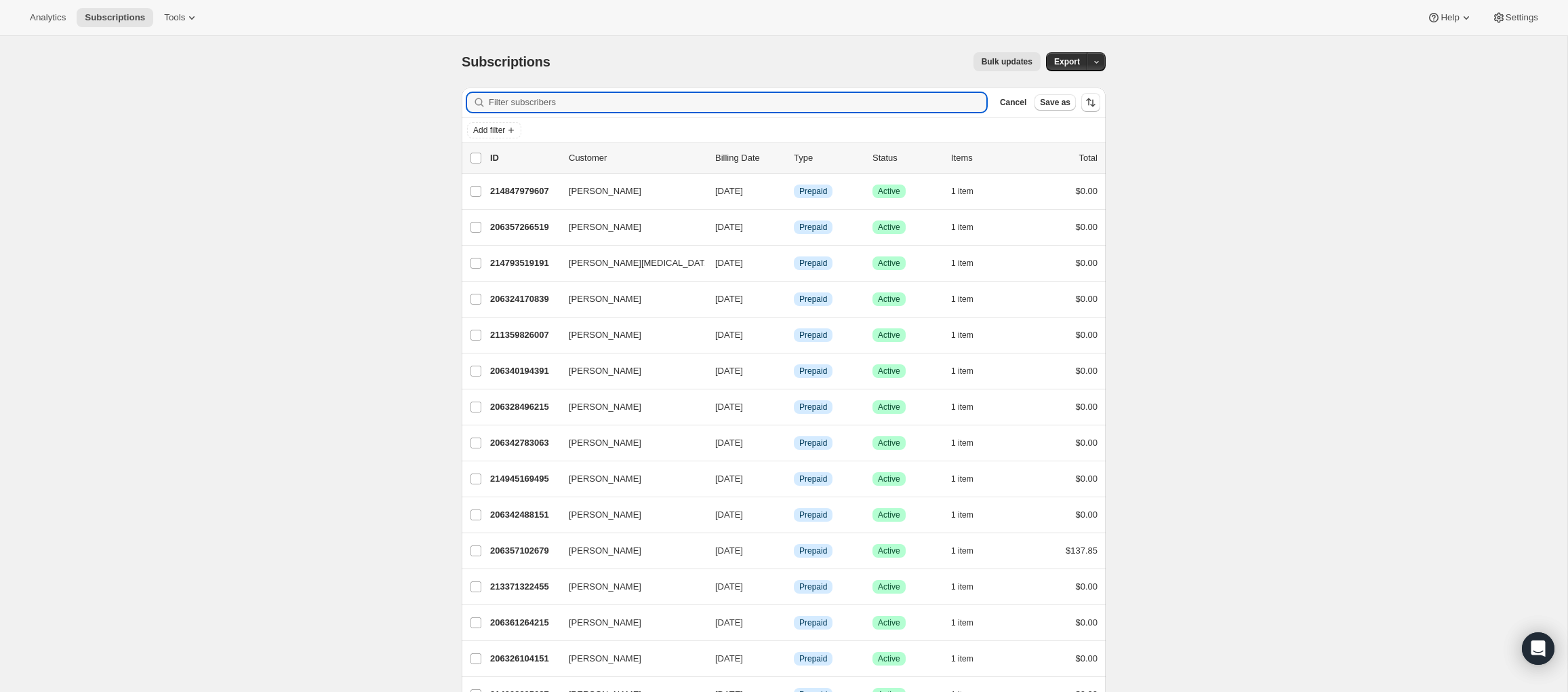
paste input "Courtneay Rothen"
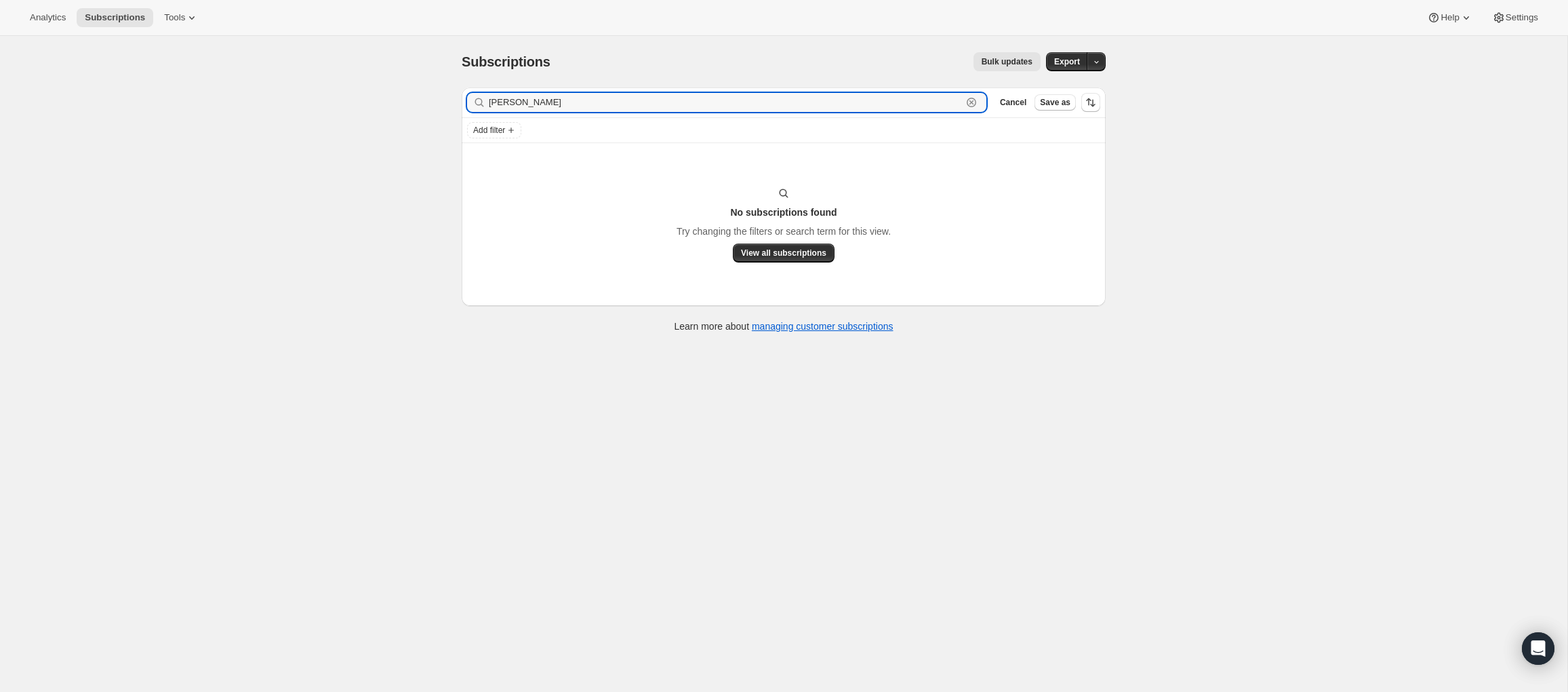
type input "Courtneay Rothen"
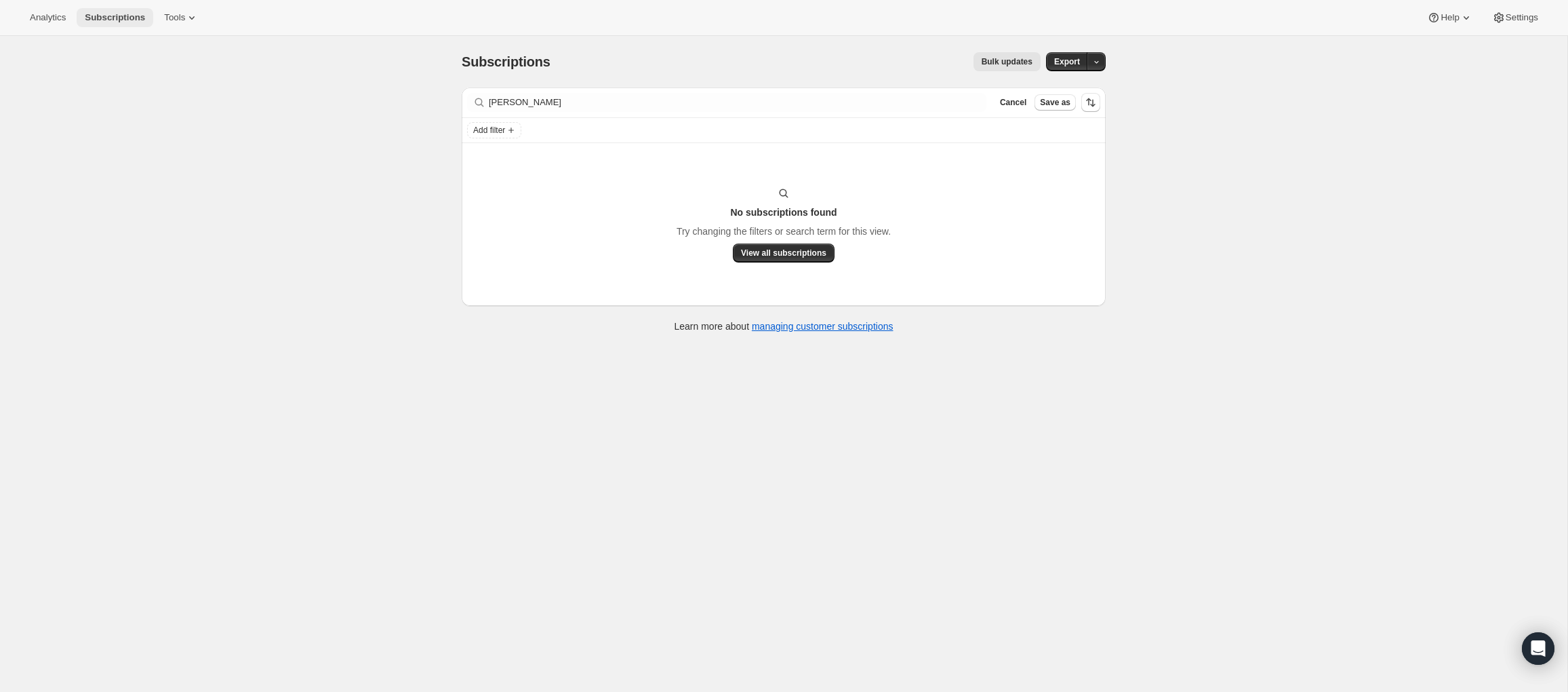
click at [113, 16] on span "Subscriptions" at bounding box center [115, 18] width 60 height 11
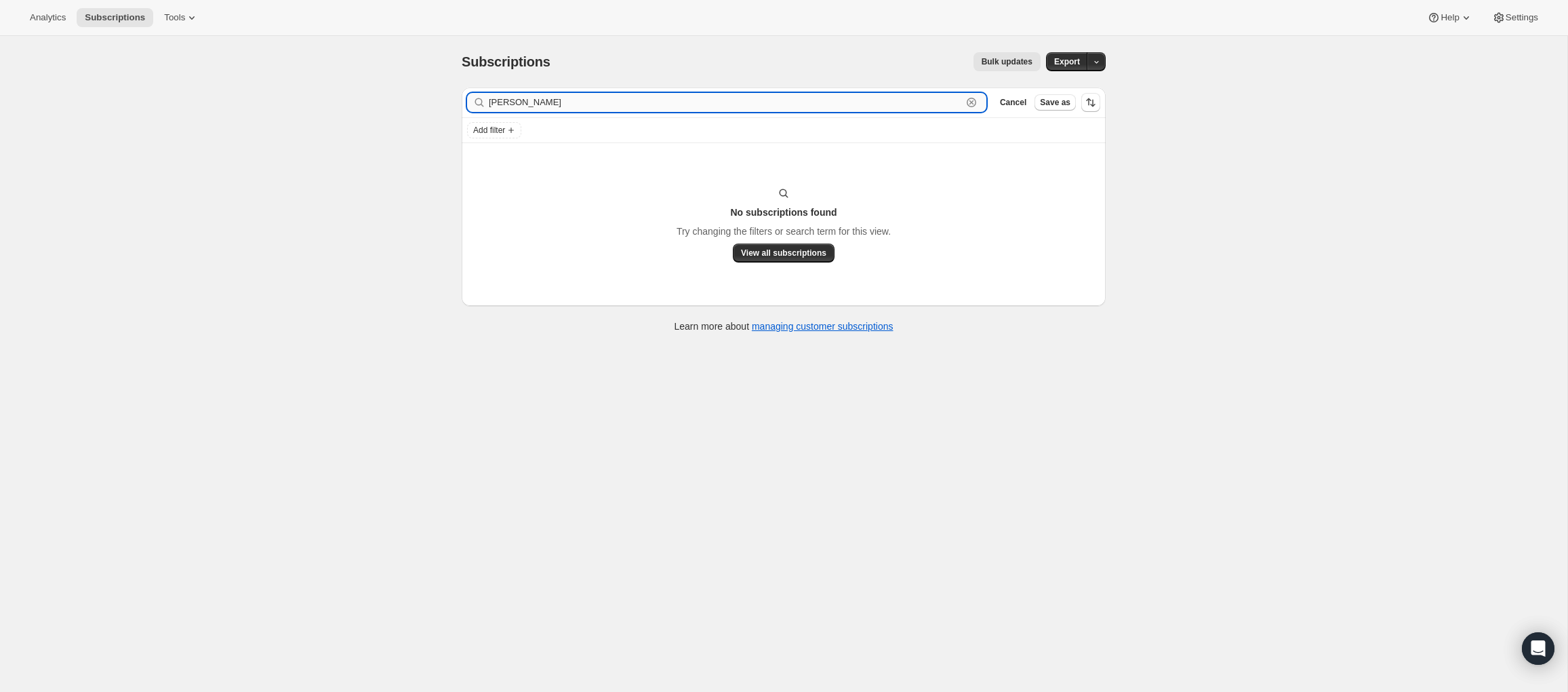
click at [593, 105] on input "Courtneay Rothen" at bounding box center [725, 103] width 473 height 19
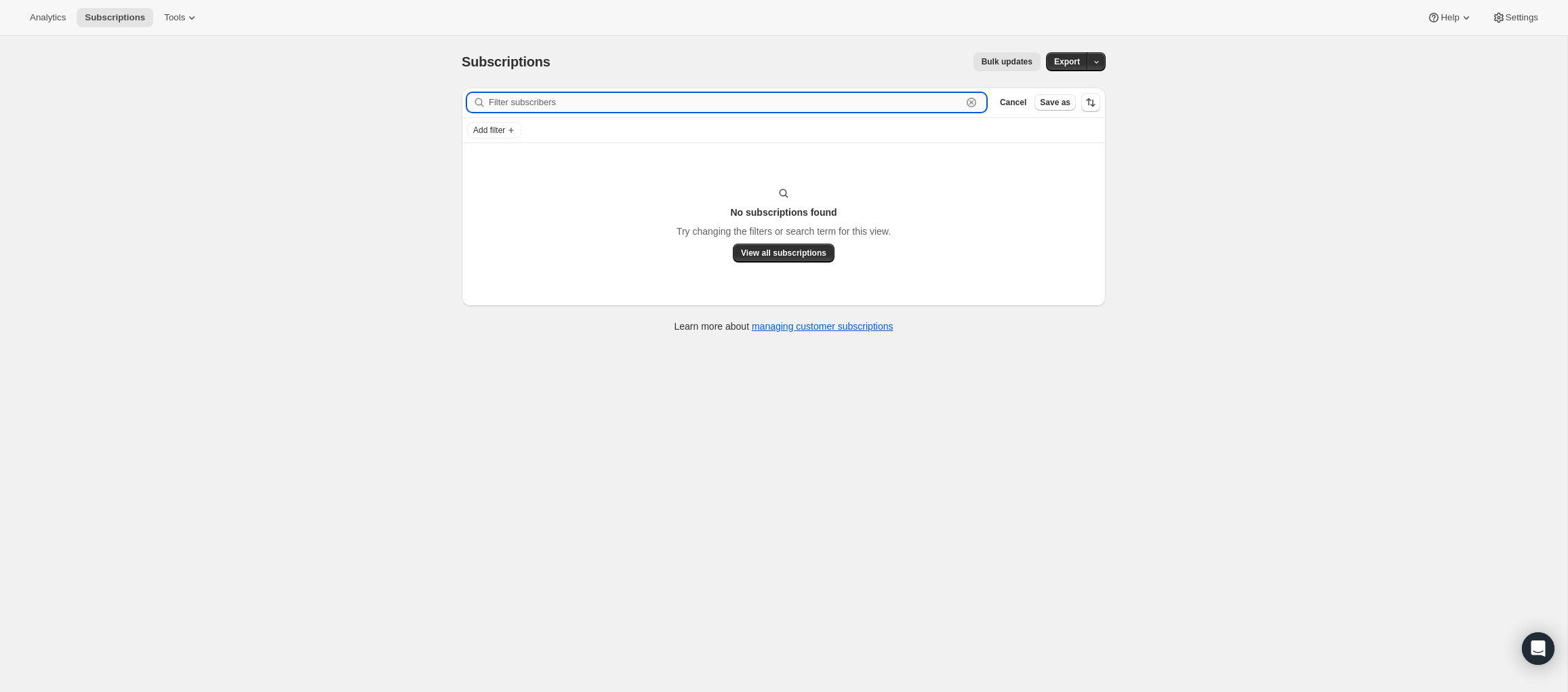
paste input "Bea Ivory-Chambers"
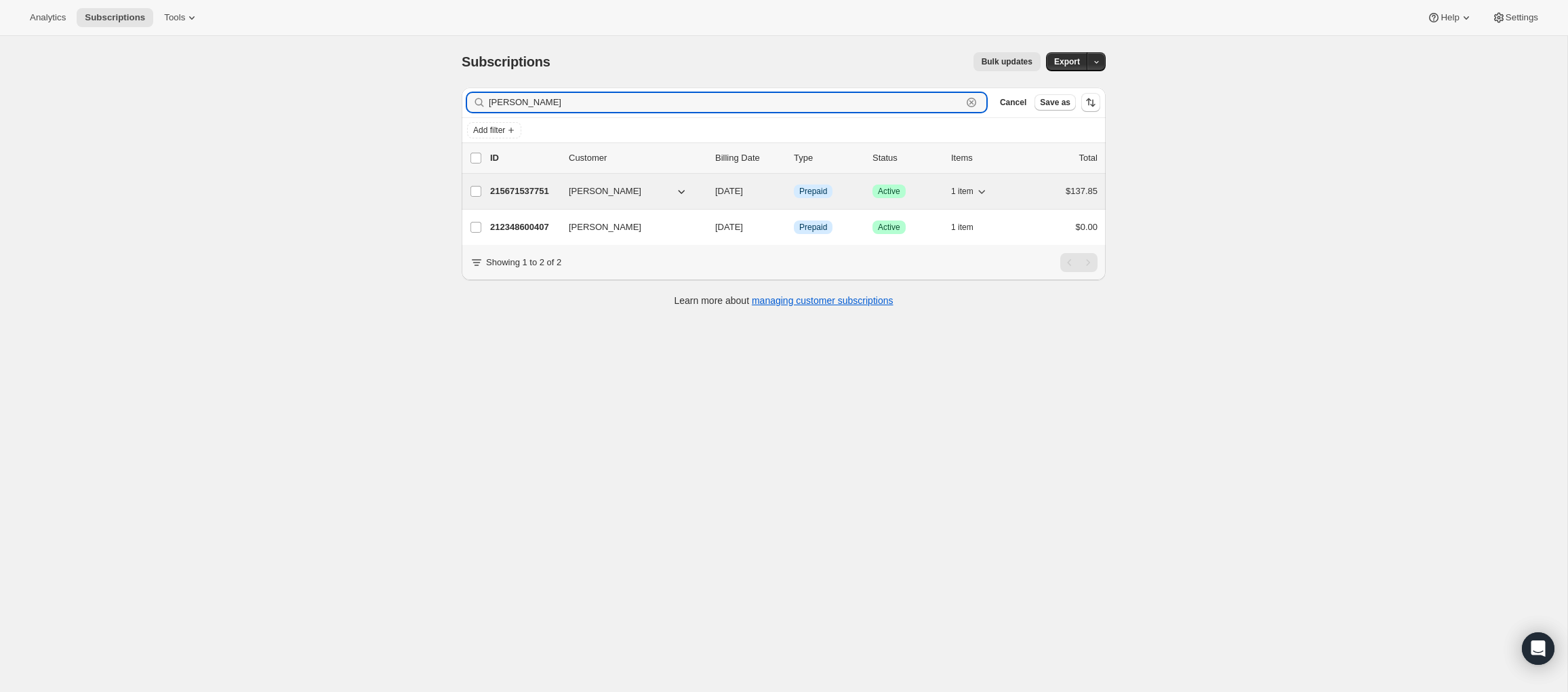
type input "Bea Ivory-Chambers"
click at [517, 191] on p "215671537751" at bounding box center [524, 191] width 68 height 14
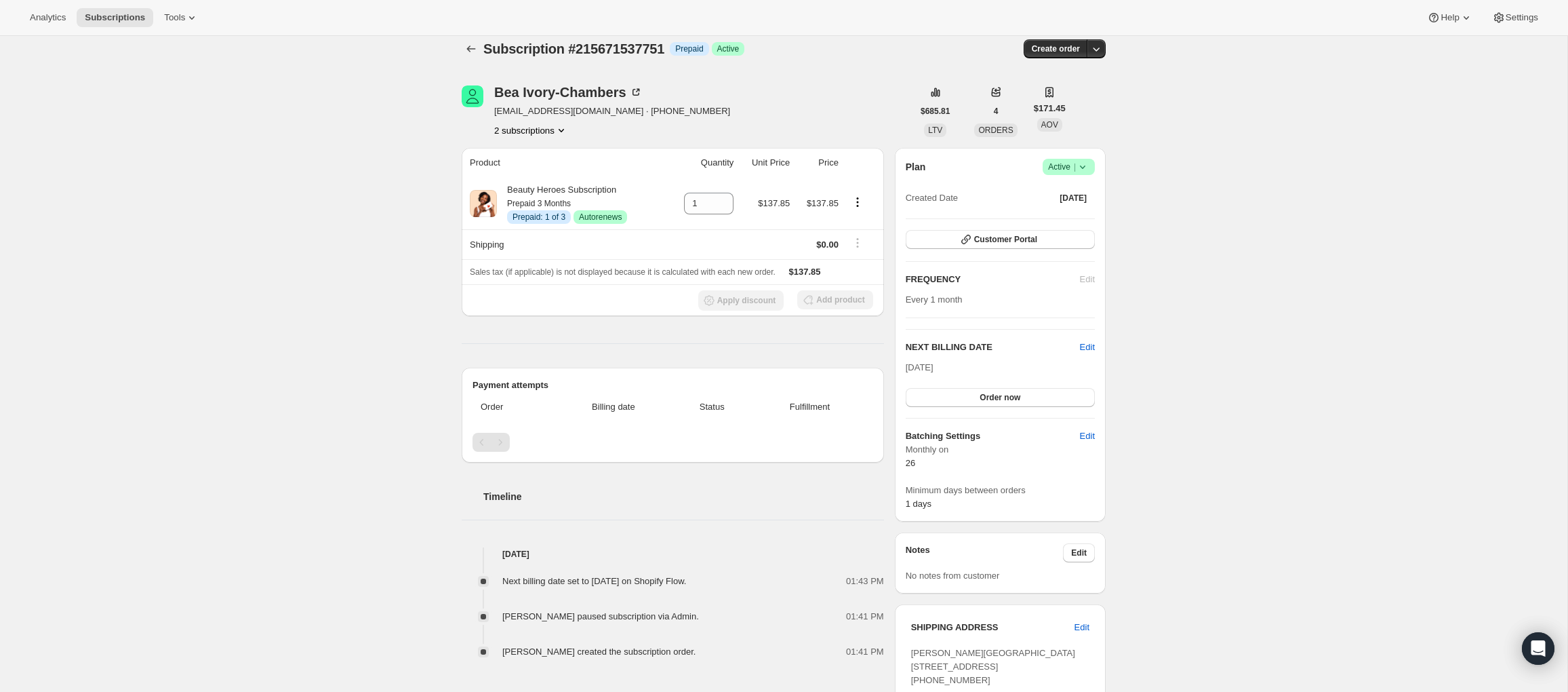
scroll to position [10, 0]
click at [544, 131] on button "2 subscriptions" at bounding box center [531, 133] width 74 height 14
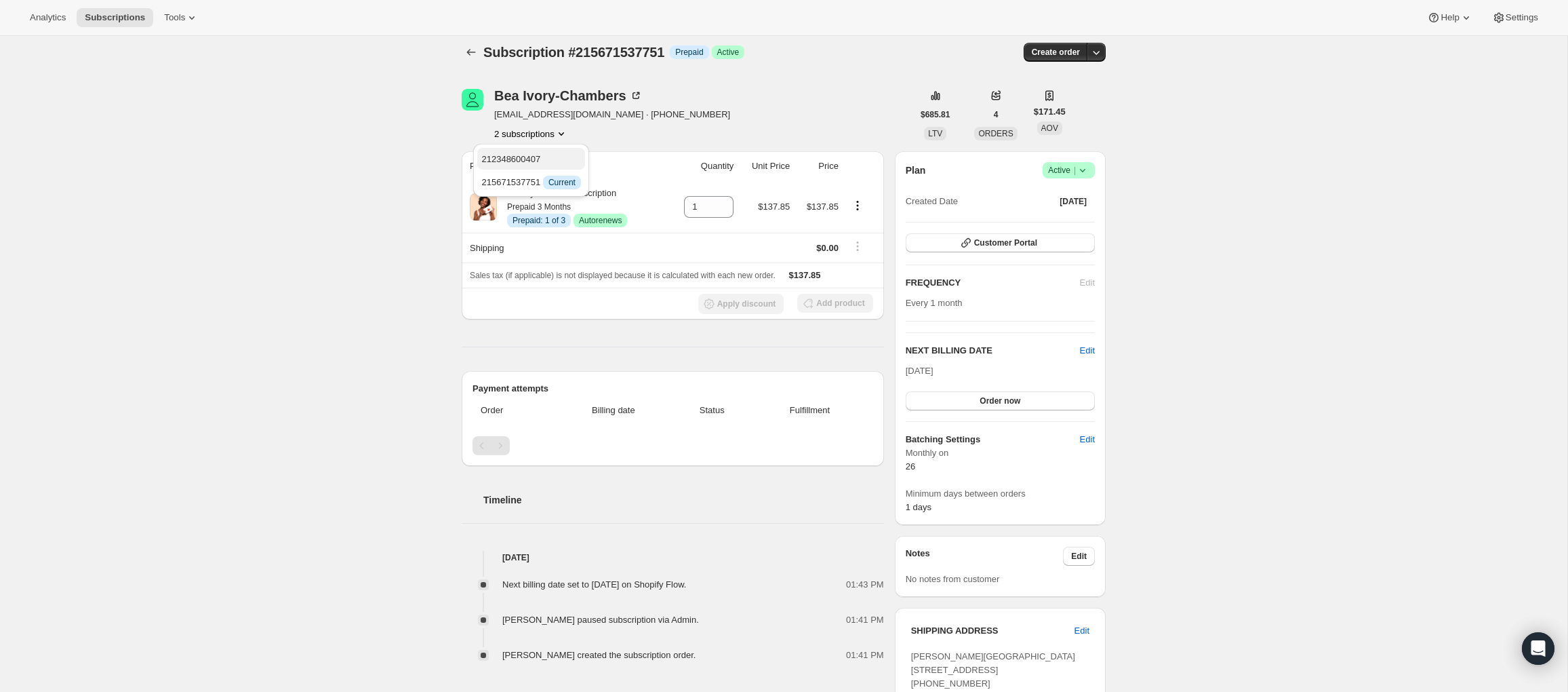
click at [540, 155] on span "212348600407" at bounding box center [511, 159] width 59 height 10
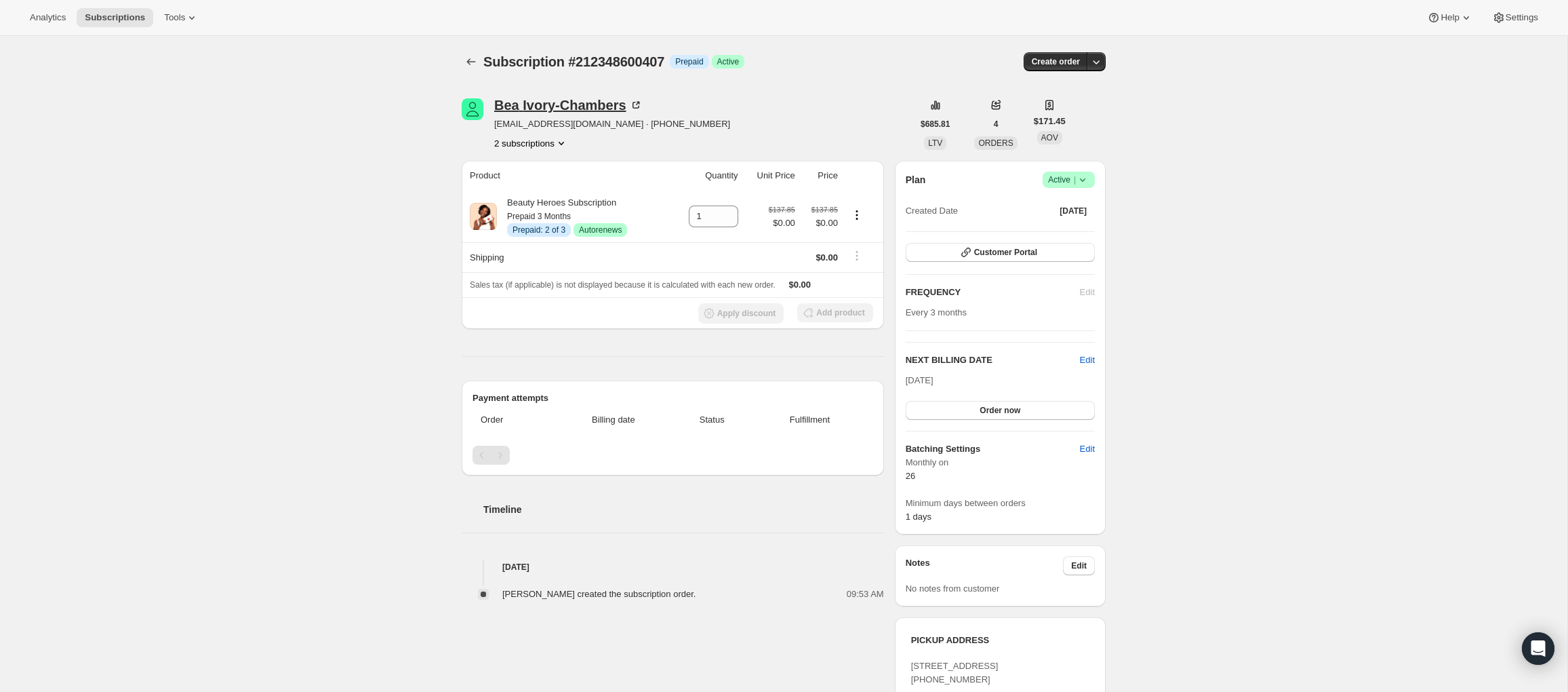
click at [532, 107] on div "Bea Ivory-Chambers" at bounding box center [568, 105] width 148 height 14
click at [567, 110] on div "Bea Ivory-Chambers" at bounding box center [568, 105] width 148 height 14
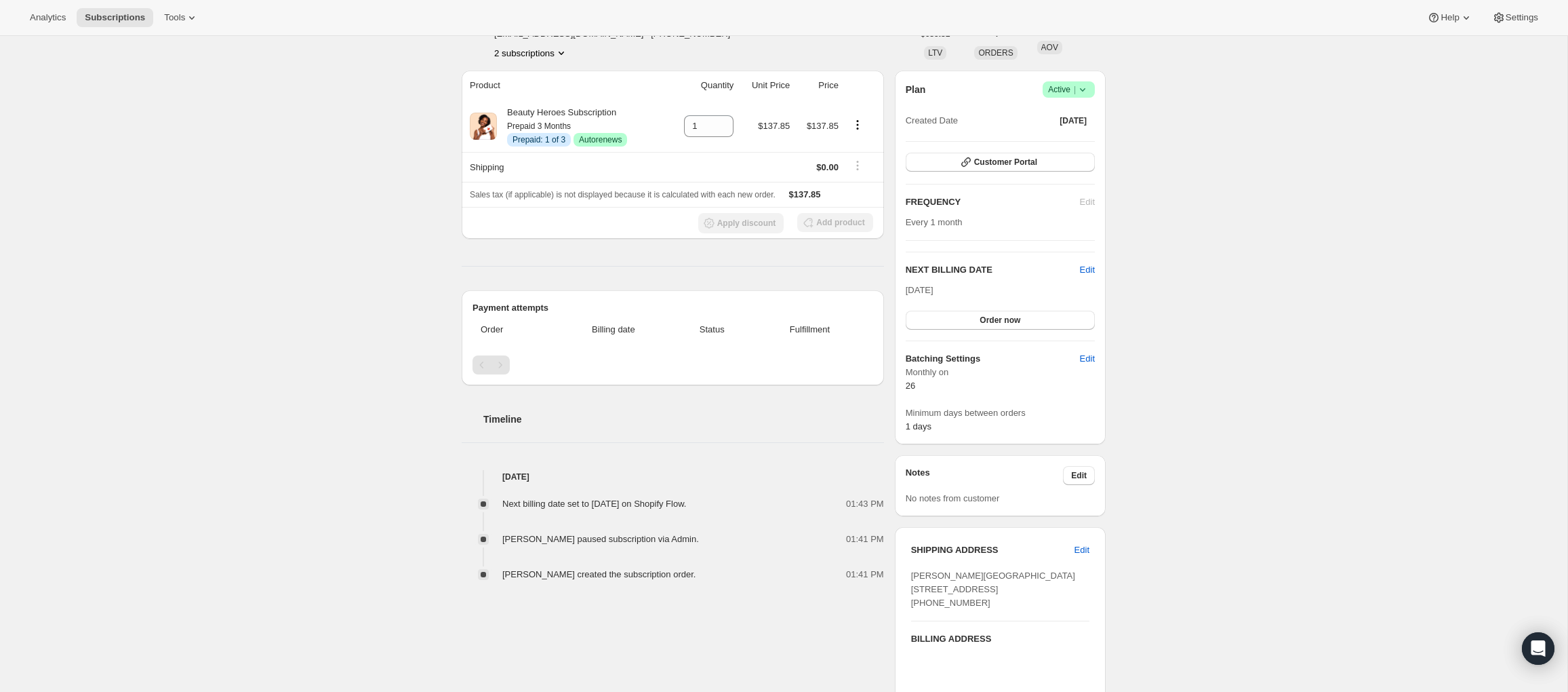
scroll to position [41, 0]
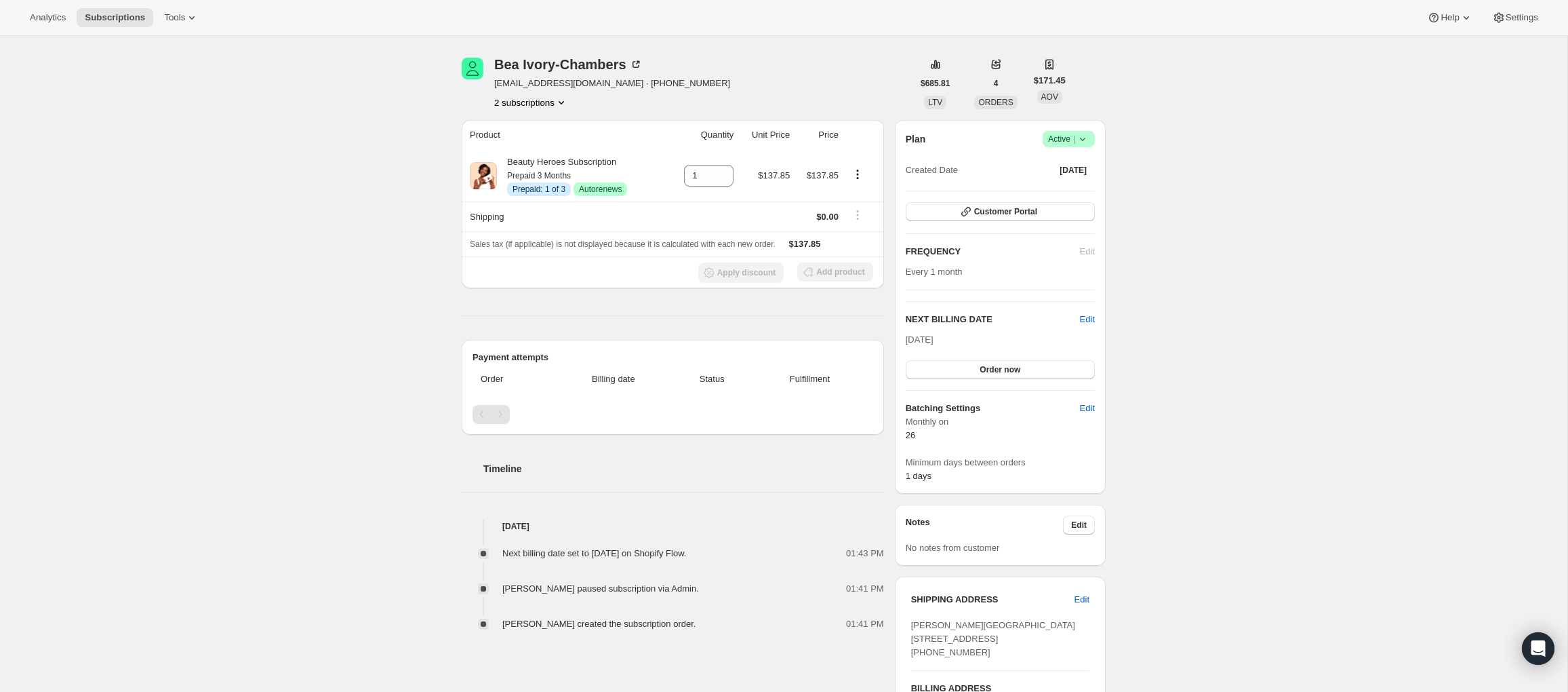
click at [540, 103] on button "2 subscriptions" at bounding box center [531, 103] width 74 height 14
click at [539, 122] on span "212348600407" at bounding box center [511, 127] width 59 height 10
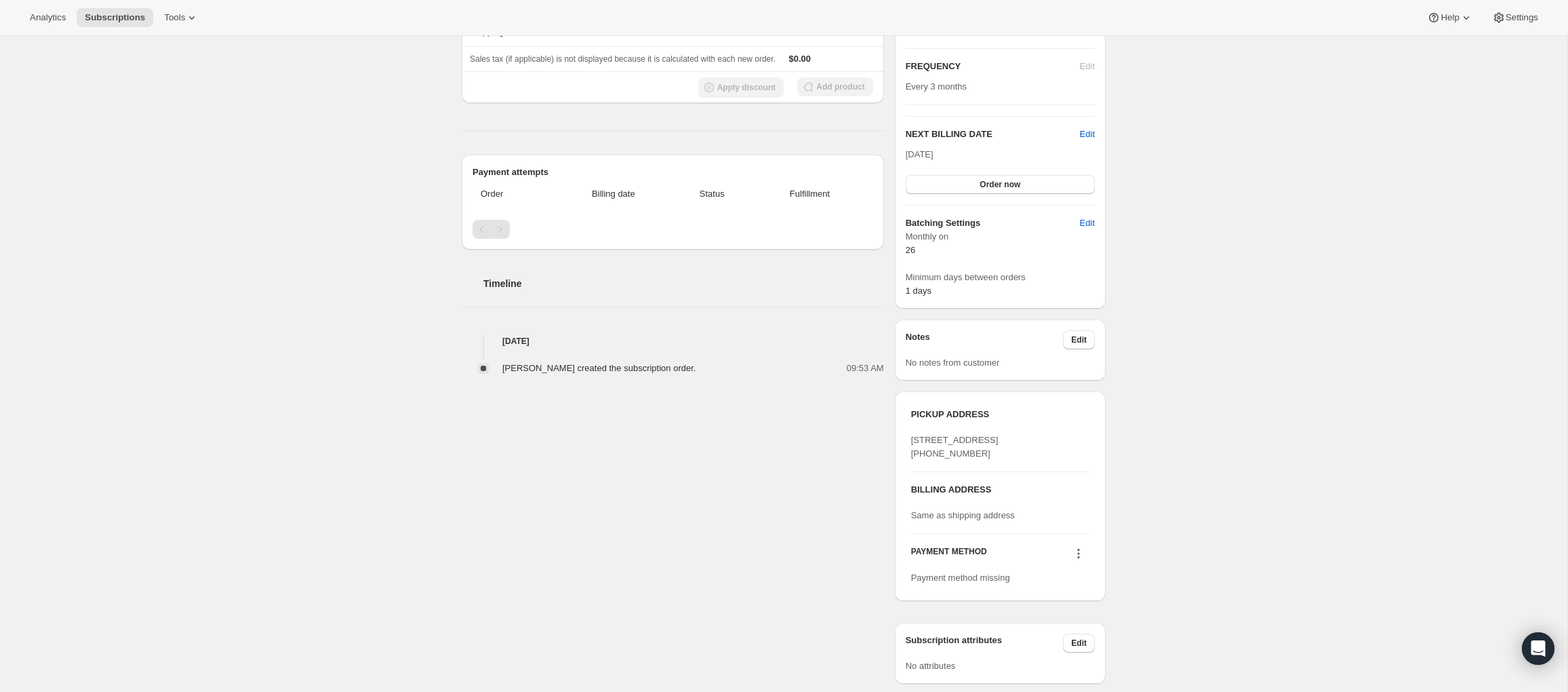
scroll to position [311, 0]
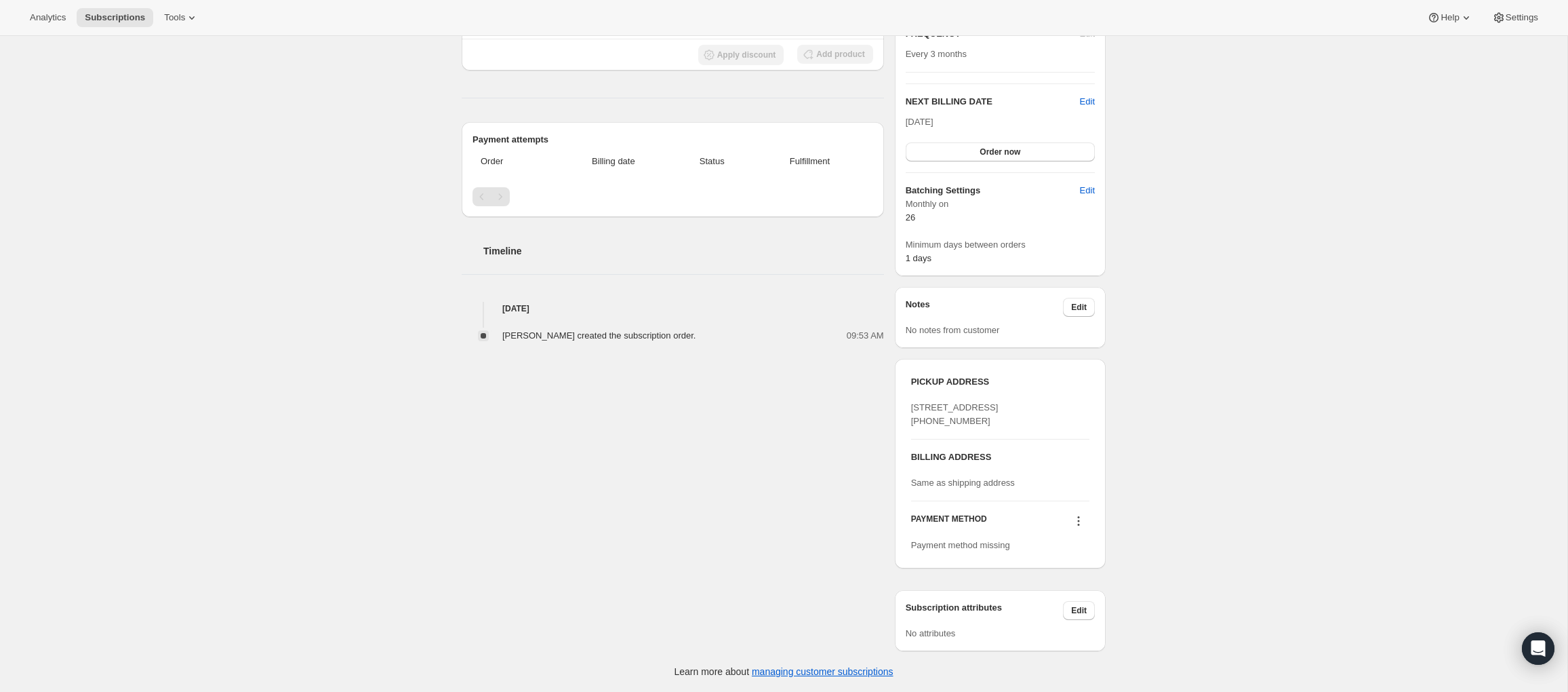
click at [1079, 522] on icon at bounding box center [1079, 521] width 2 height 2
click at [1161, 504] on div "Subscription #212348600407. This page is ready Subscription #212348600407 Info …" at bounding box center [783, 235] width 1567 height 914
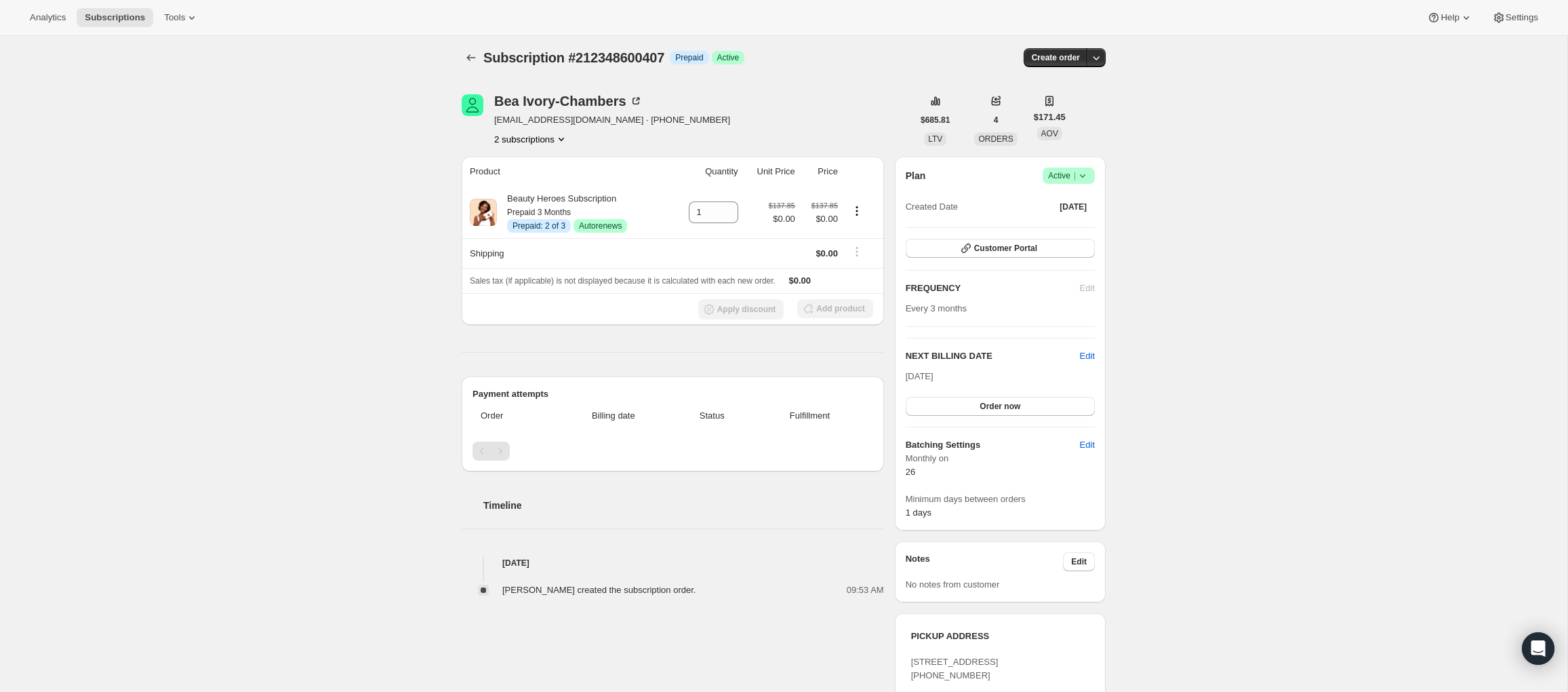
scroll to position [0, 0]
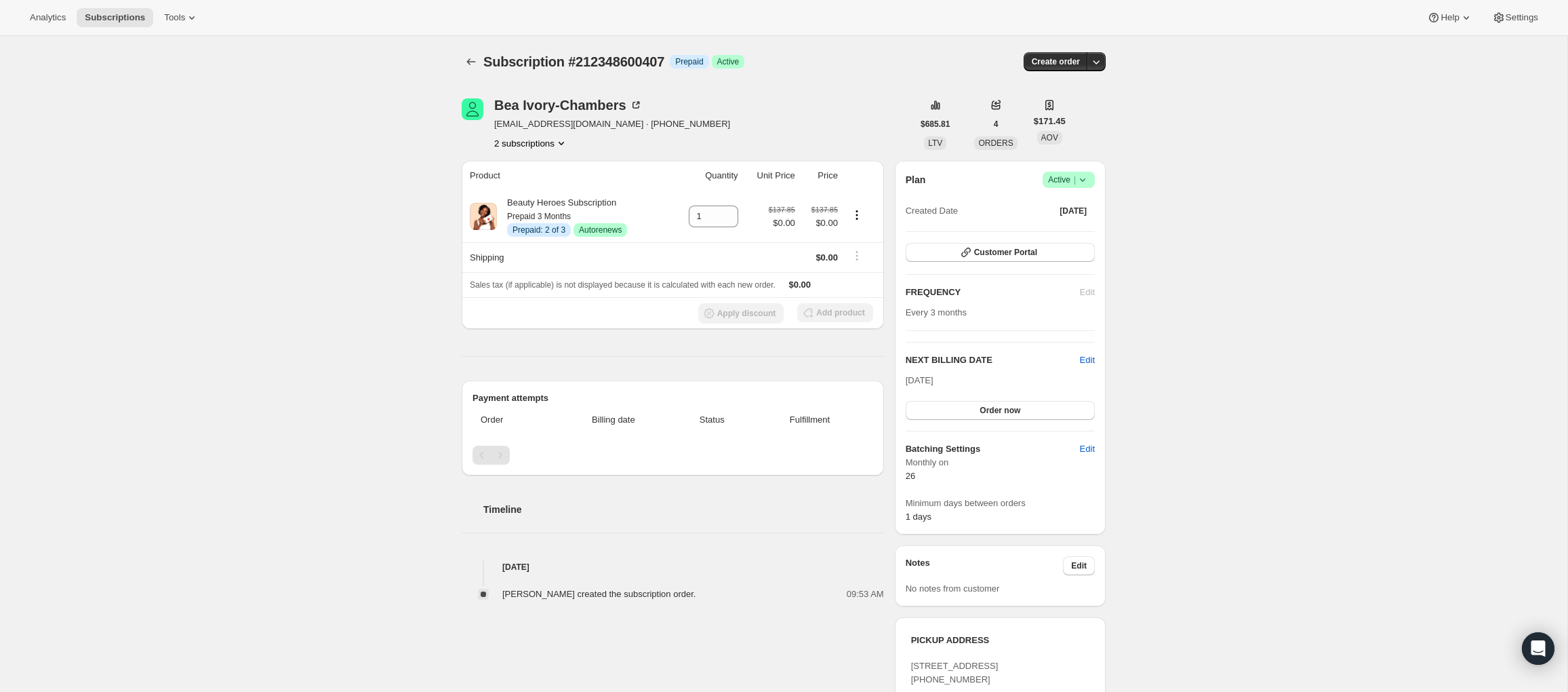
click at [538, 145] on button "2 subscriptions" at bounding box center [531, 143] width 74 height 14
click at [315, 191] on div "Subscription #212348600407. This page is ready Subscription #212348600407 Info …" at bounding box center [783, 493] width 1567 height 914
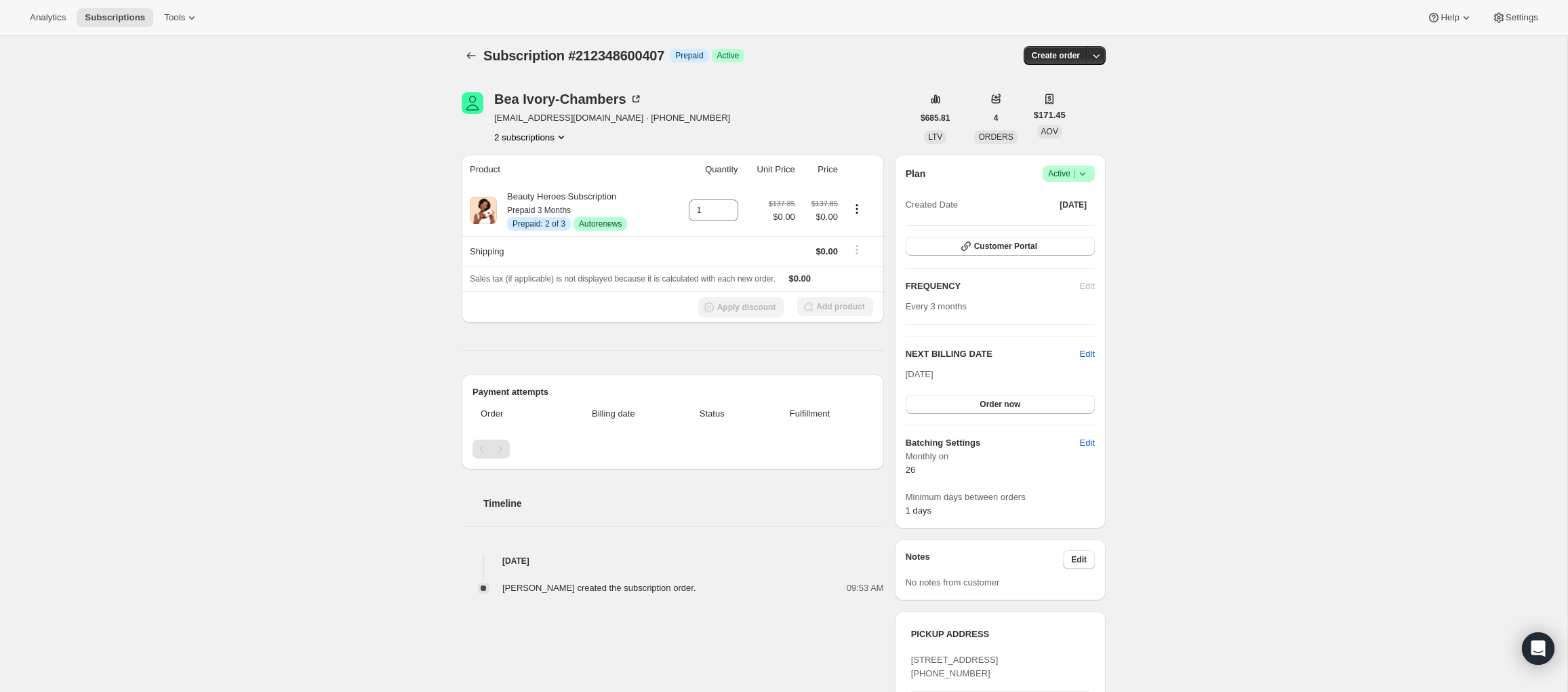
scroll to position [10, 0]
click at [498, 445] on div "Pagination" at bounding box center [500, 446] width 19 height 19
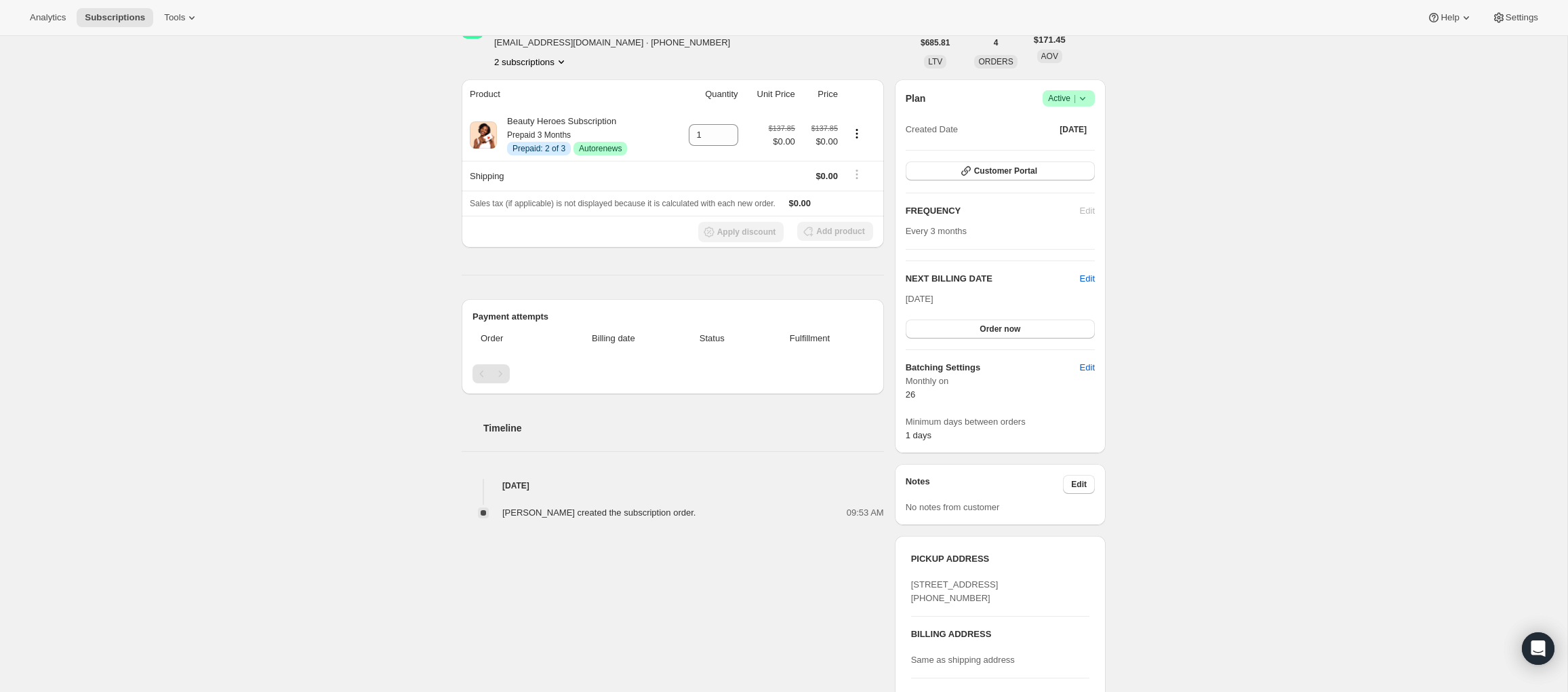
scroll to position [42, 0]
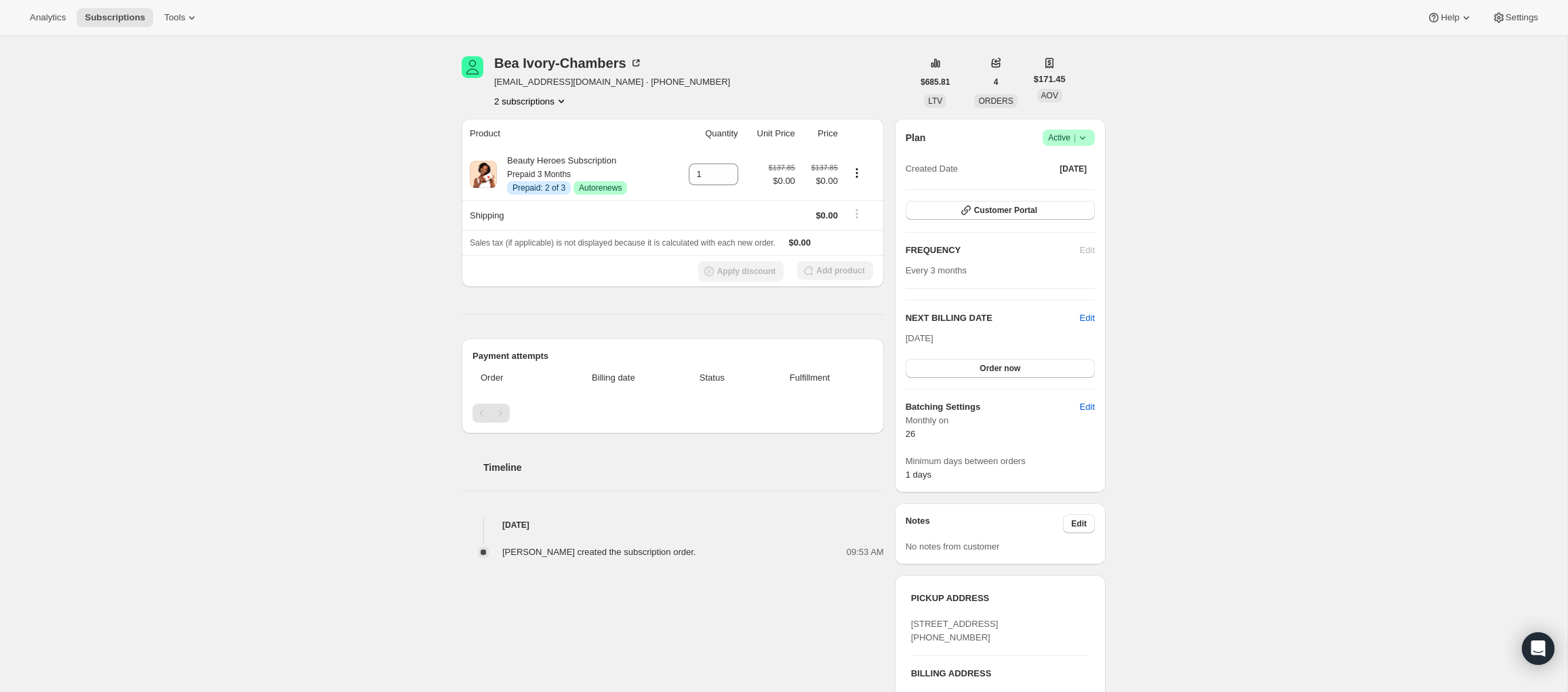
click at [544, 107] on button "2 subscriptions" at bounding box center [531, 101] width 74 height 14
click at [535, 148] on span "215671537751" at bounding box center [509, 149] width 59 height 10
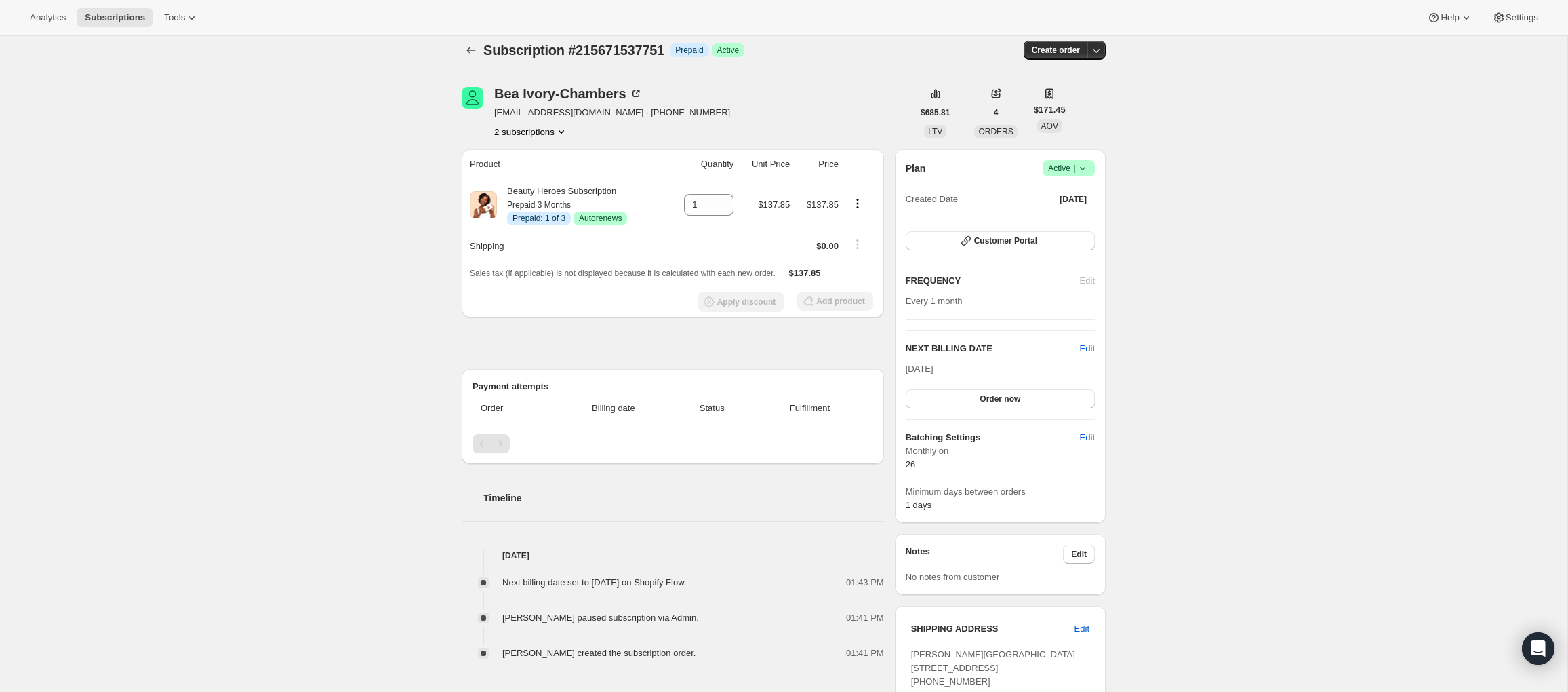
click at [517, 129] on button "2 subscriptions" at bounding box center [531, 131] width 74 height 14
click at [515, 156] on span "212348600407" at bounding box center [511, 157] width 59 height 10
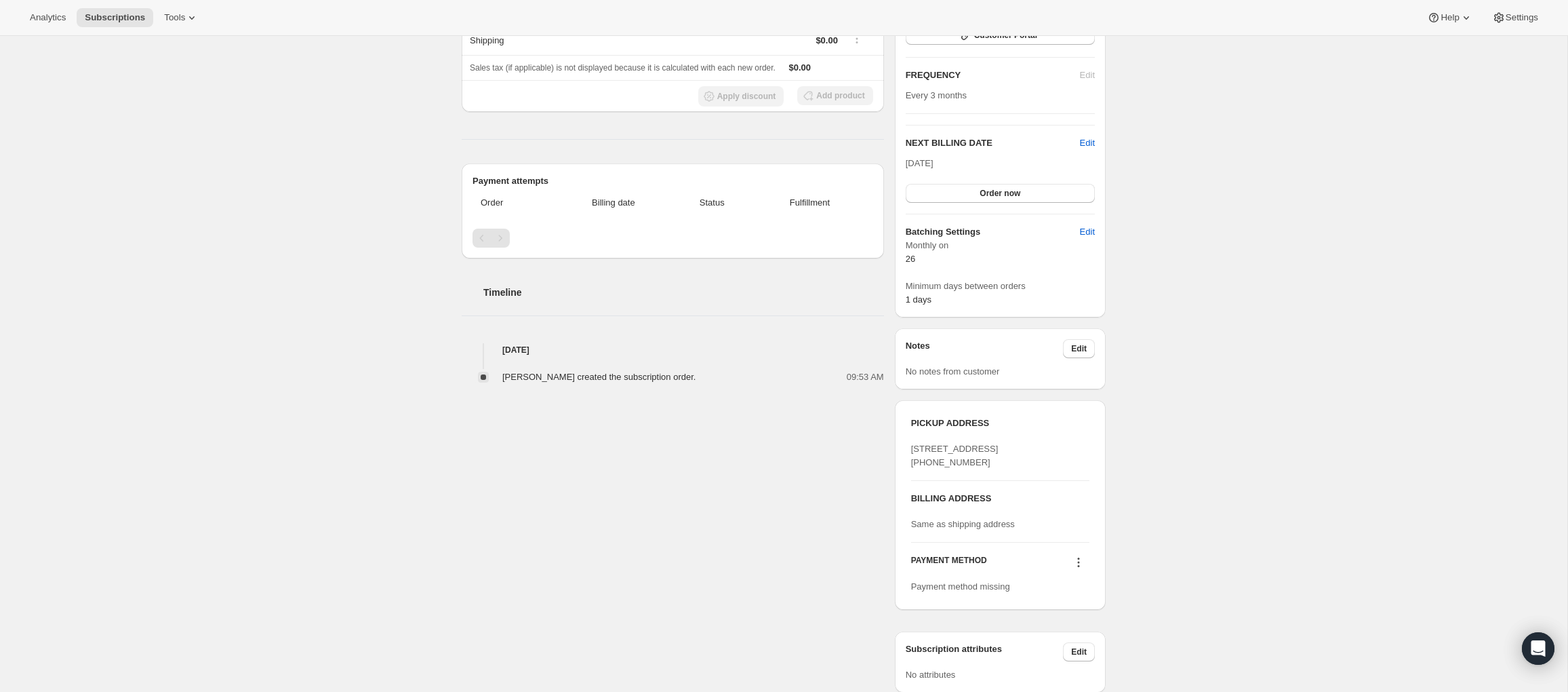
scroll to position [306, 0]
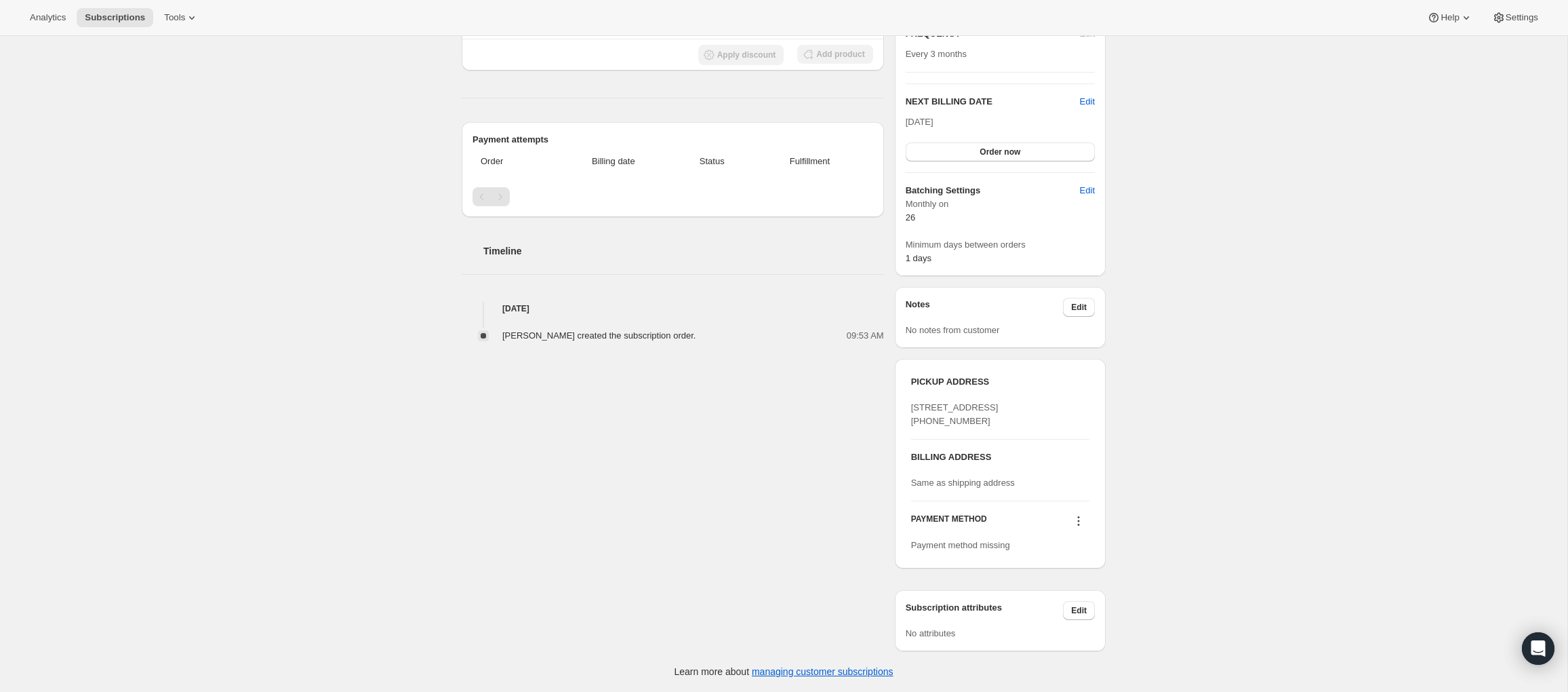
click at [1082, 528] on icon at bounding box center [1079, 521] width 14 height 14
click at [1083, 596] on span "Select payment method" at bounding box center [1075, 600] width 93 height 10
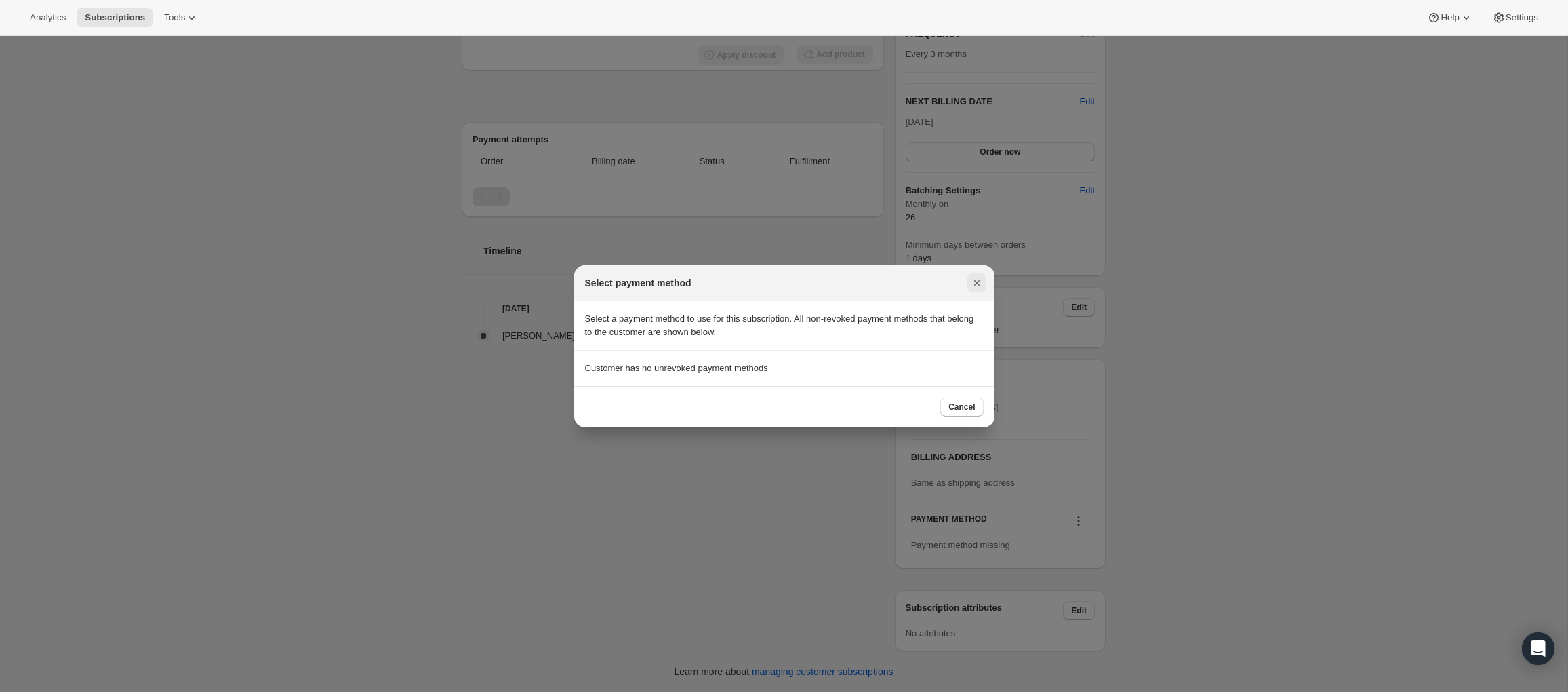
click at [981, 283] on icon "Close" at bounding box center [977, 283] width 14 height 14
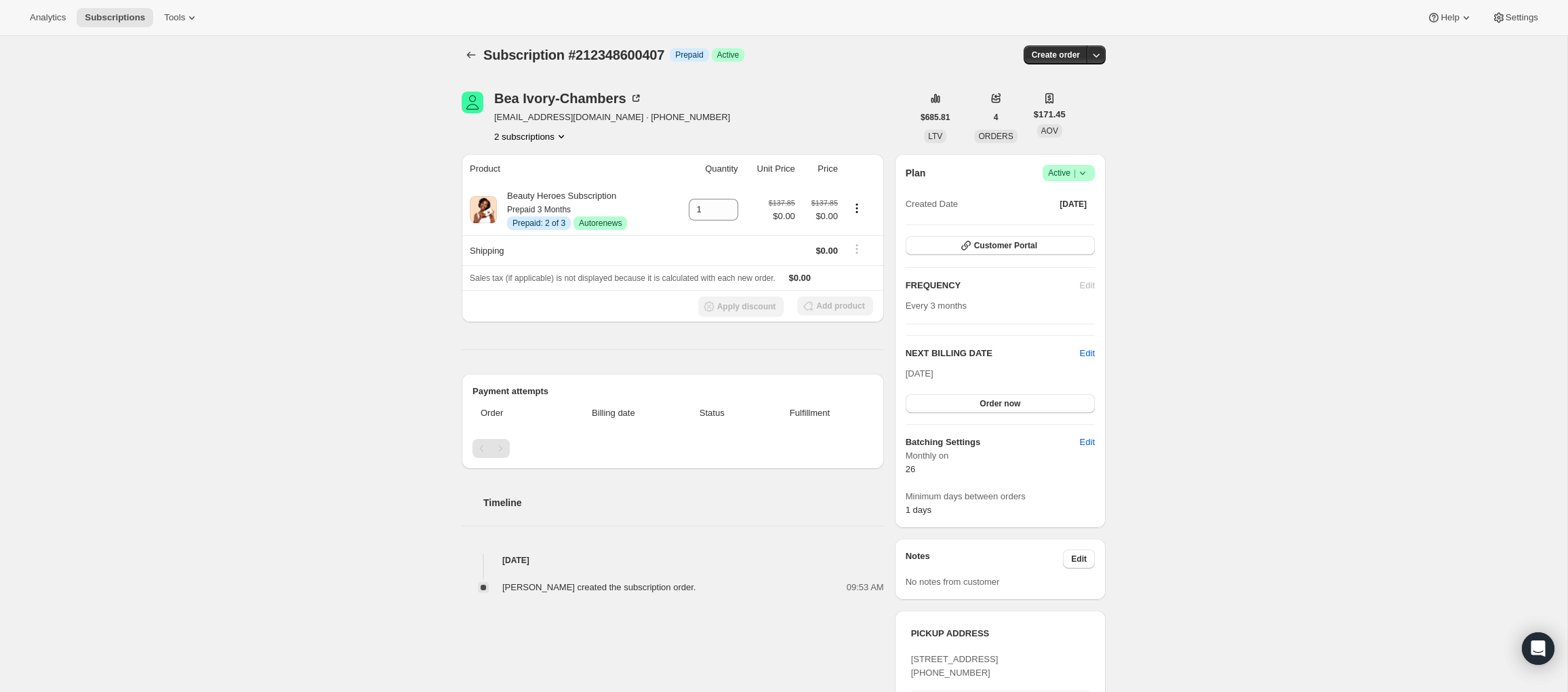
scroll to position [0, 0]
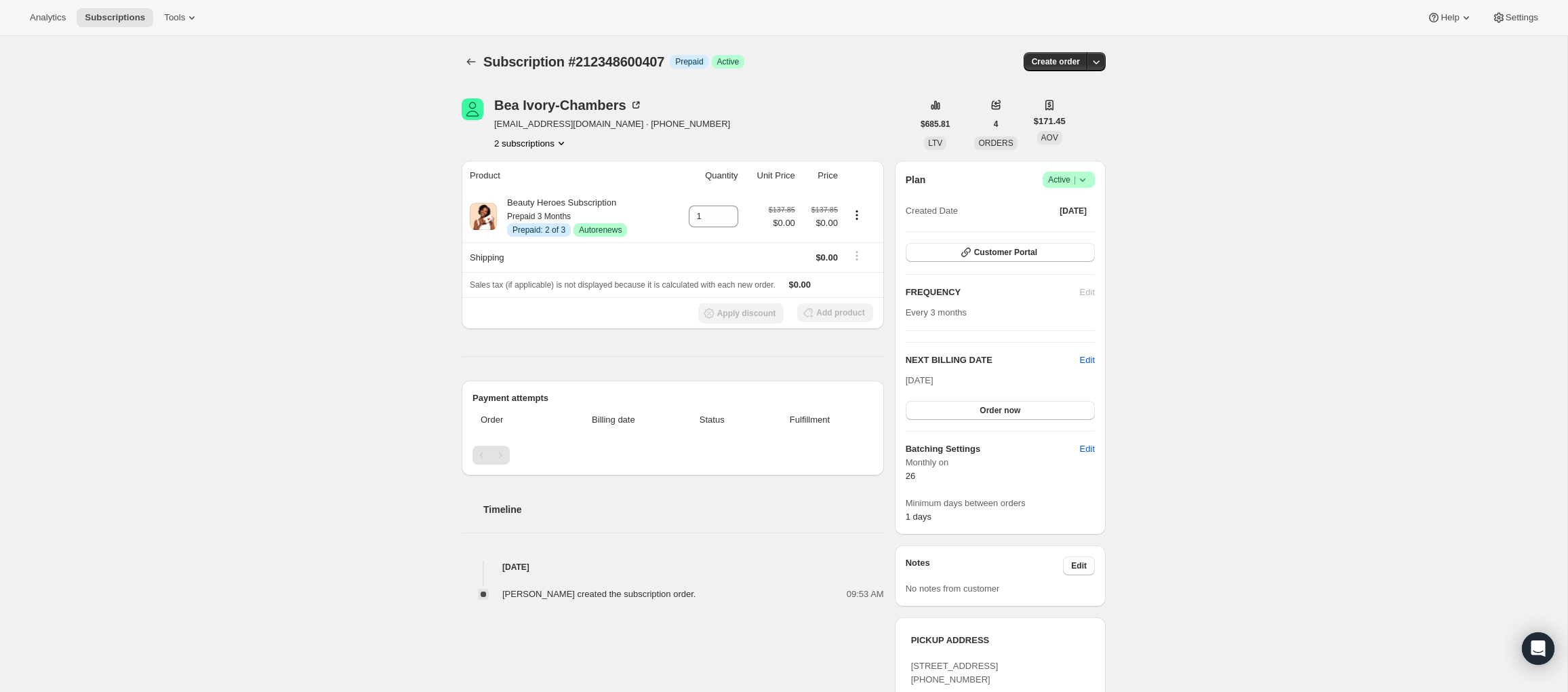
click at [1081, 177] on icon at bounding box center [1083, 180] width 14 height 14
click at [1066, 234] on span "Cancel subscription" at bounding box center [1064, 229] width 77 height 10
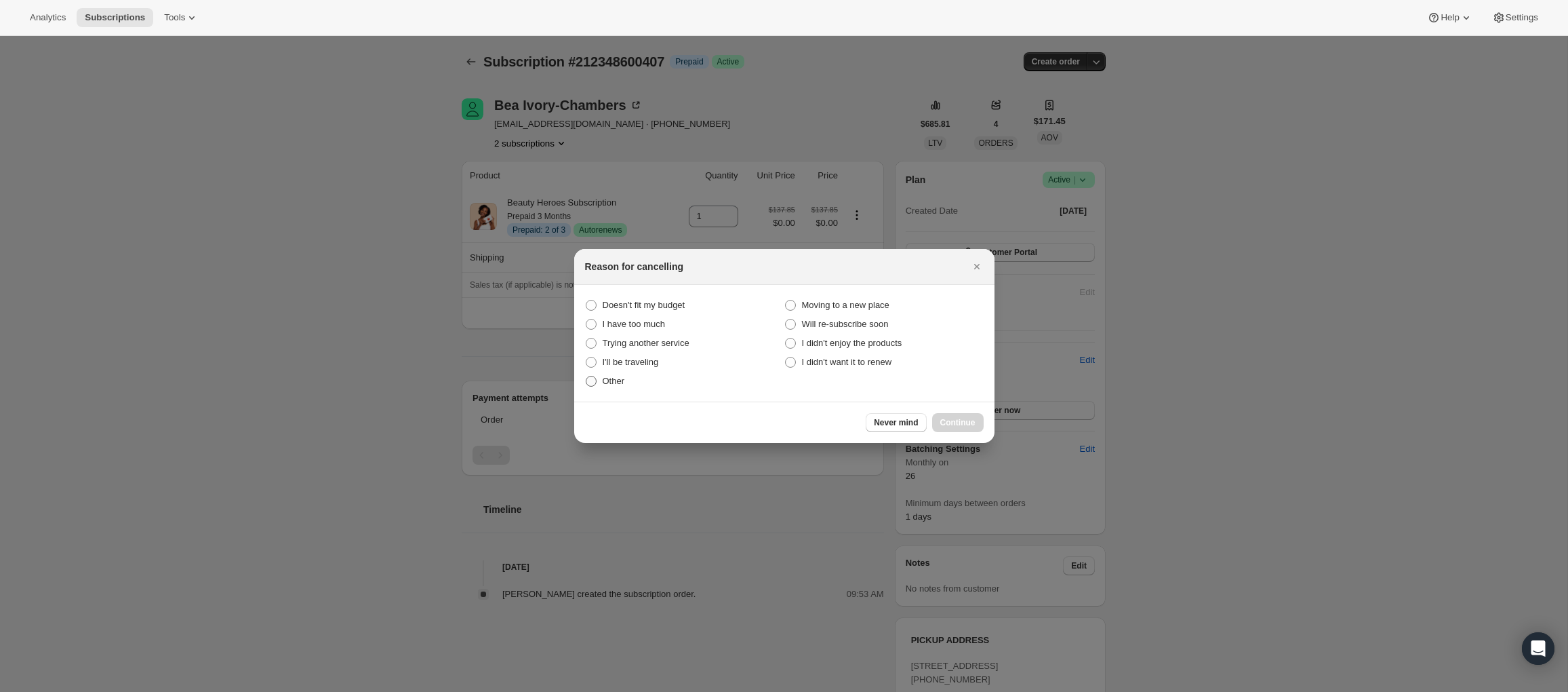
click at [619, 385] on span "Other" at bounding box center [614, 380] width 23 height 10
click at [586, 376] on input "Other" at bounding box center [586, 375] width 1 height 1
radio input "true"
click at [967, 423] on span "Continue" at bounding box center [958, 423] width 36 height 11
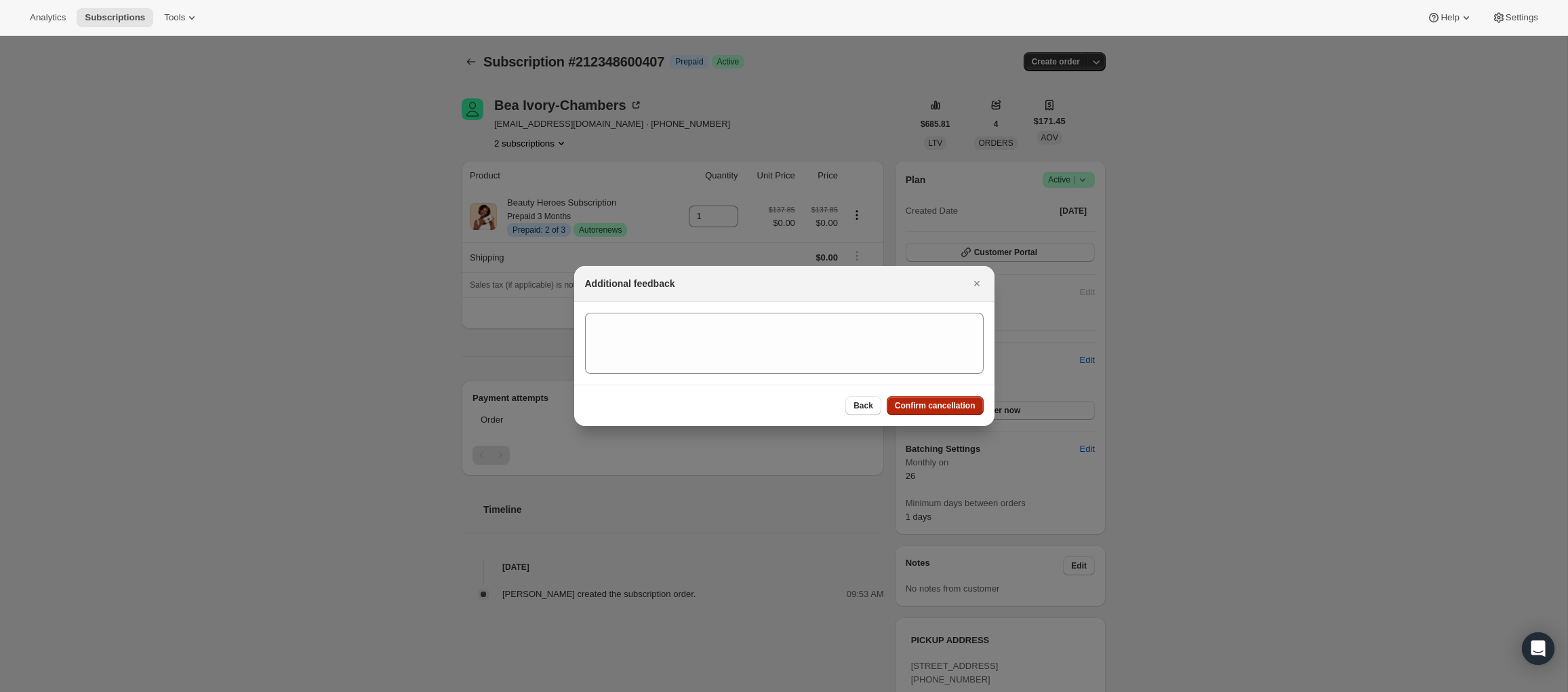
click at [905, 409] on span "Confirm cancellation" at bounding box center [935, 405] width 81 height 11
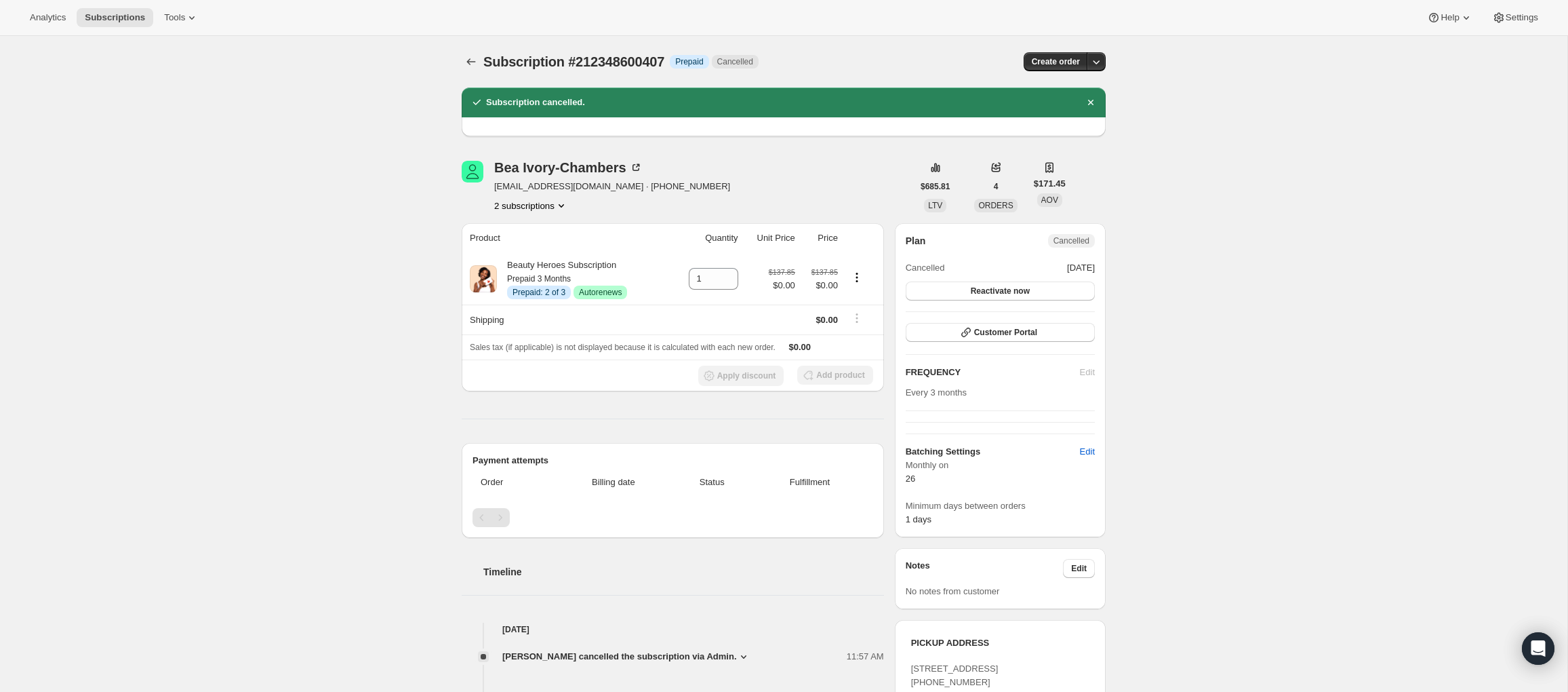
click at [541, 204] on button "2 subscriptions" at bounding box center [531, 206] width 74 height 14
click at [533, 251] on span "215671537751" at bounding box center [509, 254] width 59 height 10
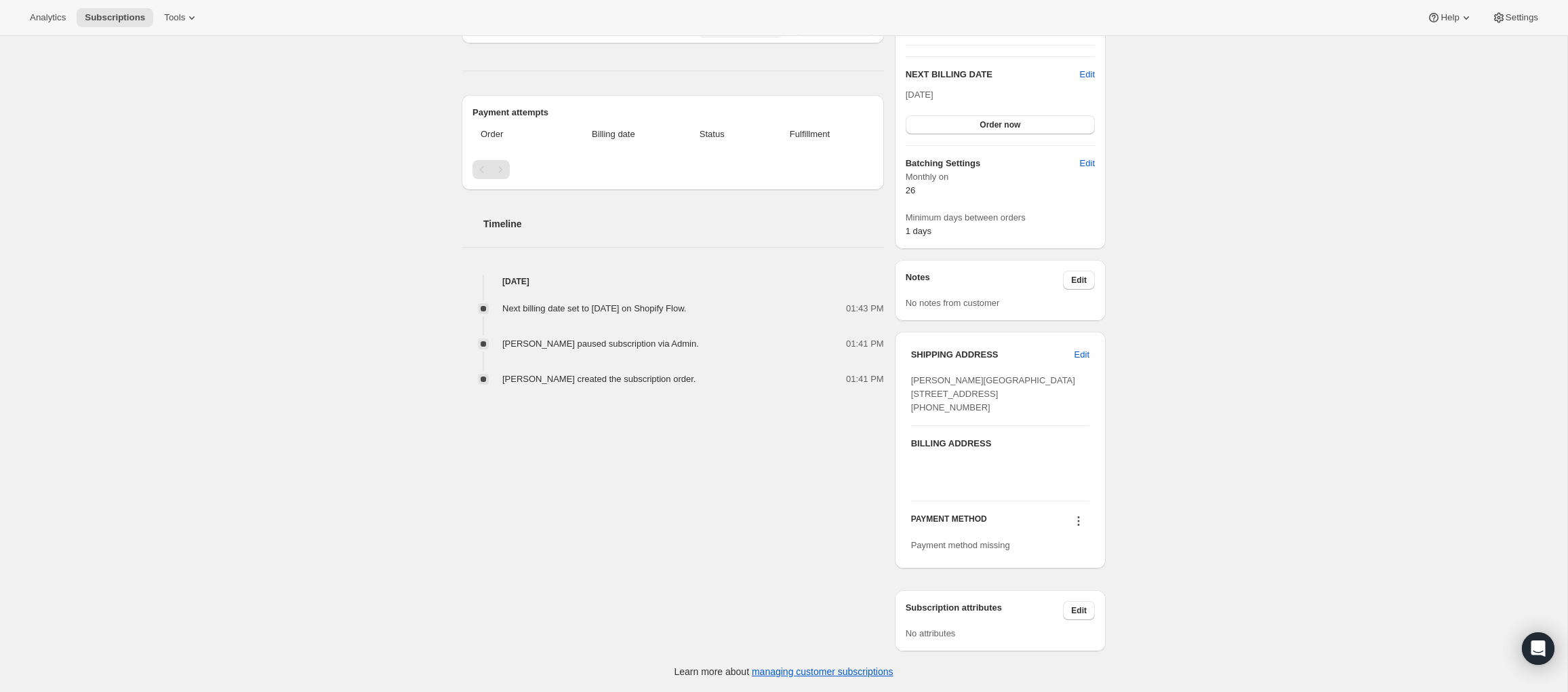
scroll to position [373, 0]
click at [1077, 520] on icon at bounding box center [1079, 521] width 14 height 14
click at [1074, 568] on span "Select payment method" at bounding box center [1075, 573] width 93 height 10
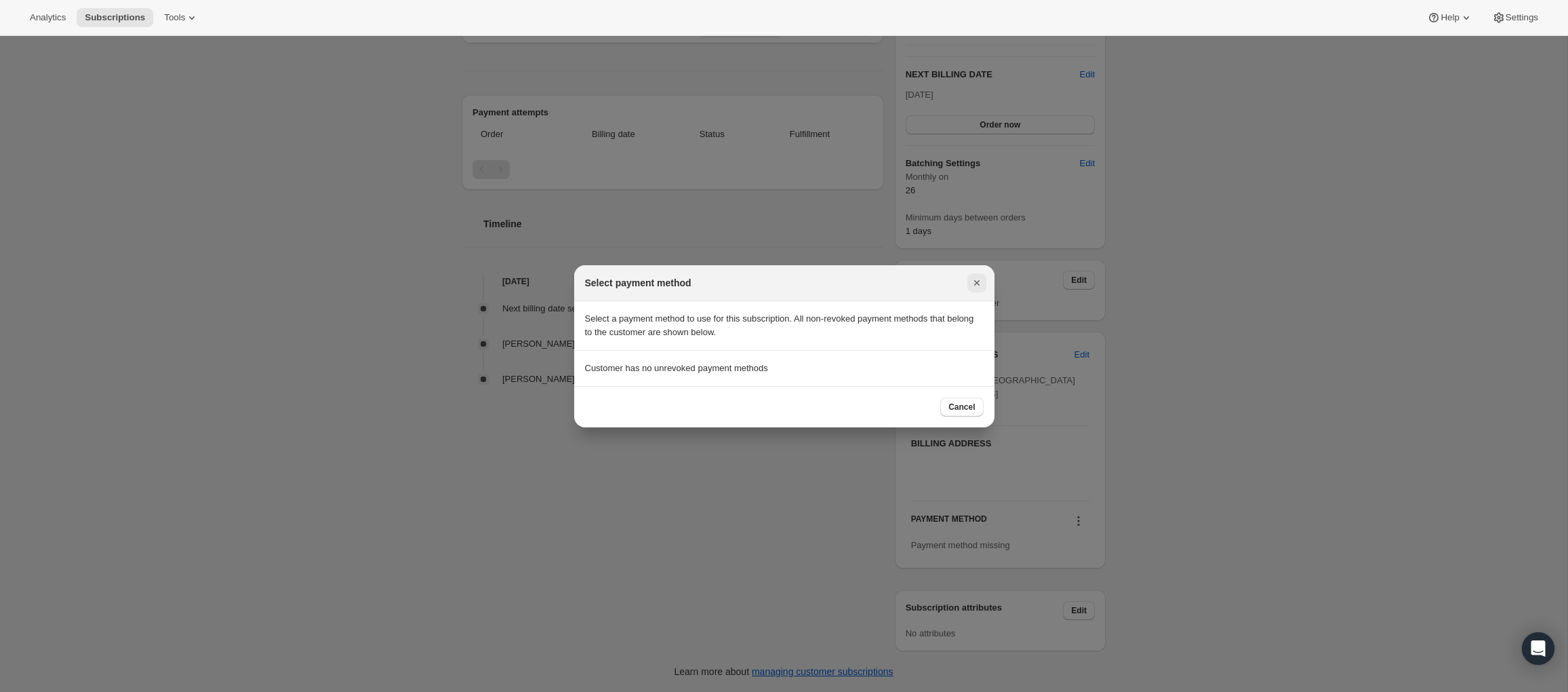
click at [971, 282] on icon "Close" at bounding box center [977, 283] width 14 height 14
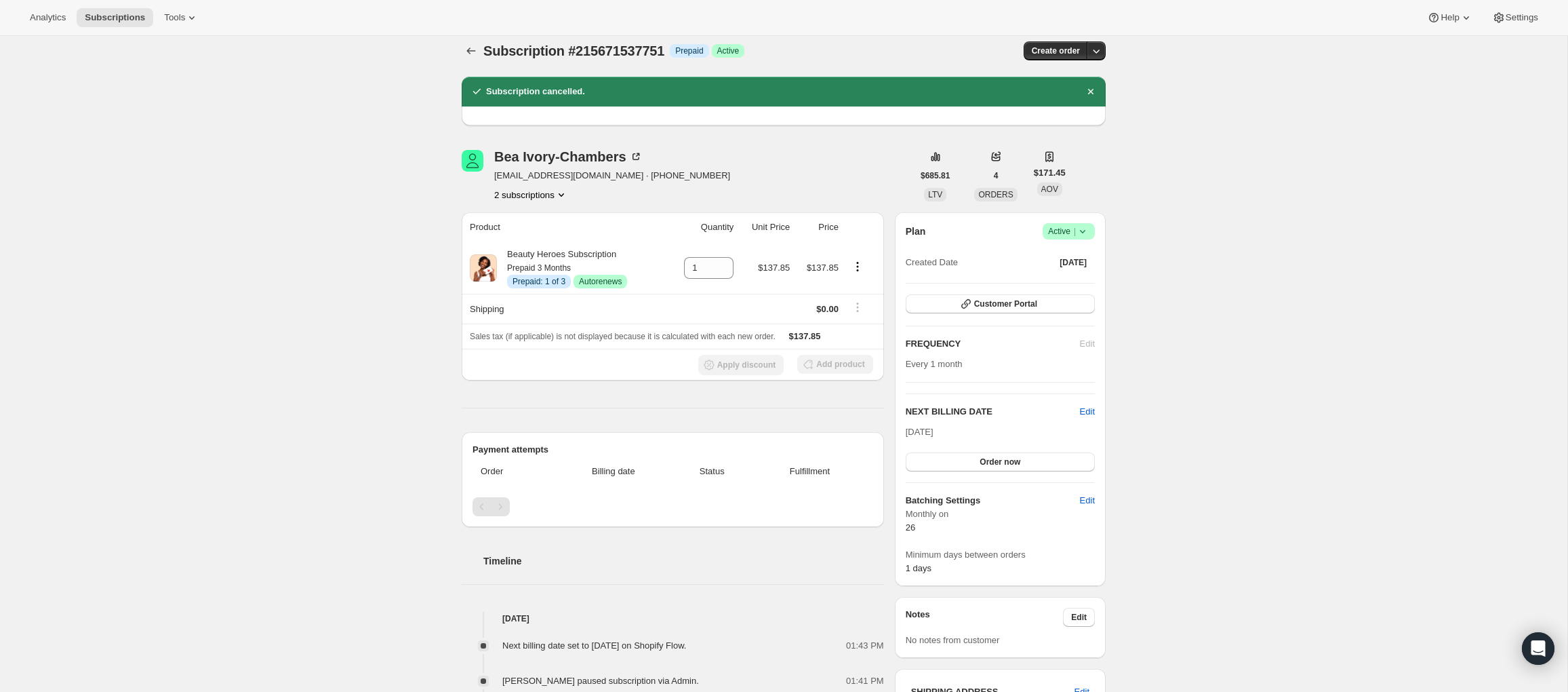
scroll to position [14, 0]
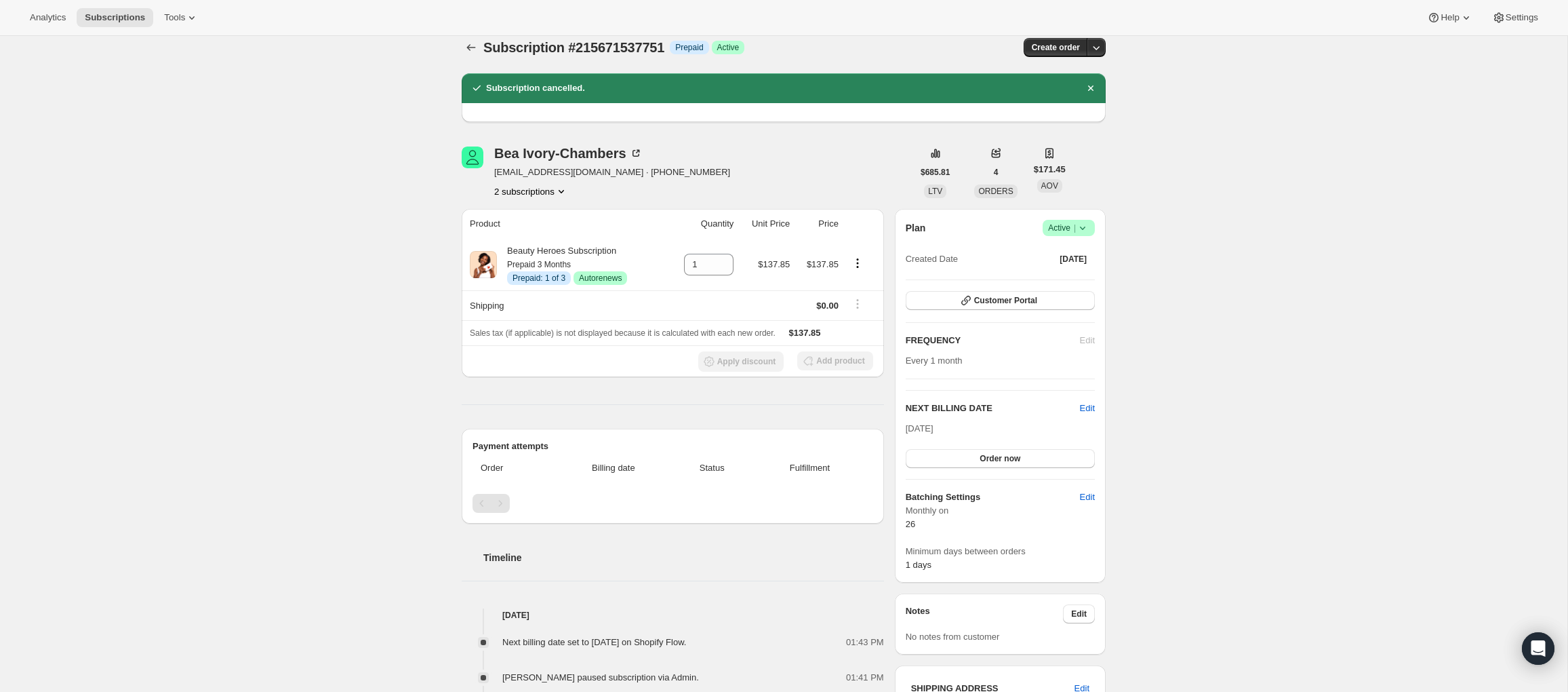
click at [295, 287] on div "Subscription #215671537751. This page is ready Subscription #215671537751 Info …" at bounding box center [783, 524] width 1567 height 1004
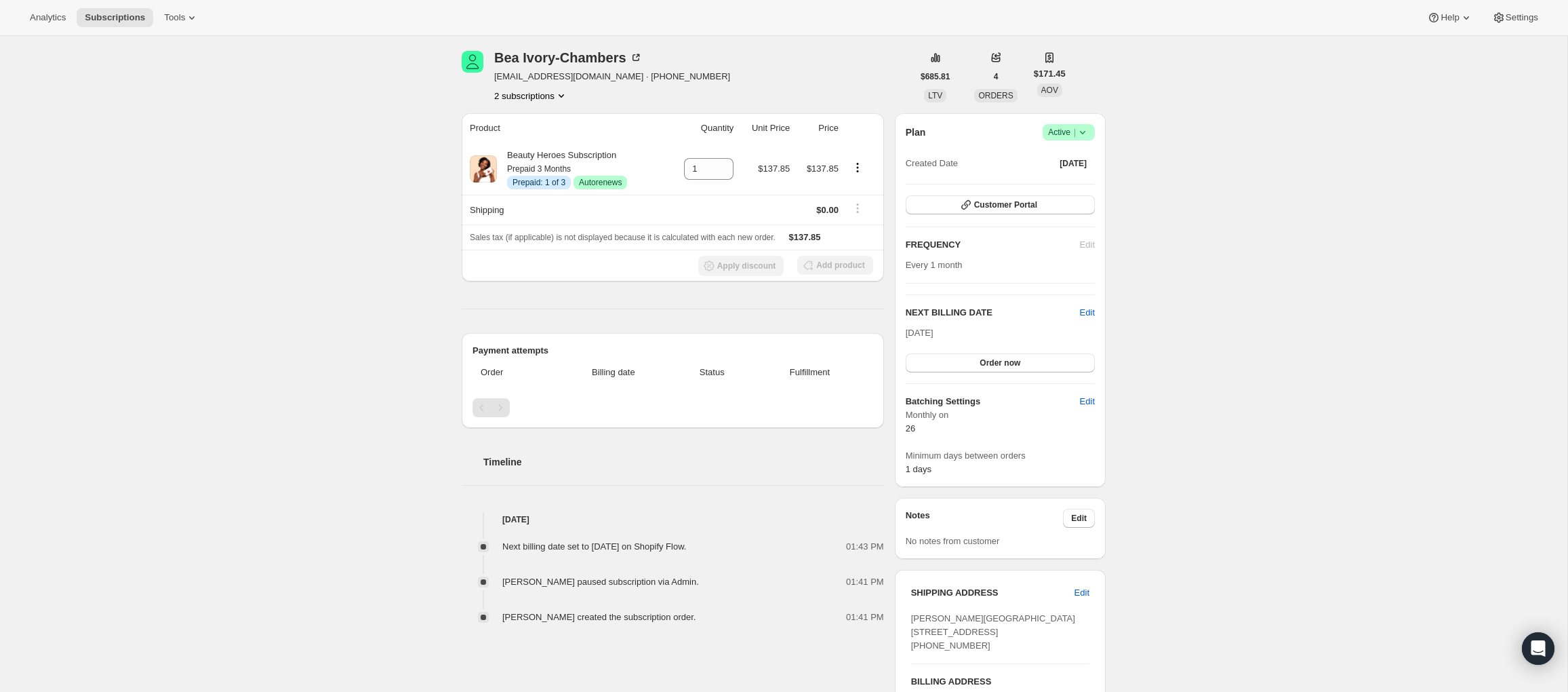
scroll to position [115, 0]
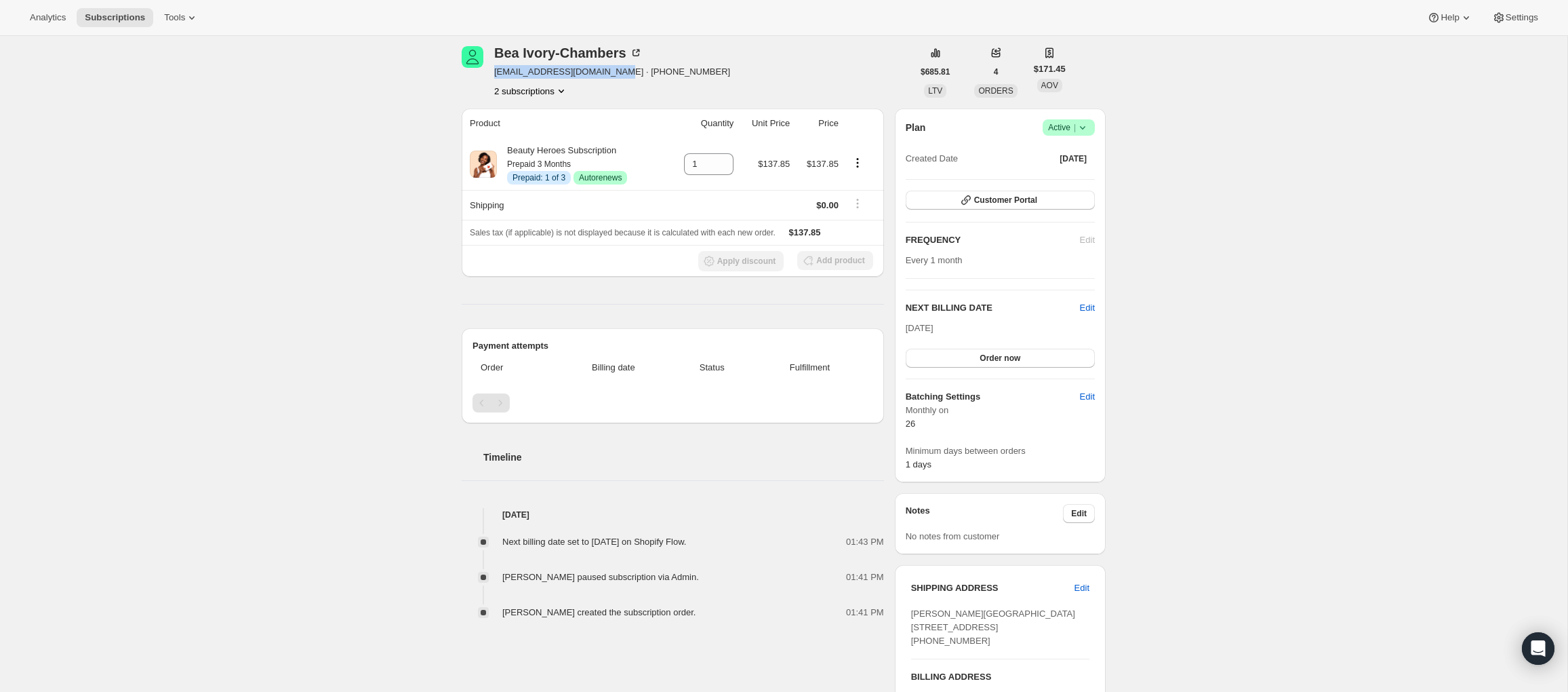
drag, startPoint x: 624, startPoint y: 71, endPoint x: 492, endPoint y: 75, distance: 132.1
click at [492, 75] on div "Bea Ivory-Chambers beaivorychambers@yahoo.com · +14152332333 2 subscriptions" at bounding box center [686, 71] width 450 height 51
copy span "beaivorychambers@yahoo.com"
click at [343, 258] on div "Subscription #215671537751. This page is ready Subscription #215671537751 Info …" at bounding box center [783, 423] width 1567 height 1004
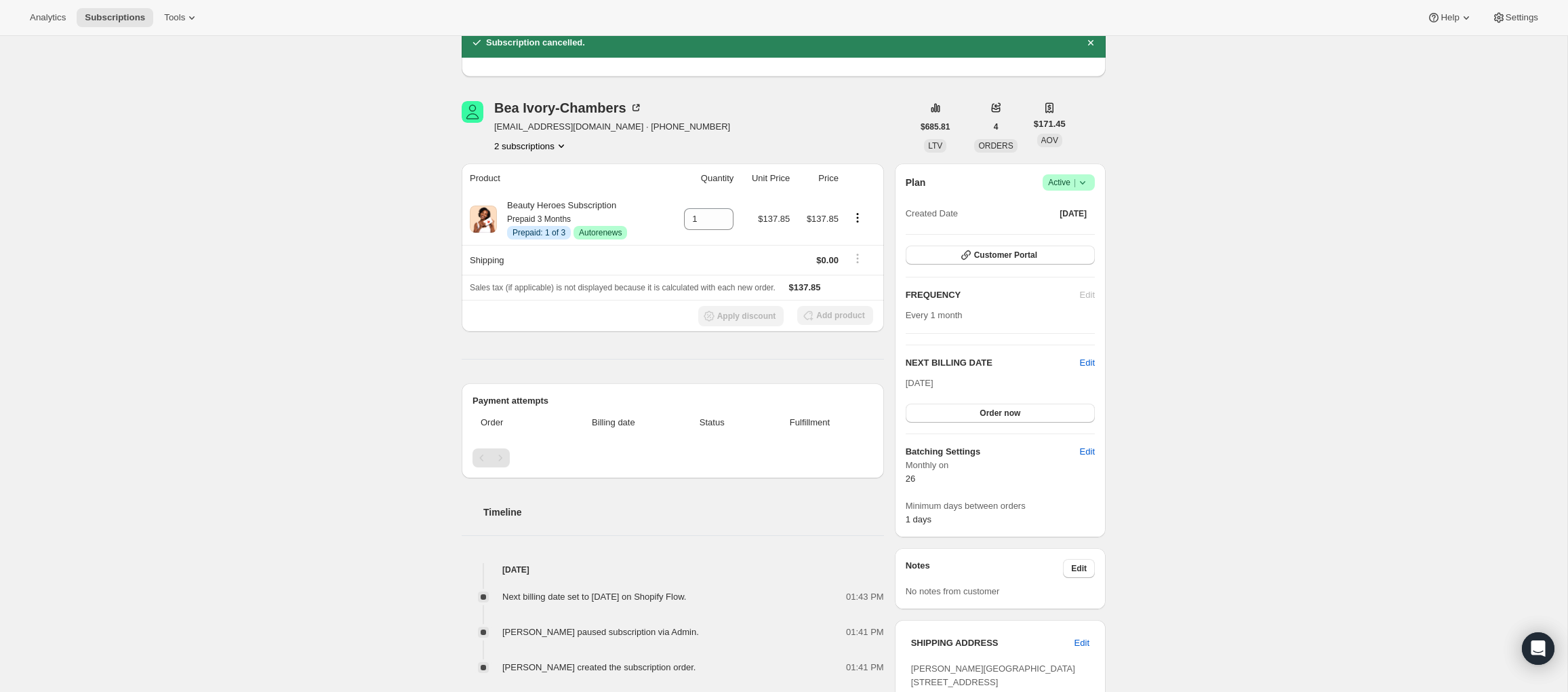
scroll to position [0, 0]
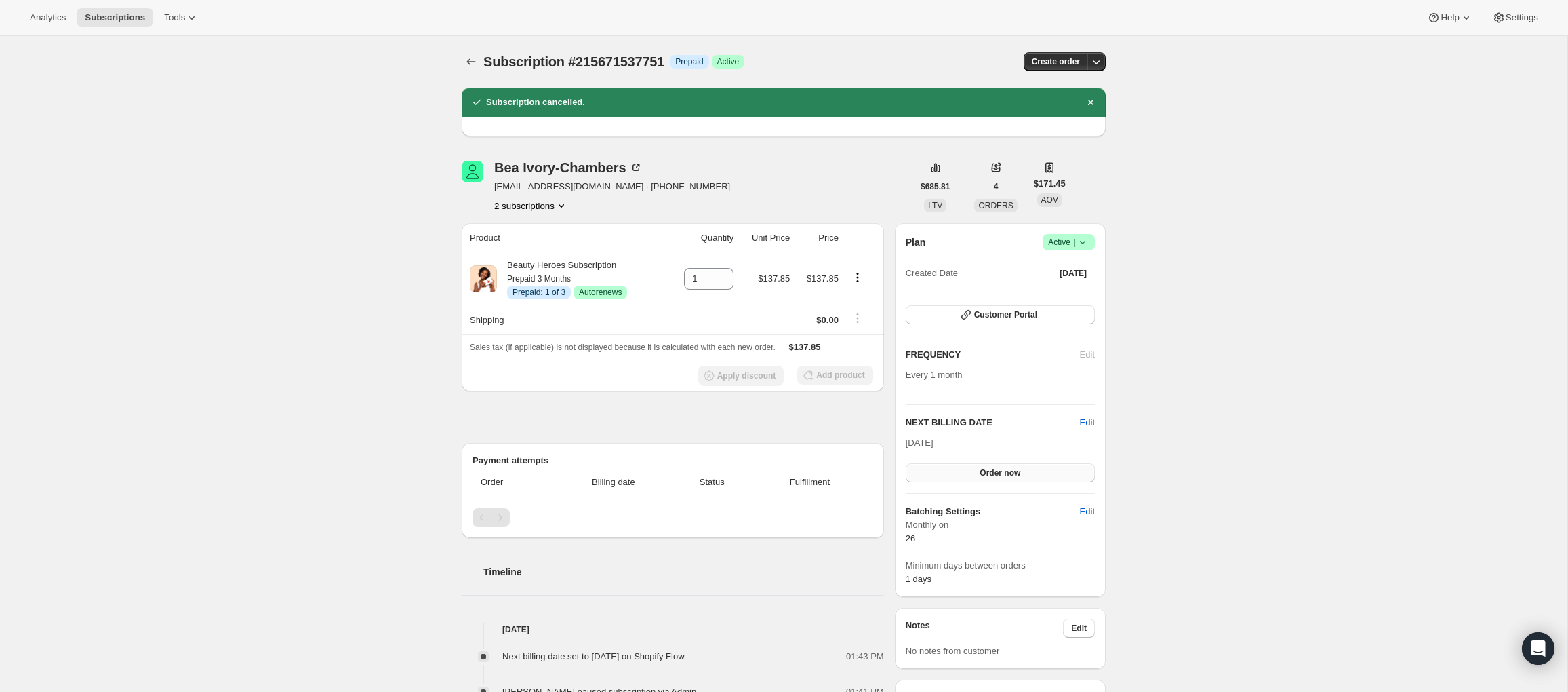
click at [1005, 470] on span "Order now" at bounding box center [1000, 473] width 41 height 11
click at [1005, 470] on span "Click to confirm" at bounding box center [1000, 473] width 62 height 11
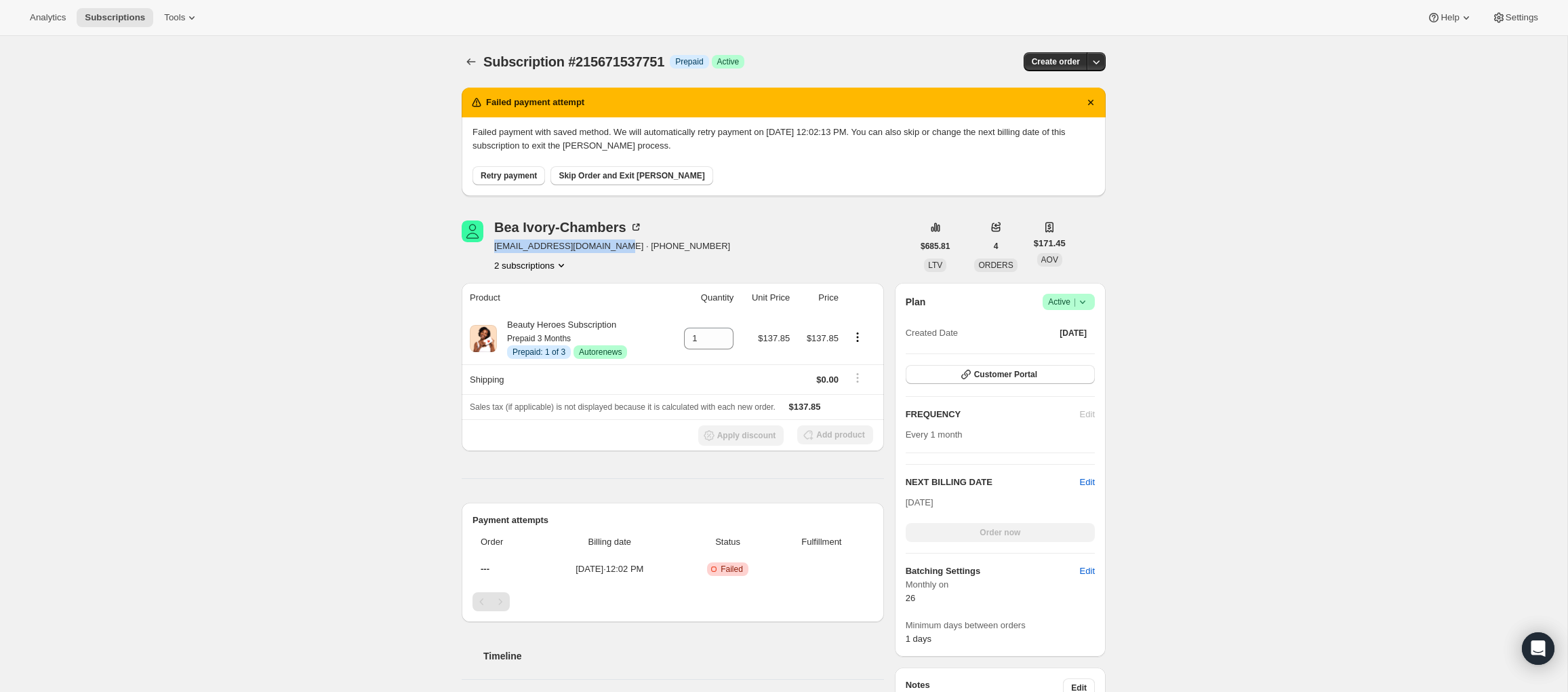
drag, startPoint x: 623, startPoint y: 248, endPoint x: 490, endPoint y: 247, distance: 133.0
click at [490, 247] on div "Bea Ivory-Chambers beaivorychambers@yahoo.com · +14152332333 2 subscriptions" at bounding box center [686, 245] width 450 height 51
copy span "beaivorychambers@yahoo.com"
click at [301, 181] on div "Subscription #215671537751. This page is ready Subscription #215671537751 Info …" at bounding box center [783, 568] width 1567 height 1063
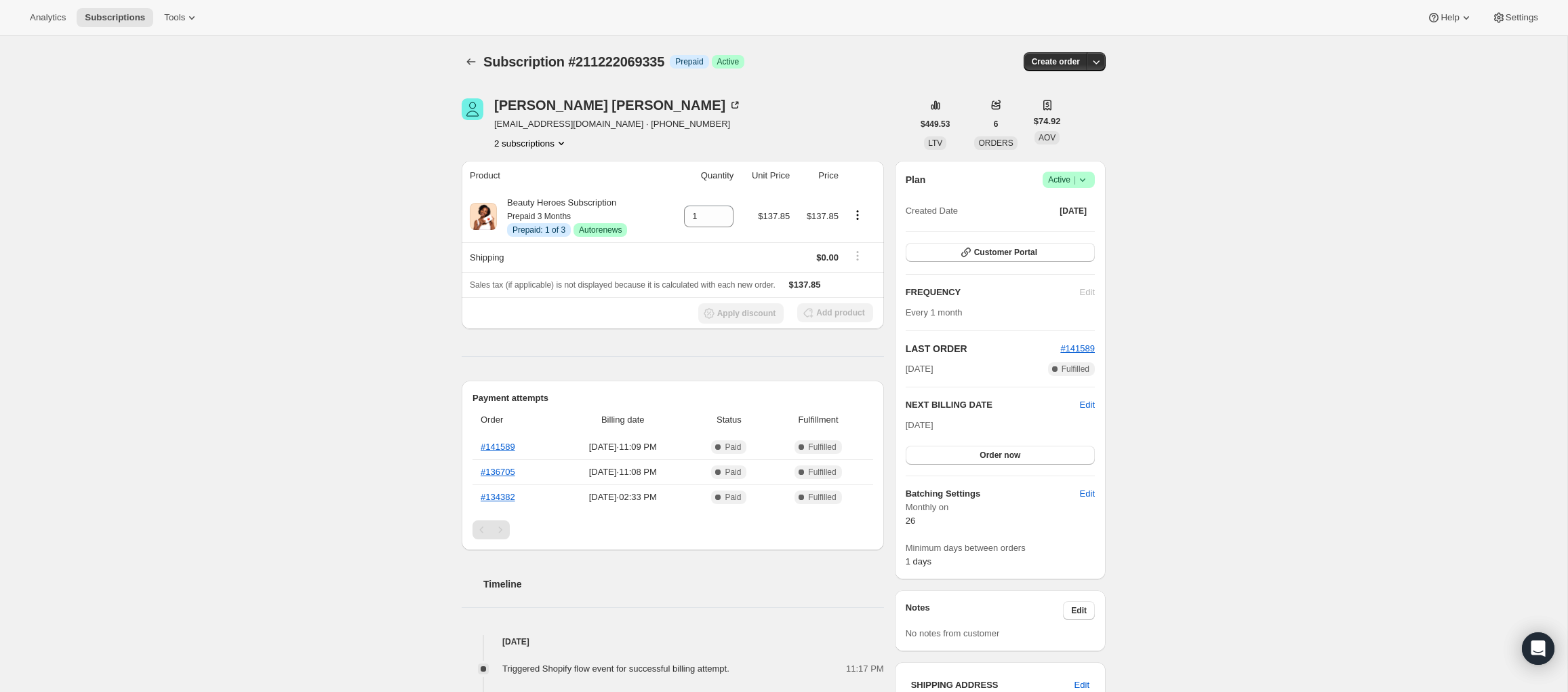
click at [524, 144] on button "2 subscriptions" at bounding box center [531, 143] width 74 height 14
click at [504, 192] on span "213258371159" at bounding box center [510, 191] width 59 height 10
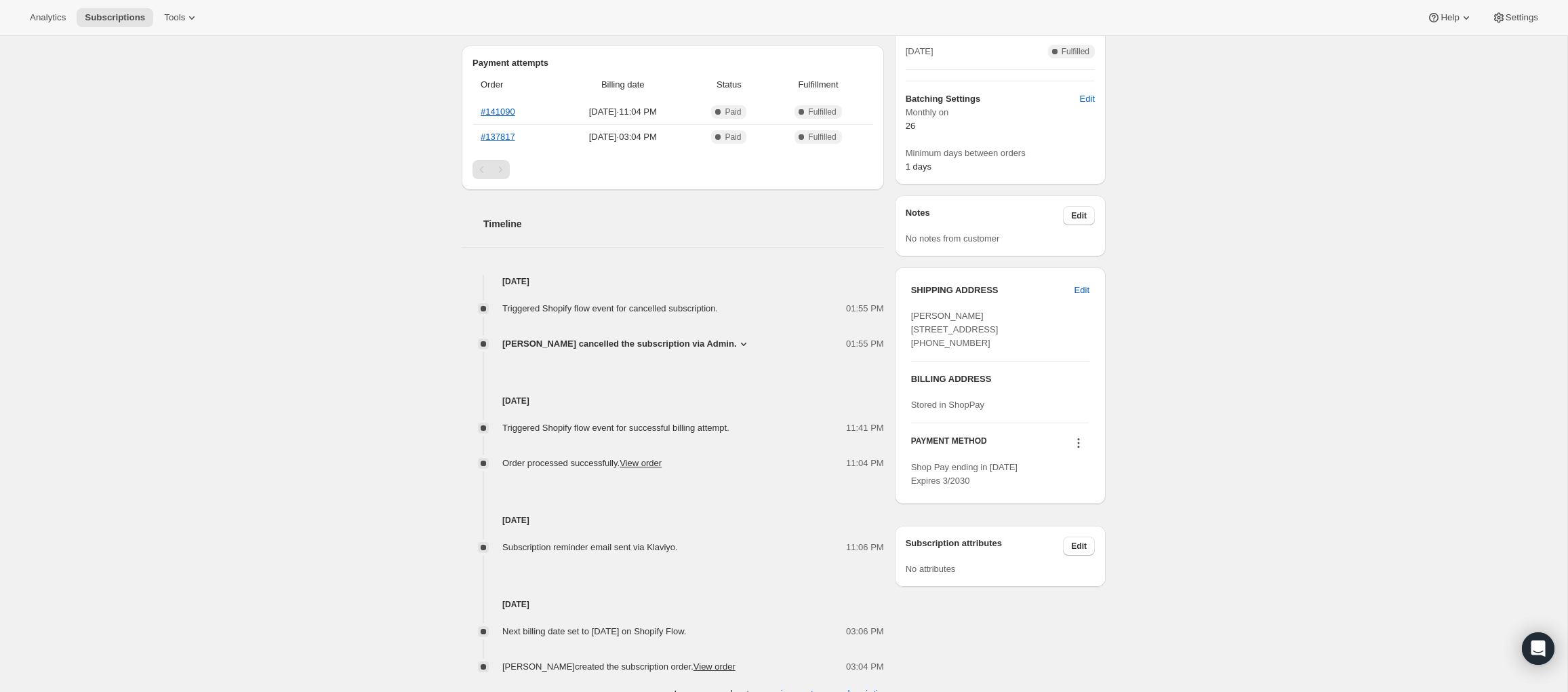
scroll to position [357, 0]
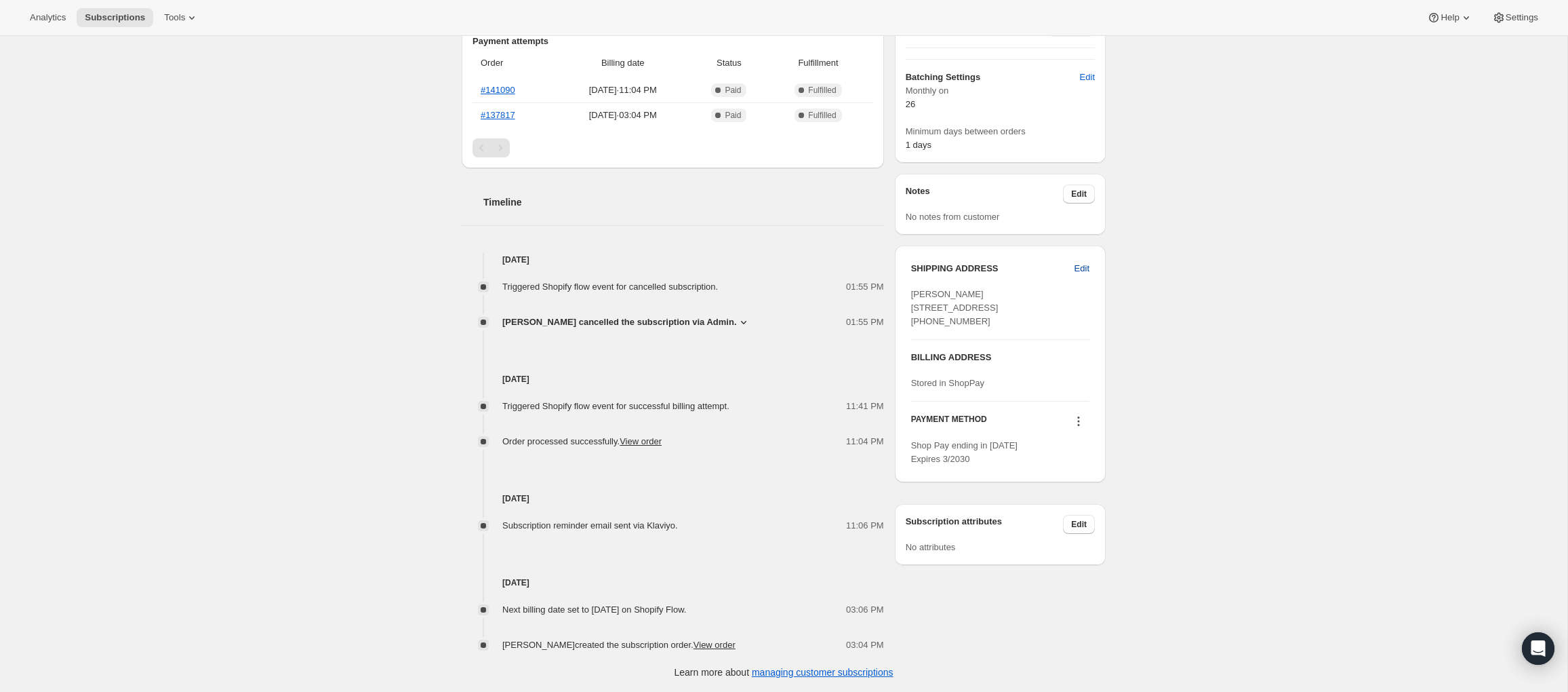
click at [1085, 268] on span "Edit" at bounding box center [1082, 269] width 15 height 14
select select "United States"
select select "CA"
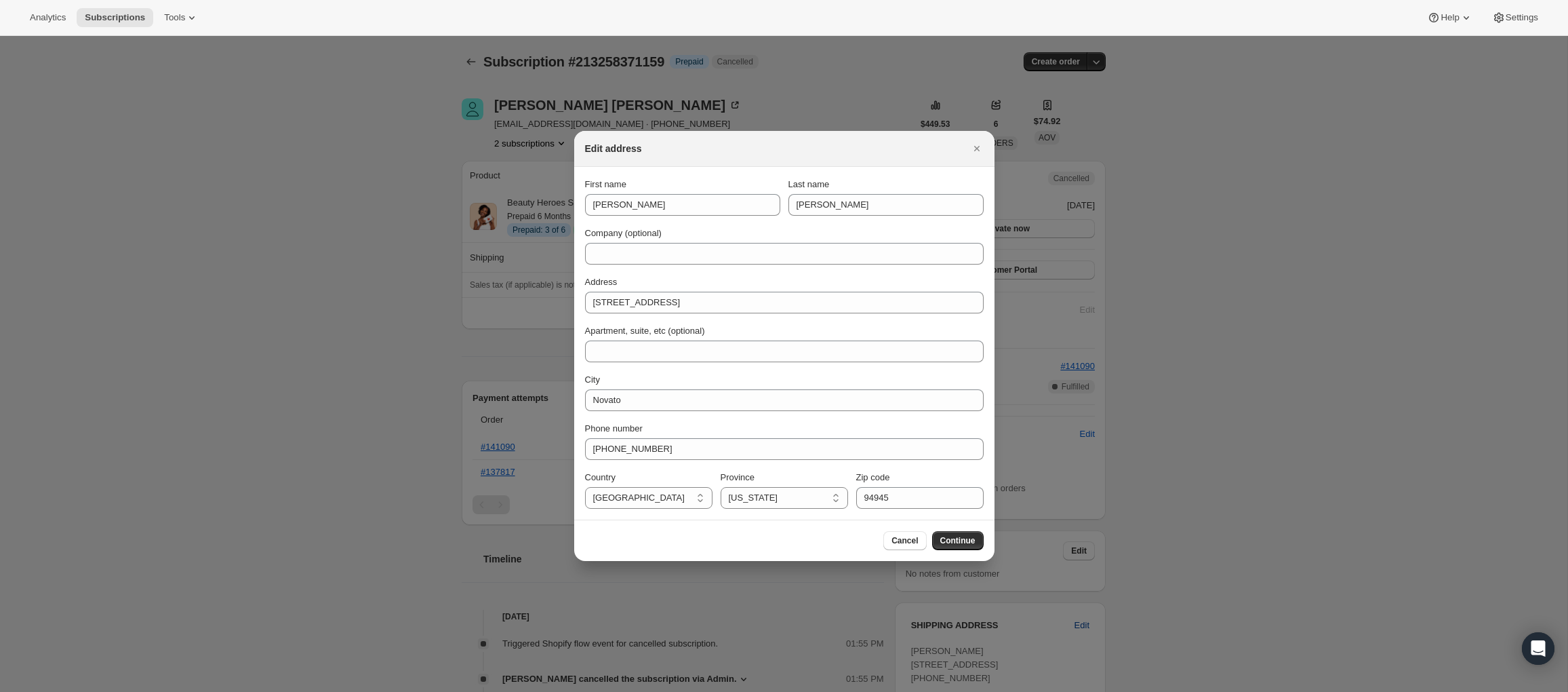
scroll to position [0, 0]
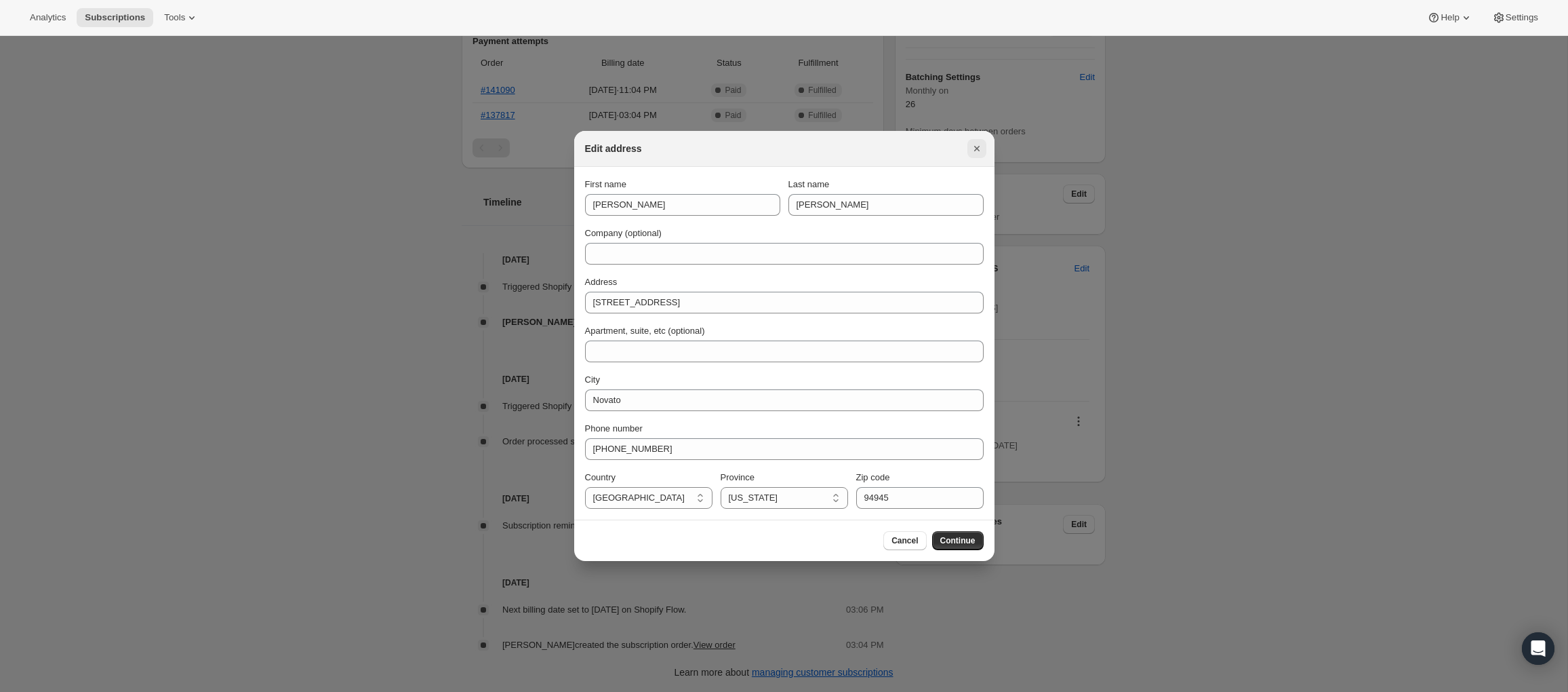
click at [975, 146] on icon "Close" at bounding box center [977, 148] width 14 height 14
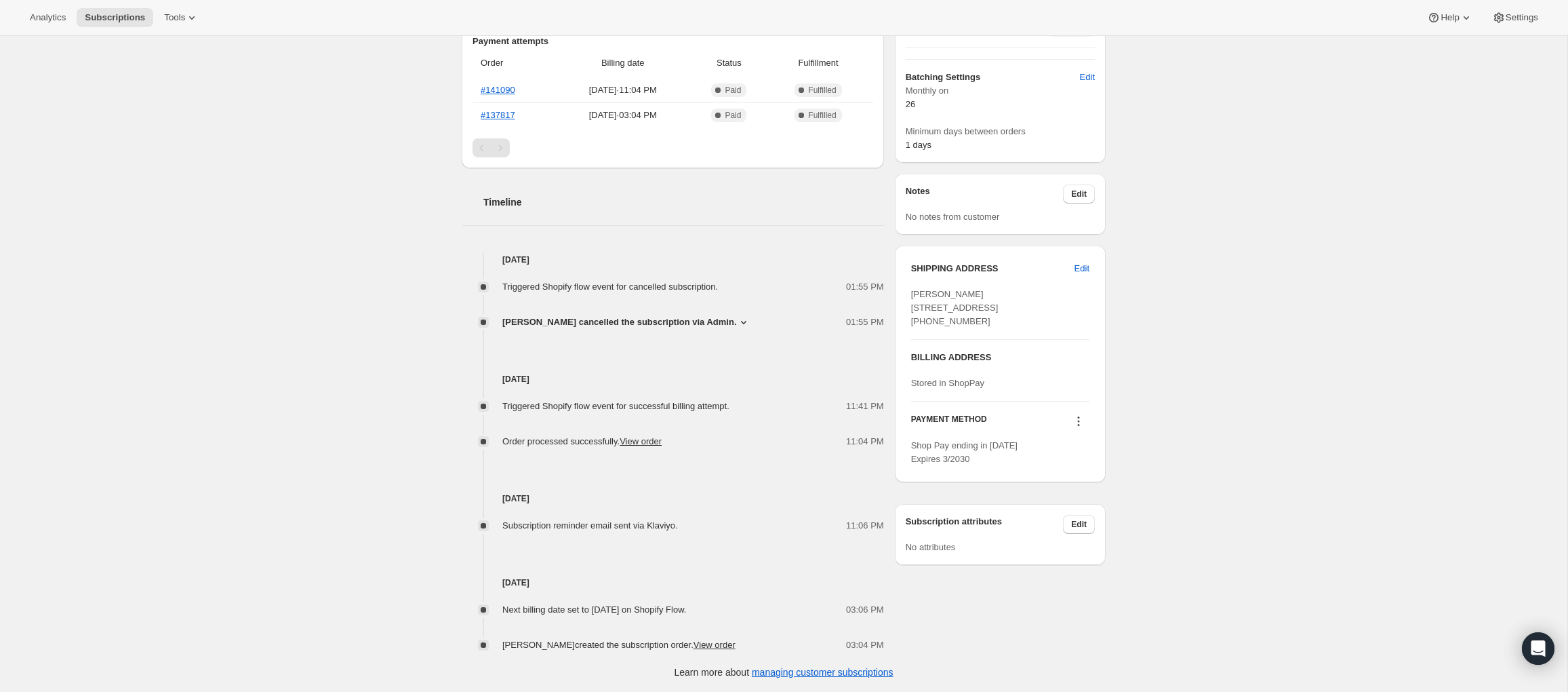
click at [1080, 428] on icon at bounding box center [1079, 421] width 14 height 14
click at [1149, 432] on div "Subscription #213258371159. This page is ready Subscription #213258371159 Info …" at bounding box center [783, 186] width 1567 height 1013
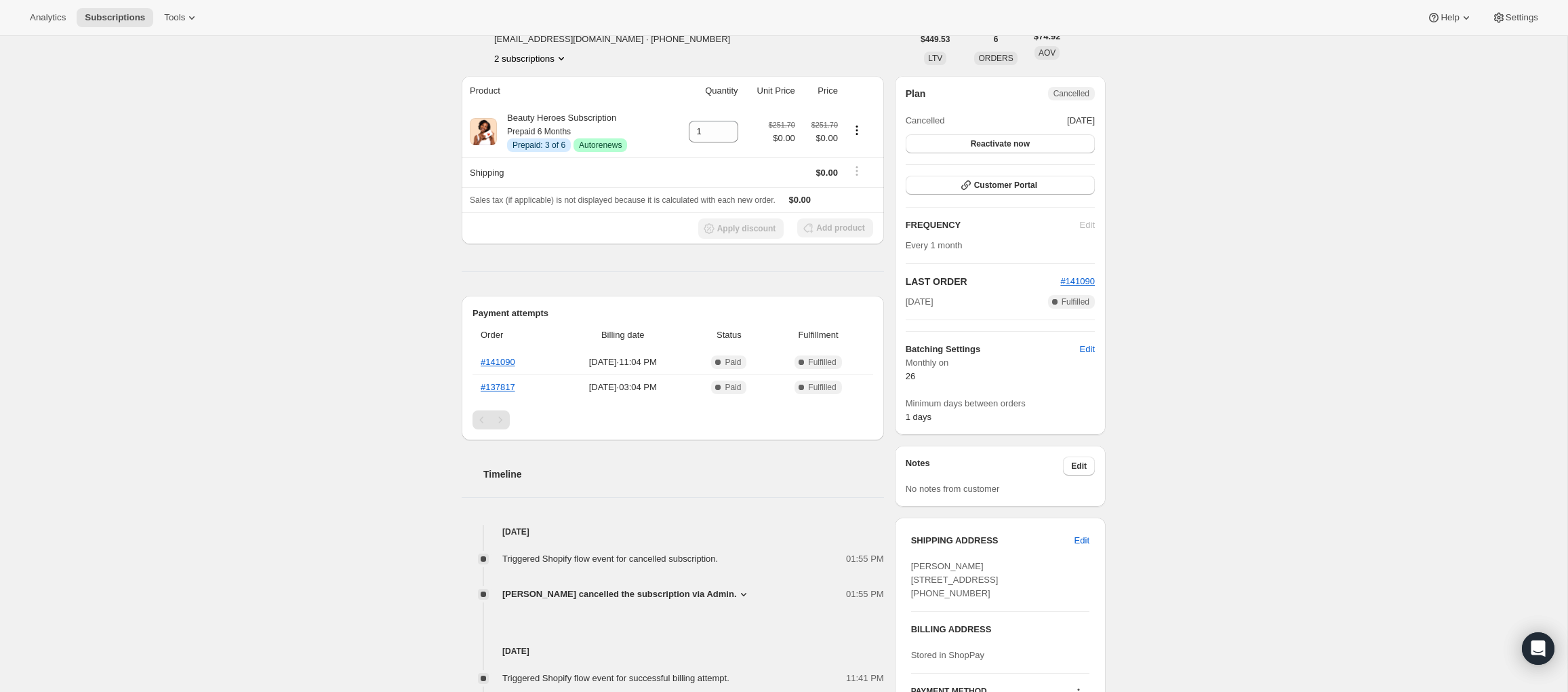
scroll to position [0, 0]
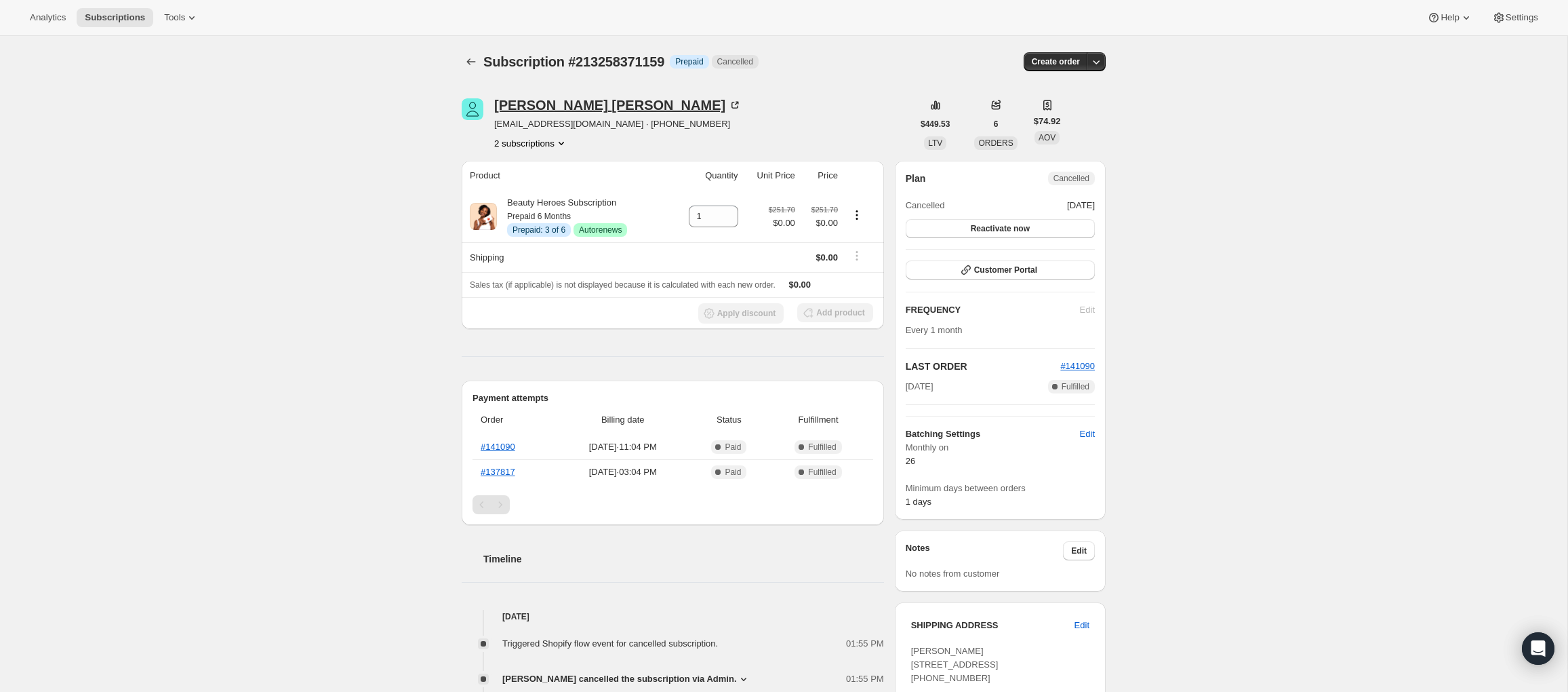
click at [558, 104] on div "MONICA MENDOZA" at bounding box center [618, 105] width 247 height 14
click at [997, 271] on span "Customer Portal" at bounding box center [1005, 270] width 63 height 11
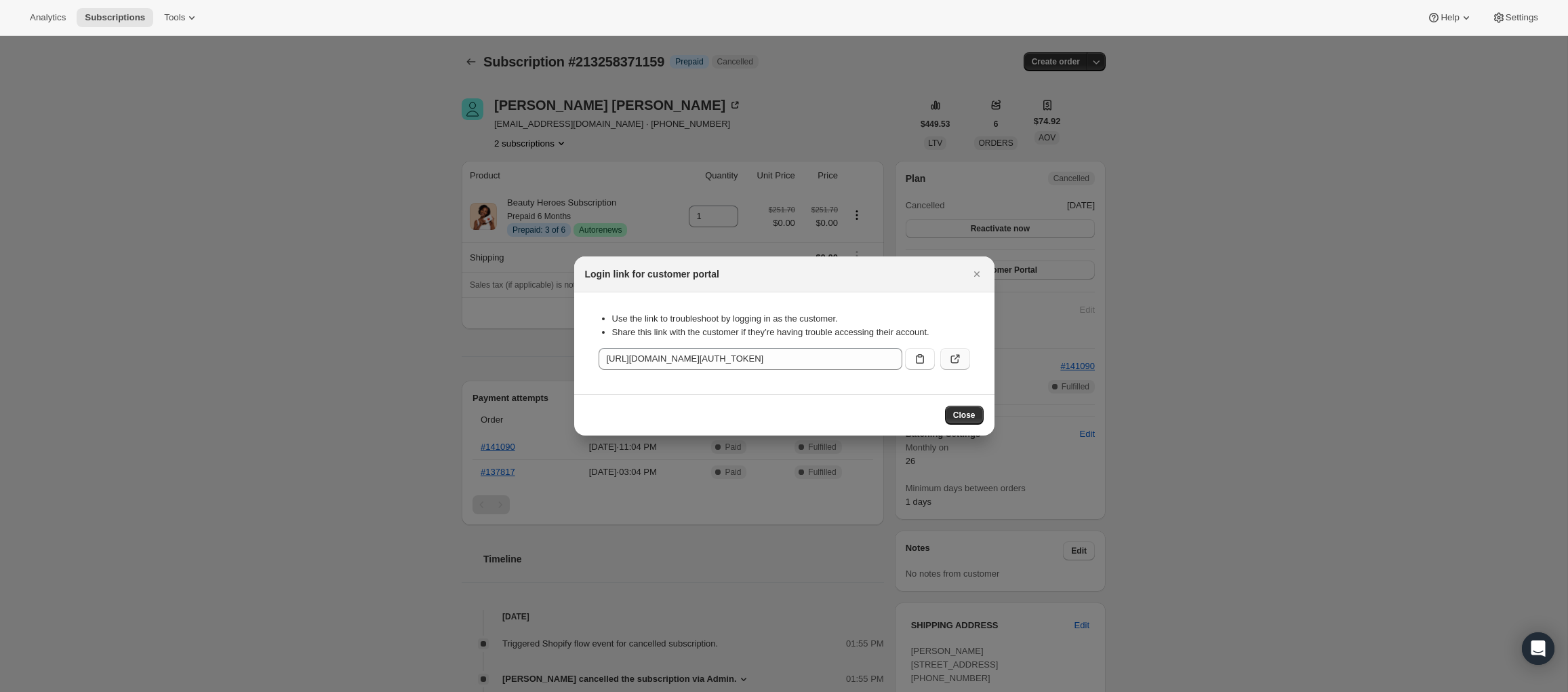
click at [956, 363] on icon ":r3f:" at bounding box center [954, 360] width 8 height 8
click at [977, 276] on icon "Close" at bounding box center [977, 274] width 14 height 14
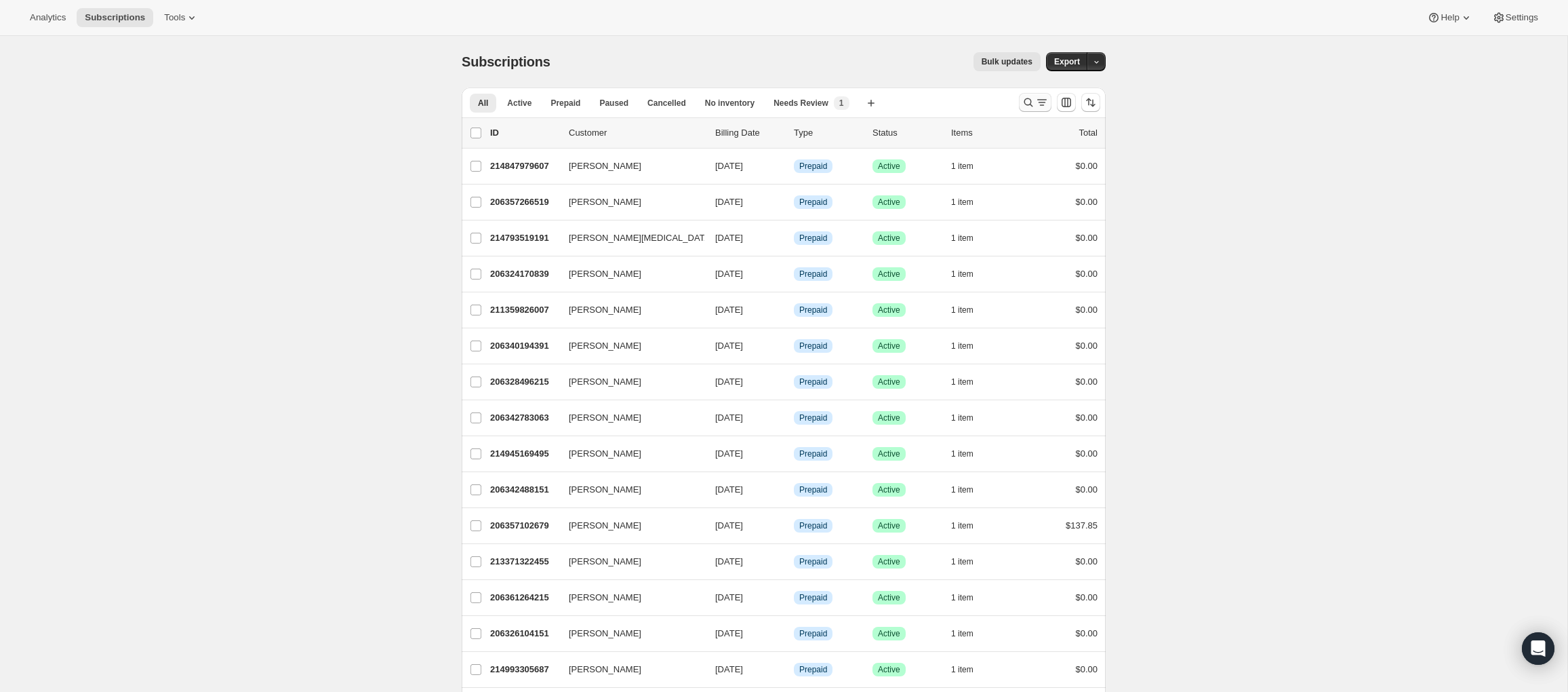
click at [1024, 102] on icon "Search and filter results" at bounding box center [1028, 103] width 9 height 9
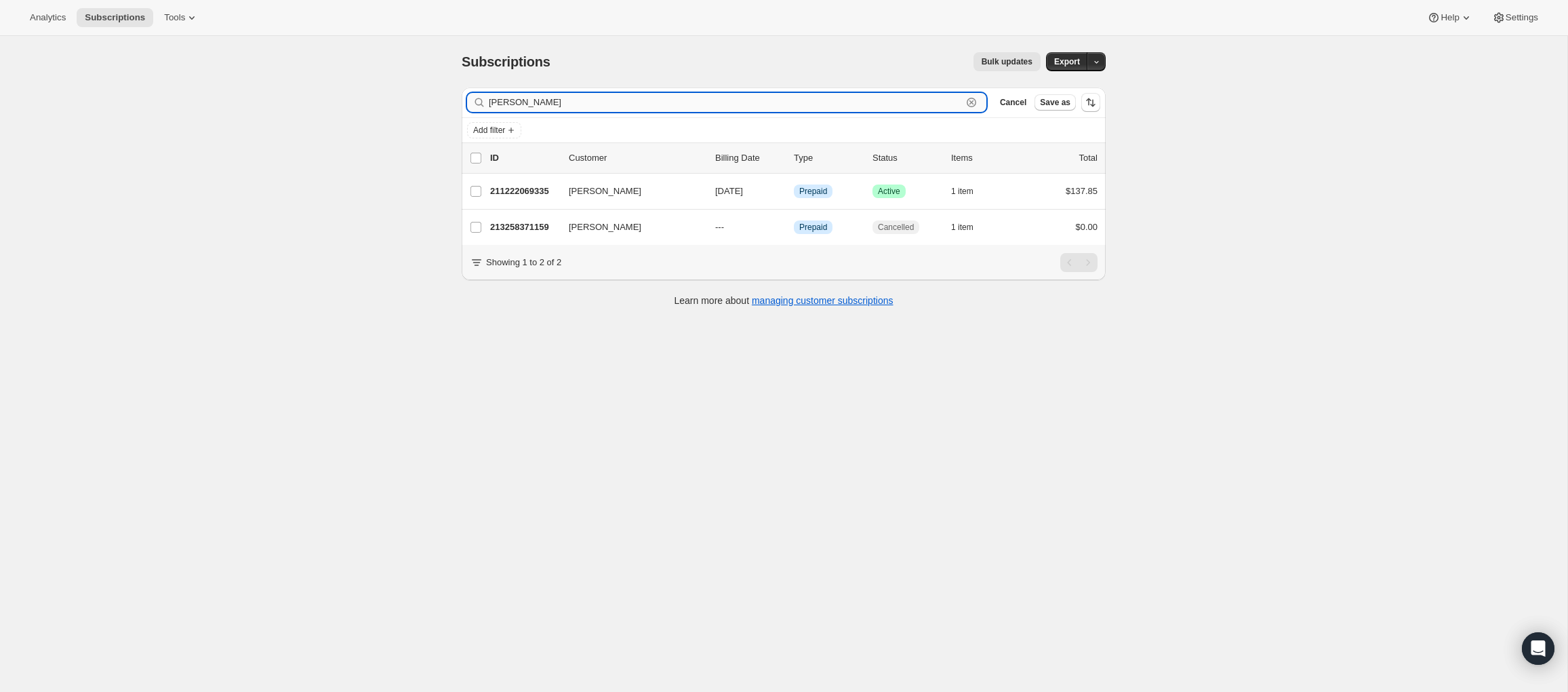
click at [630, 105] on input "MONICA MENDOZA" at bounding box center [725, 103] width 473 height 19
paste input "Chiara Bonardi Schlegel"
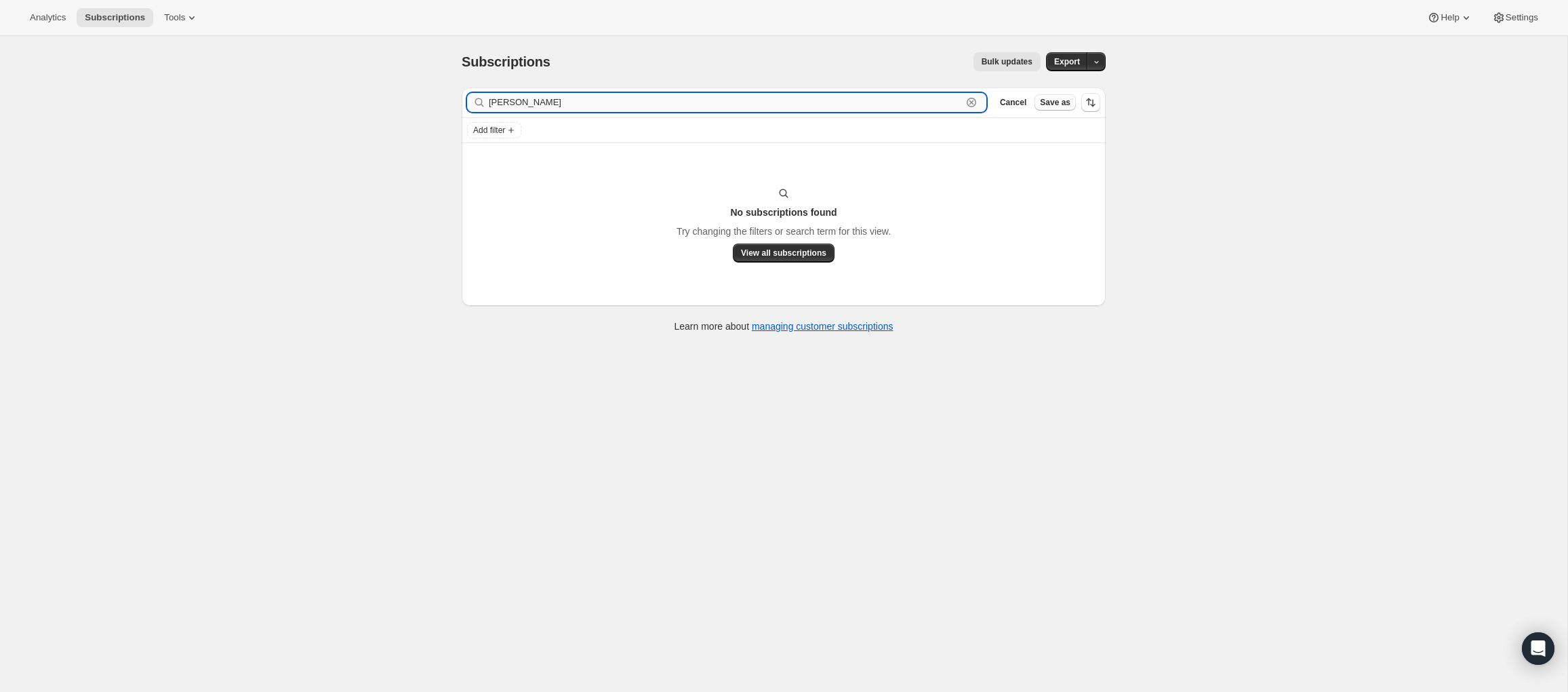
drag, startPoint x: 517, startPoint y: 103, endPoint x: 614, endPoint y: 108, distance: 97.1
click at [614, 108] on input "Chiara Bonardi Schlegel" at bounding box center [725, 103] width 473 height 19
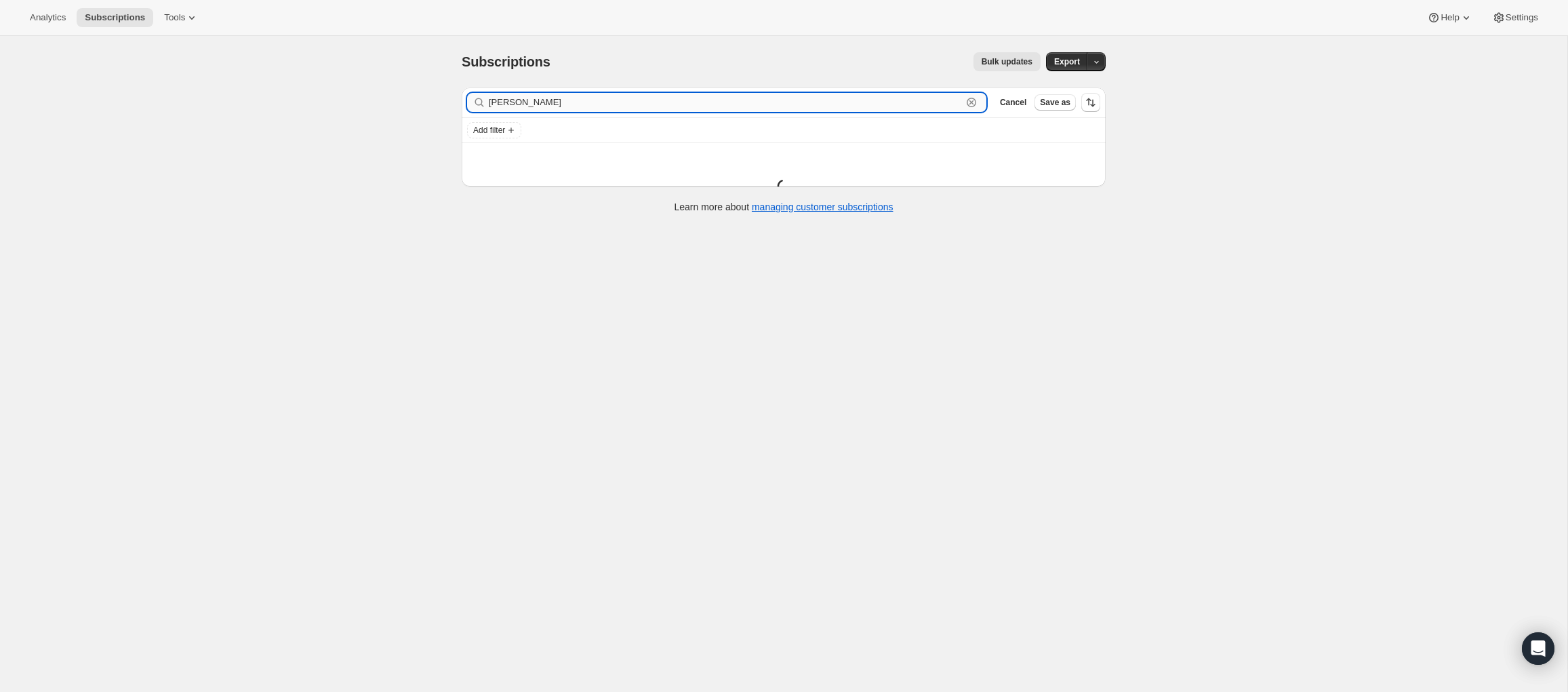
type input "Chiara"
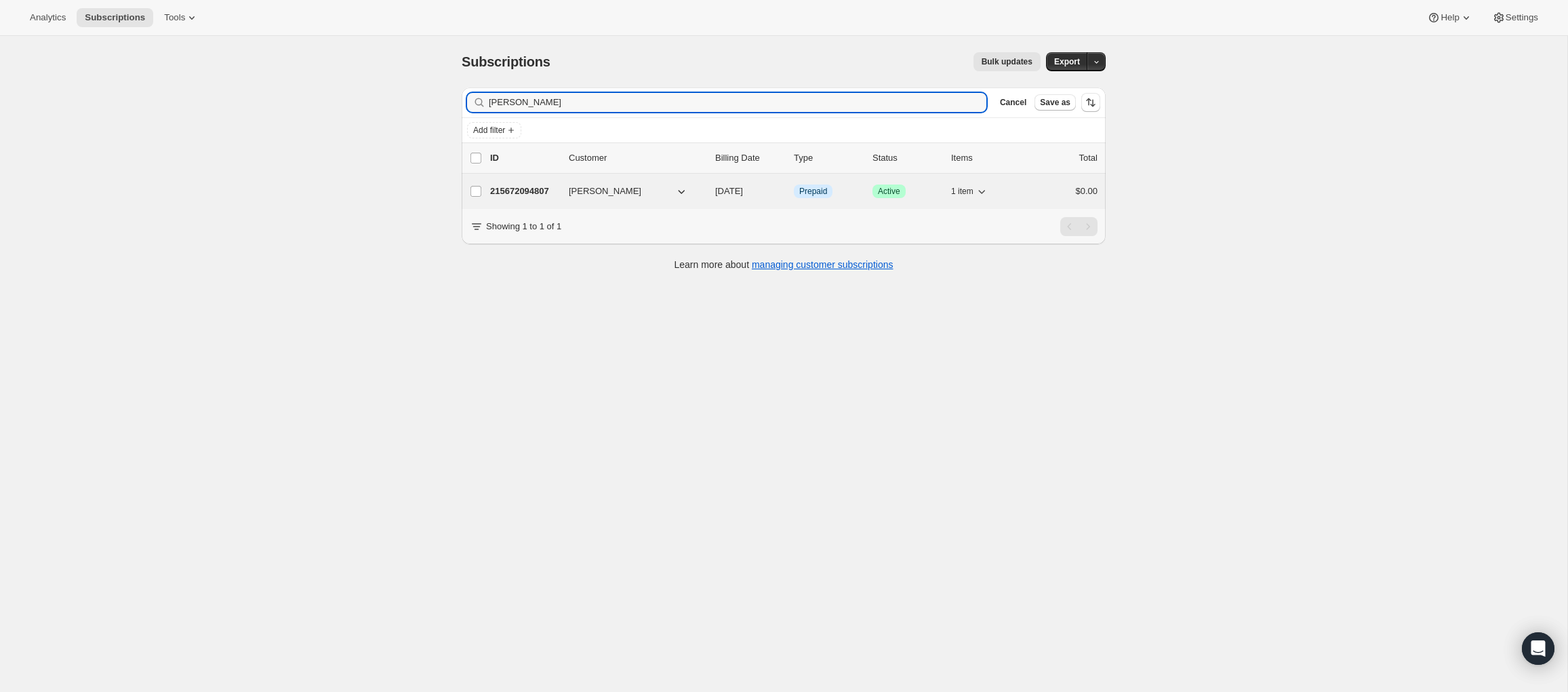
click at [521, 191] on p "215672094807" at bounding box center [524, 191] width 68 height 14
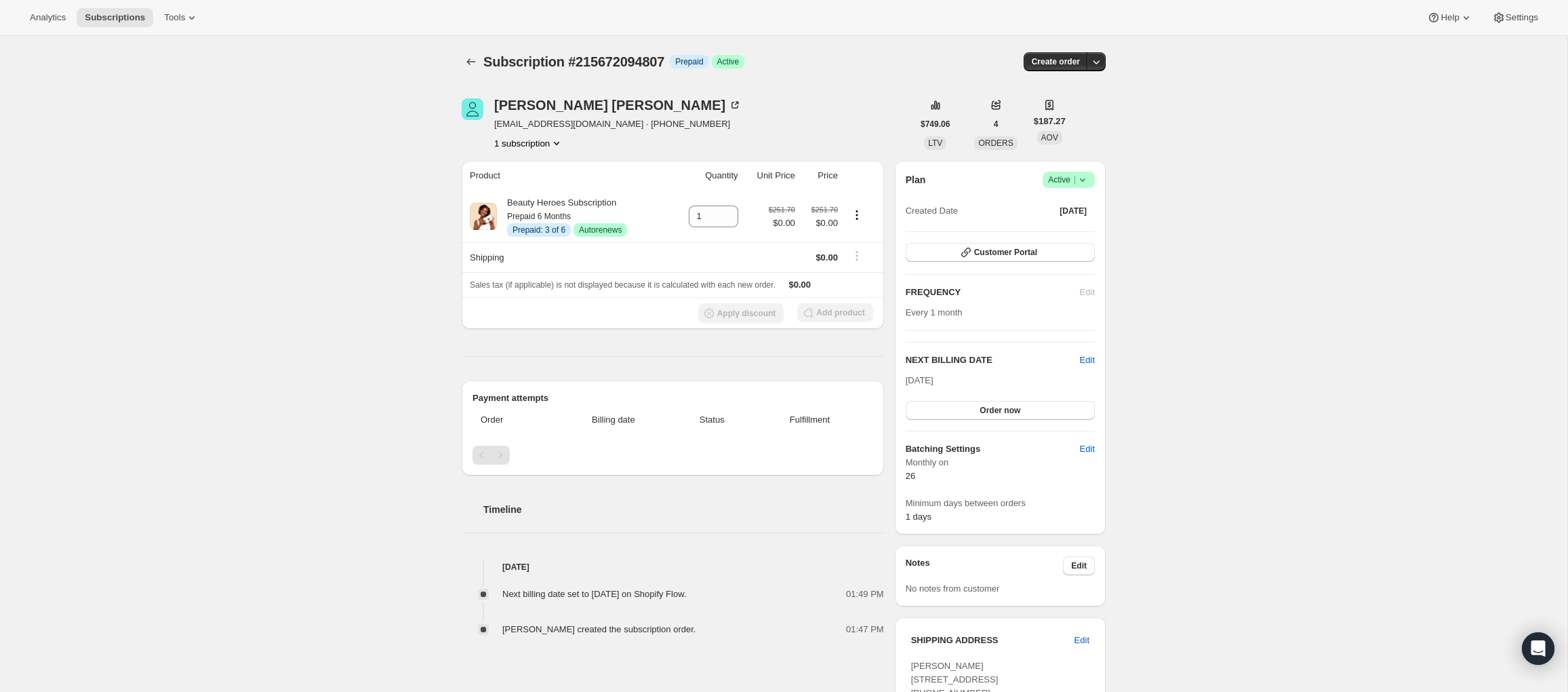
click at [165, 168] on div "Subscription #215672094807. This page is ready Subscription #215672094807 Info …" at bounding box center [783, 507] width 1567 height 941
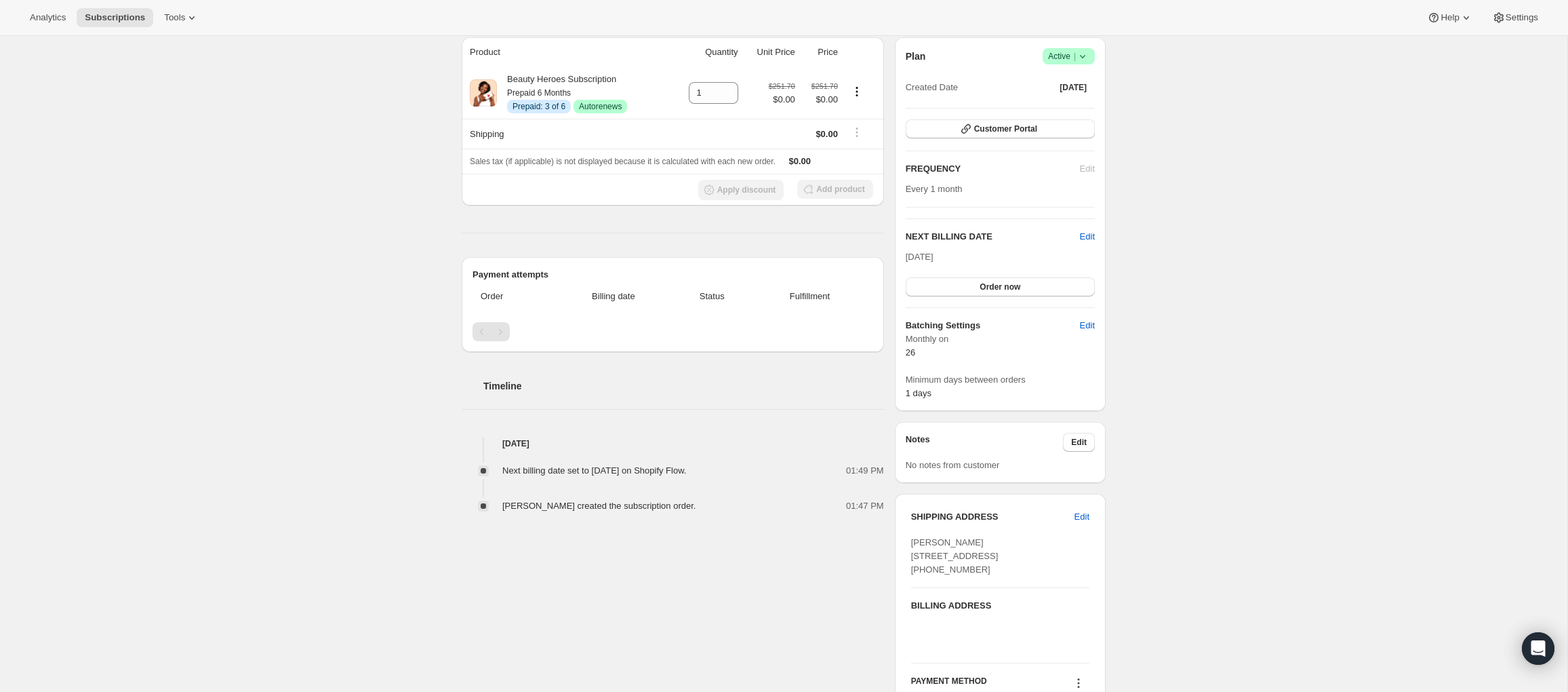
scroll to position [311, 0]
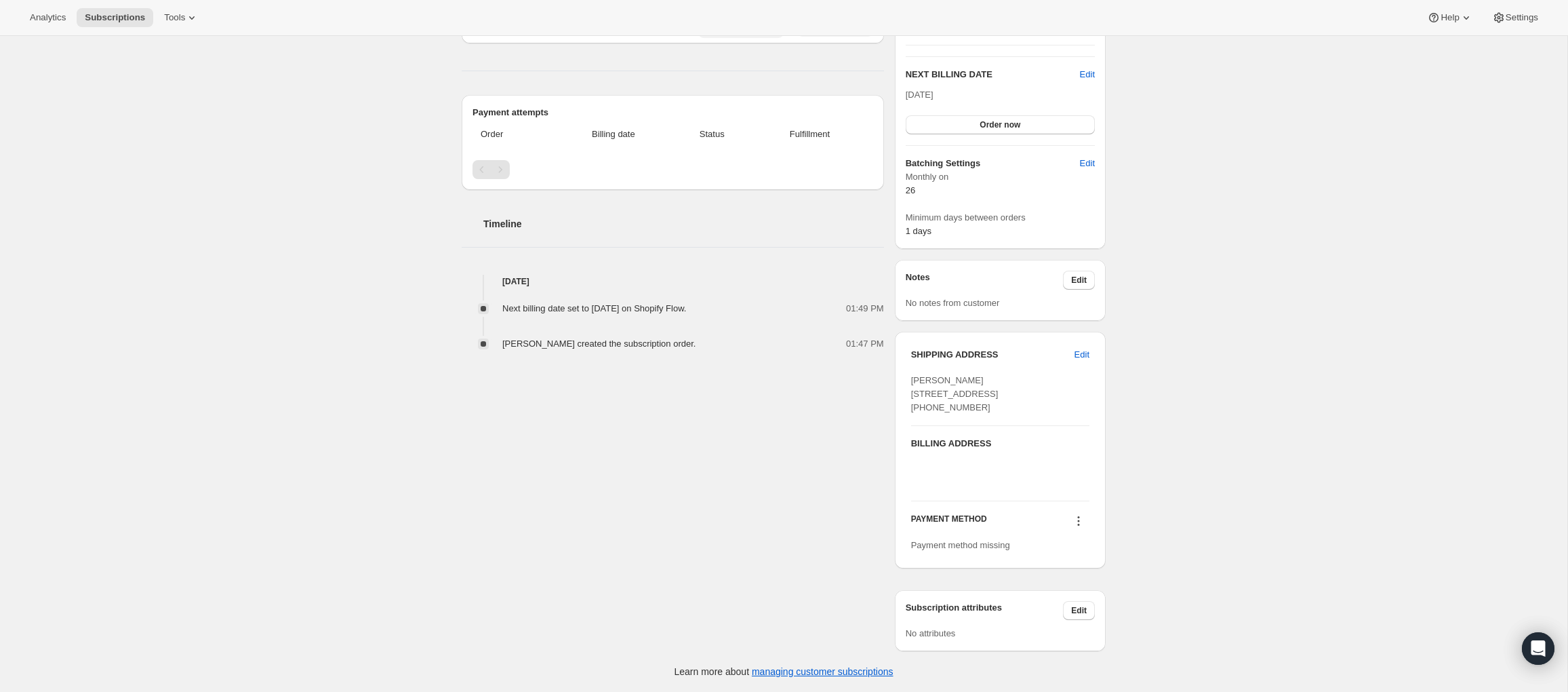
click at [1078, 521] on icon at bounding box center [1079, 521] width 2 height 2
click at [1070, 568] on span "Select payment method" at bounding box center [1075, 573] width 93 height 10
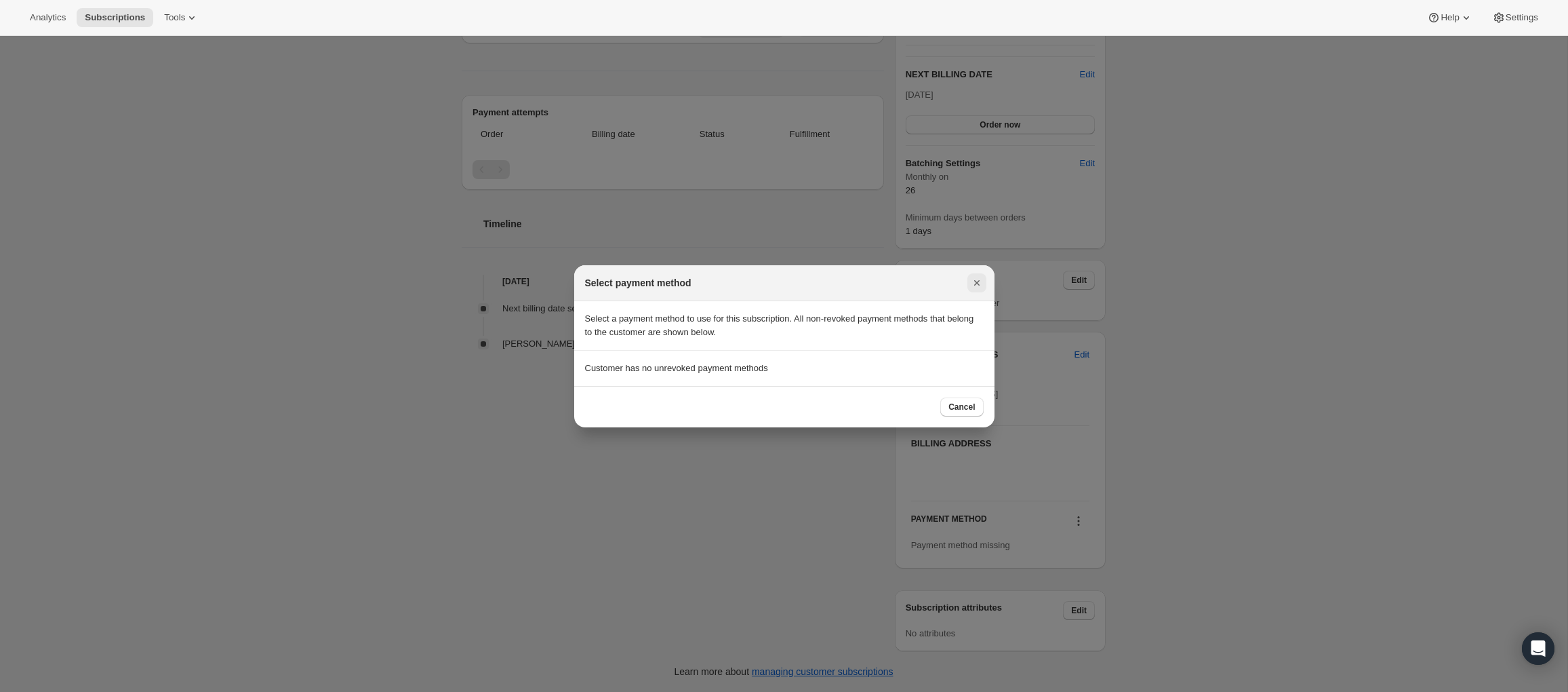
click at [975, 280] on icon "Close" at bounding box center [977, 283] width 14 height 14
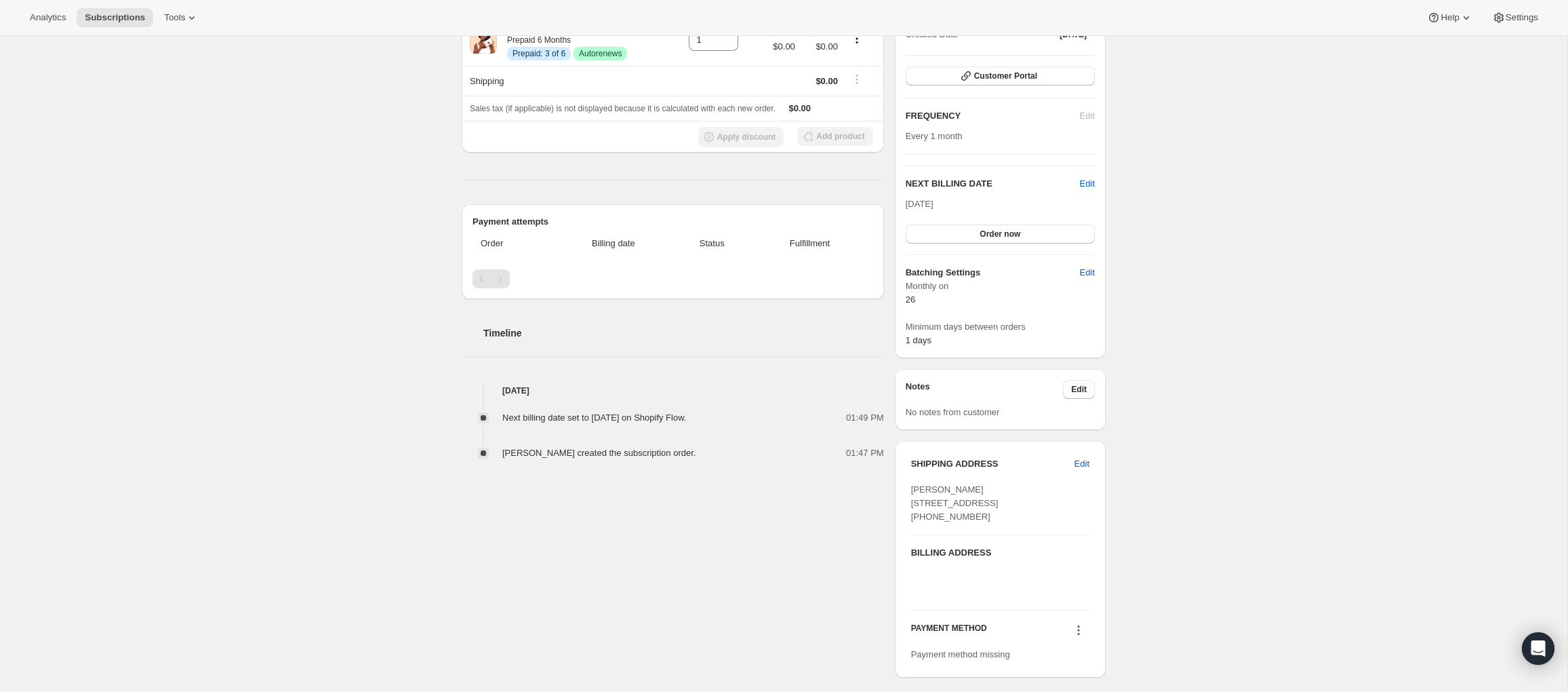
scroll to position [0, 0]
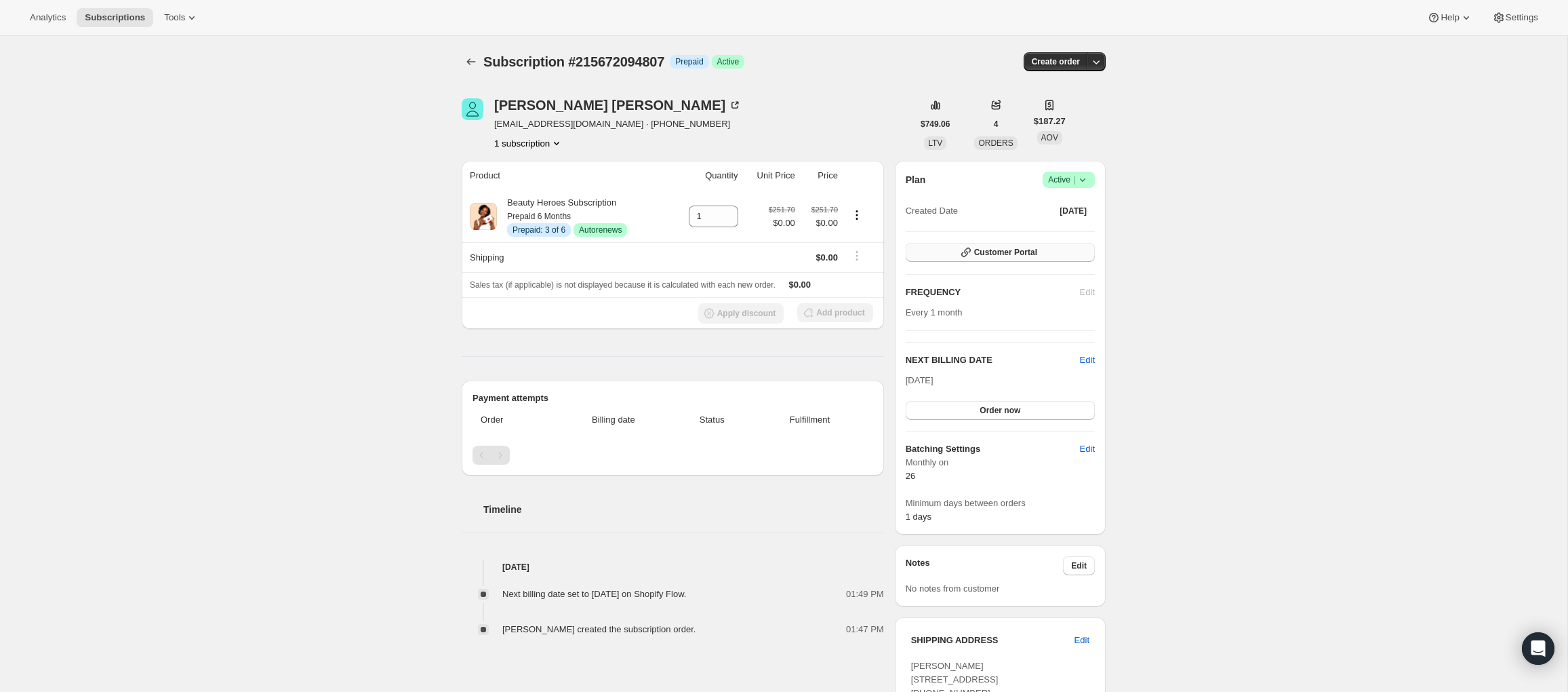
click at [996, 254] on span "Customer Portal" at bounding box center [1005, 252] width 63 height 11
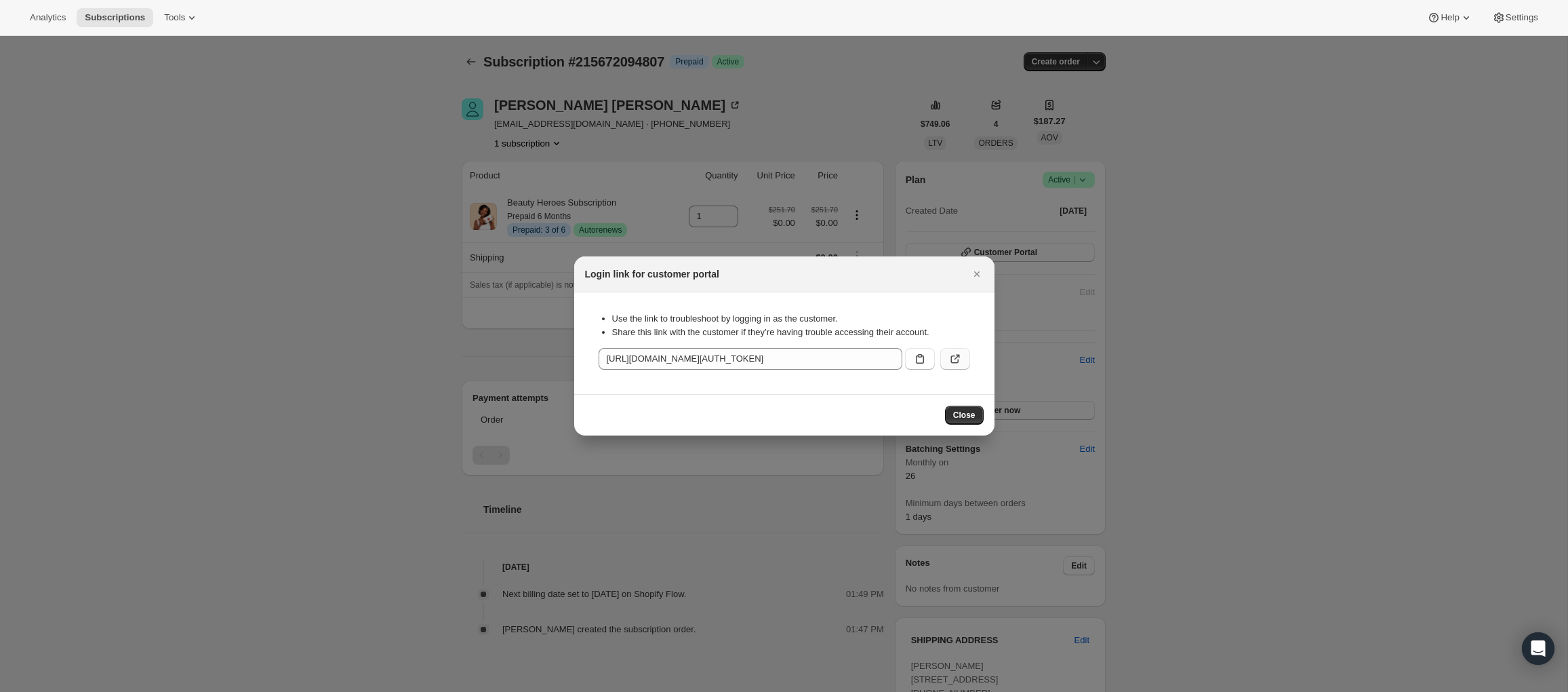
click at [948, 358] on icon ":rha:" at bounding box center [955, 359] width 14 height 14
click at [982, 266] on button "Close" at bounding box center [977, 274] width 19 height 19
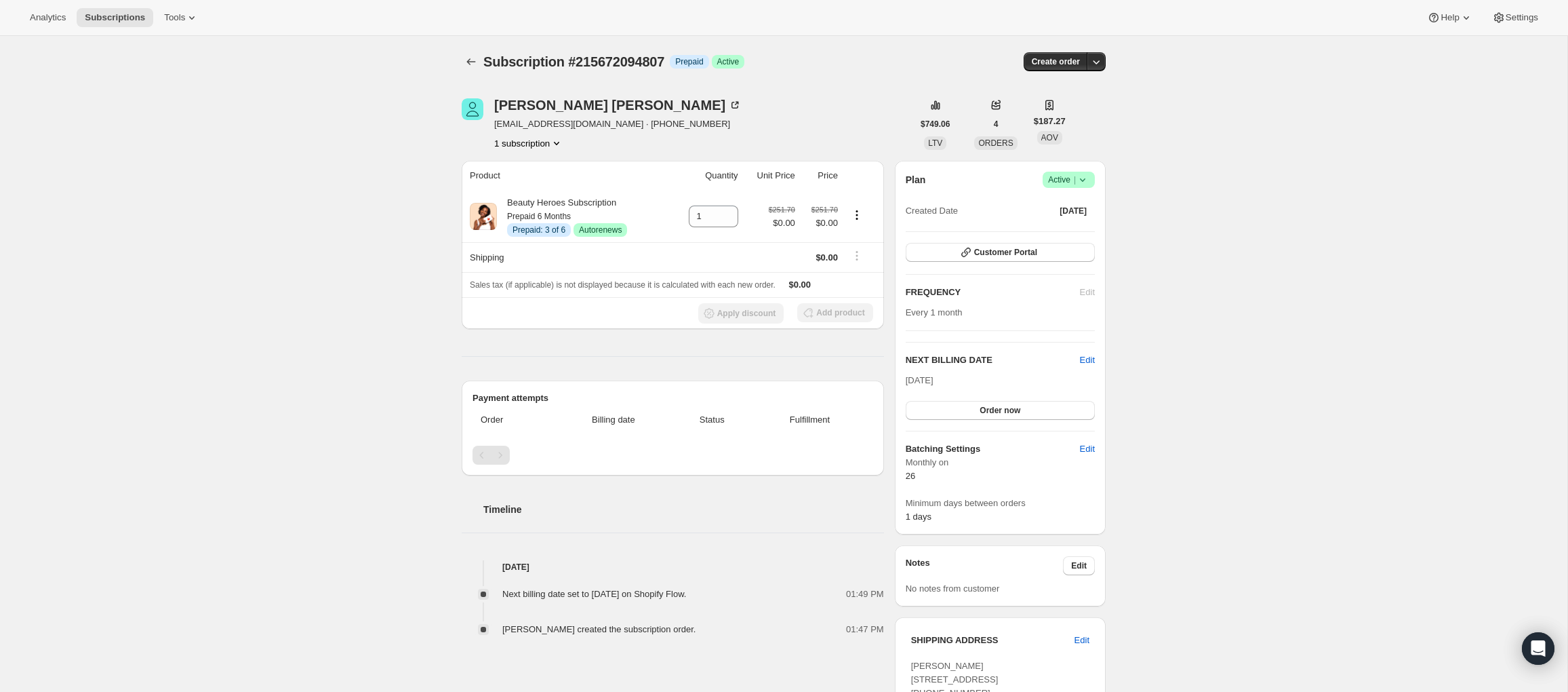
click at [260, 168] on div "Subscription #215672094807. This page is ready Subscription #215672094807 Info …" at bounding box center [783, 507] width 1567 height 941
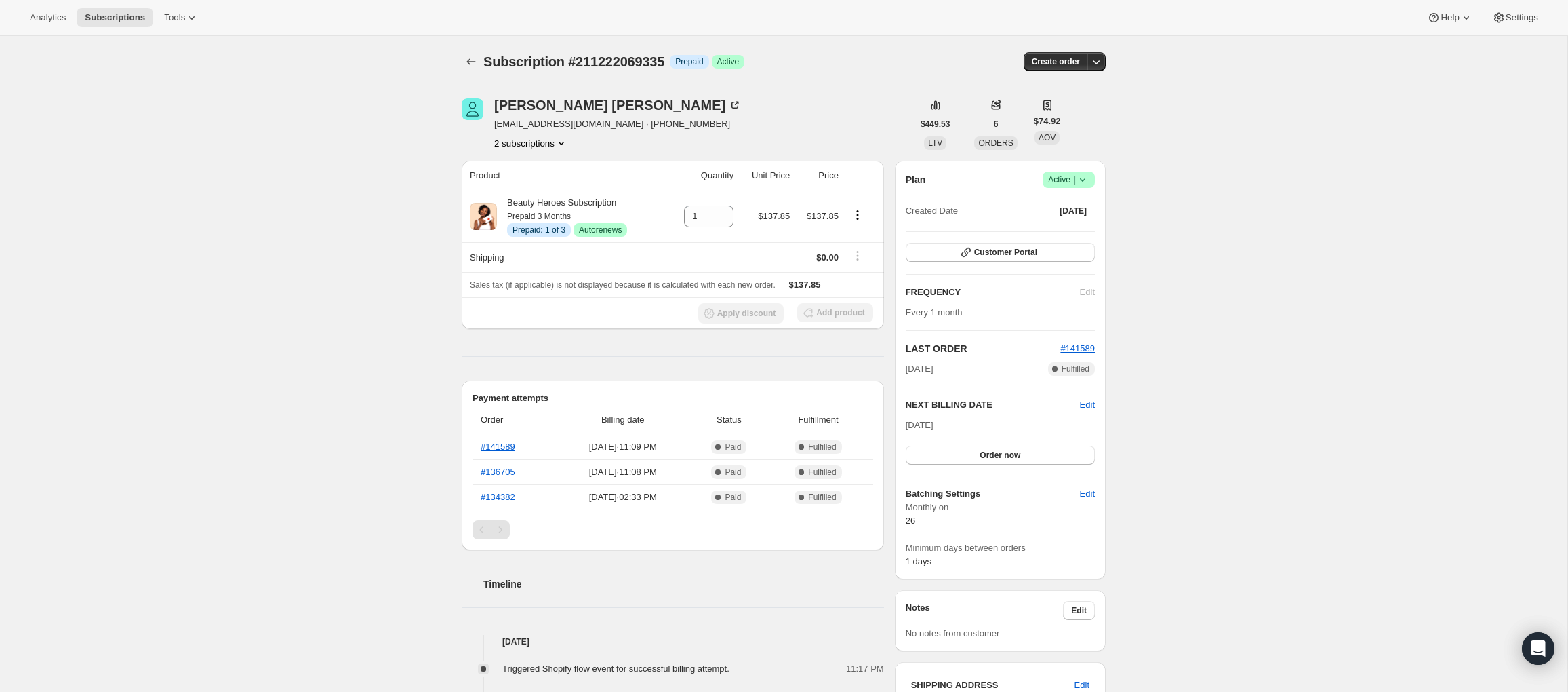
click at [547, 144] on button "2 subscriptions" at bounding box center [531, 143] width 74 height 14
click at [526, 195] on span "213258371159" at bounding box center [510, 191] width 59 height 10
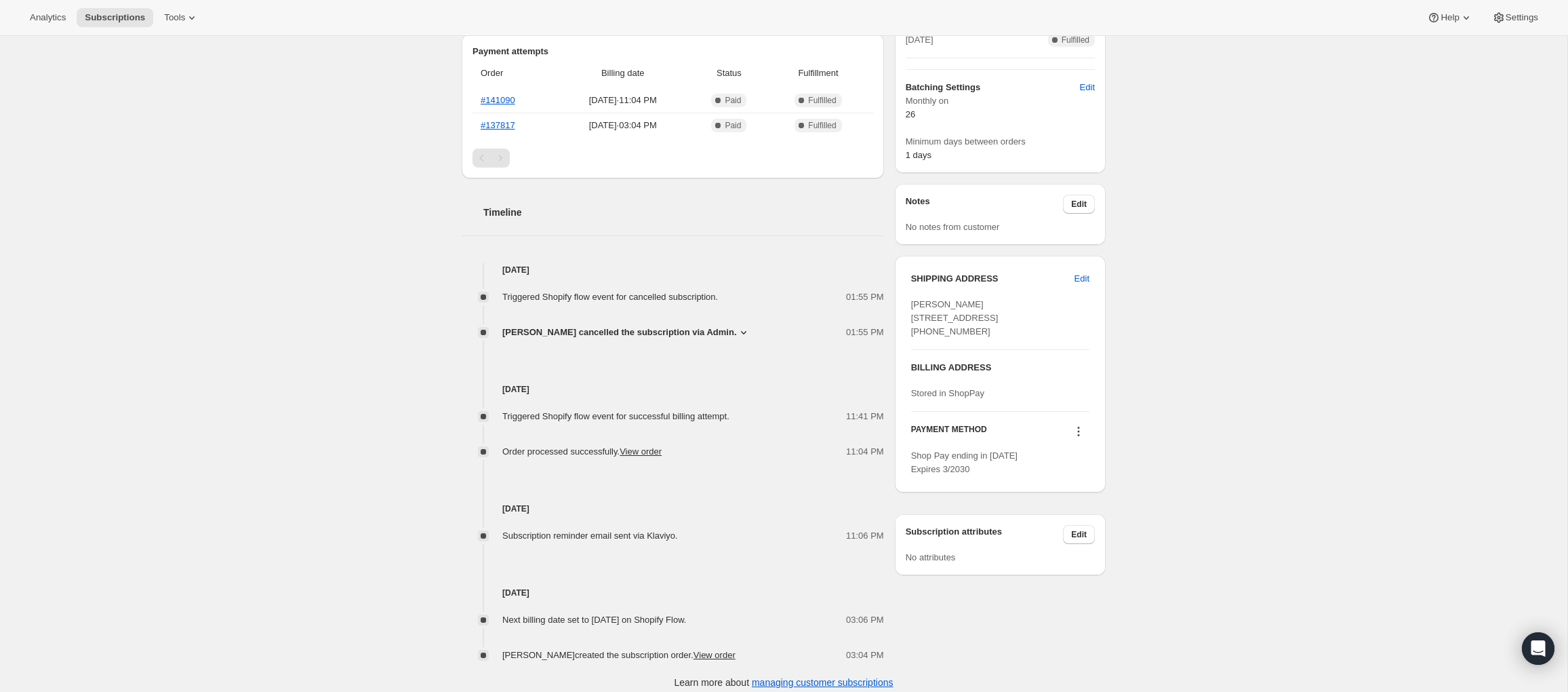
scroll to position [345, 0]
click at [1074, 440] on icon at bounding box center [1079, 433] width 14 height 14
click at [432, 333] on div "Subscription #213258371159. This page is ready Subscription #213258371159 Info …" at bounding box center [783, 198] width 1567 height 1013
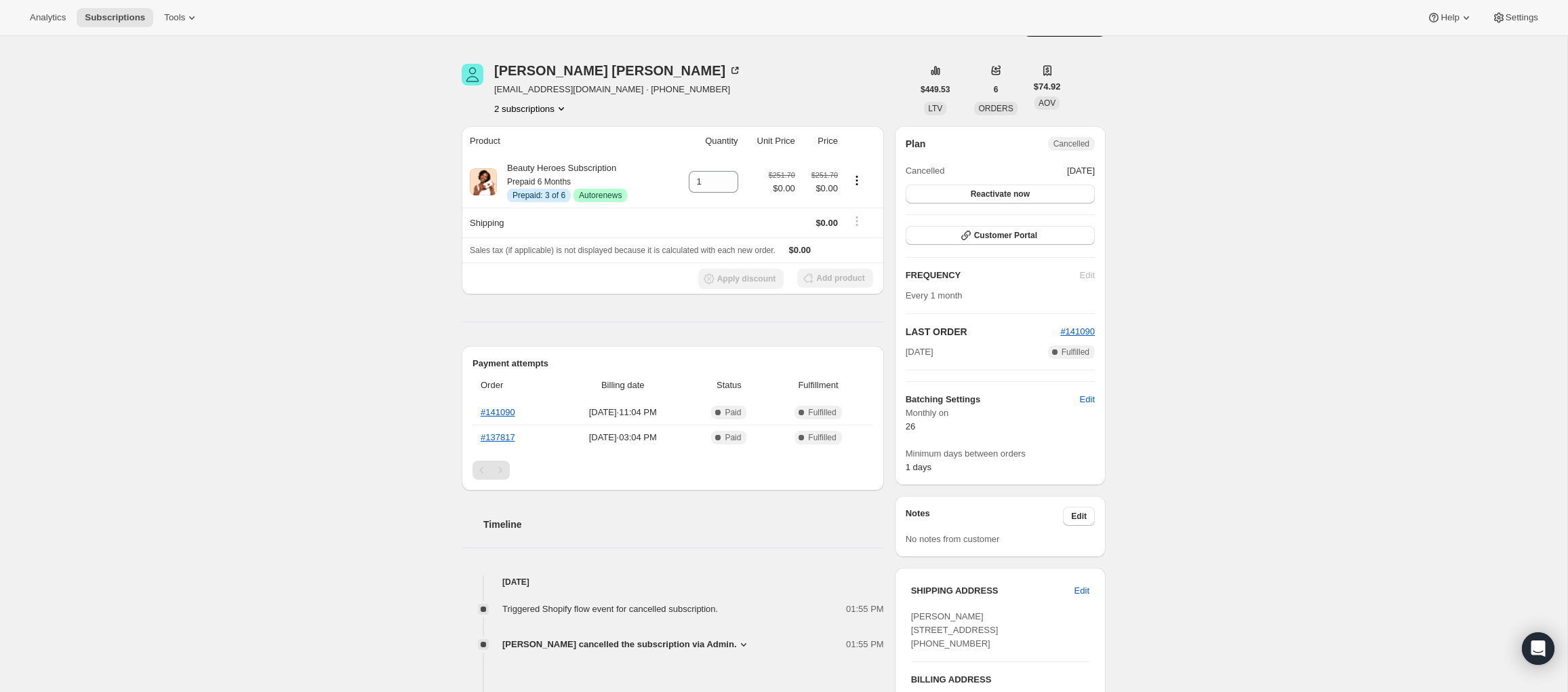
scroll to position [0, 0]
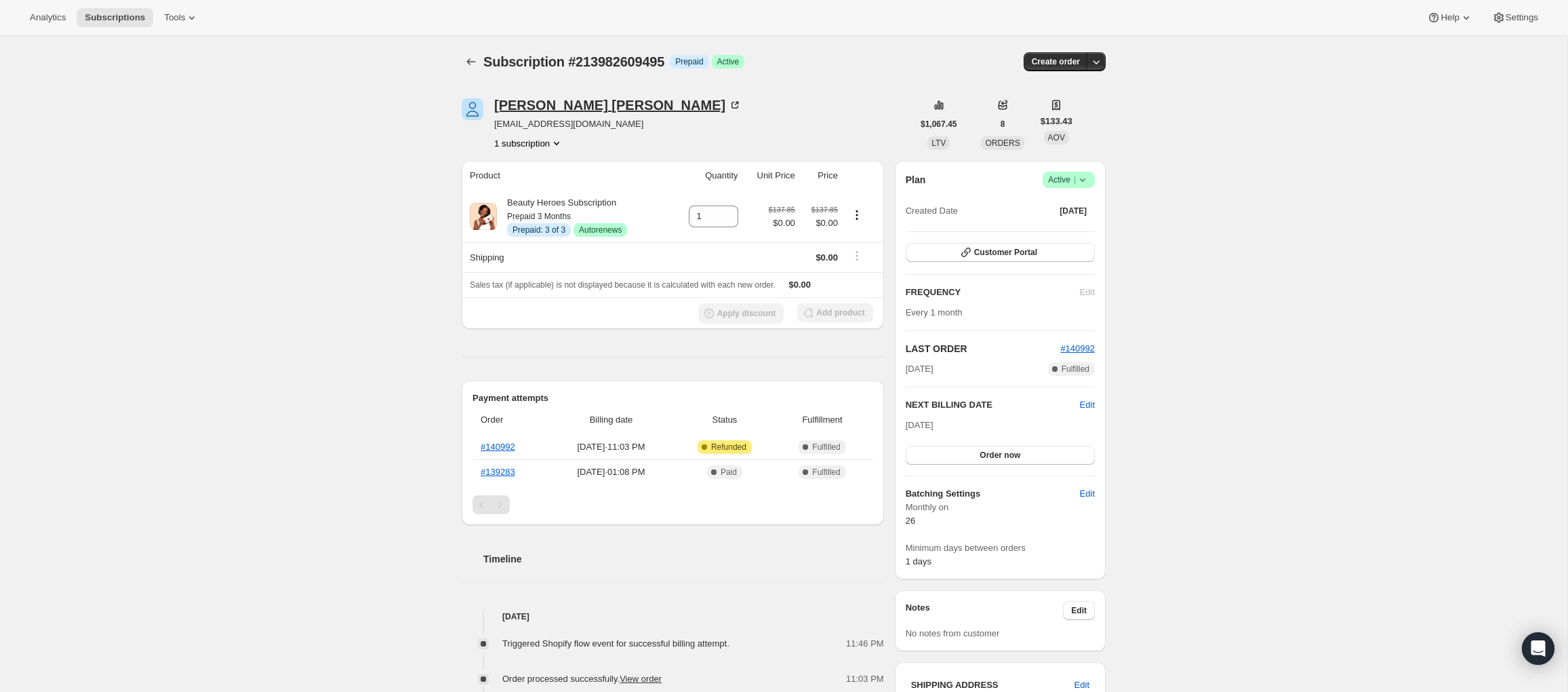
click at [543, 103] on div "[PERSON_NAME]" at bounding box center [618, 105] width 247 height 14
click at [535, 108] on div "[PERSON_NAME]" at bounding box center [618, 105] width 247 height 14
click at [1087, 401] on span "Edit" at bounding box center [1087, 405] width 15 height 14
click at [1055, 450] on button "Save" at bounding box center [1000, 458] width 189 height 19
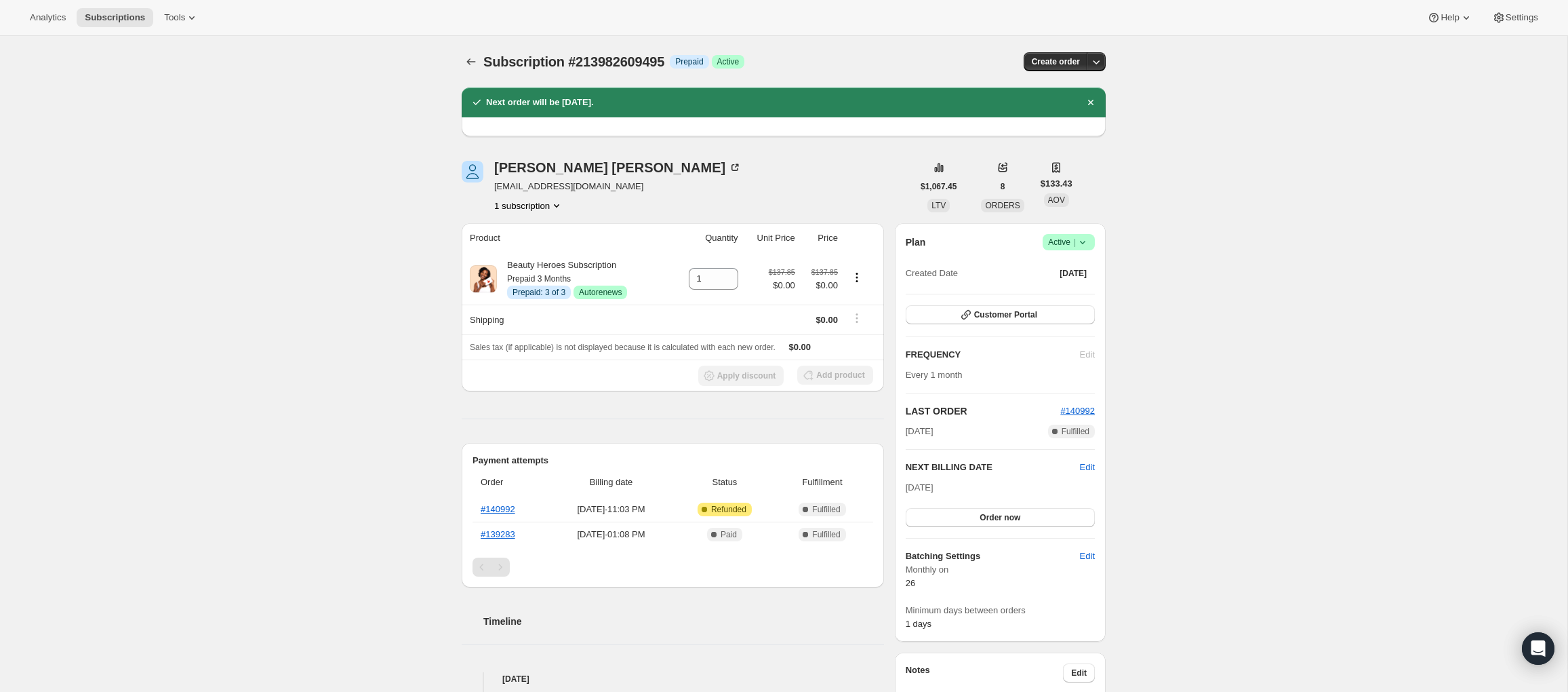
click at [498, 565] on div "Pagination" at bounding box center [500, 567] width 19 height 19
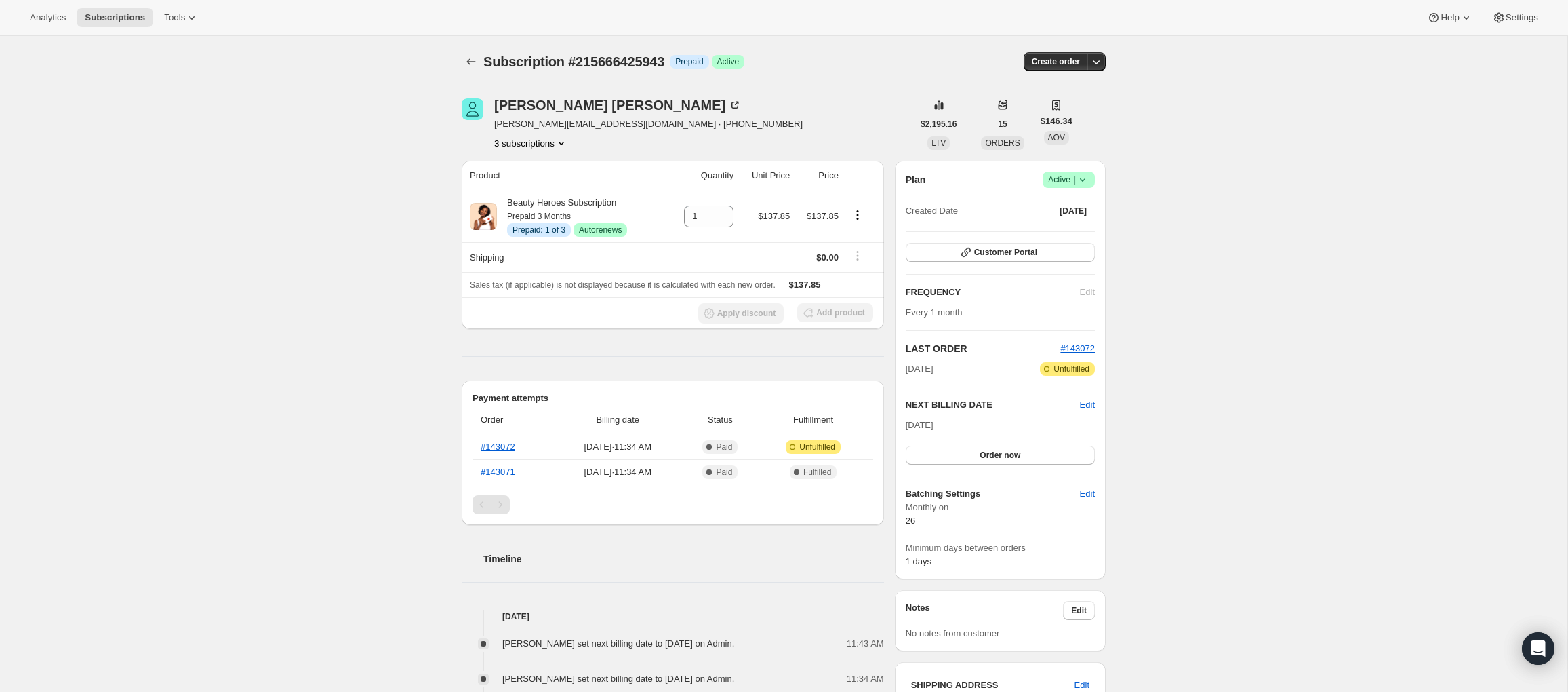
click at [524, 141] on button "3 subscriptions" at bounding box center [531, 143] width 74 height 14
click at [511, 214] on span "215666425943 Info Current" at bounding box center [528, 214] width 99 height 10
click at [440, 269] on div "Subscription #215666425943. This page is ready Subscription #215666425943 Info …" at bounding box center [783, 536] width 1567 height 1000
click at [551, 107] on div "[PERSON_NAME]" at bounding box center [618, 105] width 247 height 14
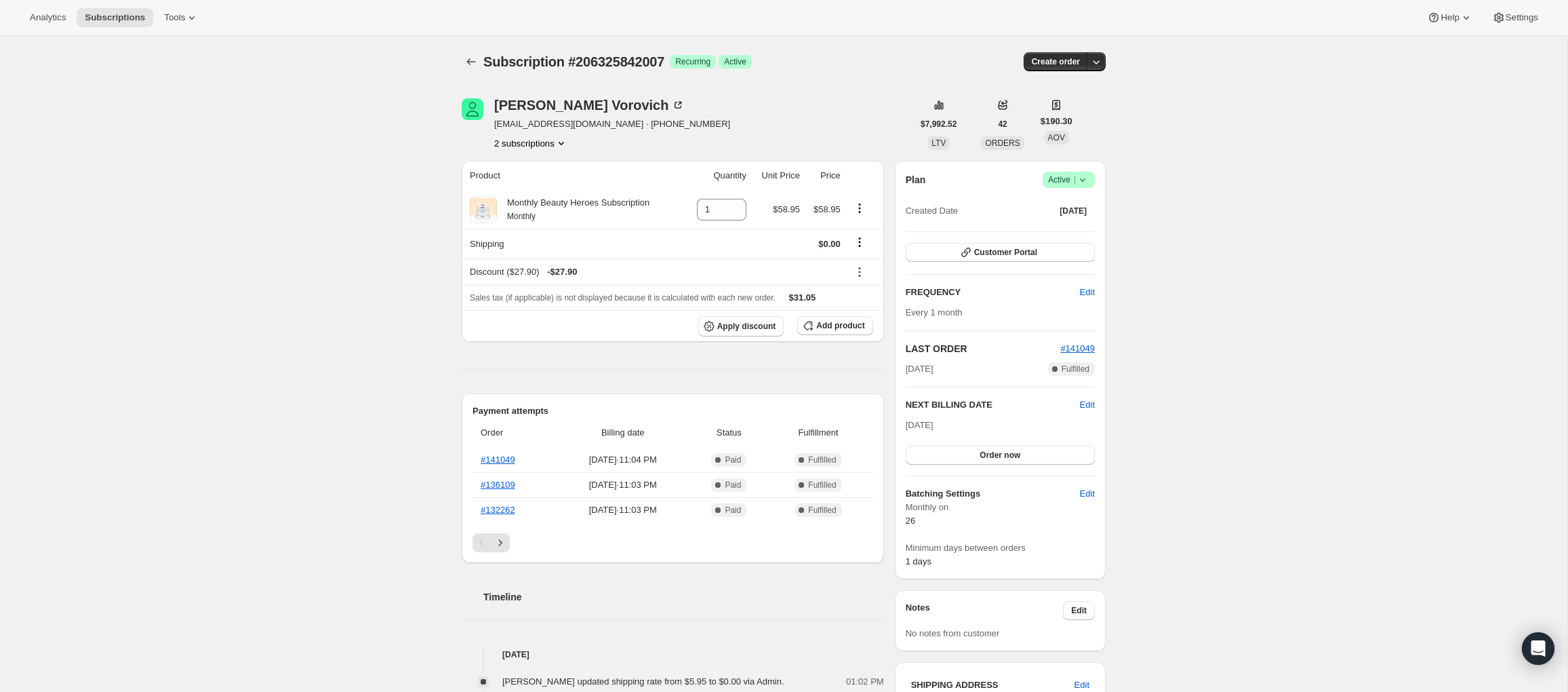
click at [533, 144] on button "2 subscriptions" at bounding box center [531, 143] width 74 height 14
click at [402, 232] on div "Subscription #206325842007. This page is ready Subscription #206325842007 Succe…" at bounding box center [783, 649] width 1567 height 1226
click at [528, 144] on button "2 subscriptions" at bounding box center [531, 143] width 74 height 14
click at [529, 188] on span "215669178455" at bounding box center [509, 191] width 59 height 10
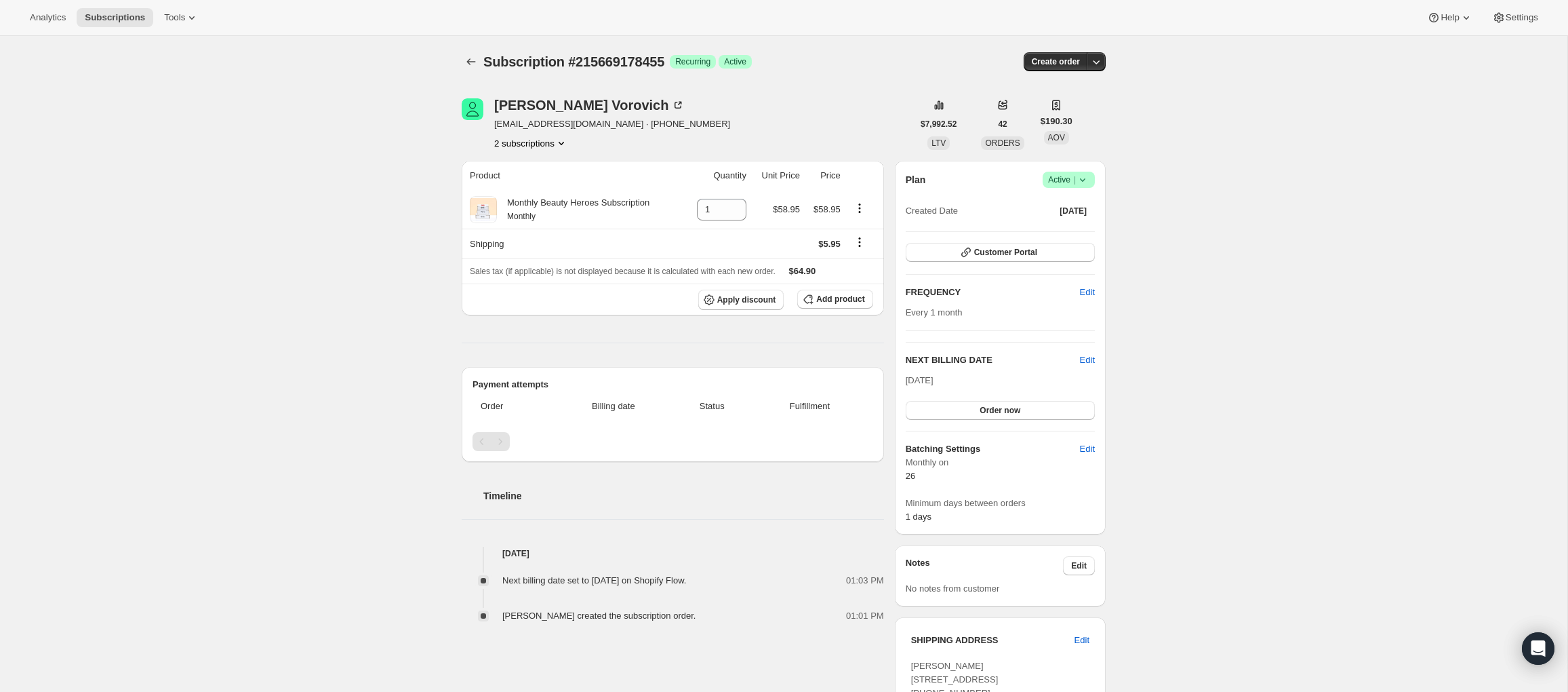
click at [537, 141] on button "2 subscriptions" at bounding box center [531, 143] width 74 height 14
click at [536, 174] on span "206325842007" at bounding box center [529, 169] width 99 height 14
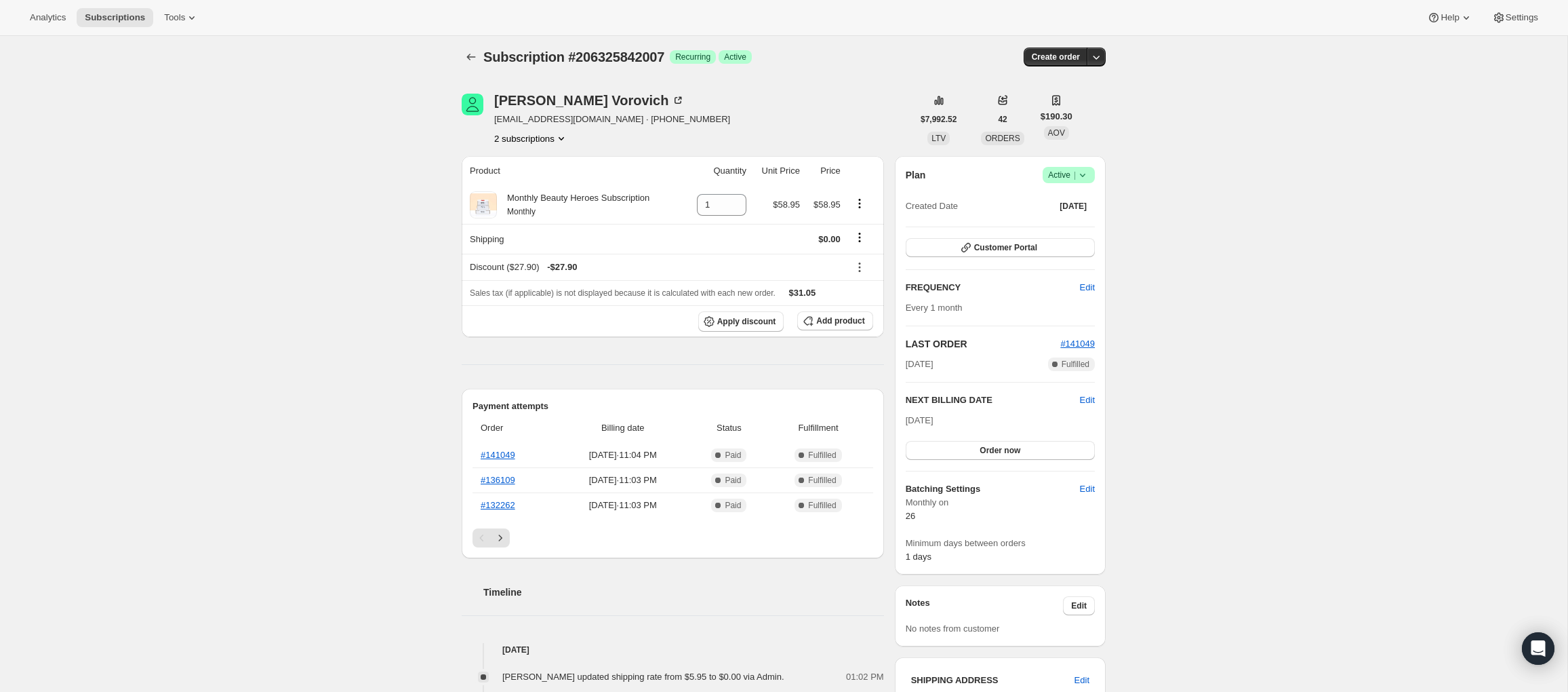
scroll to position [6, 0]
click at [497, 453] on link "#141049" at bounding box center [498, 453] width 35 height 10
click at [859, 265] on icon at bounding box center [860, 266] width 14 height 14
click at [858, 287] on span "Edit" at bounding box center [854, 291] width 15 height 10
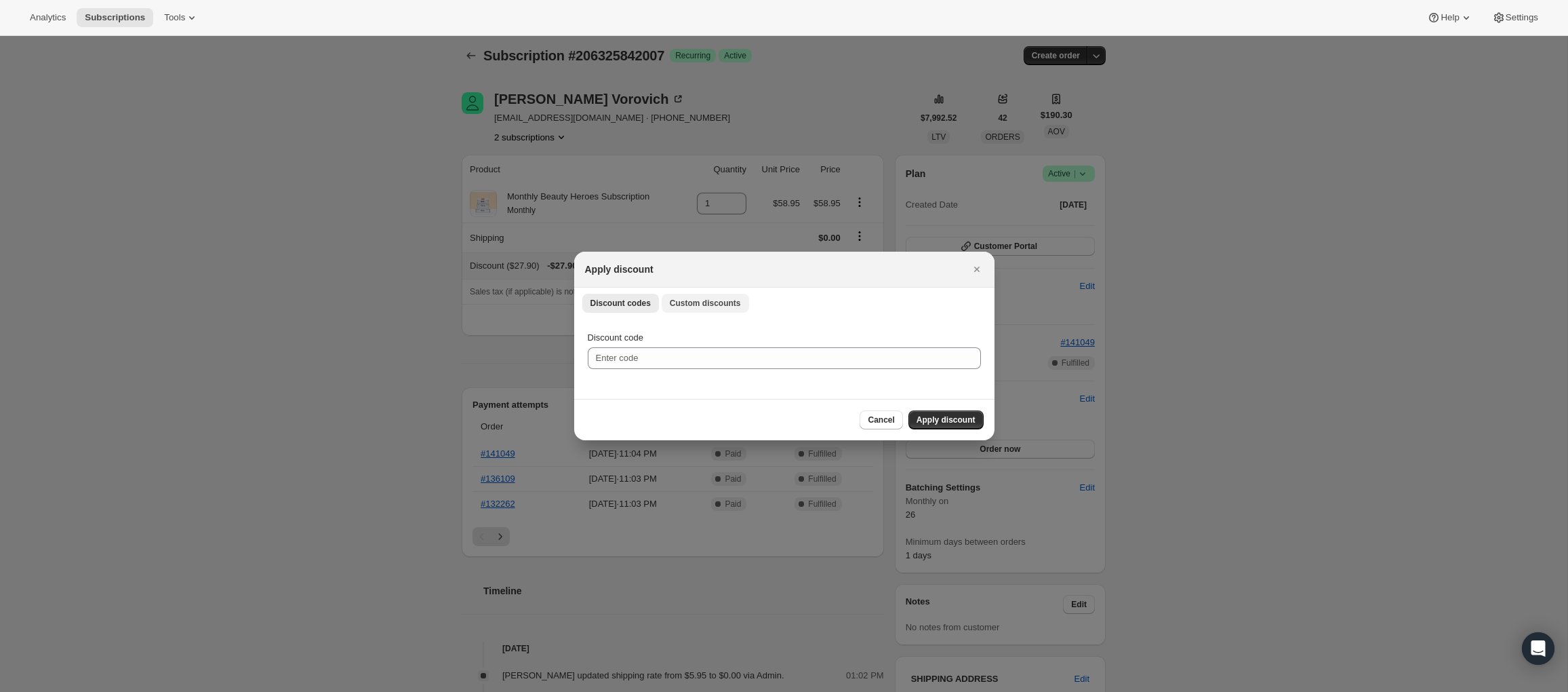
click at [693, 304] on span "Custom discounts" at bounding box center [705, 303] width 71 height 11
select select "indefinitely"
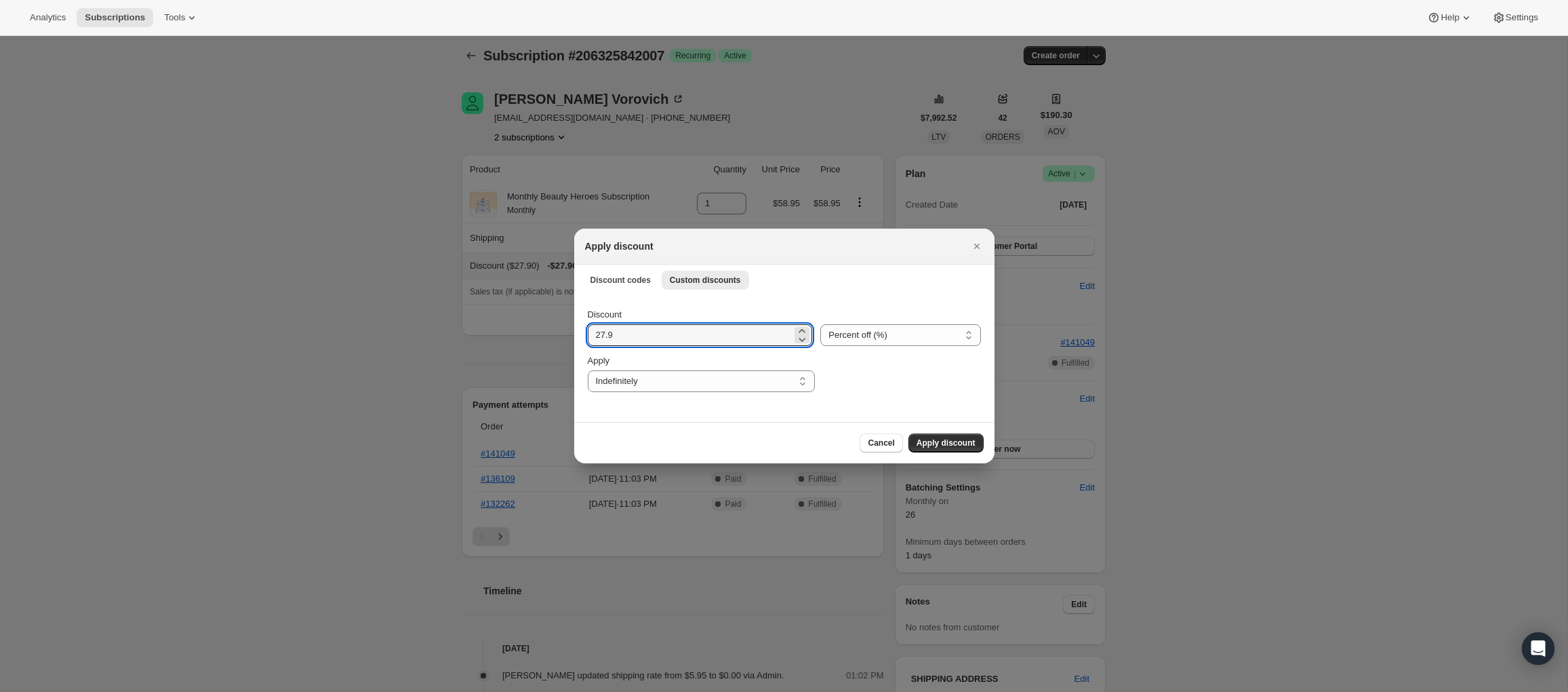
drag, startPoint x: 623, startPoint y: 338, endPoint x: 551, endPoint y: 334, distance: 72.1
type input "13"
click at [876, 334] on select "Percent off (%) Amount off ($)" at bounding box center [900, 335] width 160 height 22
select select "fixed"
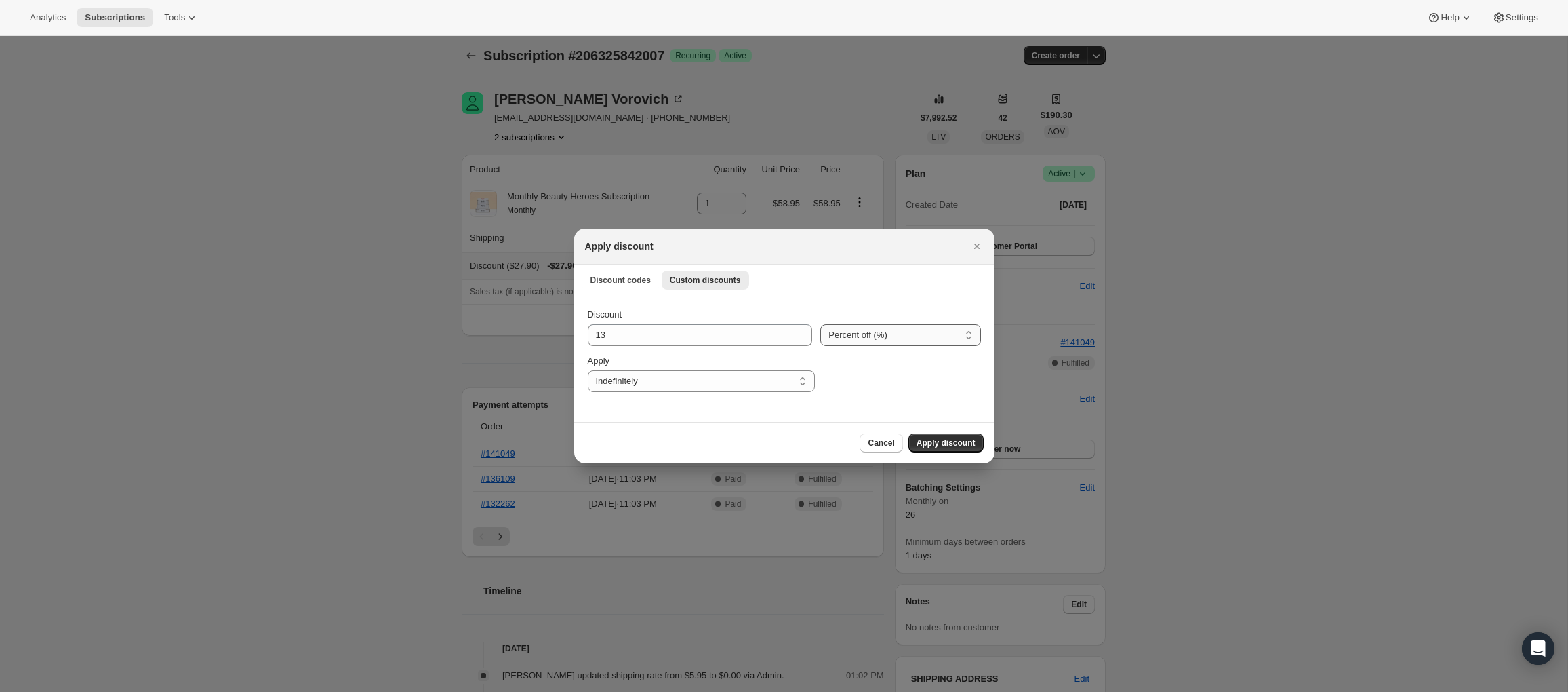
click at [820, 324] on select "Percent off (%) Amount off ($)" at bounding box center [900, 335] width 160 height 22
click at [709, 336] on input "13" at bounding box center [690, 335] width 206 height 22
type input "13.95"
click at [931, 440] on span "Apply discount" at bounding box center [946, 443] width 59 height 11
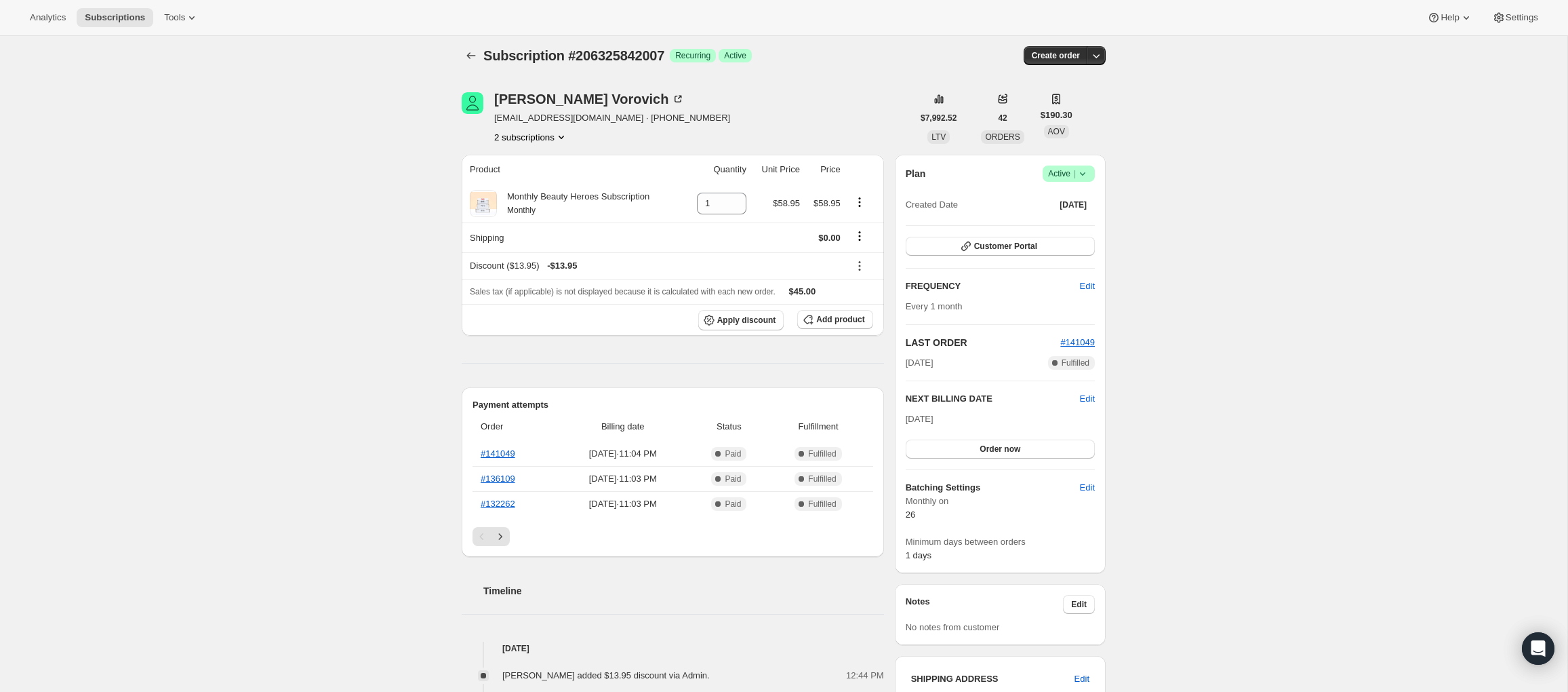
click at [539, 134] on button "2 subscriptions" at bounding box center [531, 137] width 74 height 14
click at [535, 181] on span "215669178455" at bounding box center [509, 185] width 59 height 10
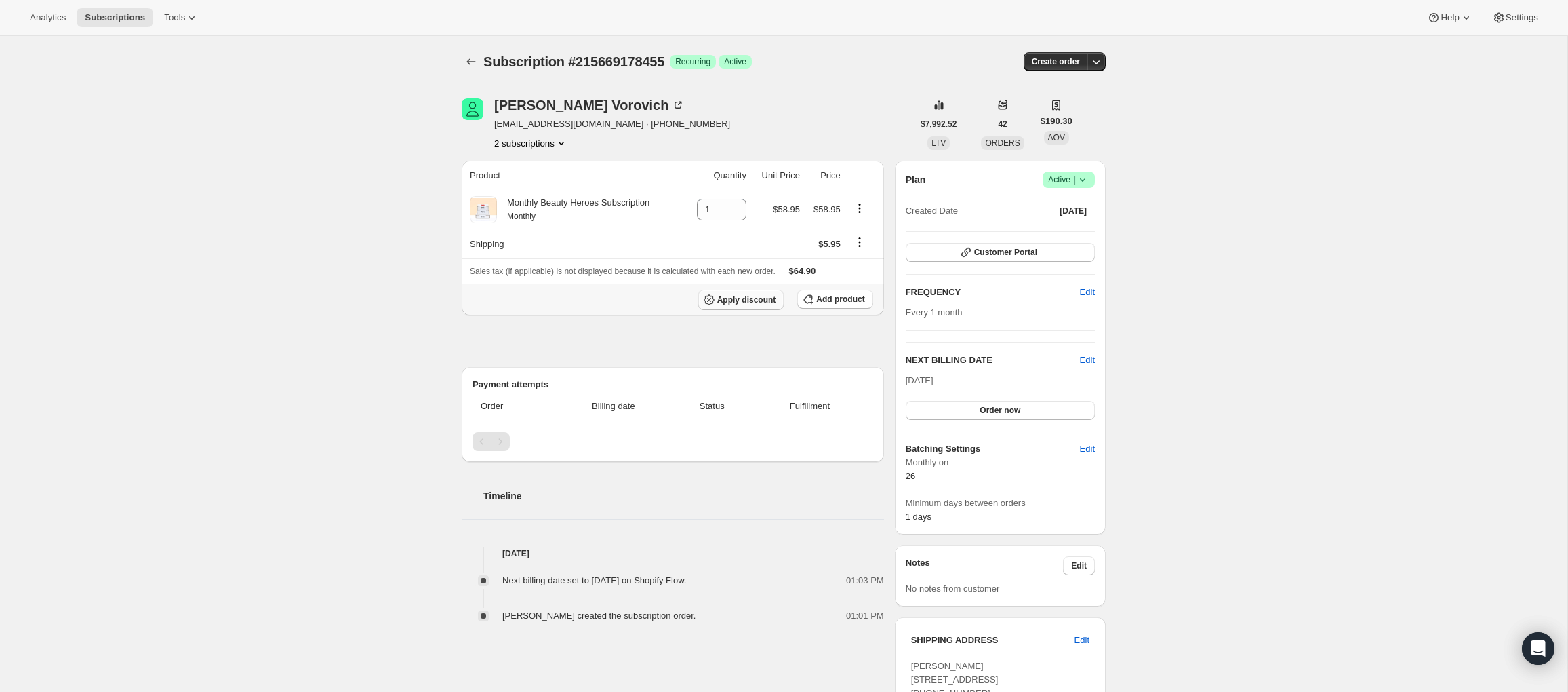
click at [759, 302] on span "Apply discount" at bounding box center [746, 300] width 59 height 11
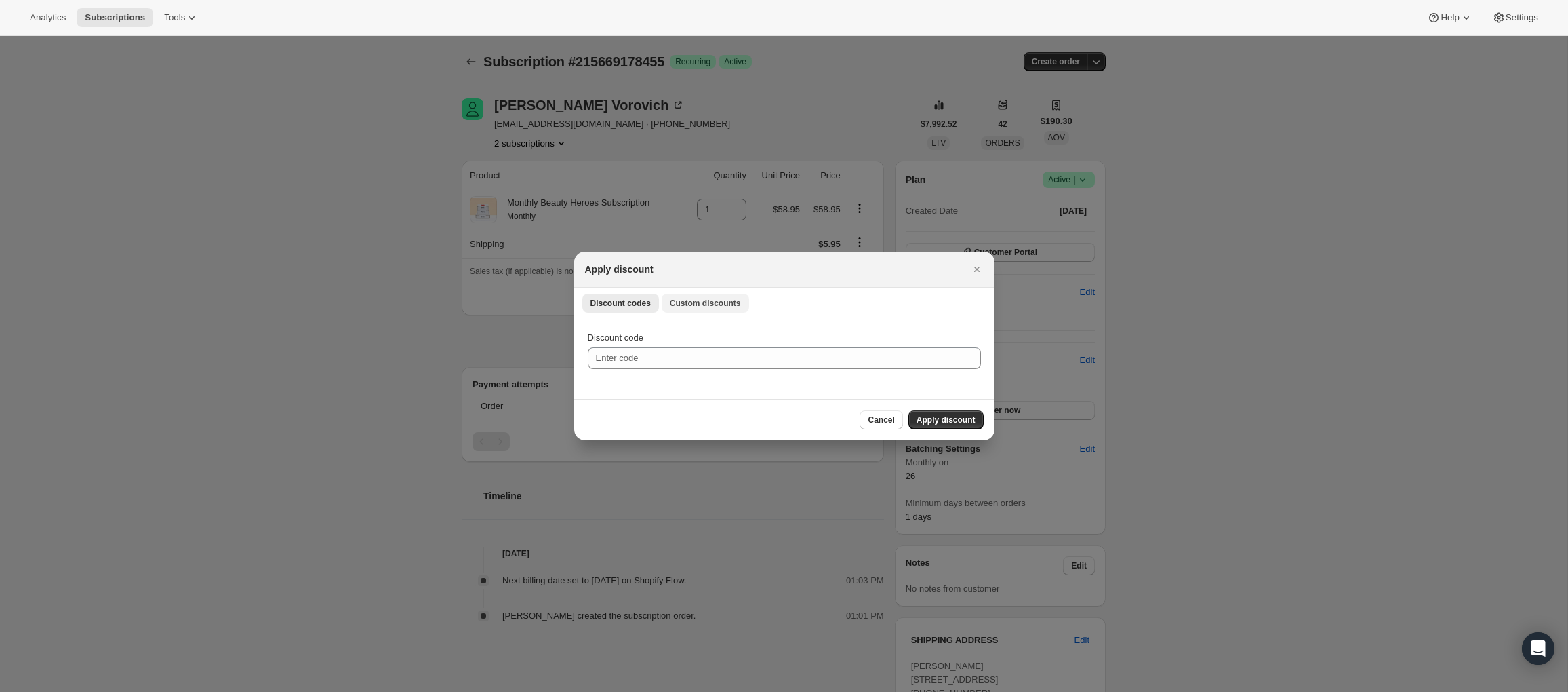
click at [687, 306] on span "Custom discounts" at bounding box center [705, 303] width 71 height 11
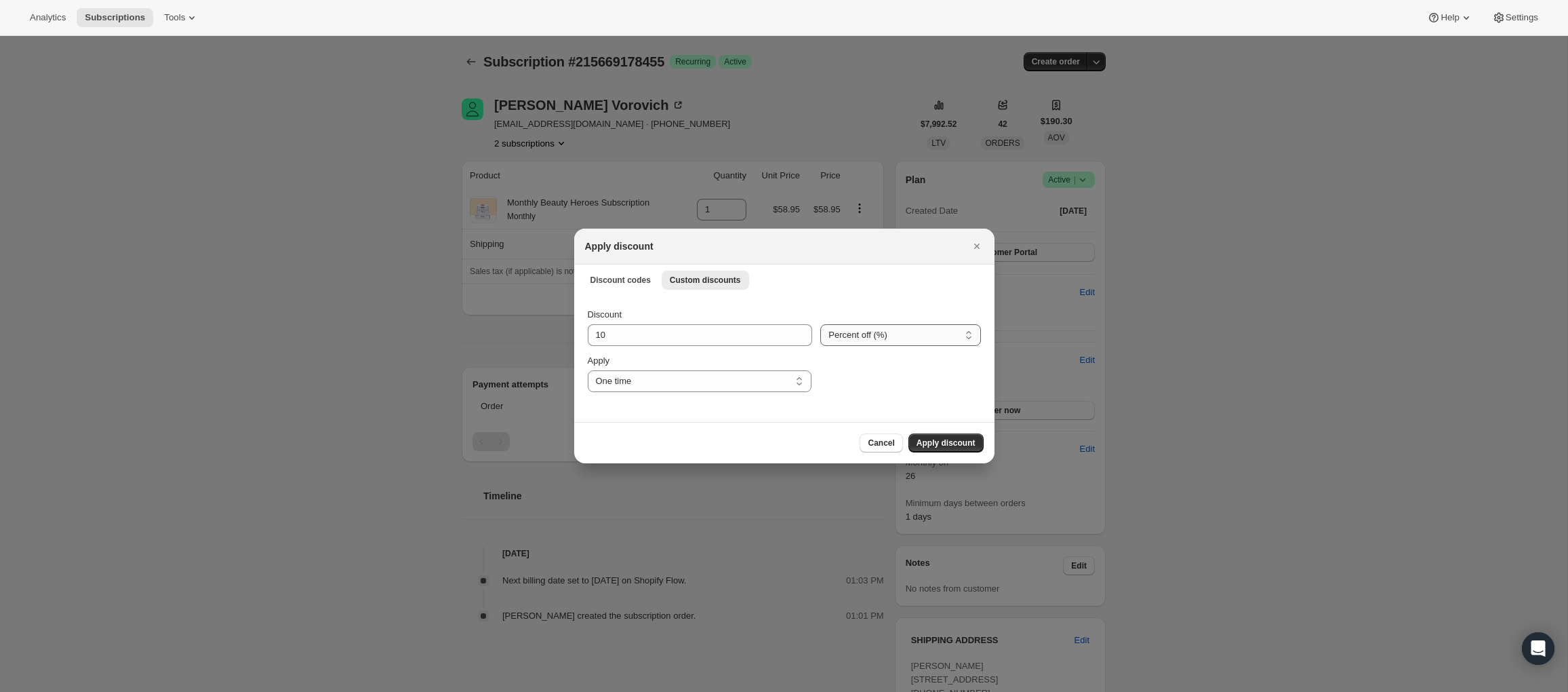
click at [850, 334] on select "Percent off (%) Amount off ($)" at bounding box center [900, 335] width 160 height 22
select select "fixed"
click at [820, 324] on select "Percent off (%) Amount off ($)" at bounding box center [900, 335] width 160 height 22
click at [738, 335] on input "10" at bounding box center [690, 335] width 206 height 22
drag, startPoint x: 738, startPoint y: 335, endPoint x: 586, endPoint y: 333, distance: 152.0
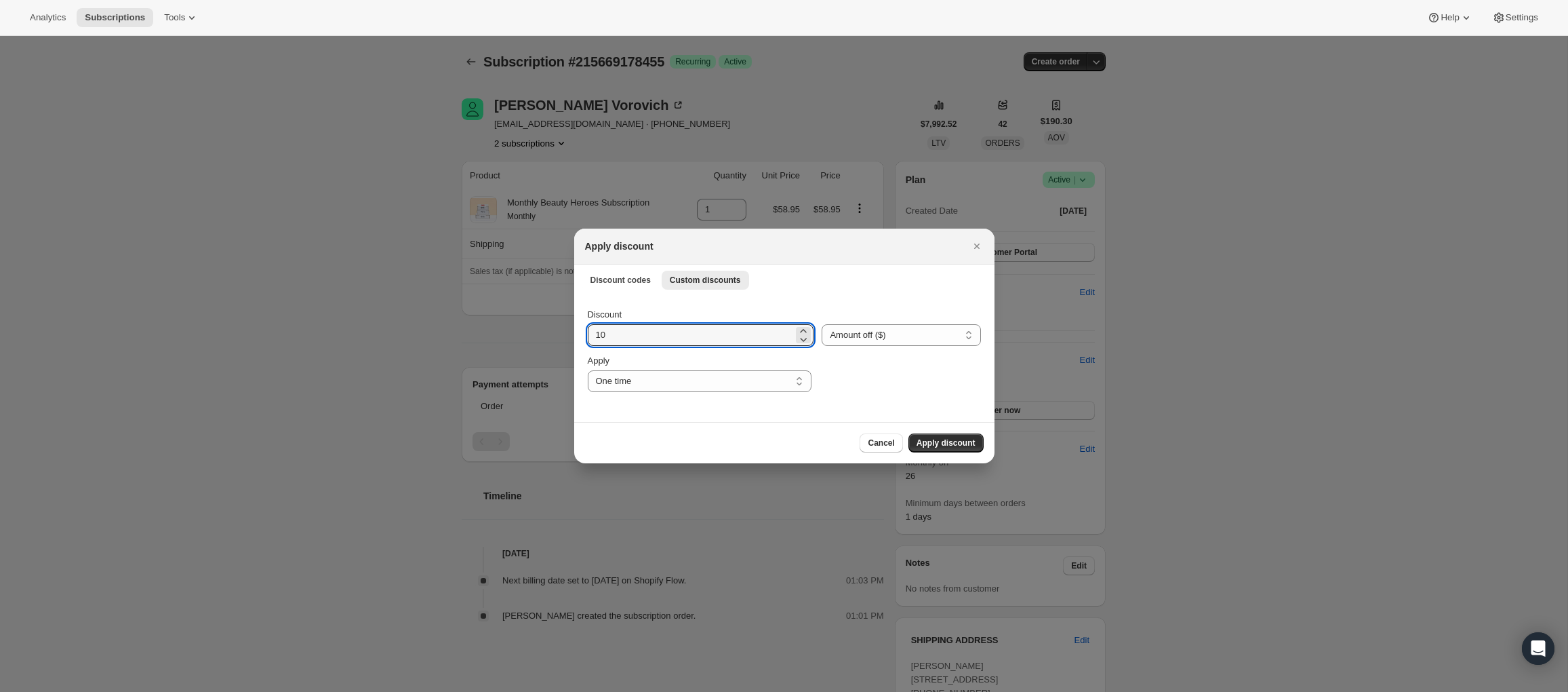
click at [586, 333] on div "Discount 10 Percent off (%) Amount off ($) Amount off ($) Apply One time Specif…" at bounding box center [784, 358] width 420 height 127
type input "13.95"
click at [635, 384] on select "One time Specify instances... Indefinitely" at bounding box center [699, 381] width 224 height 22
select select "indefinitely"
click at [588, 370] on select "One time Specify instances... Indefinitely" at bounding box center [699, 381] width 224 height 22
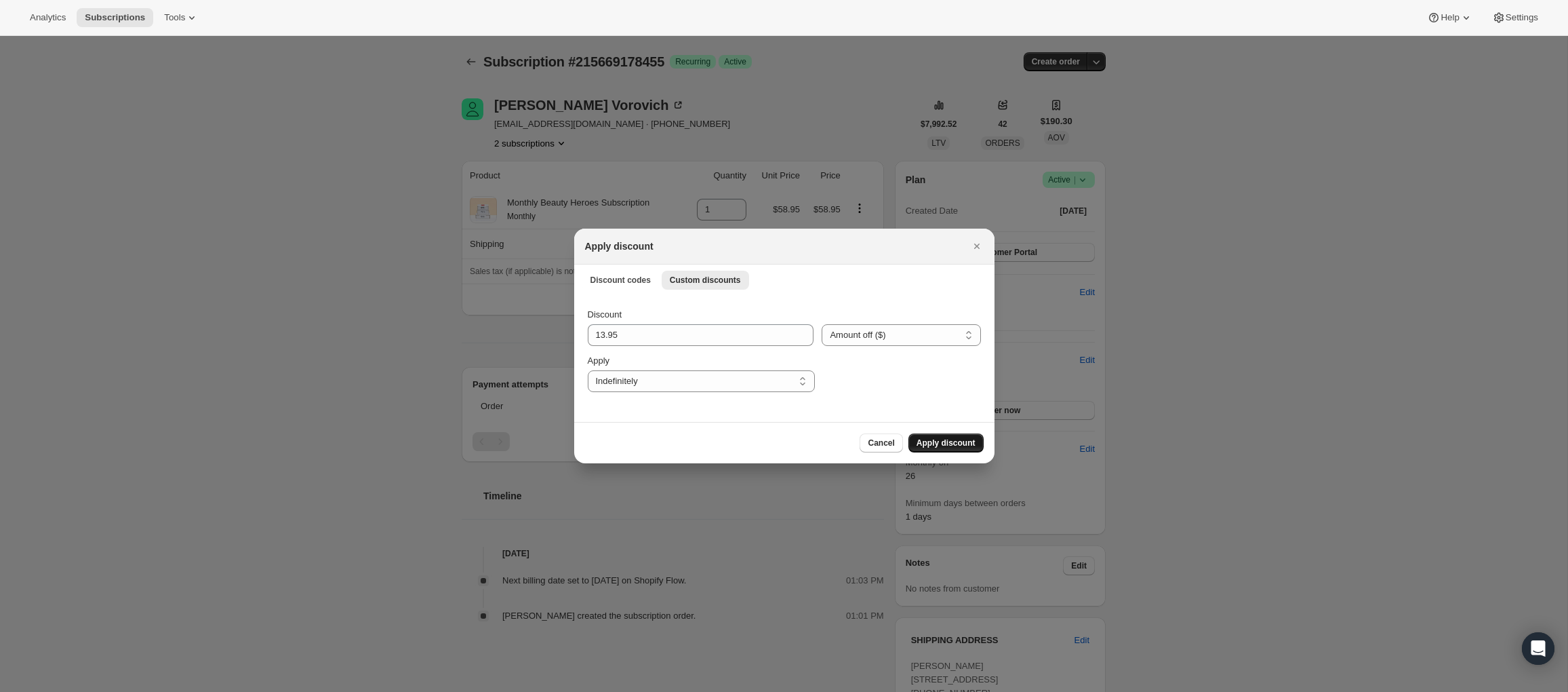
click at [939, 443] on span "Apply discount" at bounding box center [946, 443] width 59 height 11
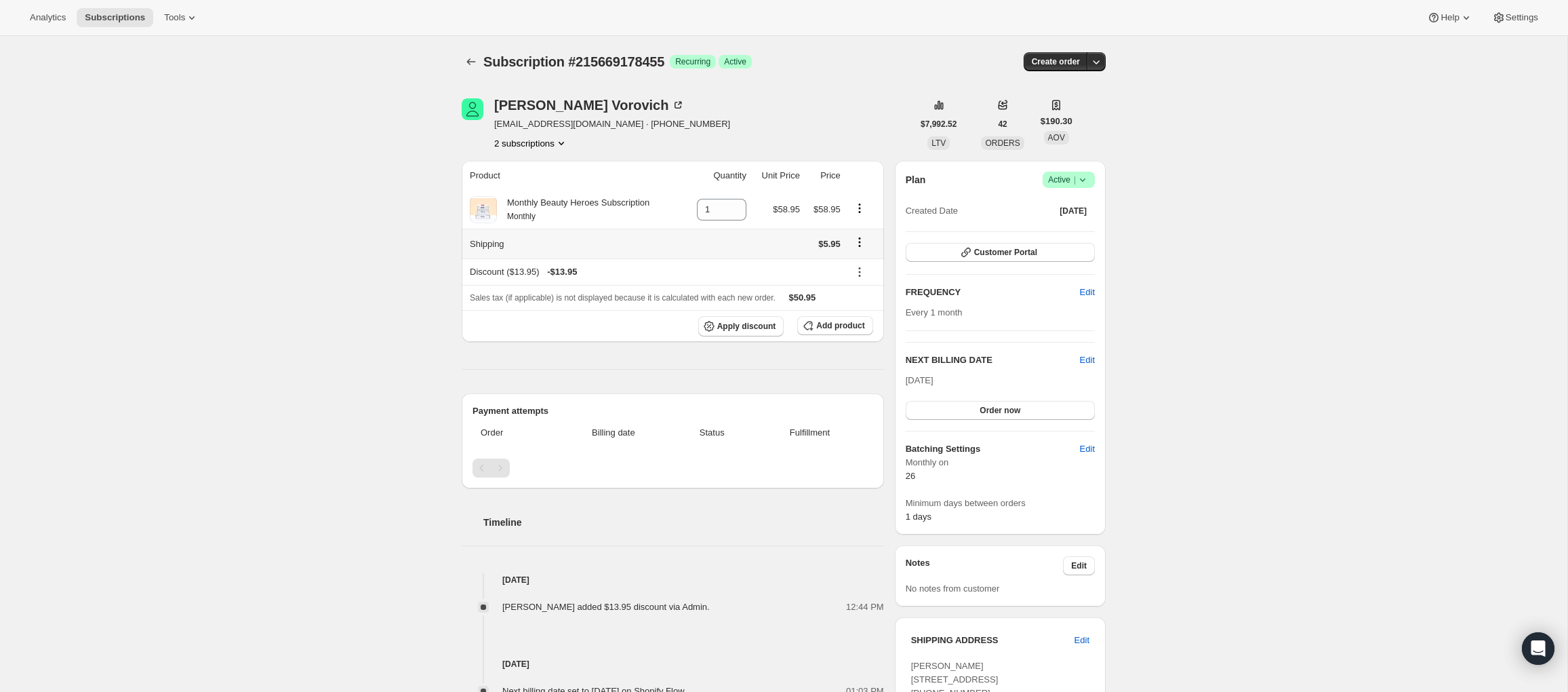
click at [859, 239] on icon "Shipping actions" at bounding box center [860, 242] width 14 height 14
click at [854, 265] on span "Edit shipping rate" at bounding box center [858, 268] width 68 height 10
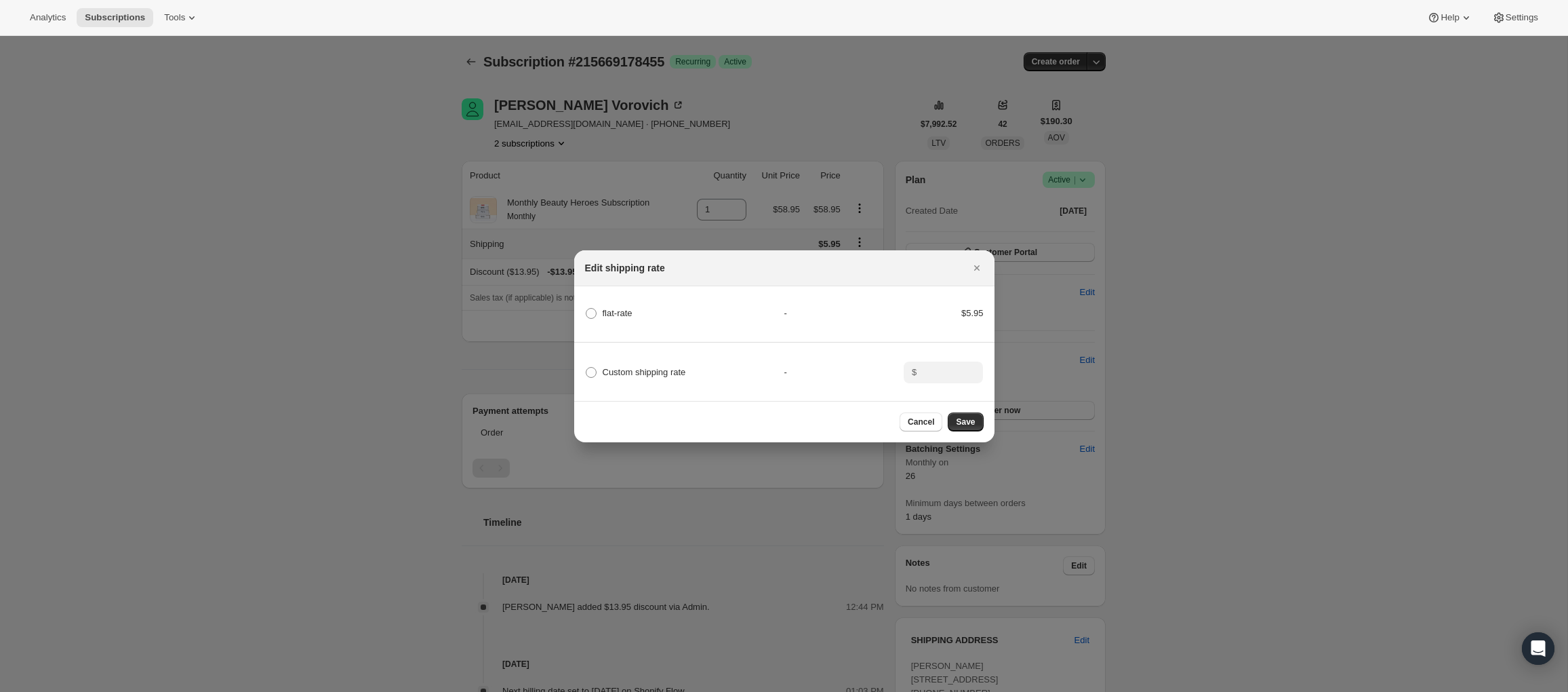
click at [697, 369] on div "Custom shipping rate" at bounding box center [685, 373] width 200 height 19
click at [587, 373] on span ":rc6:" at bounding box center [591, 373] width 11 height 11
click at [586, 368] on input "Custom shipping rate" at bounding box center [586, 367] width 1 height 1
radio input "true"
click at [935, 372] on input ":rc6:" at bounding box center [941, 373] width 42 height 22
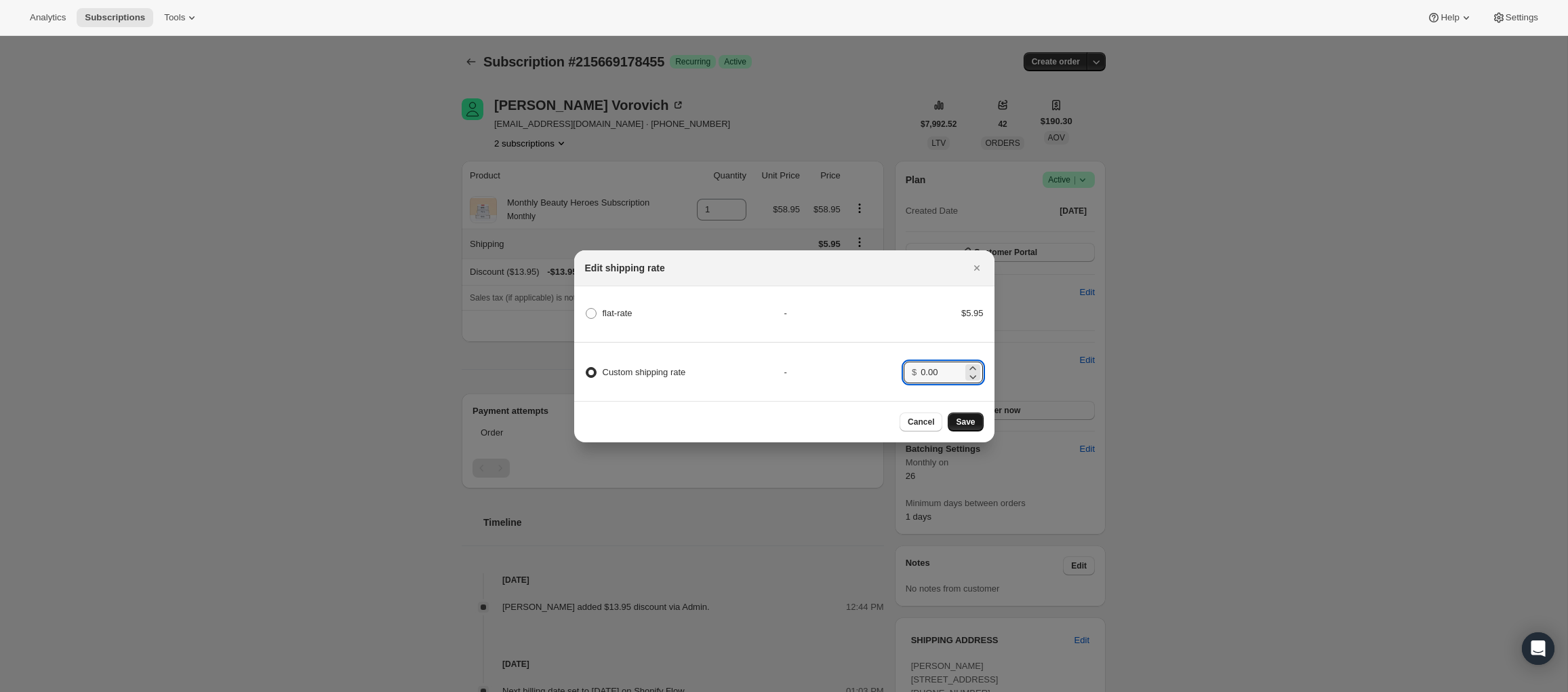
type input "0.00"
click at [960, 425] on span "Save" at bounding box center [965, 422] width 19 height 11
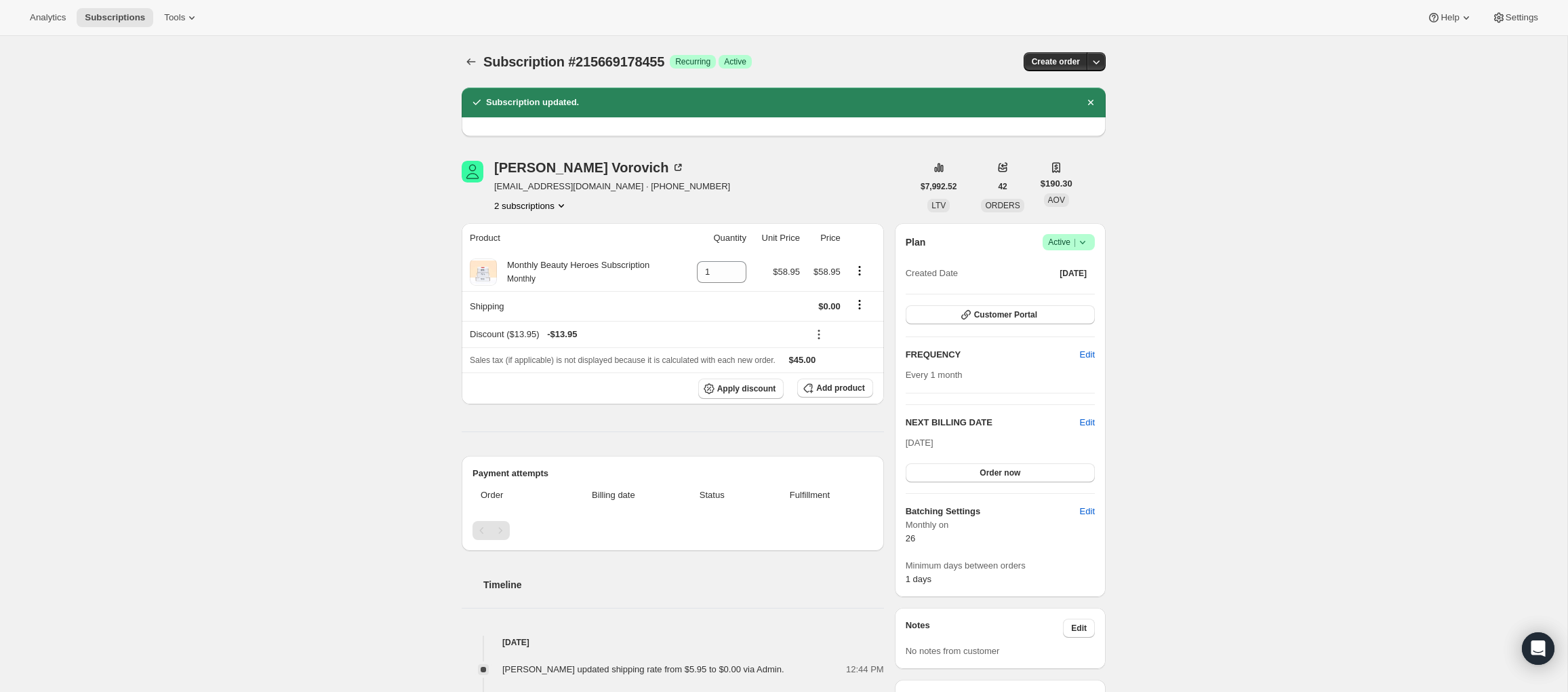
click at [543, 210] on button "2 subscriptions" at bounding box center [531, 206] width 74 height 14
click at [544, 236] on span "206325842007" at bounding box center [529, 231] width 99 height 14
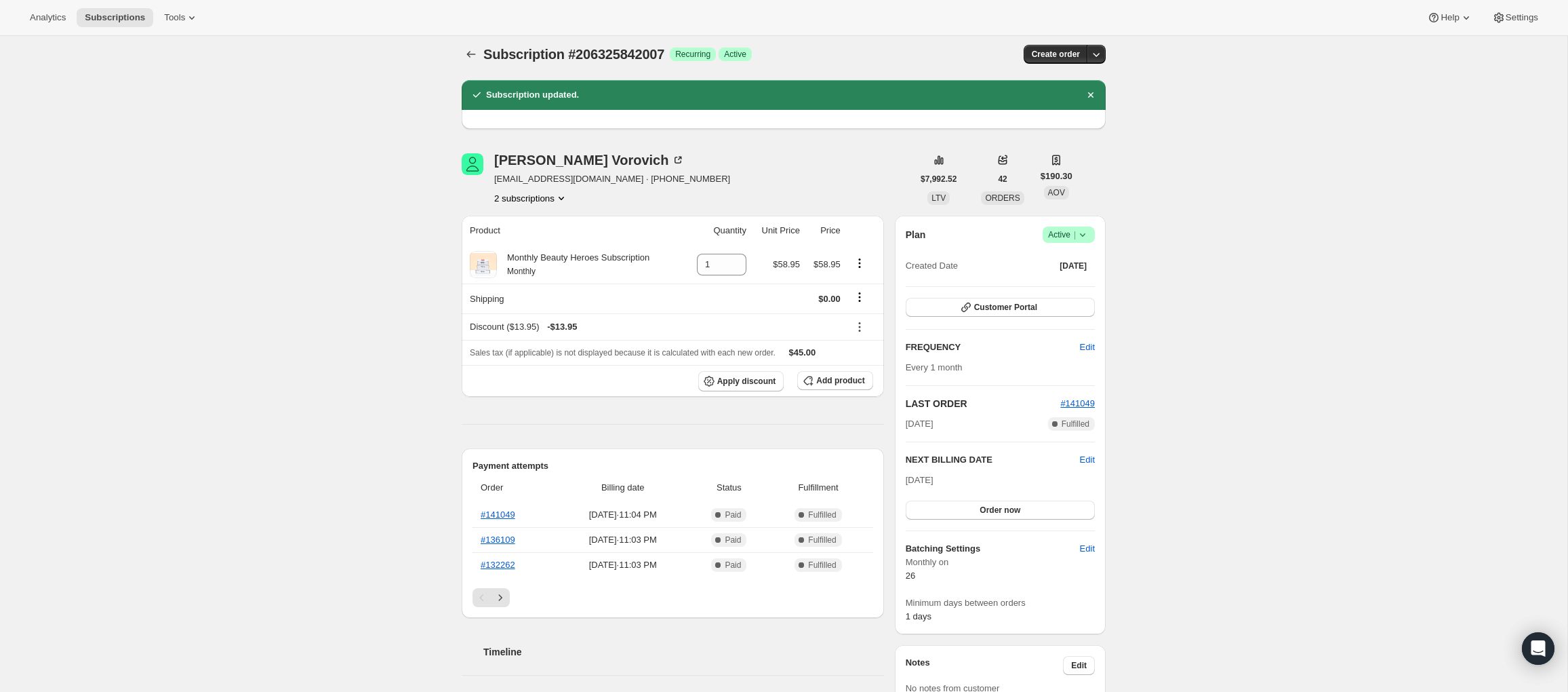
scroll to position [10, 0]
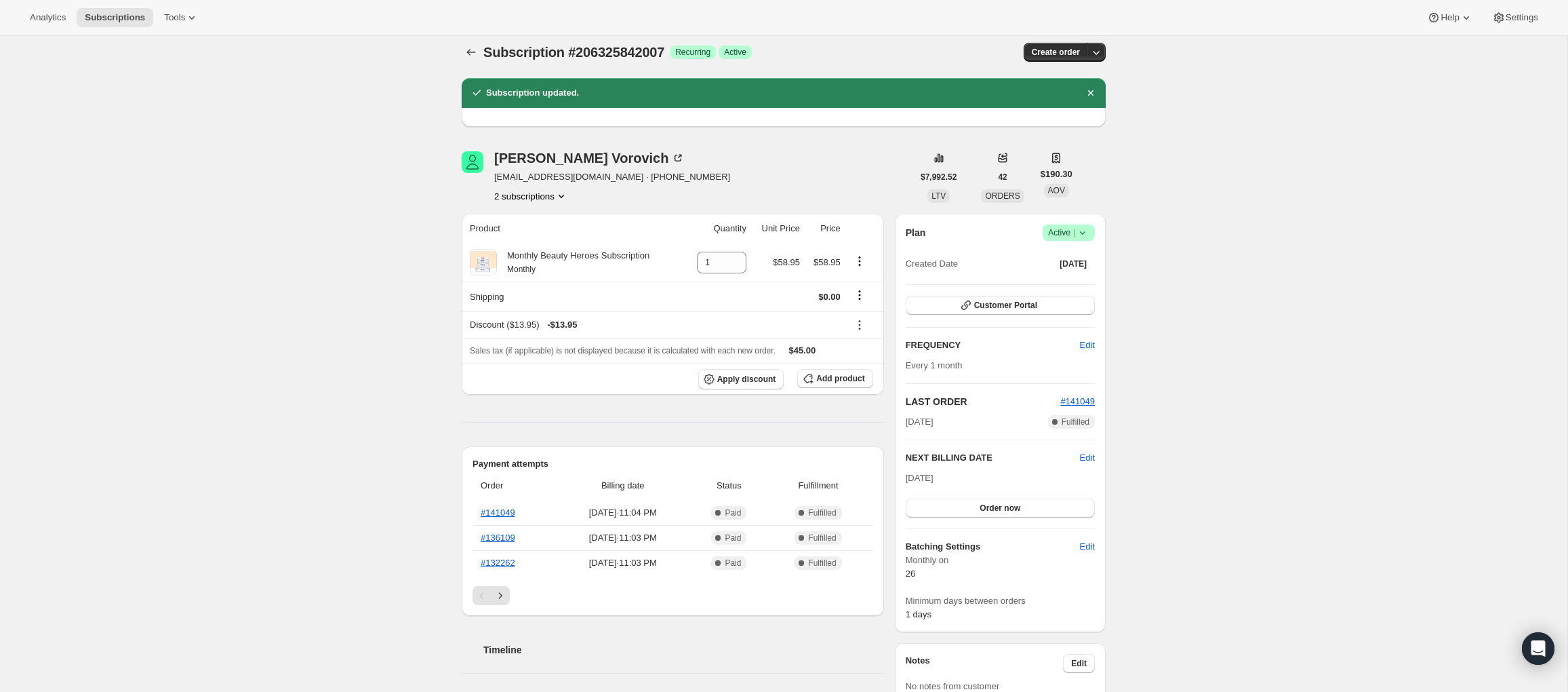
click at [521, 200] on button "2 subscriptions" at bounding box center [531, 196] width 74 height 14
click at [522, 239] on span "215669178455" at bounding box center [509, 244] width 59 height 10
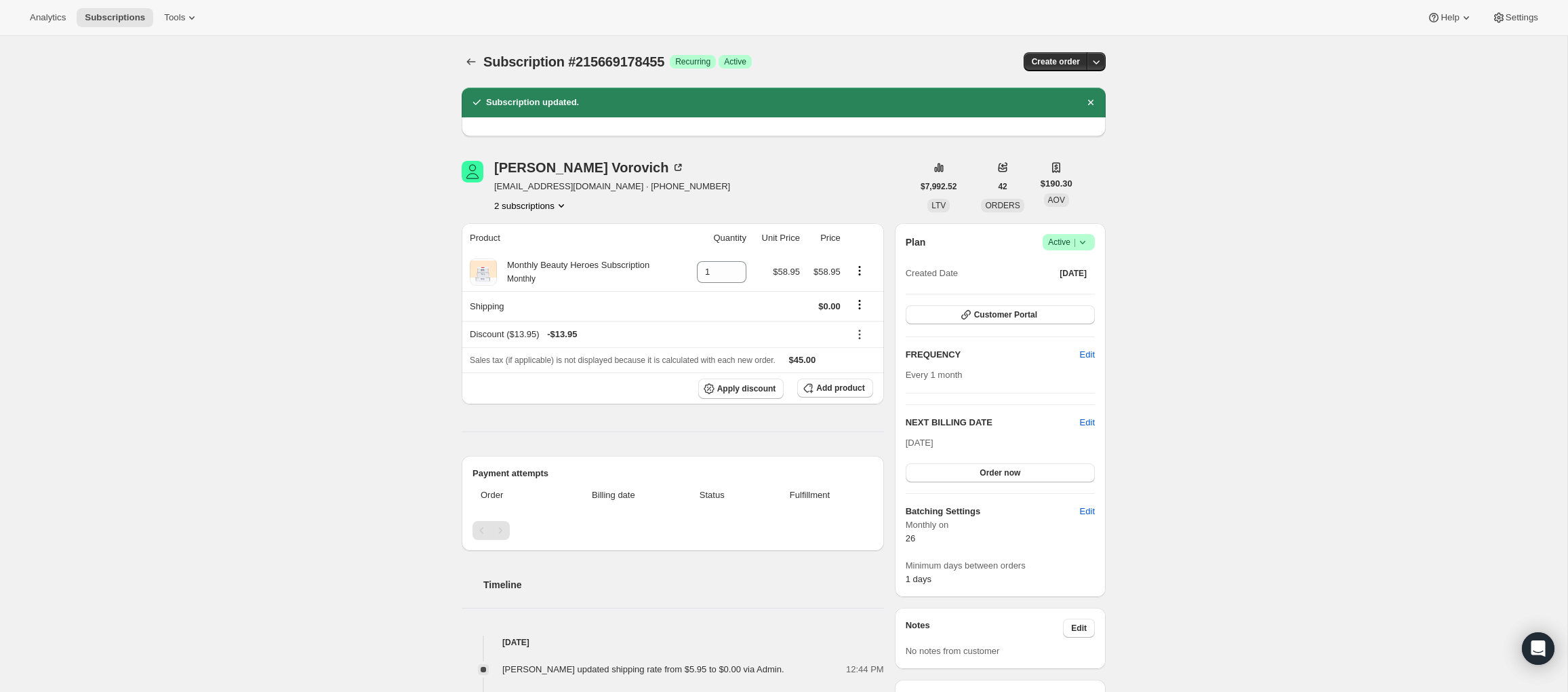
click at [520, 199] on button "2 subscriptions" at bounding box center [531, 206] width 74 height 14
click at [518, 226] on span "206325842007" at bounding box center [509, 230] width 59 height 10
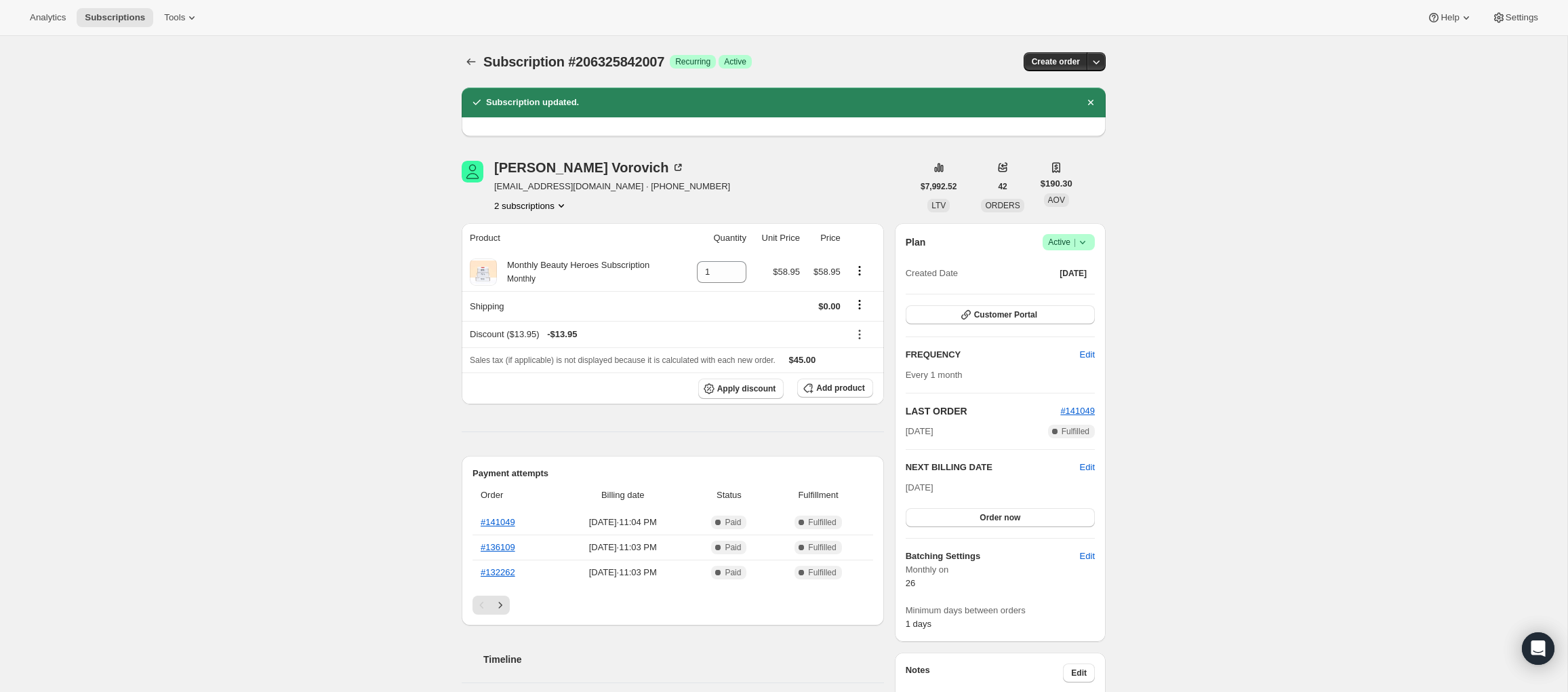
click at [515, 202] on button "2 subscriptions" at bounding box center [531, 206] width 74 height 14
click at [511, 248] on span "215669178455" at bounding box center [528, 254] width 99 height 14
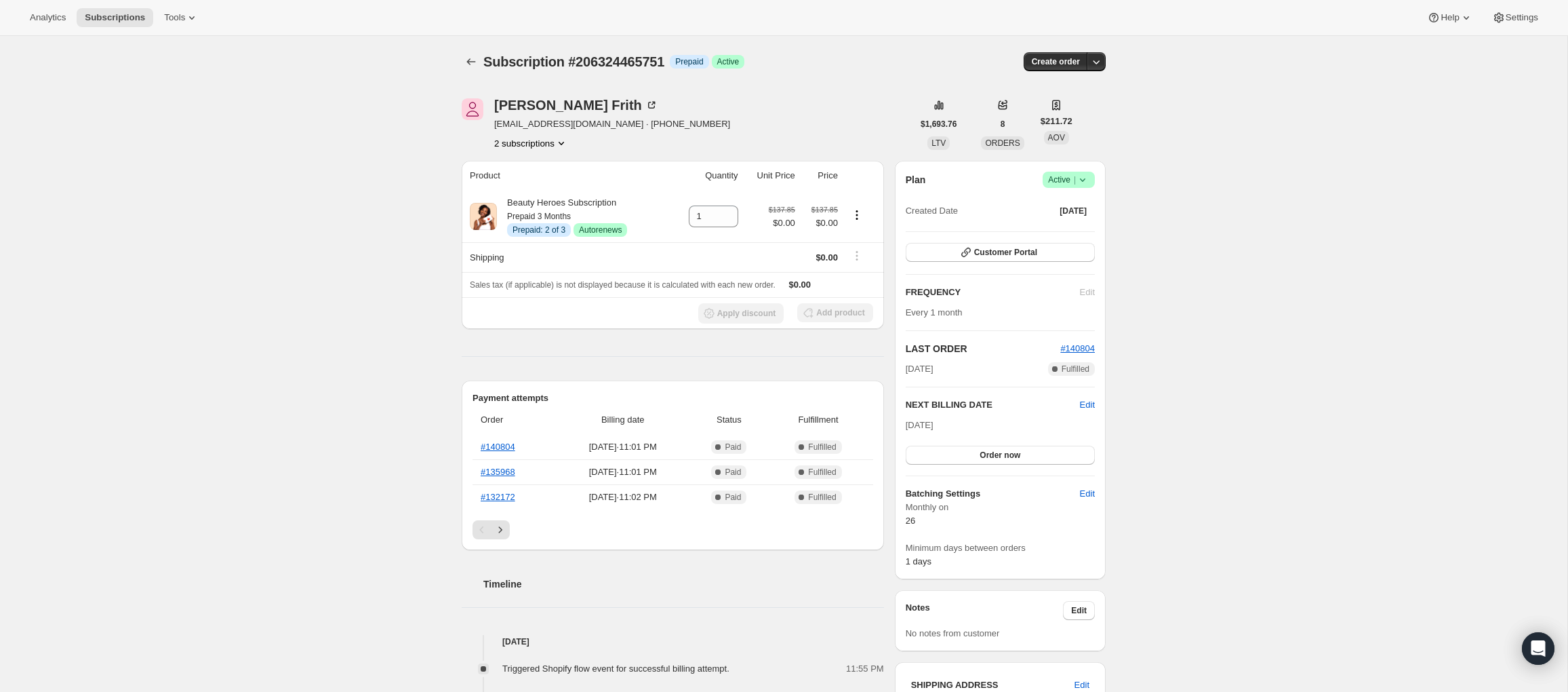
click at [539, 141] on button "2 subscriptions" at bounding box center [531, 143] width 74 height 14
click at [531, 187] on span "215669506135" at bounding box center [509, 191] width 59 height 10
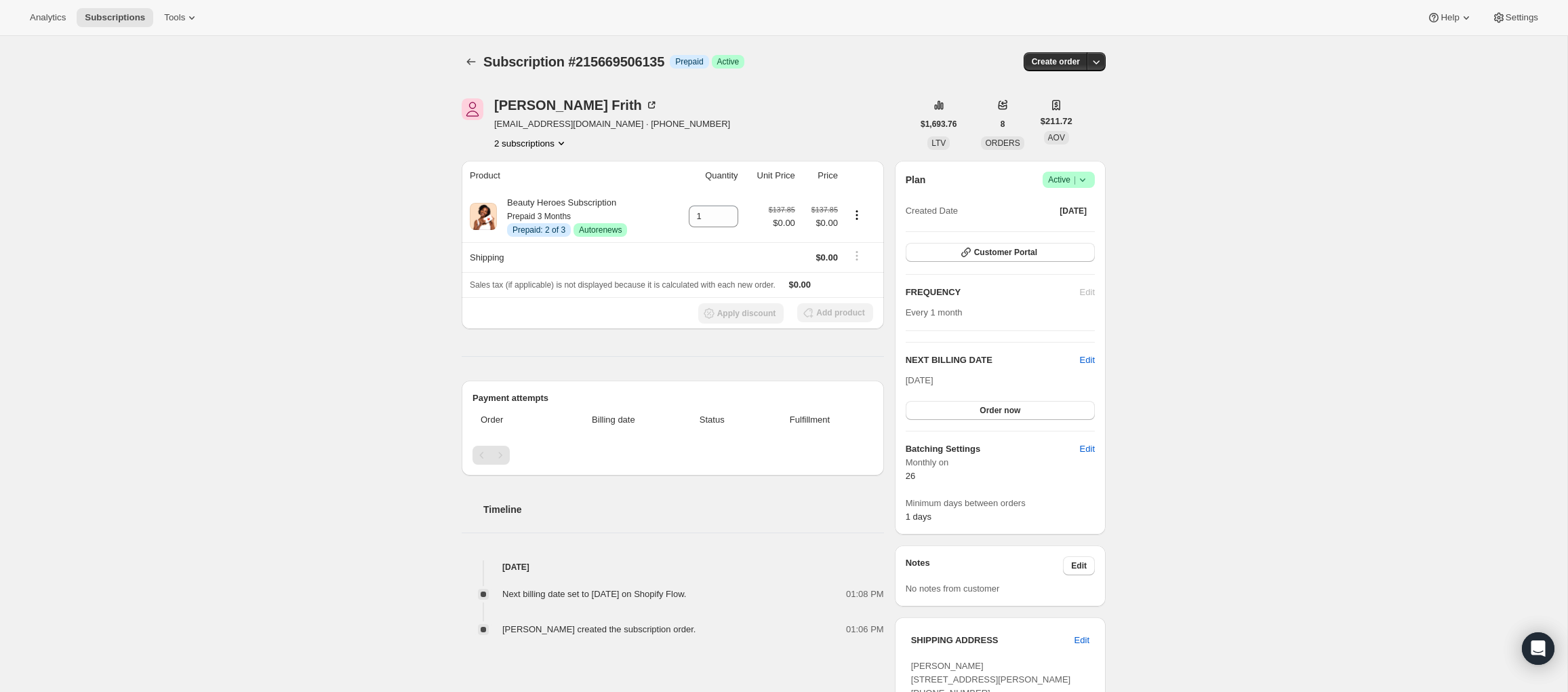
click at [545, 144] on button "2 subscriptions" at bounding box center [531, 143] width 74 height 14
click at [538, 172] on span "206324465751" at bounding box center [509, 168] width 59 height 10
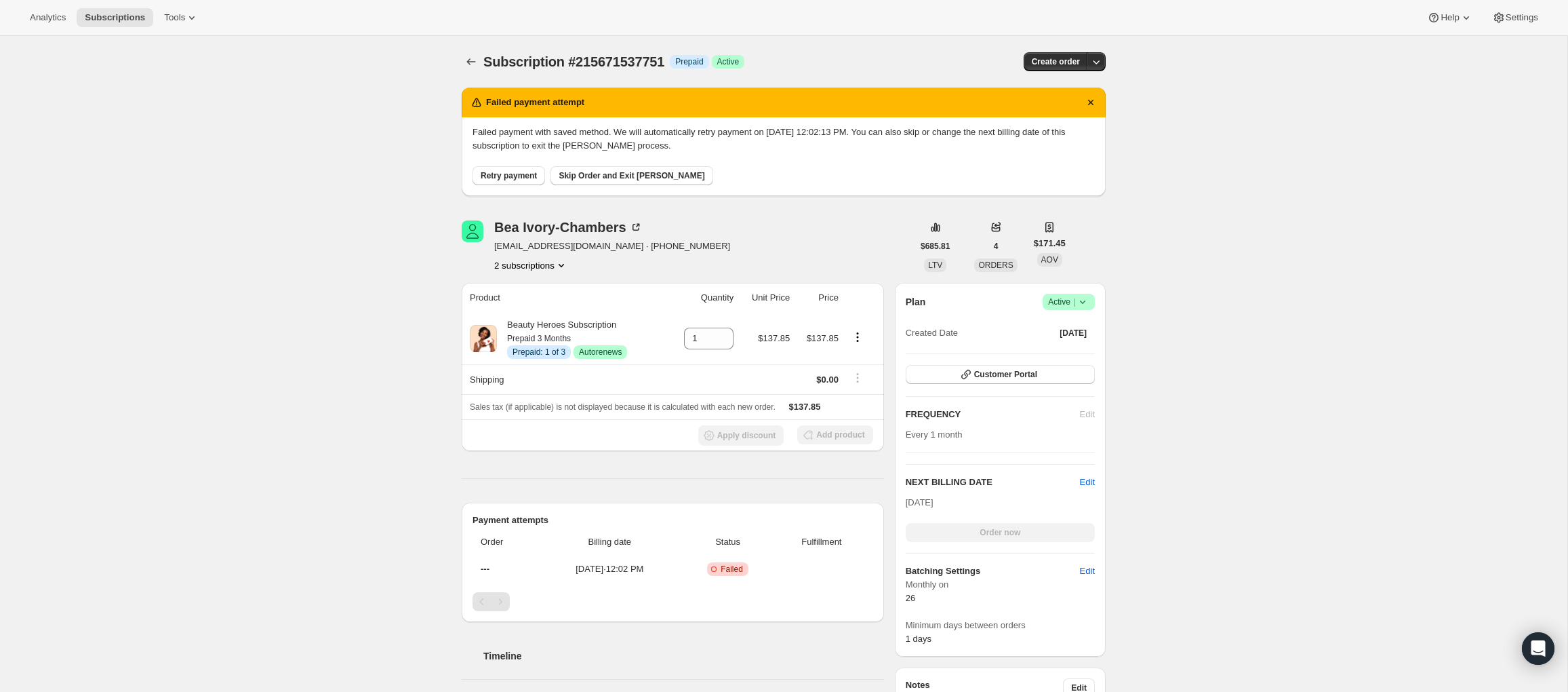
scroll to position [68, 0]
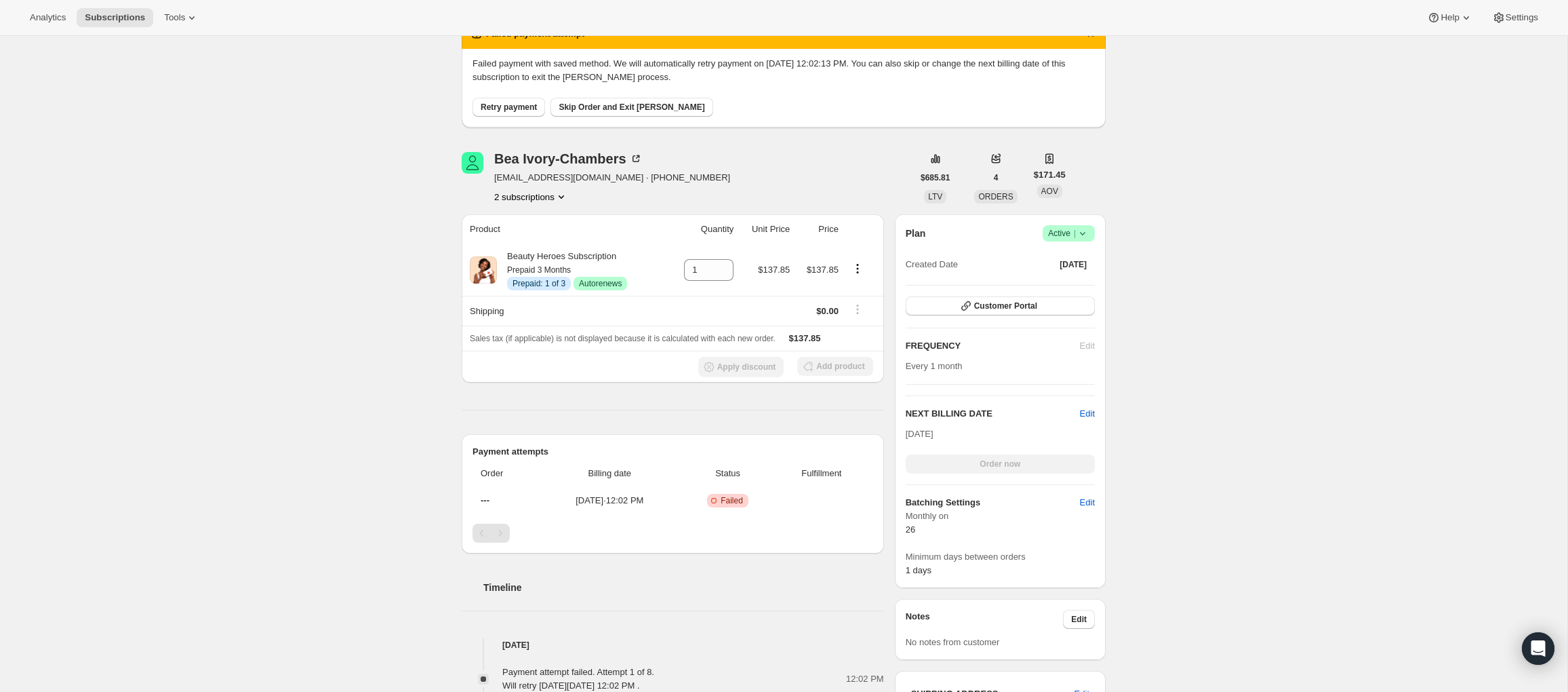
click at [531, 199] on button "2 subscriptions" at bounding box center [531, 197] width 74 height 14
click at [530, 219] on span "212348600407" at bounding box center [511, 222] width 59 height 10
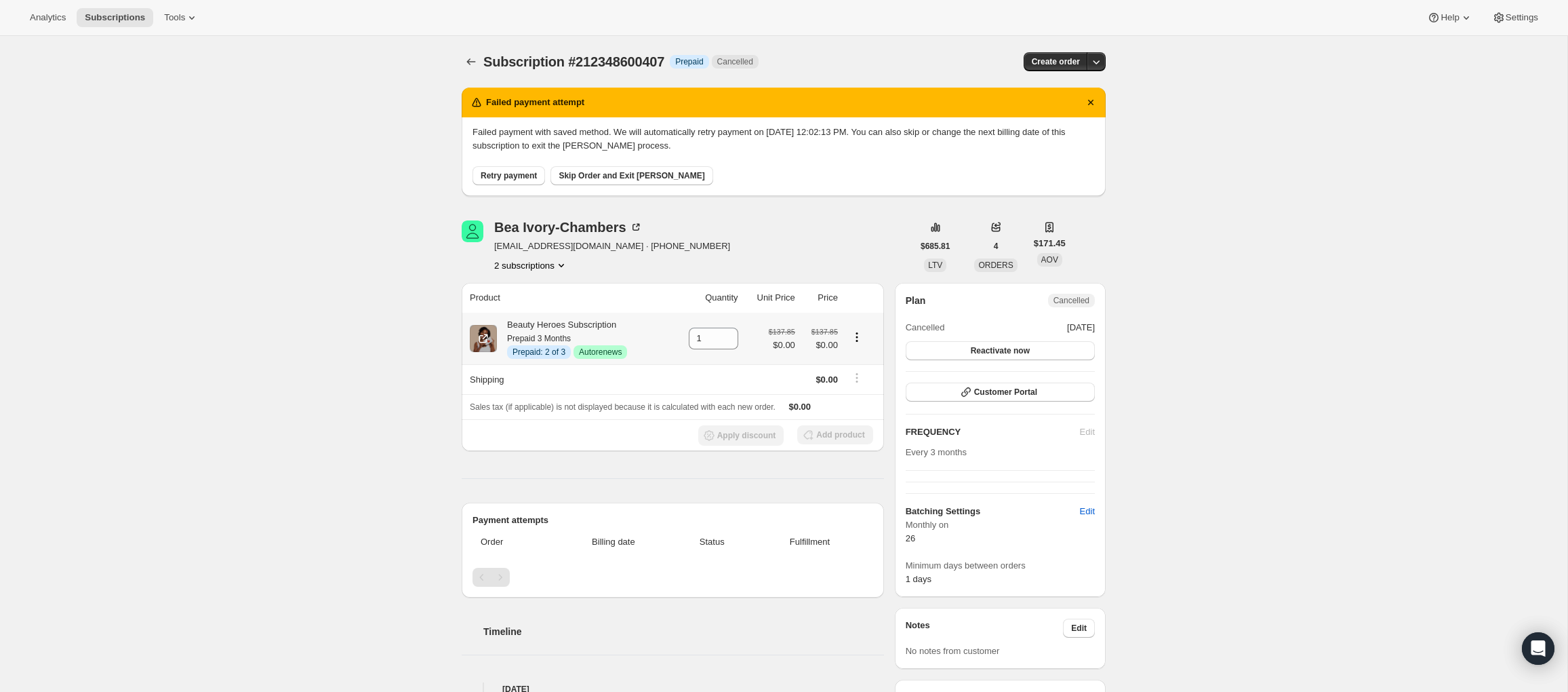
click at [859, 339] on icon "Product actions" at bounding box center [857, 337] width 14 height 14
click at [856, 364] on span "Disable Autorenew" at bounding box center [855, 363] width 73 height 10
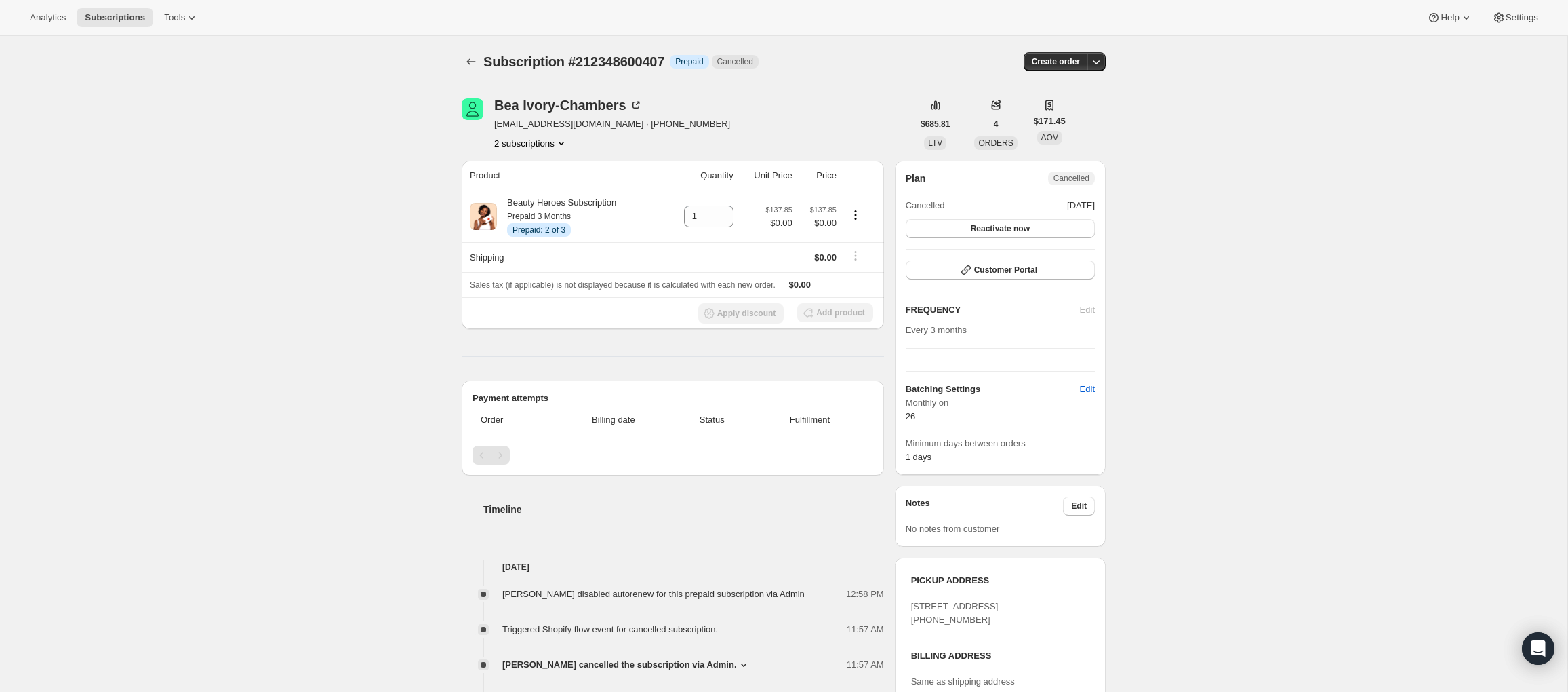
click at [555, 143] on button "2 subscriptions" at bounding box center [531, 143] width 74 height 14
click at [542, 195] on span "215671537751" at bounding box center [528, 192] width 99 height 14
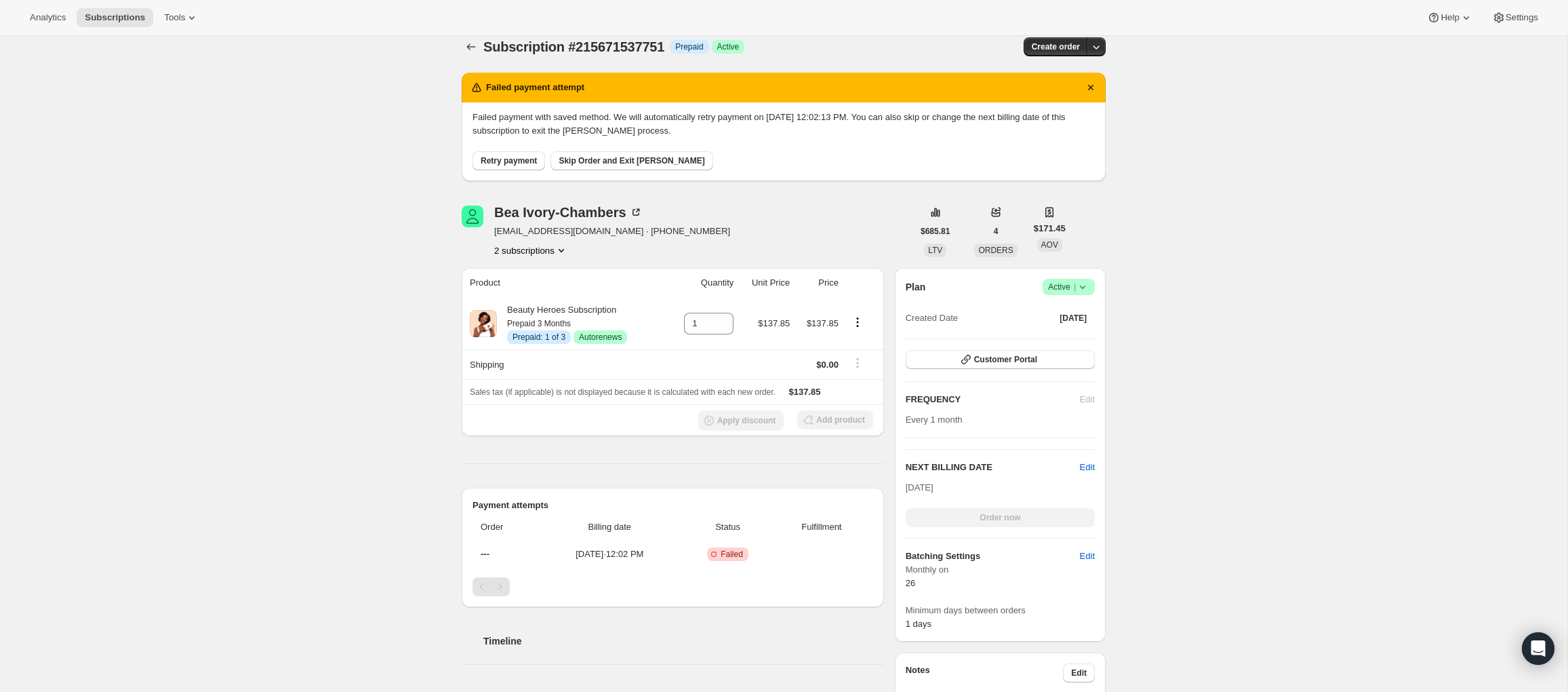
scroll to position [5, 0]
